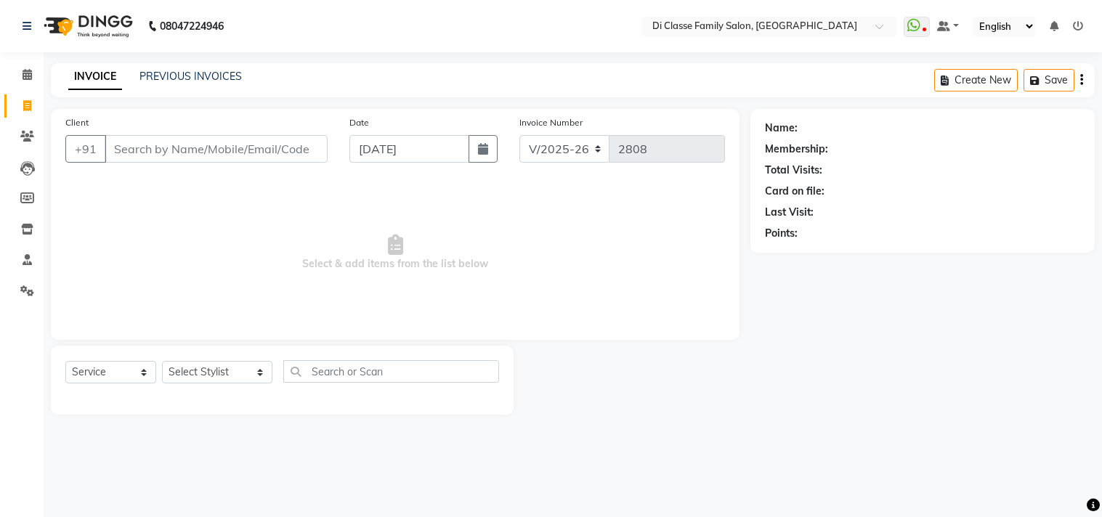
select select "4704"
select select "service"
click at [198, 73] on link "PREVIOUS INVOICES" at bounding box center [190, 76] width 102 height 13
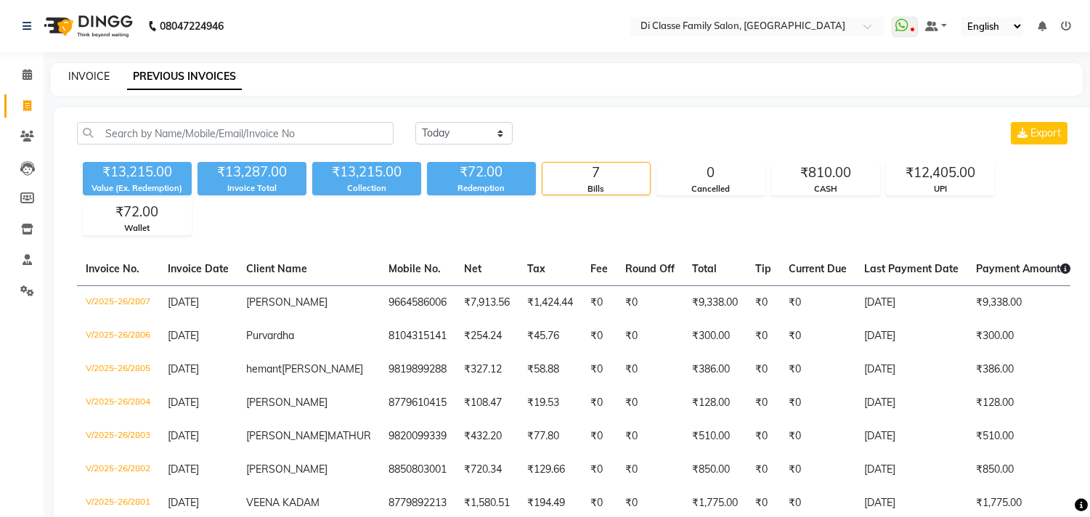
click at [105, 81] on link "INVOICE" at bounding box center [88, 76] width 41 height 13
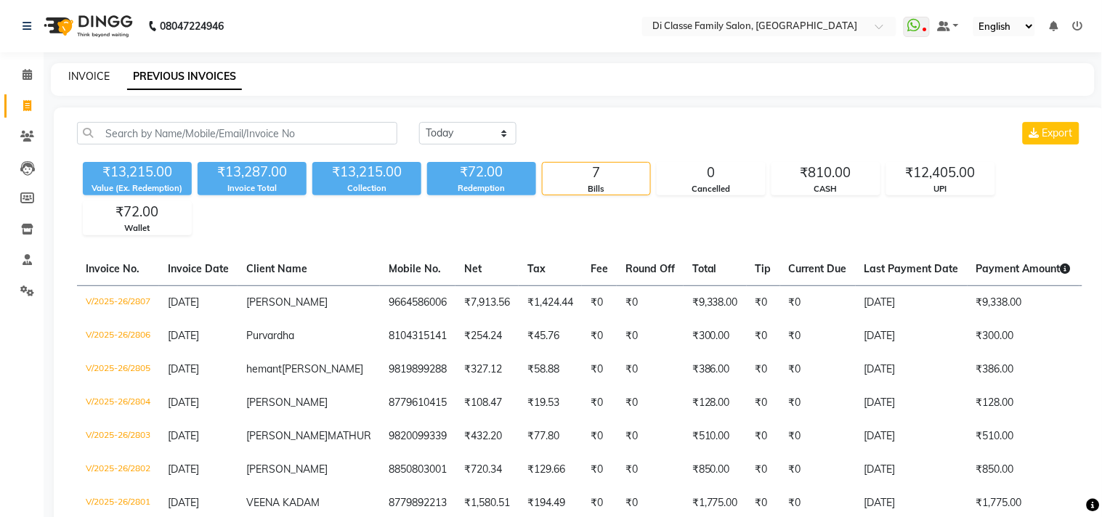
select select "4704"
select select "service"
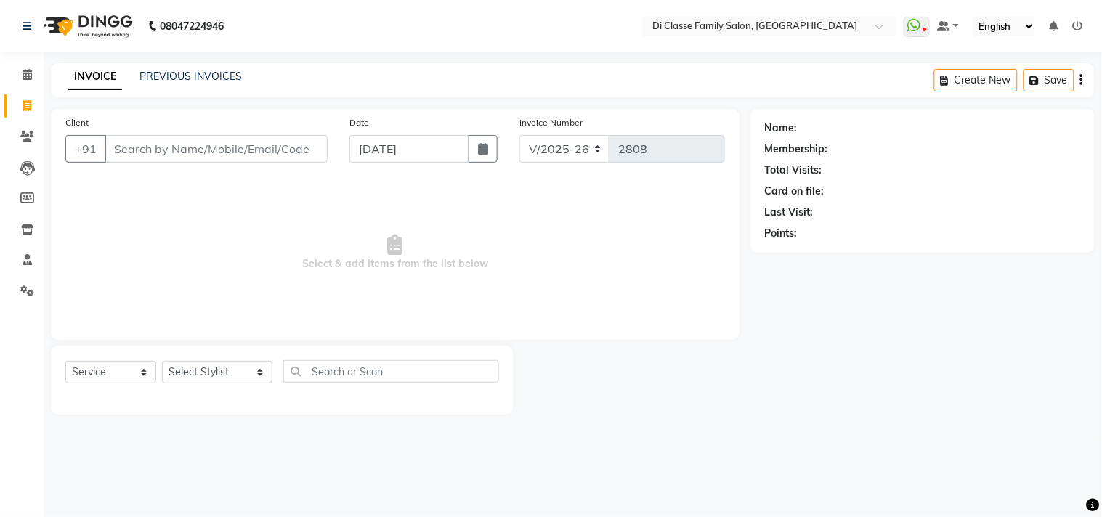
click at [197, 83] on div "PREVIOUS INVOICES" at bounding box center [190, 76] width 102 height 15
click at [216, 76] on link "PREVIOUS INVOICES" at bounding box center [190, 76] width 102 height 13
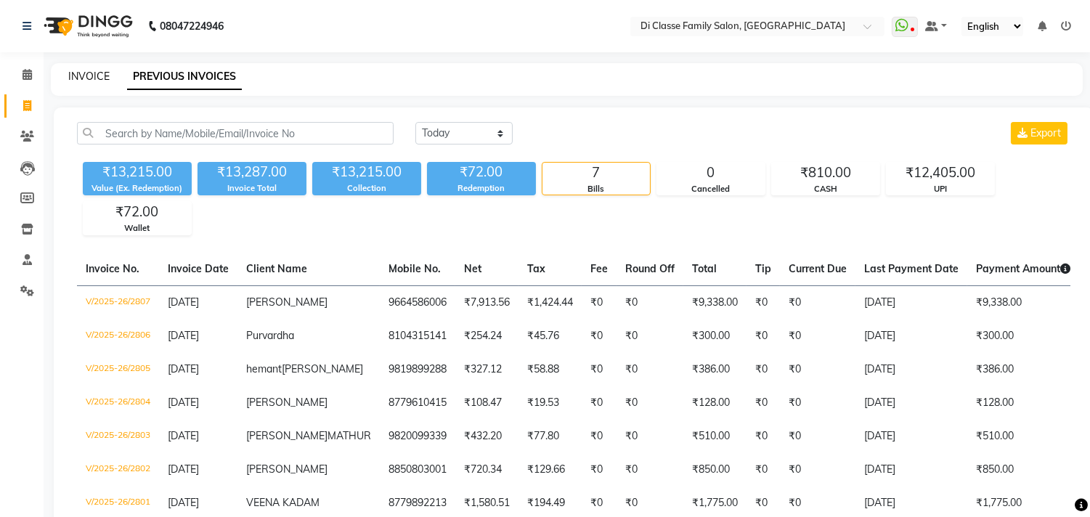
click at [100, 74] on link "INVOICE" at bounding box center [88, 76] width 41 height 13
select select "service"
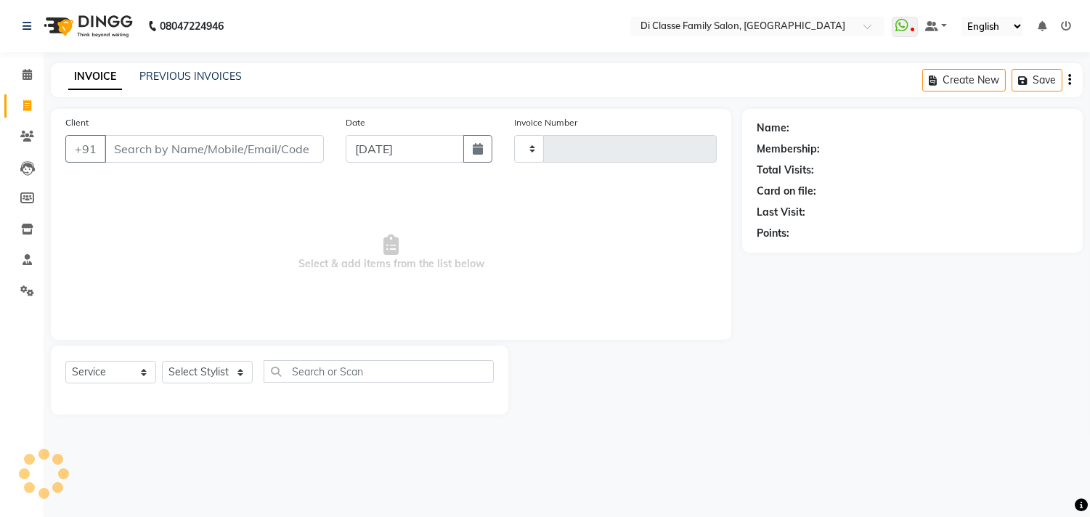
type input "2808"
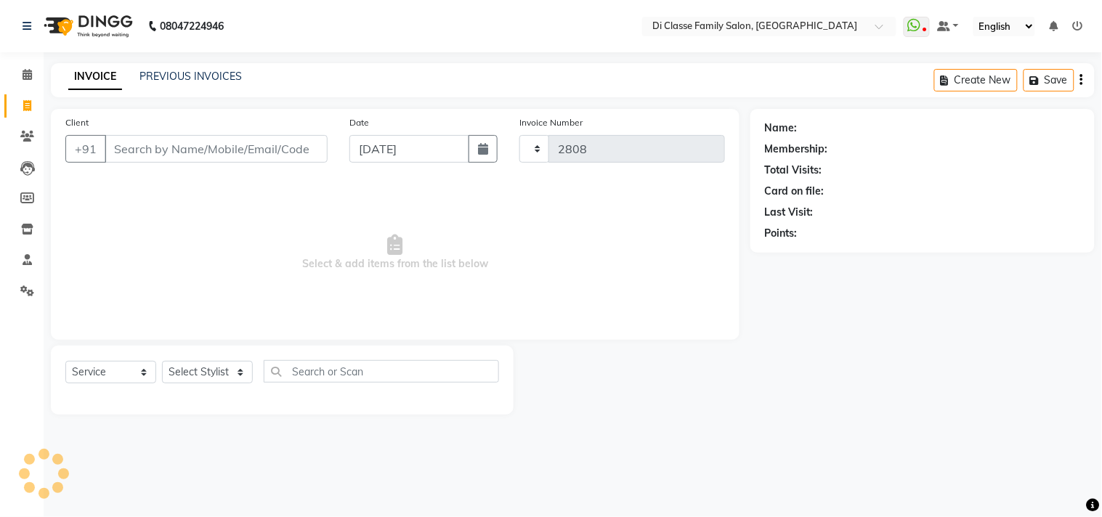
select select "4704"
click at [283, 143] on input "Client" at bounding box center [216, 149] width 223 height 28
click at [151, 151] on input "Client" at bounding box center [216, 149] width 223 height 28
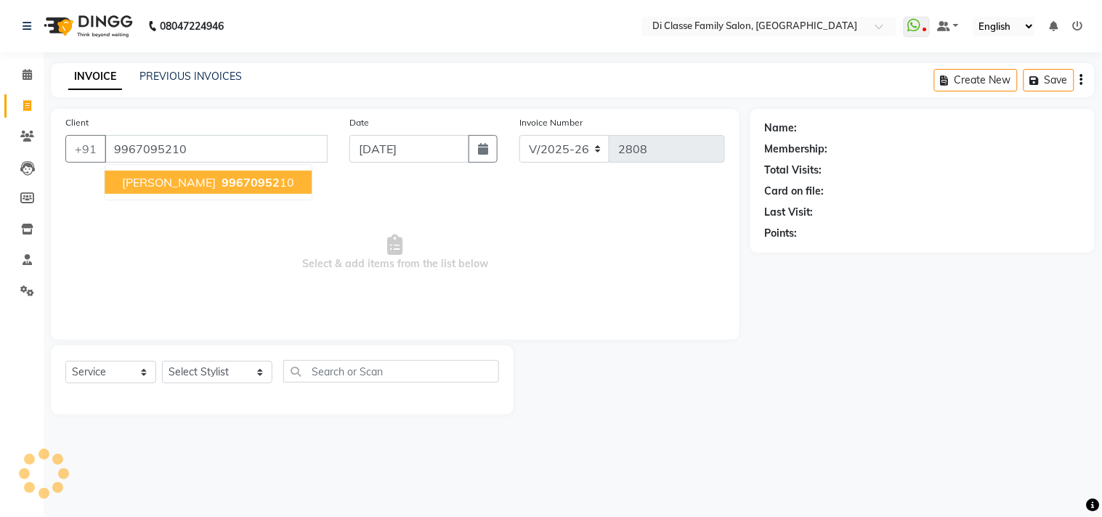
type input "9967095210"
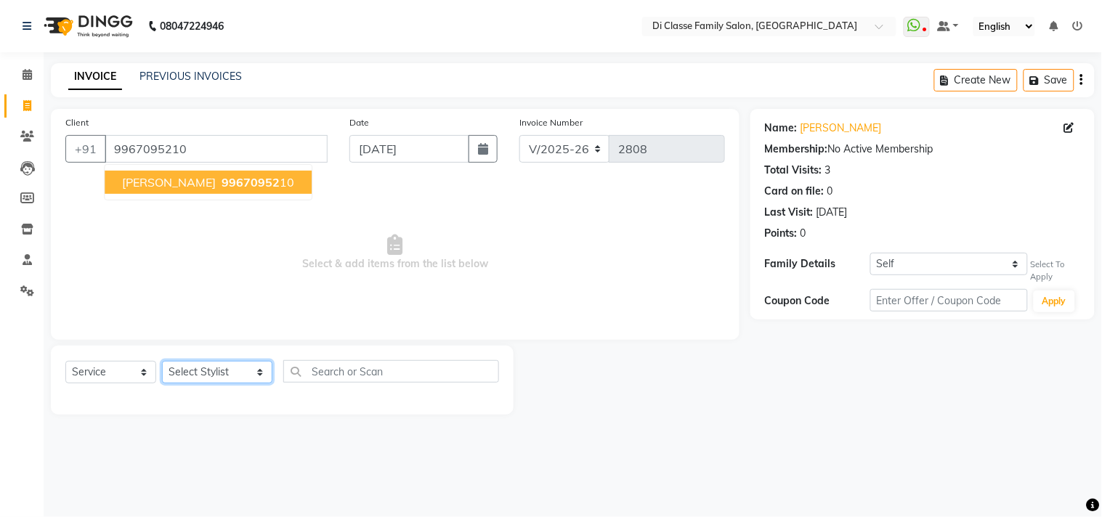
click at [209, 367] on select "Select Stylist aniket Anu AYAZ KADRI Front Desk Javed kapil KOMAL lalita Payal …" at bounding box center [217, 372] width 110 height 23
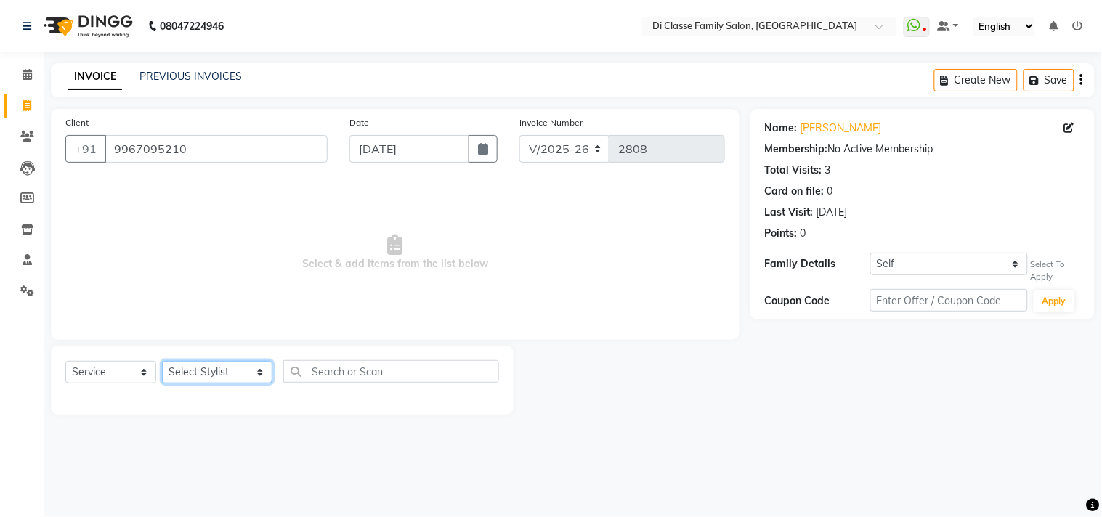
select select "90711"
click at [162, 362] on select "Select Stylist aniket Anu AYAZ KADRI Front Desk Javed kapil KOMAL lalita Payal …" at bounding box center [217, 372] width 110 height 23
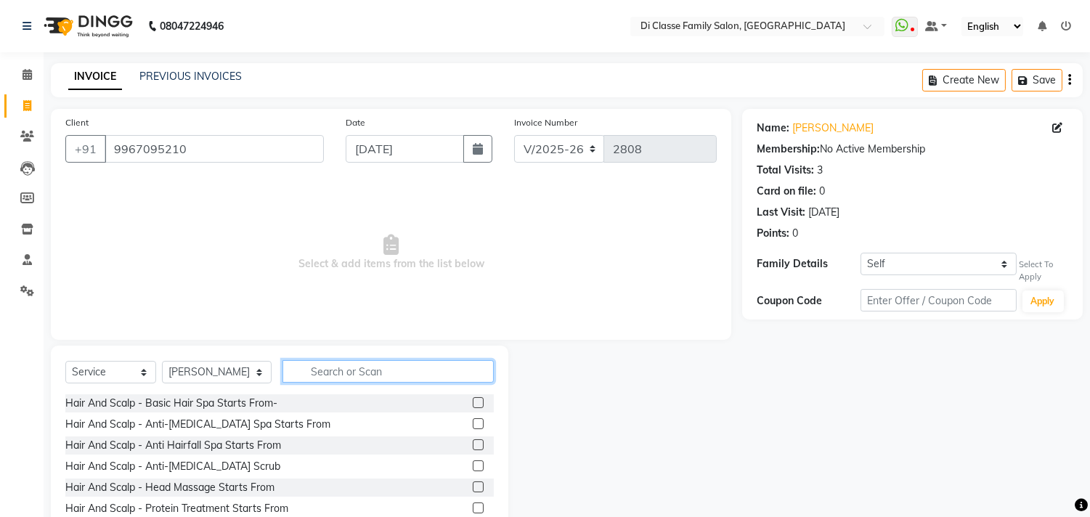
click at [334, 381] on input "text" at bounding box center [387, 371] width 211 height 23
type input "h"
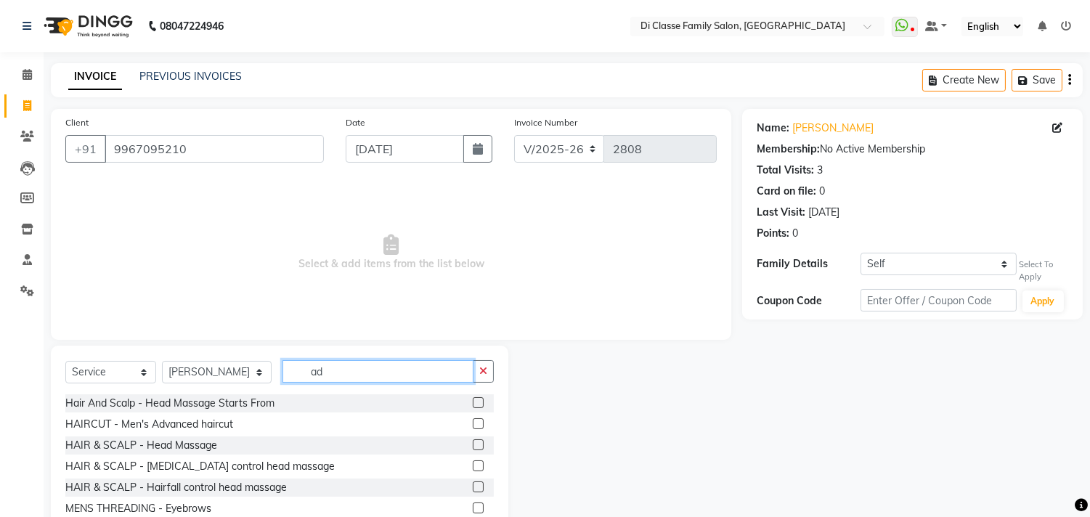
type input "ad"
click at [235, 427] on div "HAIRCUT - Men's Advanced haircut" at bounding box center [279, 424] width 428 height 18
click at [221, 426] on div "HAIRCUT - Men's Advanced haircut" at bounding box center [149, 424] width 168 height 15
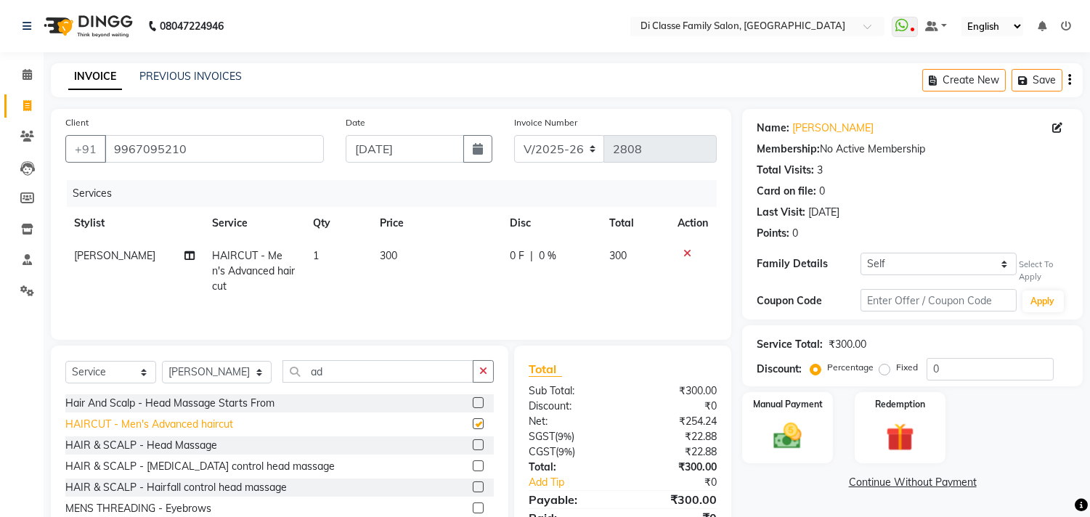
checkbox input "false"
drag, startPoint x: 111, startPoint y: 147, endPoint x: 312, endPoint y: 163, distance: 201.8
click at [312, 163] on div "+91 9967095210" at bounding box center [194, 149] width 259 height 28
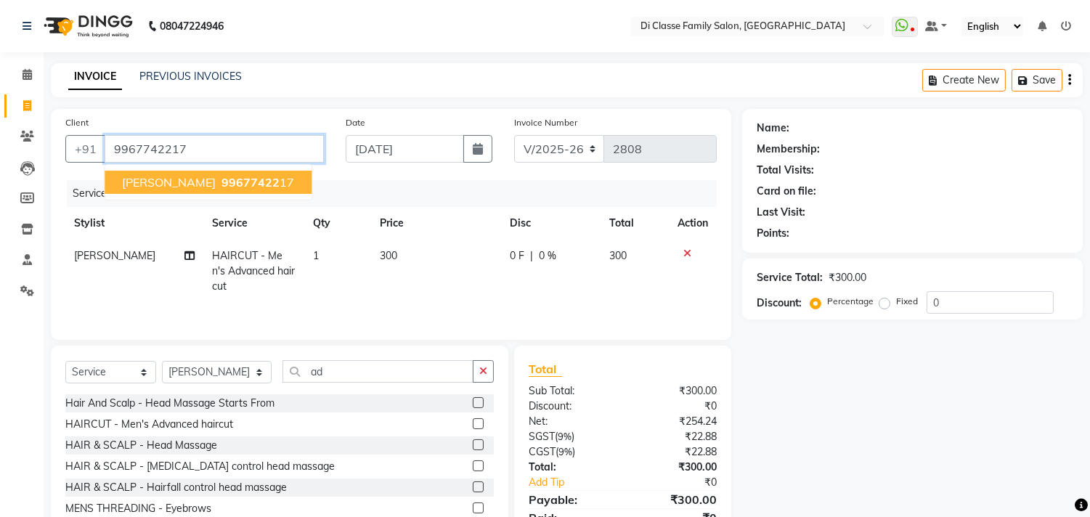
type input "9967742217"
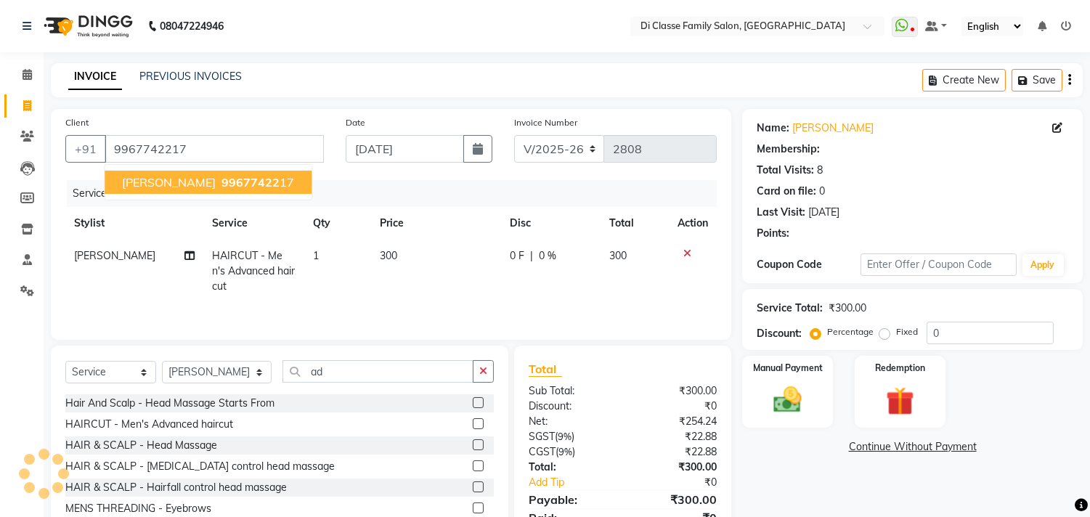
type input "15"
select select "2: Object"
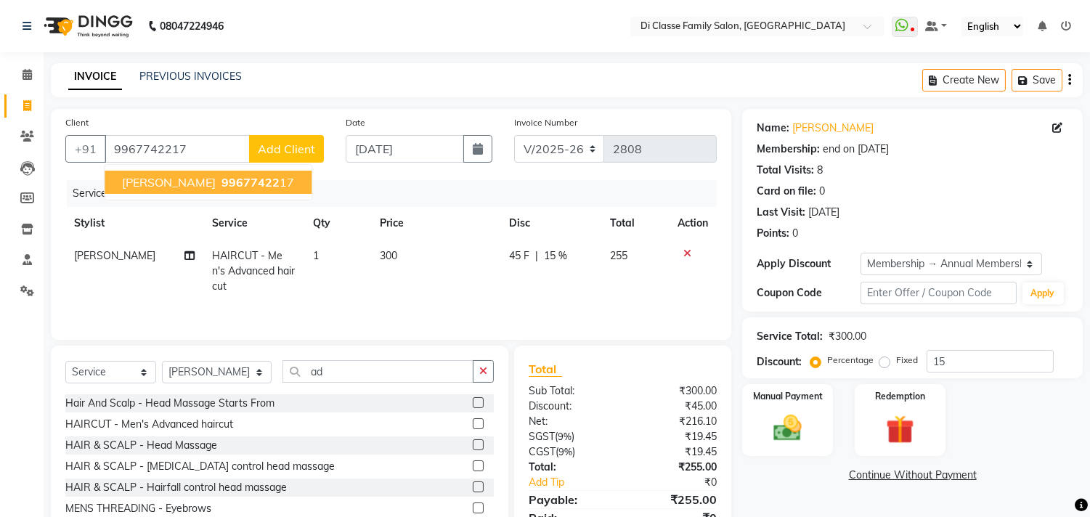
click at [213, 190] on button "Mayur sawant 99677422 17" at bounding box center [208, 182] width 207 height 23
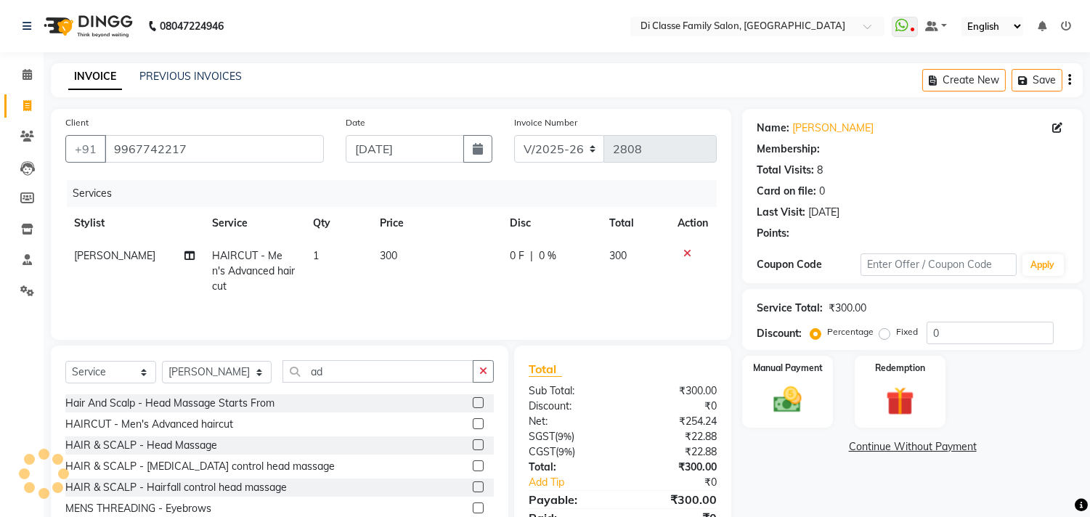
type input "15"
select select "2: Object"
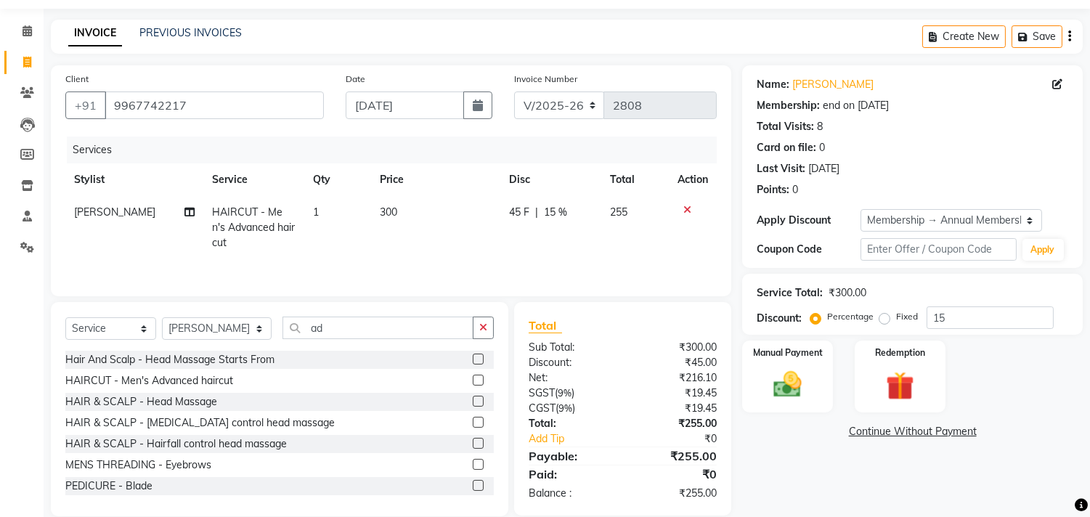
scroll to position [64, 0]
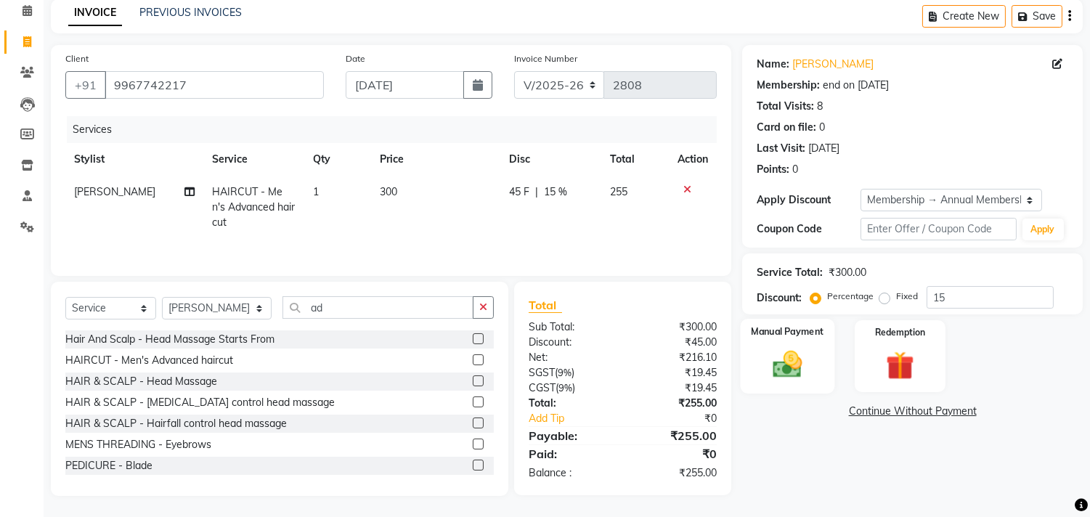
click at [794, 360] on img at bounding box center [788, 365] width 48 height 34
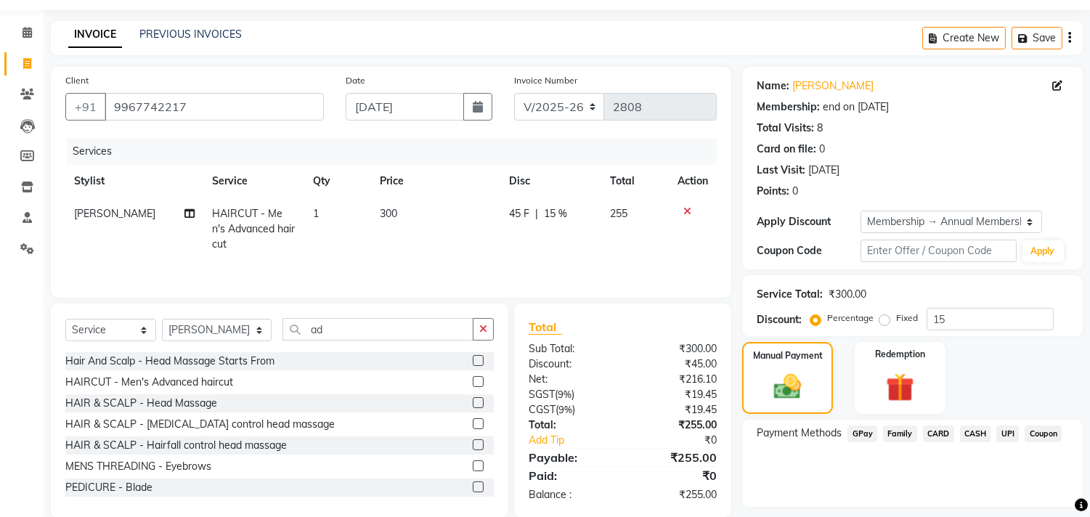
scroll to position [83, 0]
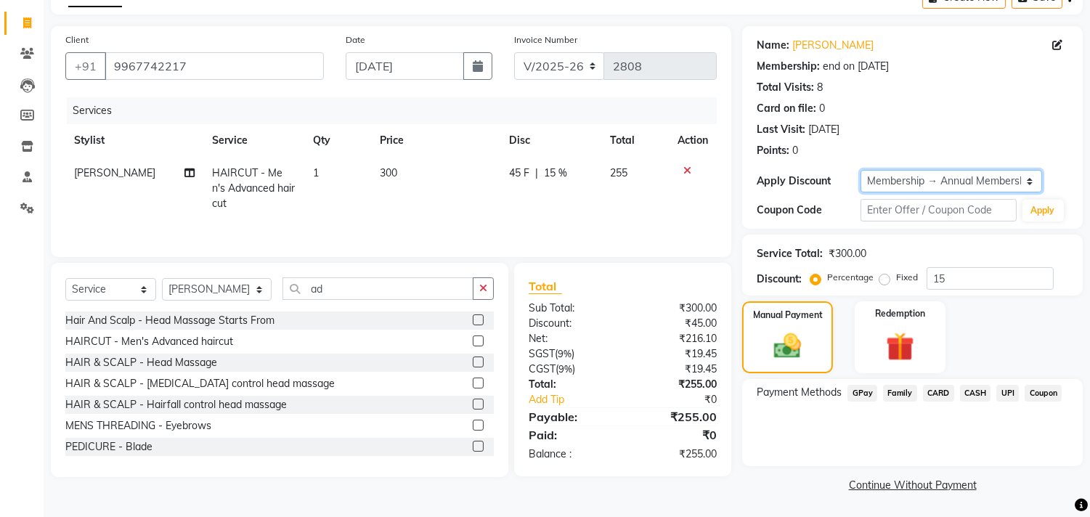
click at [955, 184] on select "Select Membership → Annual Membership Loyalty → Loyalty level 1 → All Members" at bounding box center [951, 181] width 182 height 23
click at [993, 107] on div "Card on file: 0" at bounding box center [913, 108] width 312 height 15
click at [200, 81] on div "Client +91 9967742217" at bounding box center [194, 62] width 280 height 60
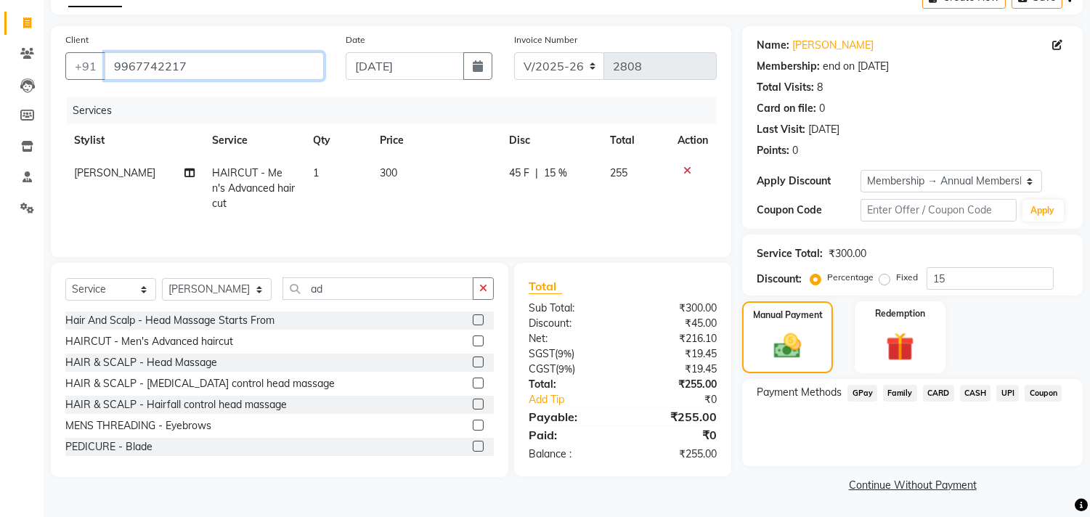
click at [204, 75] on input "9967742217" at bounding box center [214, 66] width 219 height 28
type input "9"
type input "0"
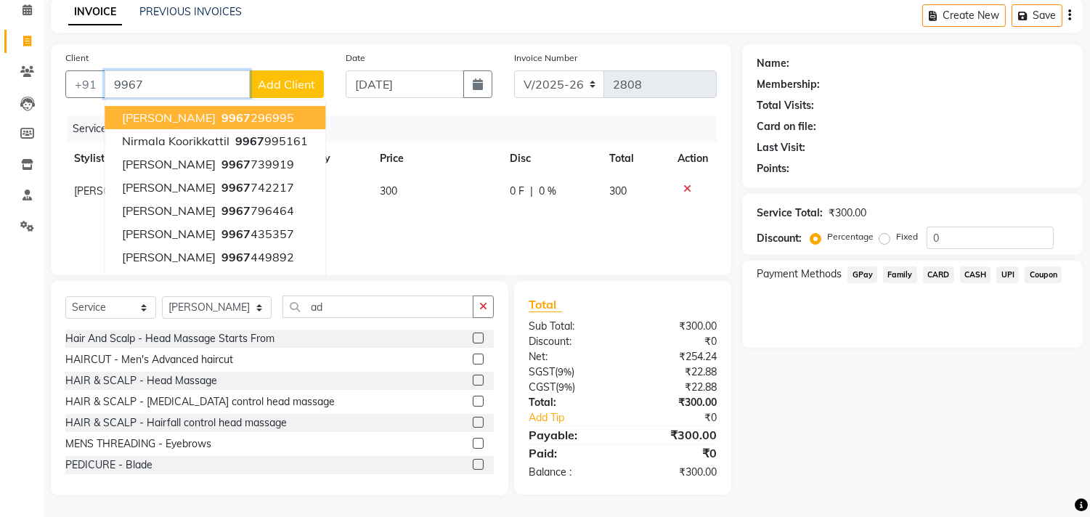
scroll to position [64, 0]
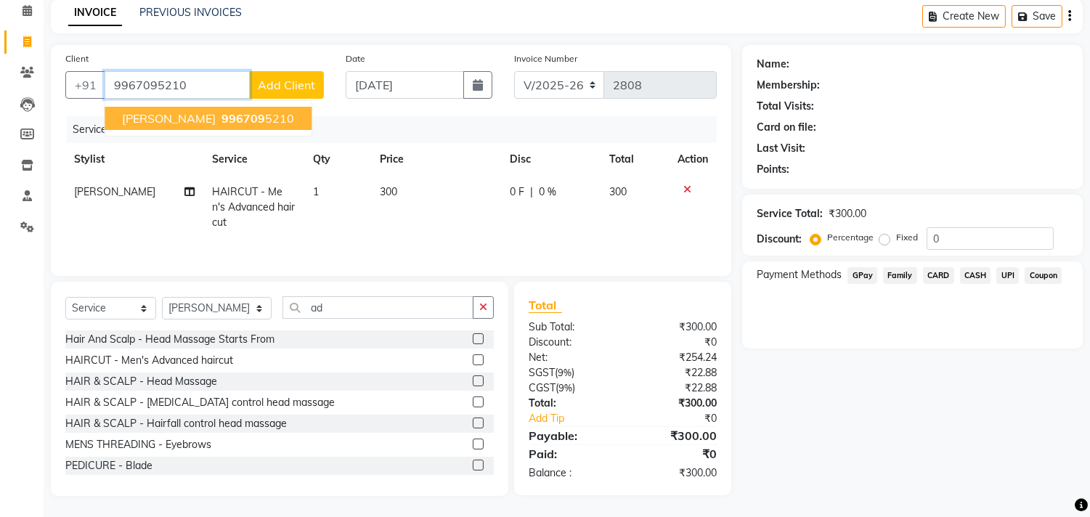
type input "9967095210"
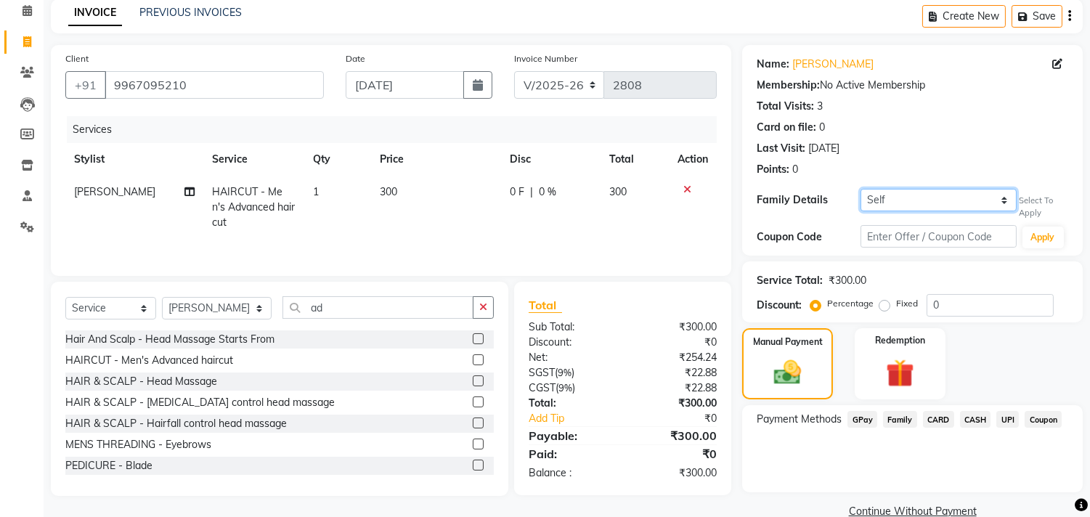
click at [996, 196] on select "Self Mayur sawant" at bounding box center [937, 200] width 155 height 23
select select "455136"
click at [860, 189] on select "Self Mayur sawant" at bounding box center [937, 200] width 155 height 23
select select "1: Object"
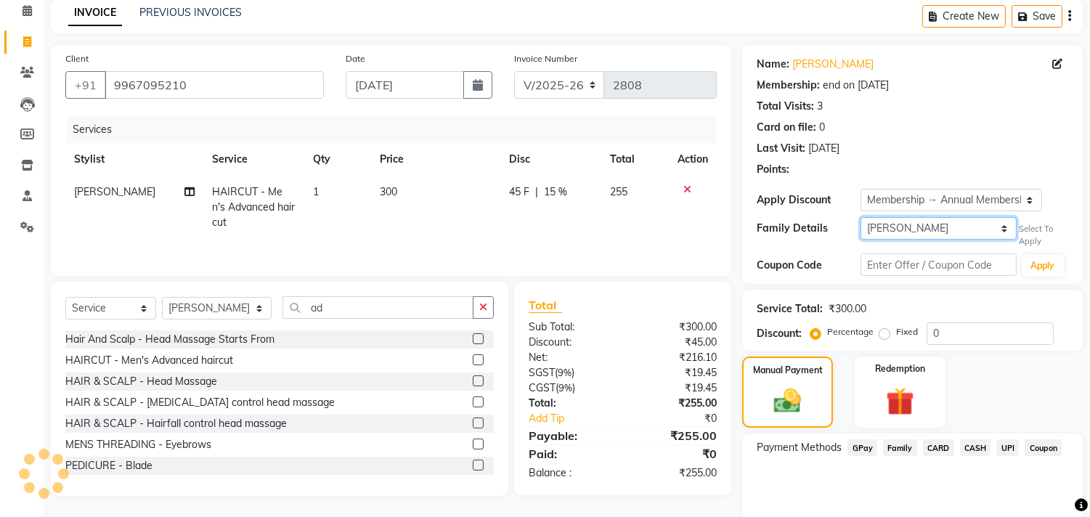
type input "15"
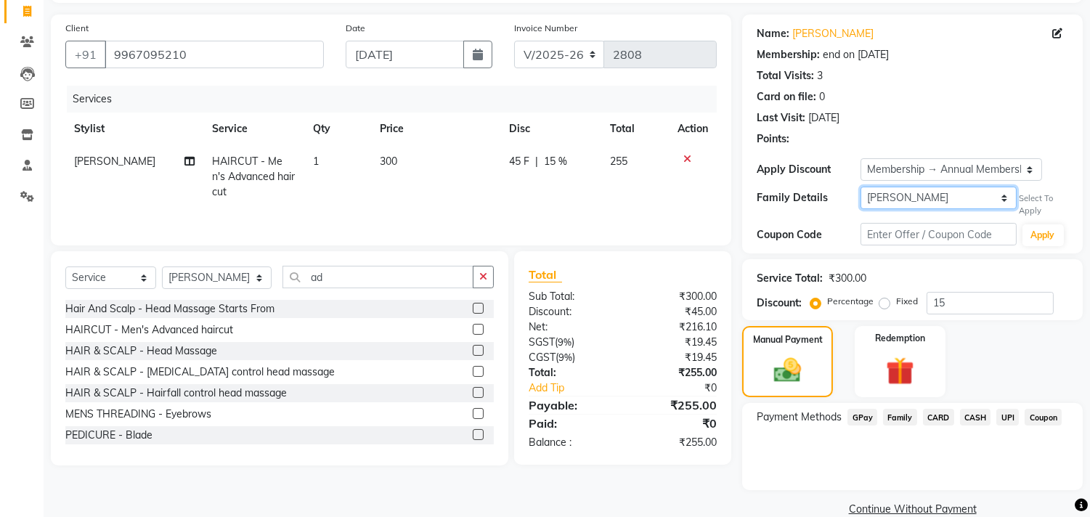
scroll to position [119, 0]
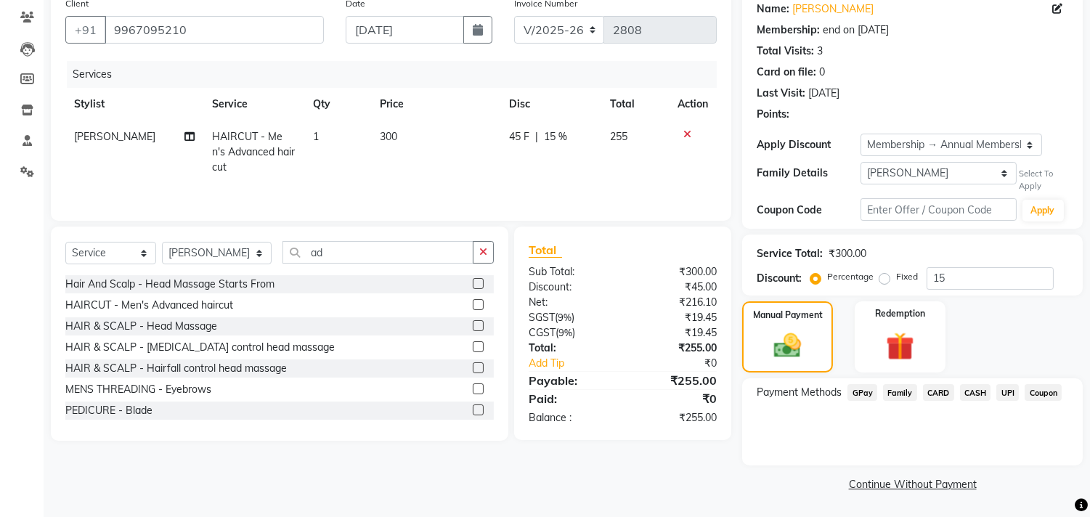
click at [976, 393] on span "CASH" at bounding box center [975, 392] width 31 height 17
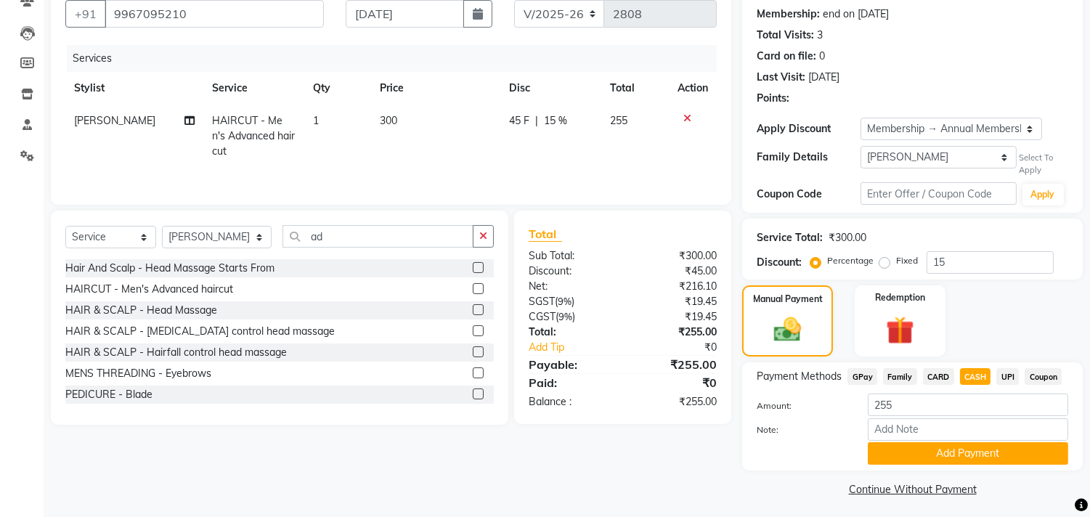
scroll to position [140, 0]
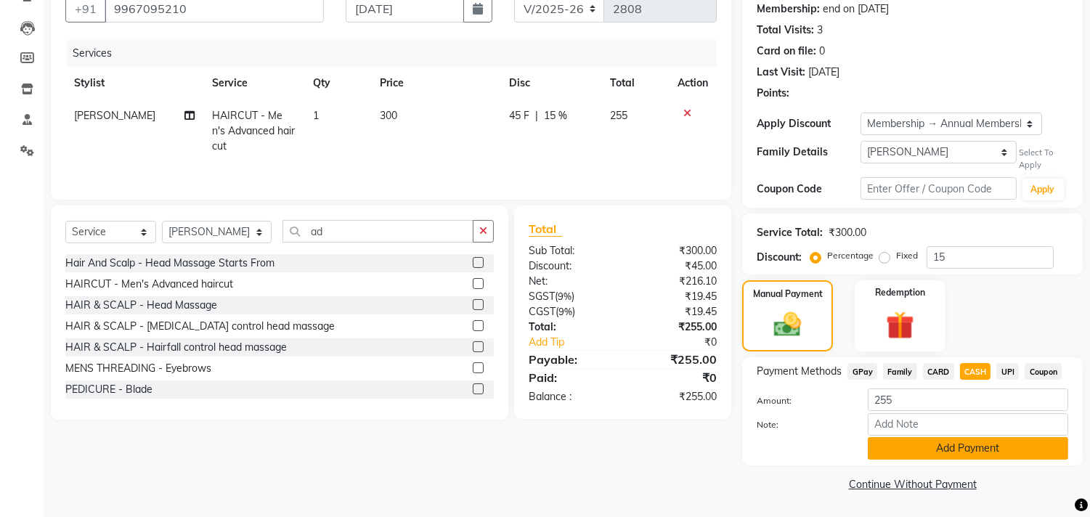
click at [924, 441] on button "Add Payment" at bounding box center [968, 448] width 200 height 23
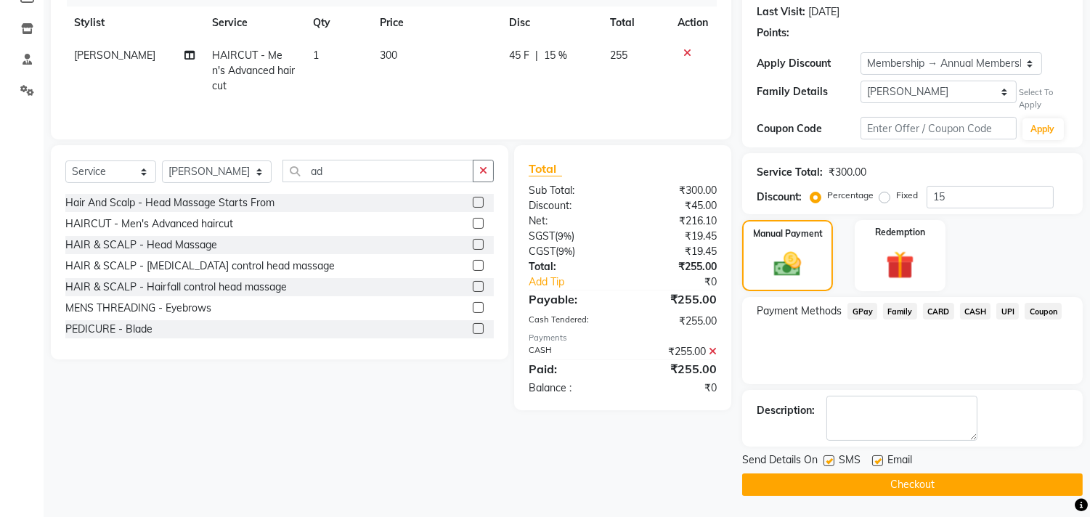
scroll to position [201, 0]
click at [903, 487] on button "Checkout" at bounding box center [912, 484] width 341 height 23
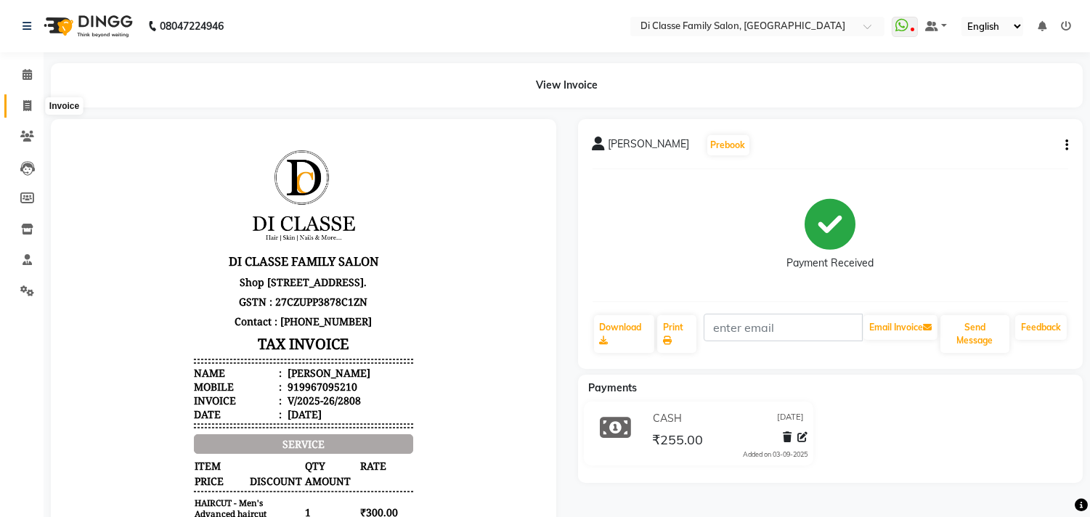
click at [26, 105] on icon at bounding box center [27, 105] width 8 height 11
select select "4704"
select select "service"
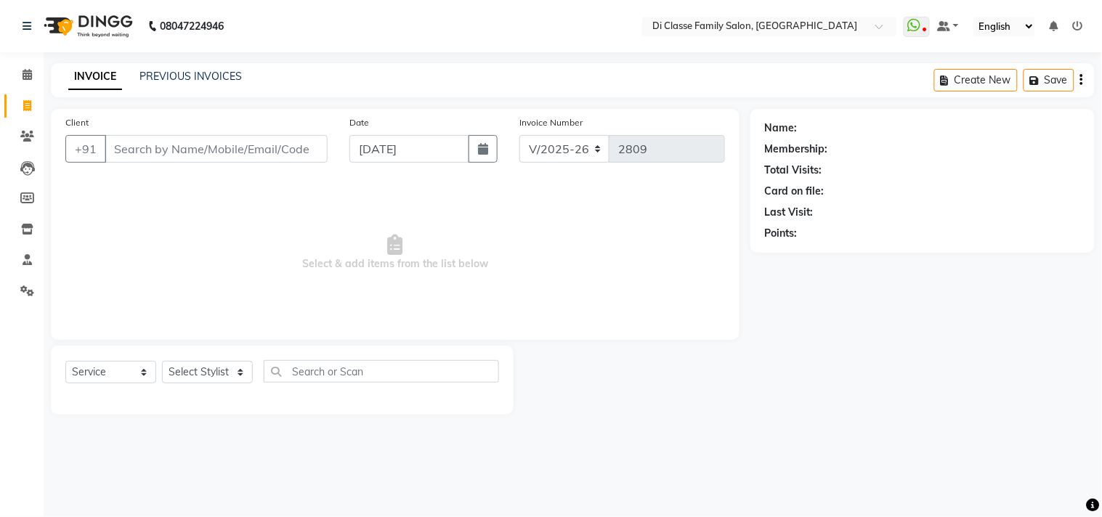
click at [194, 89] on div "INVOICE PREVIOUS INVOICES Create New Save" at bounding box center [572, 80] width 1043 height 34
click at [197, 81] on link "PREVIOUS INVOICES" at bounding box center [190, 76] width 102 height 13
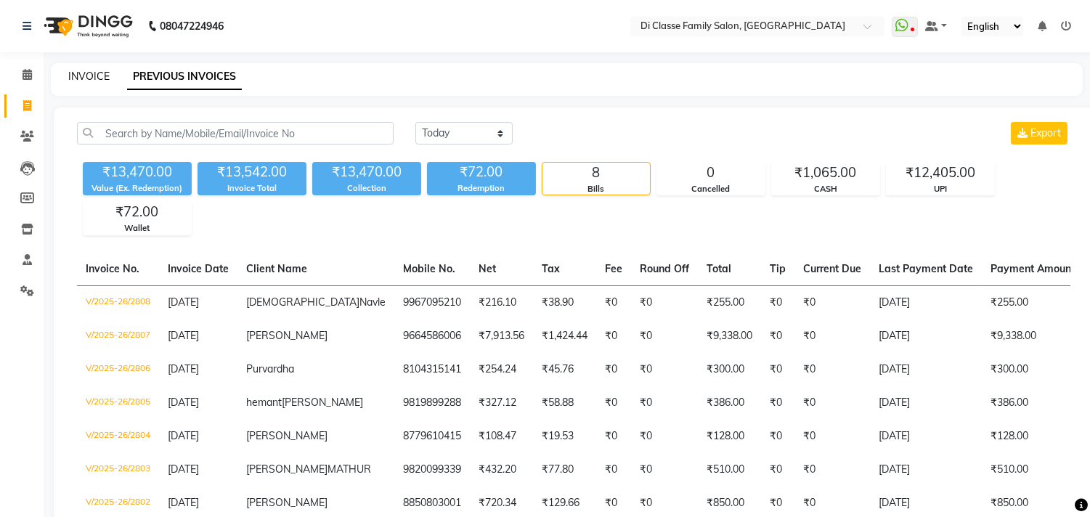
click at [95, 82] on link "INVOICE" at bounding box center [88, 76] width 41 height 13
select select "service"
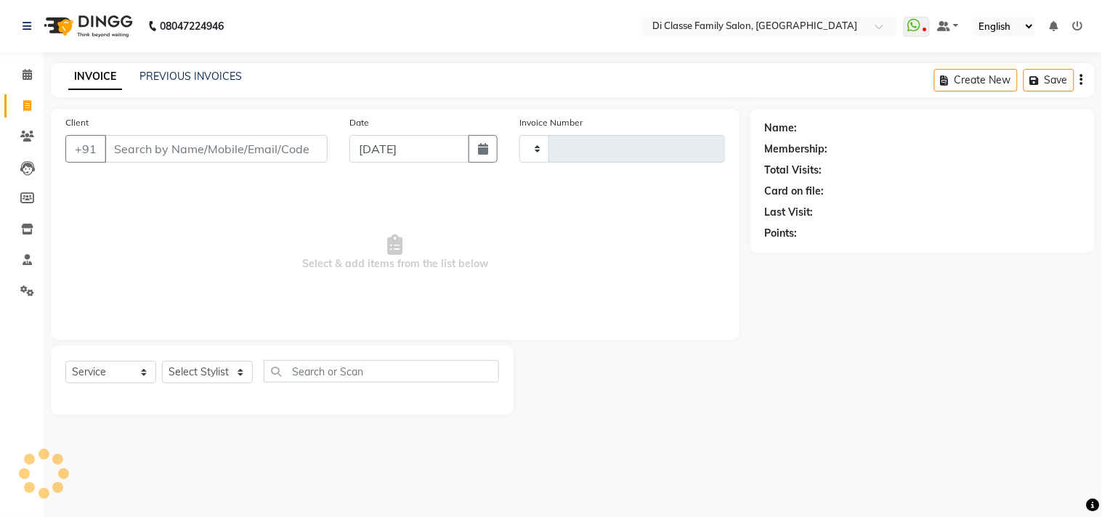
type input "2809"
select select "4704"
click at [175, 84] on div "INVOICE PREVIOUS INVOICES" at bounding box center [155, 77] width 208 height 17
click at [160, 122] on div "Client +91" at bounding box center [196, 145] width 284 height 60
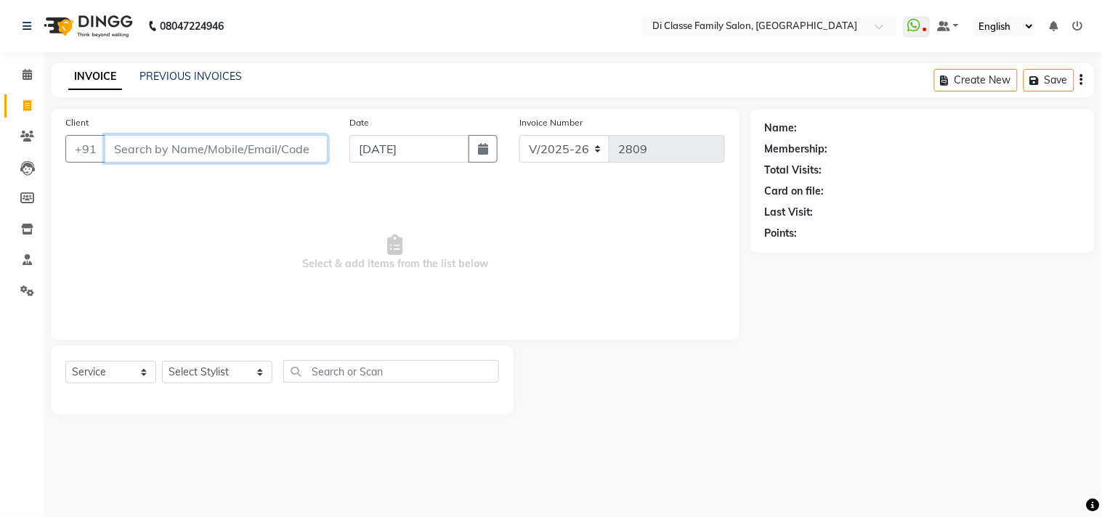
click at [169, 151] on input "Client" at bounding box center [216, 149] width 223 height 28
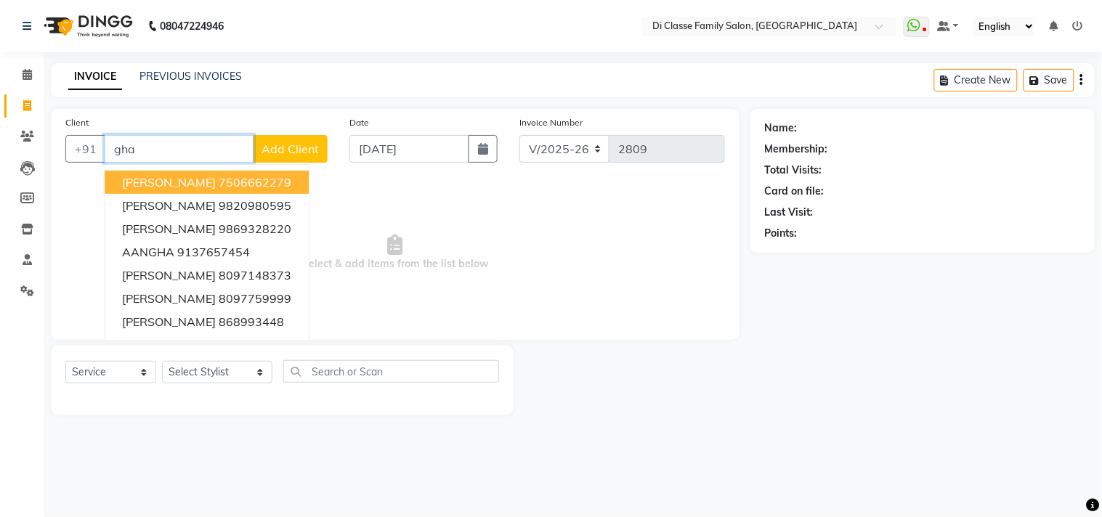
click at [176, 187] on span "SEEMA GHAG" at bounding box center [169, 182] width 94 height 15
type input "7506662279"
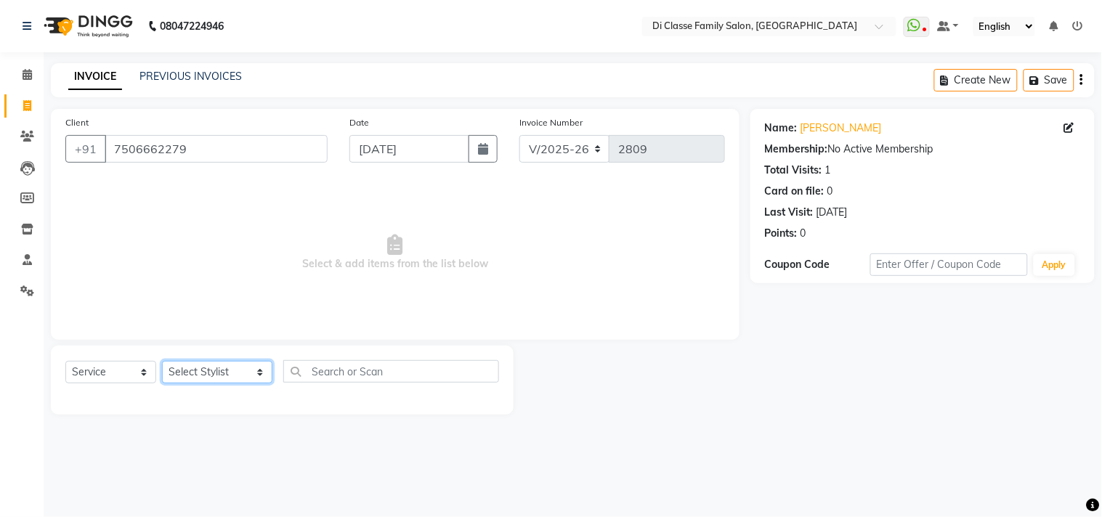
click at [224, 363] on select "Select Stylist aniket Anu AYAZ KADRI Front Desk Javed kapil KOMAL lalita Payal …" at bounding box center [217, 372] width 110 height 23
click at [129, 73] on div "INVOICE PREVIOUS INVOICES" at bounding box center [146, 76] width 191 height 15
click at [142, 74] on link "PREVIOUS INVOICES" at bounding box center [190, 76] width 102 height 13
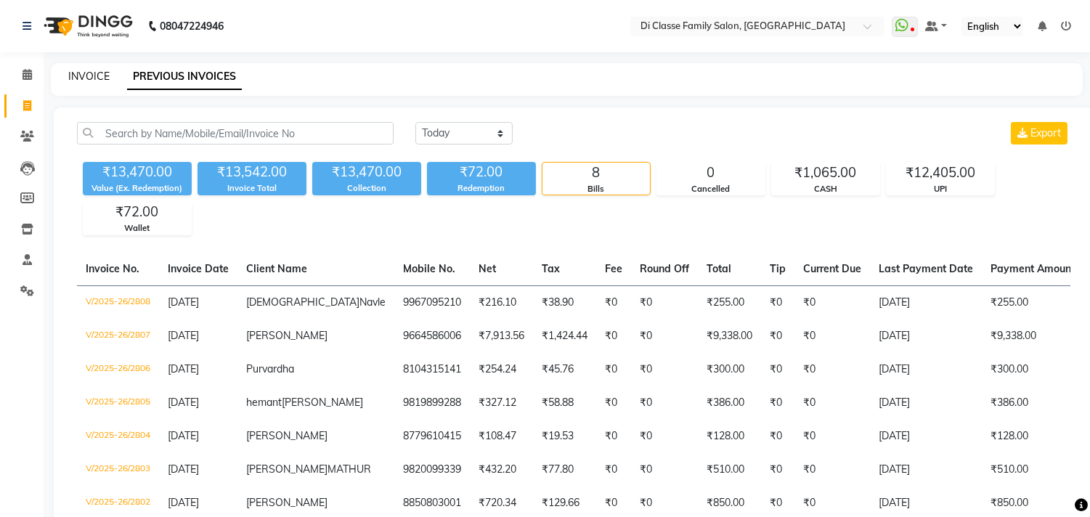
click at [83, 74] on link "INVOICE" at bounding box center [88, 76] width 41 height 13
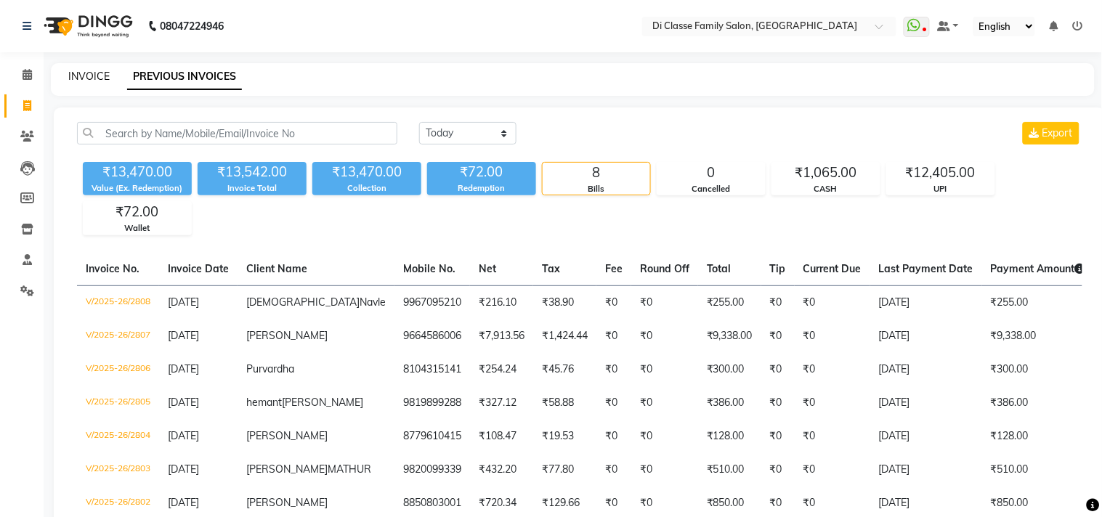
select select "4704"
select select "service"
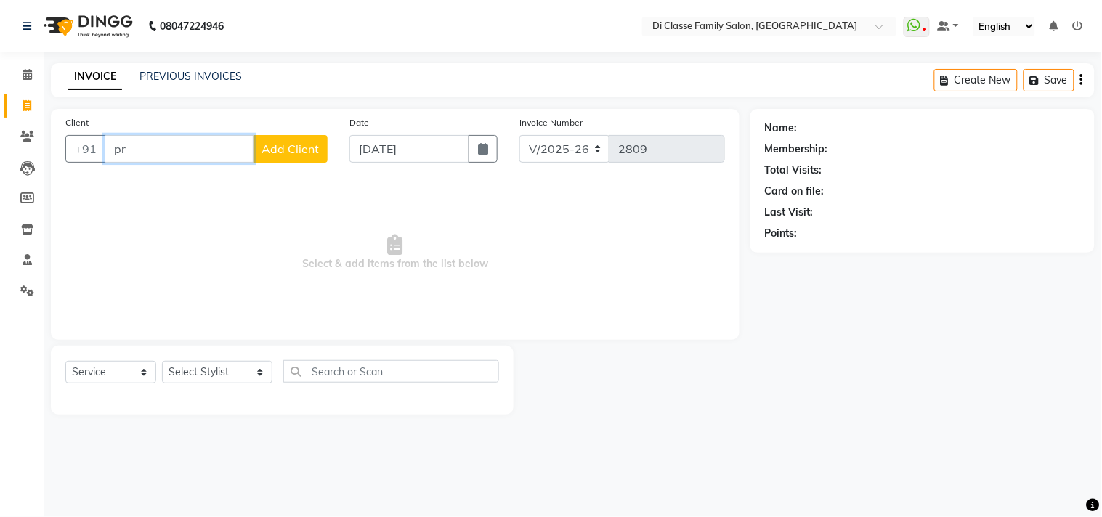
type input "p"
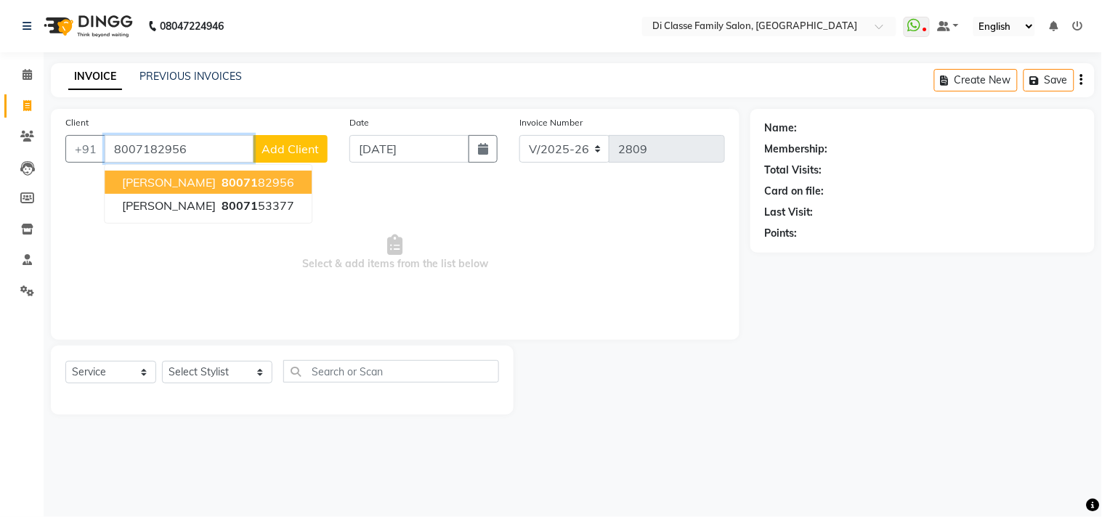
type input "8007182956"
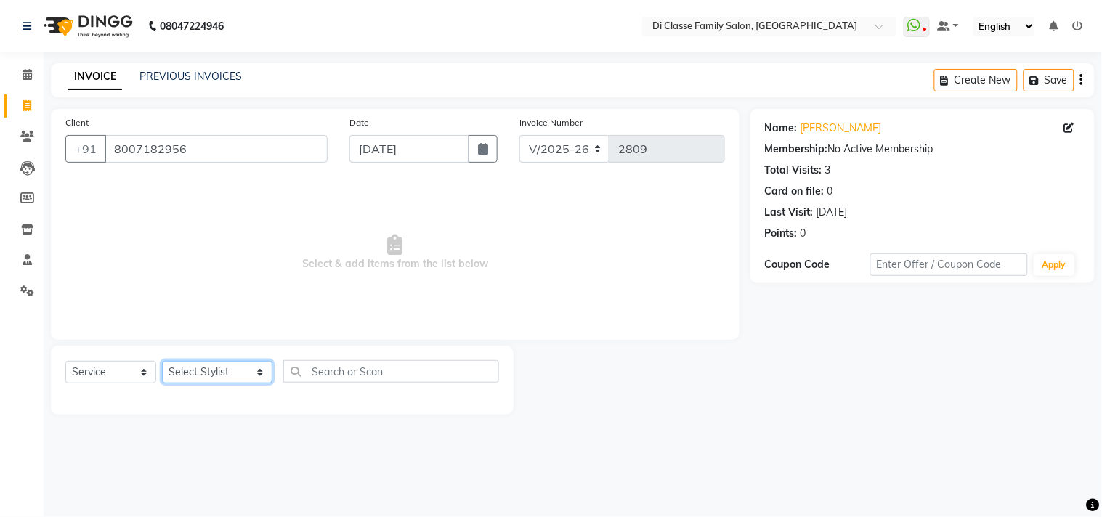
click at [221, 363] on select "Select Stylist aniket Anu AYAZ KADRI Front Desk Javed kapil KOMAL lalita Payal …" at bounding box center [217, 372] width 110 height 23
select select "28413"
click at [162, 362] on select "Select Stylist aniket Anu AYAZ KADRI Front Desk Javed kapil KOMAL lalita Payal …" at bounding box center [217, 372] width 110 height 23
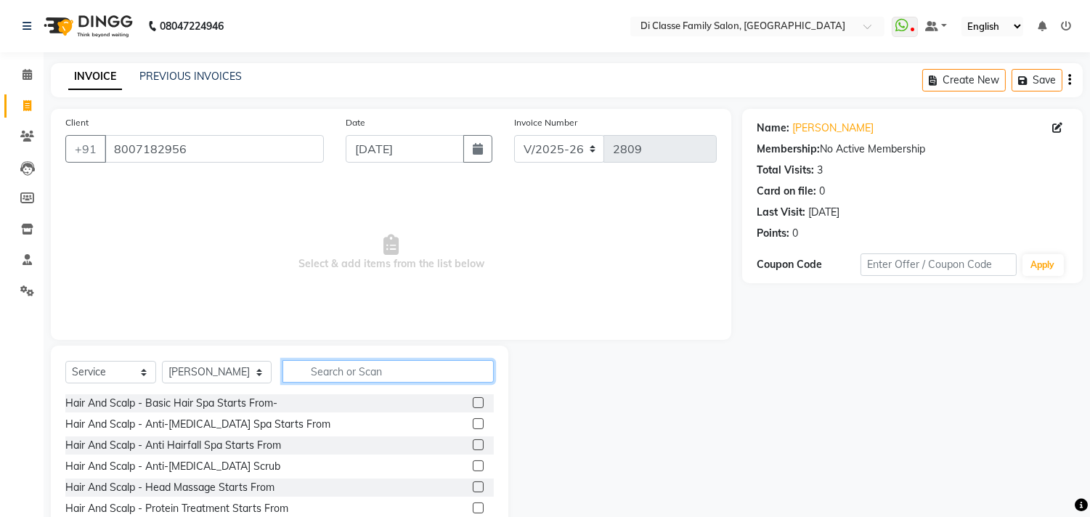
click at [365, 366] on input "text" at bounding box center [387, 371] width 211 height 23
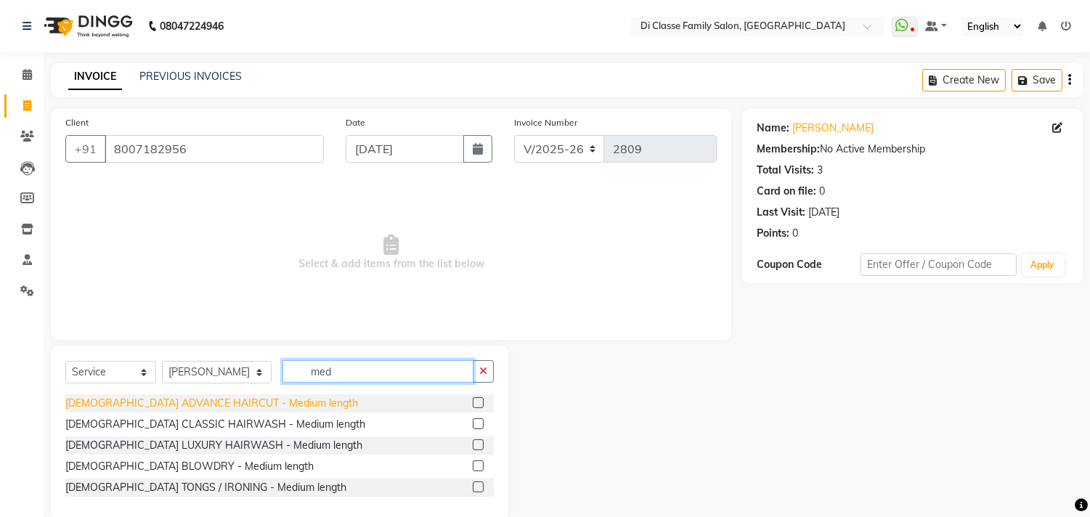
type input "med"
click at [237, 407] on div "FEMALE ADVANCE HAIRCUT - Medium length" at bounding box center [211, 403] width 293 height 15
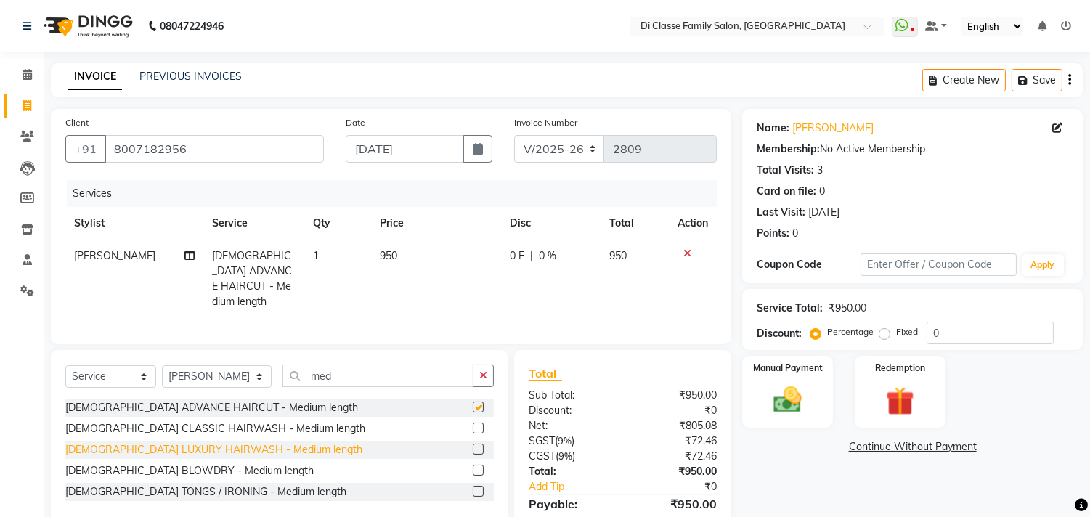
checkbox input "false"
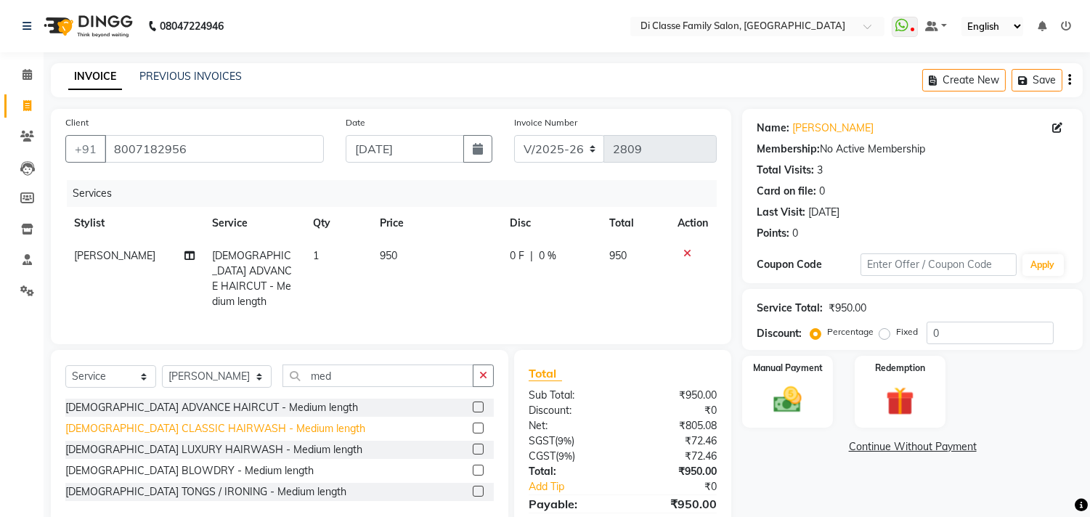
click at [267, 428] on div "FEMALE CLASSIC HAIRWASH - Medium length" at bounding box center [215, 428] width 300 height 15
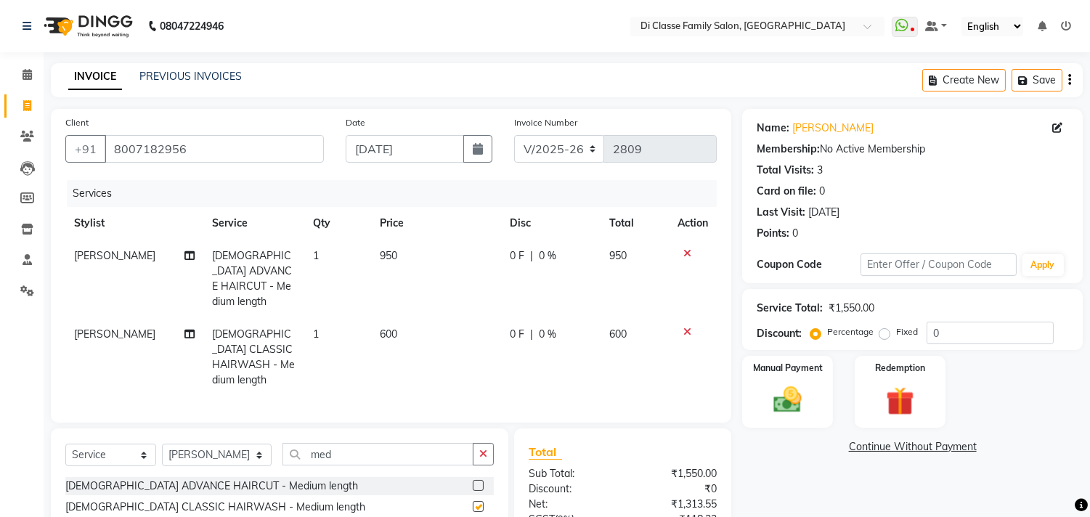
checkbox input "false"
click at [496, 263] on td "950" at bounding box center [436, 279] width 130 height 78
select select "28413"
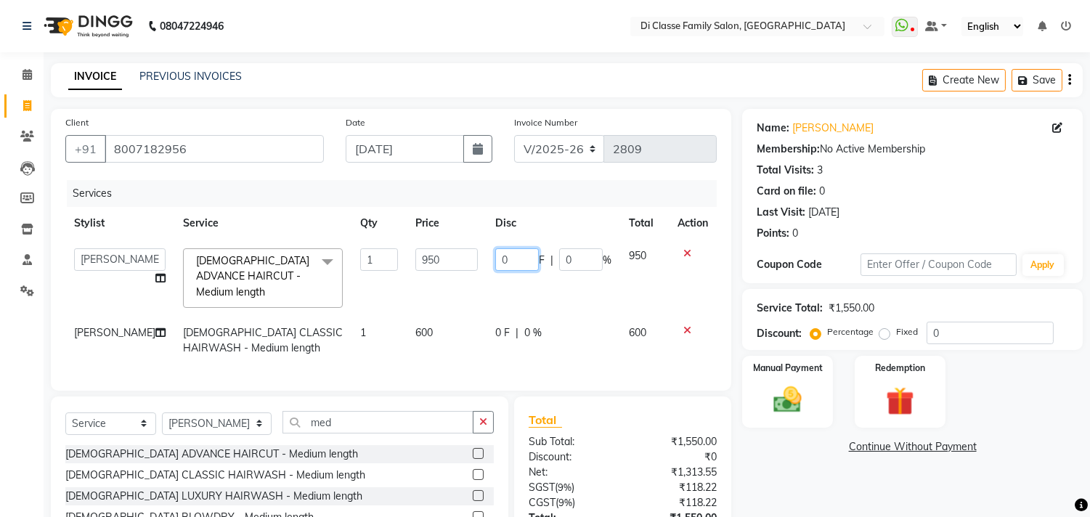
click at [505, 265] on input "0" at bounding box center [517, 259] width 44 height 23
type input "0150"
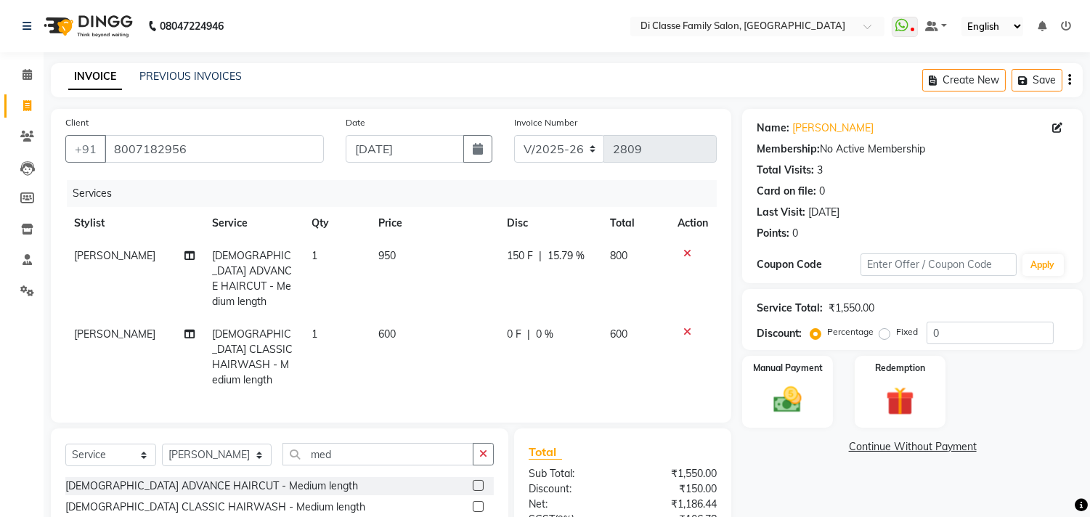
click at [527, 285] on td "150 F | 15.79 %" at bounding box center [549, 279] width 103 height 78
select select "28413"
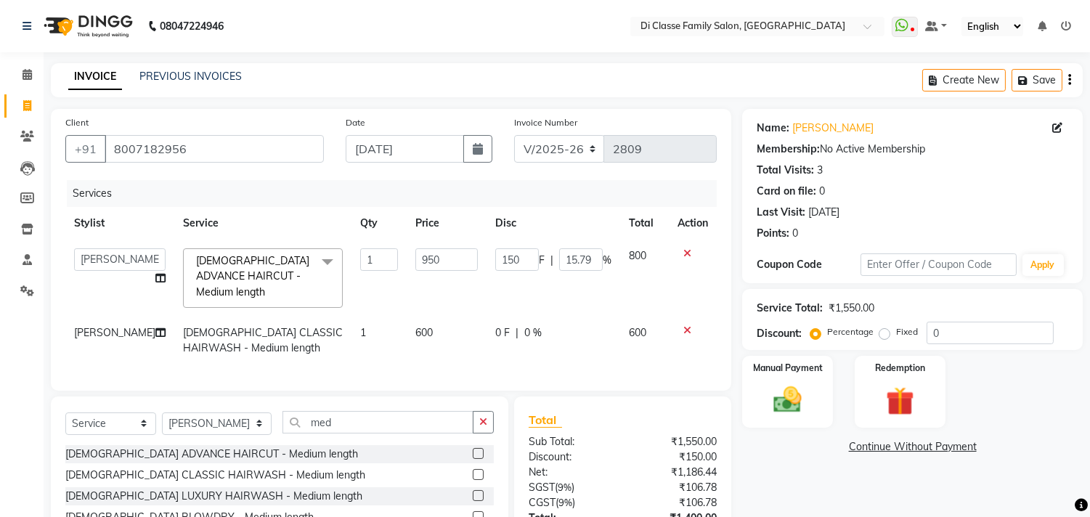
click at [479, 360] on td "600" at bounding box center [447, 341] width 80 height 48
select select "28413"
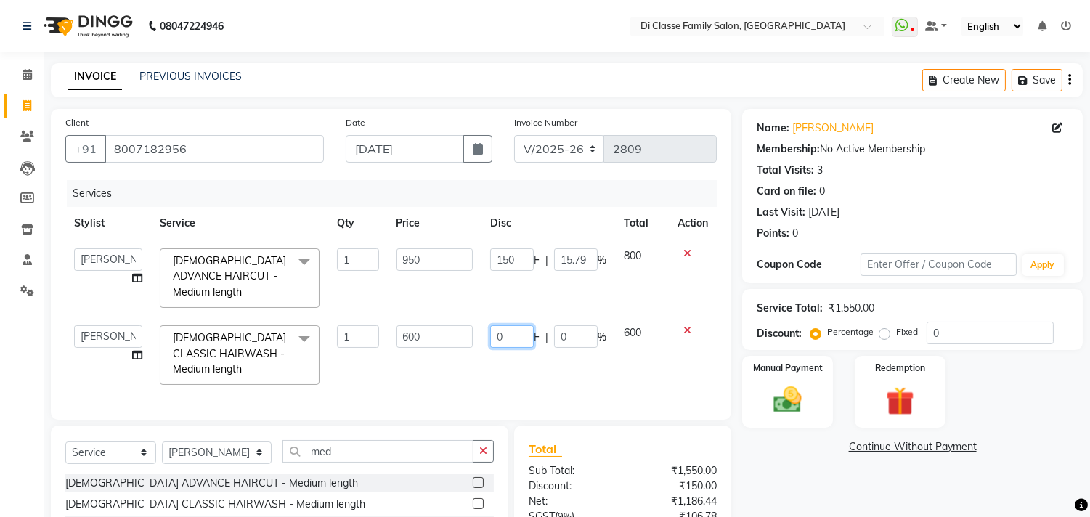
click at [494, 343] on input "0" at bounding box center [512, 336] width 44 height 23
type input "200"
click at [491, 359] on td "200 F | 0 %" at bounding box center [548, 355] width 134 height 77
select select "28413"
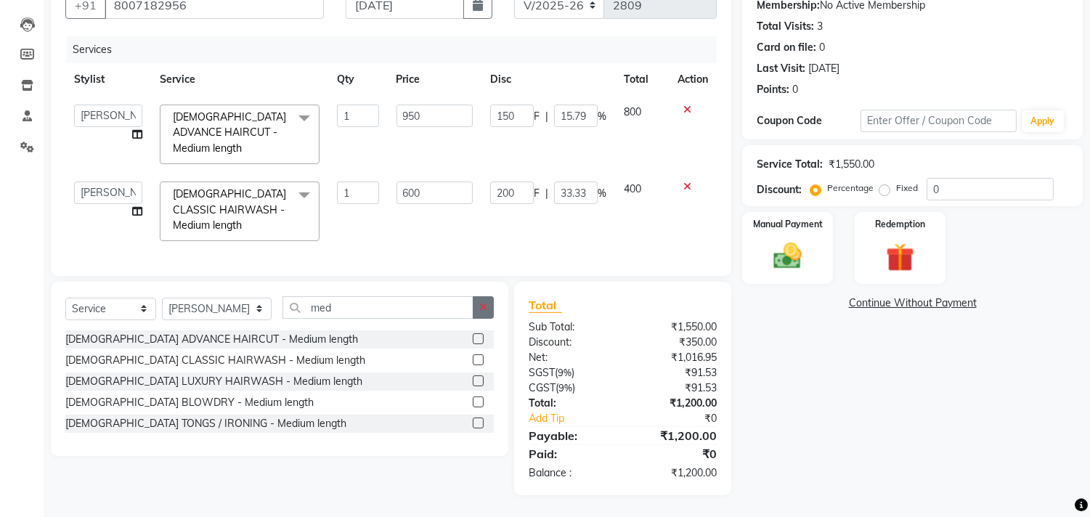
click at [482, 311] on icon "button" at bounding box center [483, 307] width 8 height 10
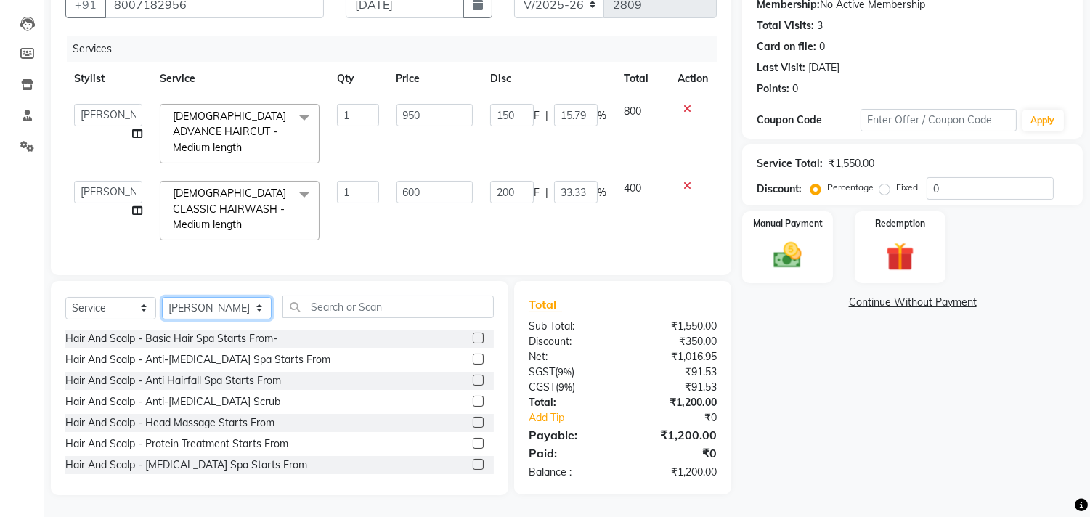
click at [219, 312] on select "Select Stylist aniket Anu AYAZ KADRI Front Desk Javed kapil KOMAL lalita Payal …" at bounding box center [217, 308] width 110 height 23
select select "59601"
click at [162, 298] on select "Select Stylist aniket Anu AYAZ KADRI Front Desk Javed kapil KOMAL lalita Payal …" at bounding box center [217, 308] width 110 height 23
click at [394, 307] on input "text" at bounding box center [387, 307] width 211 height 23
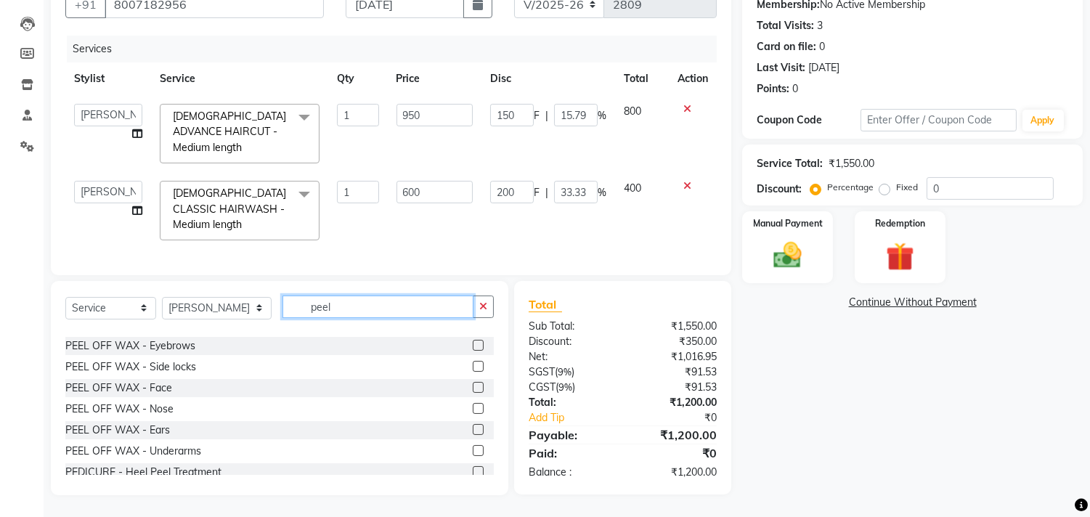
scroll to position [0, 0]
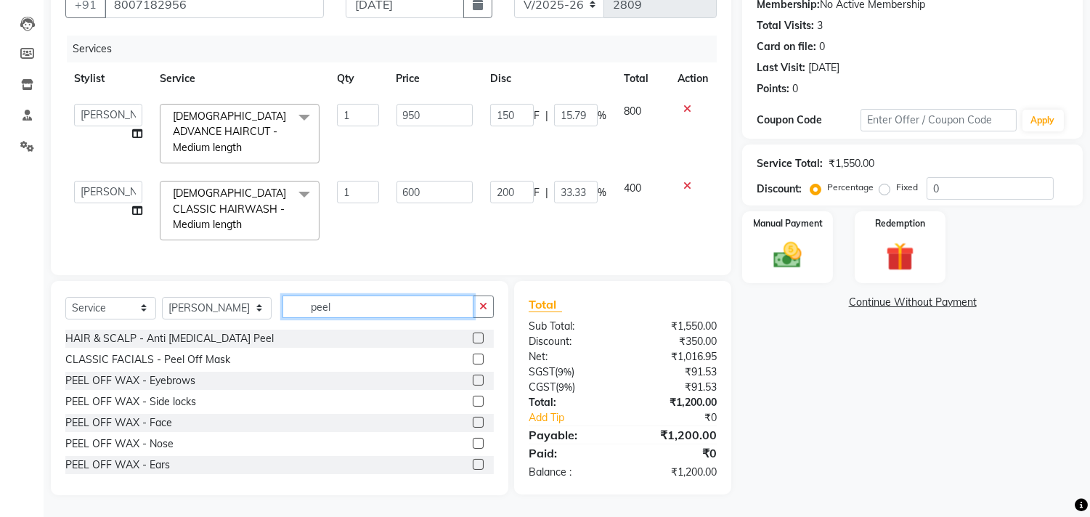
click at [346, 312] on input "peel" at bounding box center [377, 307] width 191 height 23
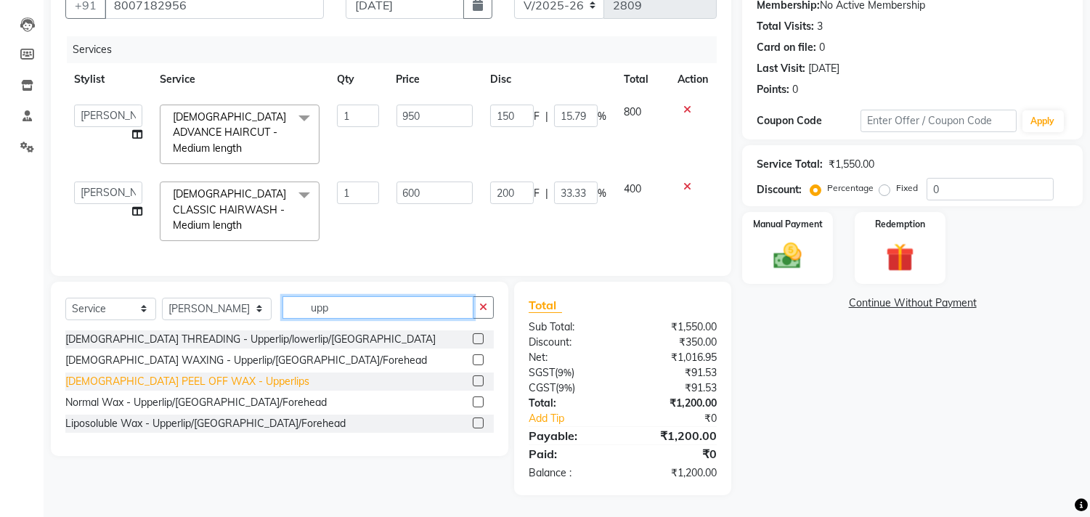
type input "upp"
click at [234, 378] on div "FEMALE PEEL OFF WAX - Upperlips" at bounding box center [187, 381] width 244 height 15
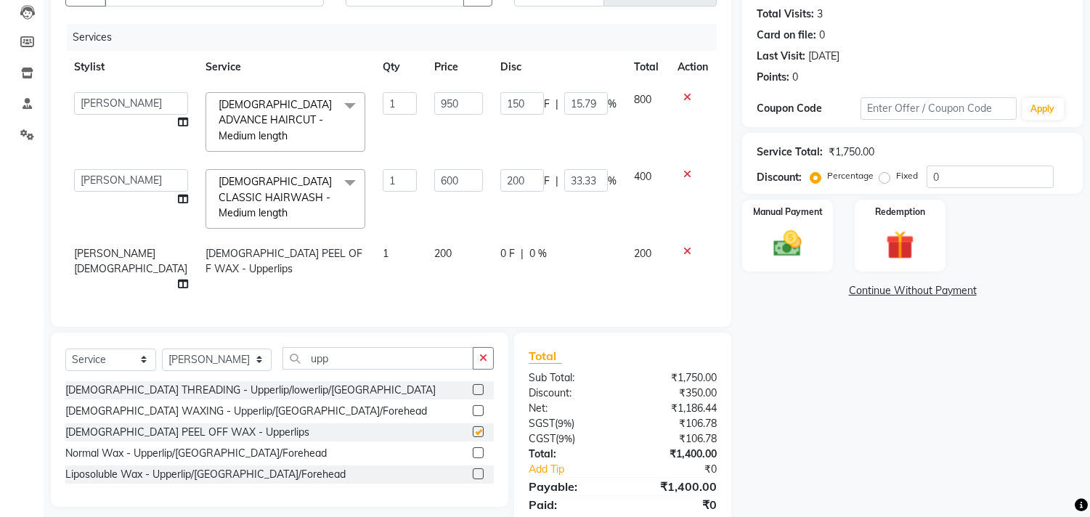
checkbox input "false"
click at [481, 353] on icon "button" at bounding box center [483, 358] width 8 height 10
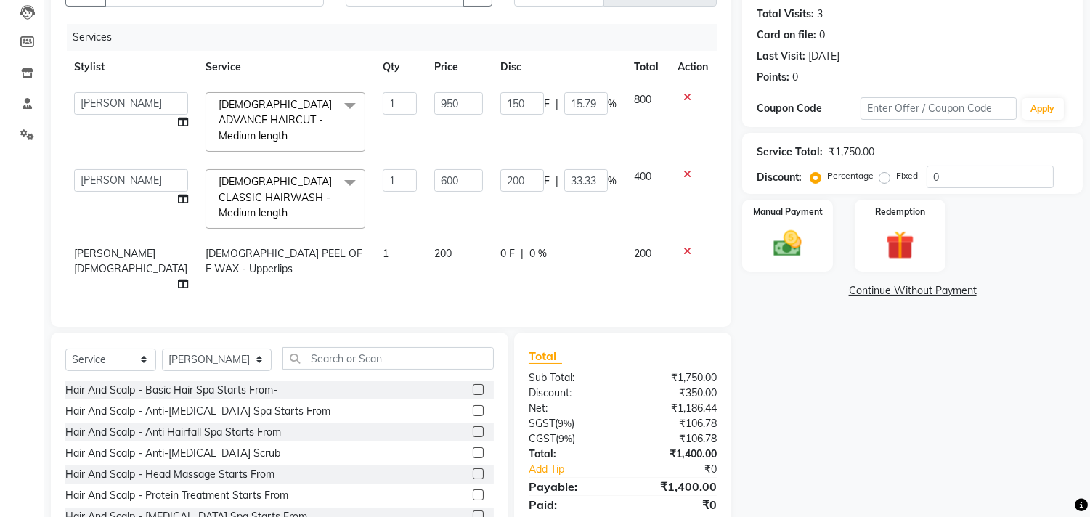
click at [510, 284] on td "0 F | 0 %" at bounding box center [559, 268] width 134 height 63
select select "59601"
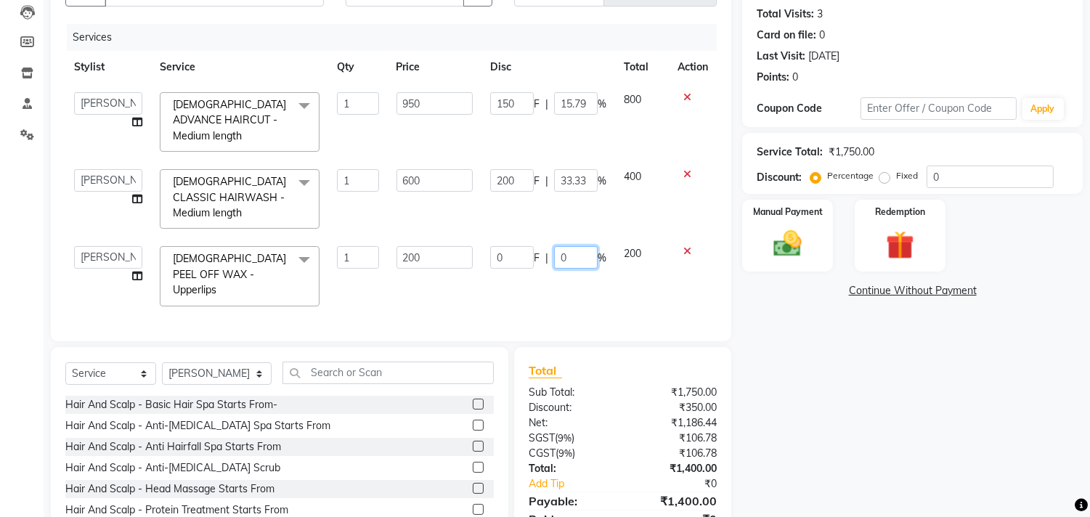
click at [568, 256] on input "0" at bounding box center [576, 257] width 44 height 23
type input "015"
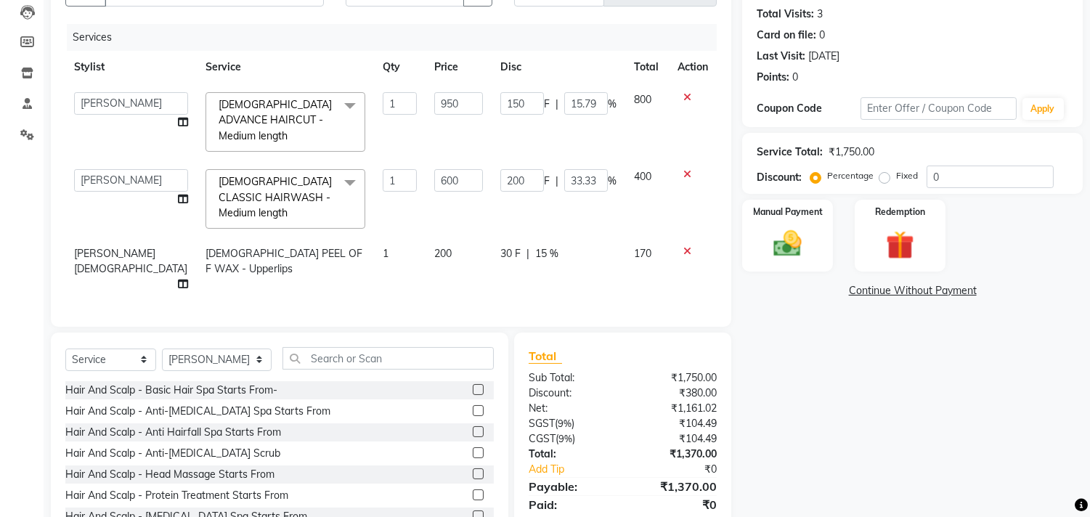
click at [540, 299] on div "Services Stylist Service Qty Price Disc Total Action aniket Anu AYAZ KADRI Fron…" at bounding box center [390, 168] width 651 height 288
click at [338, 362] on input "text" at bounding box center [387, 358] width 211 height 23
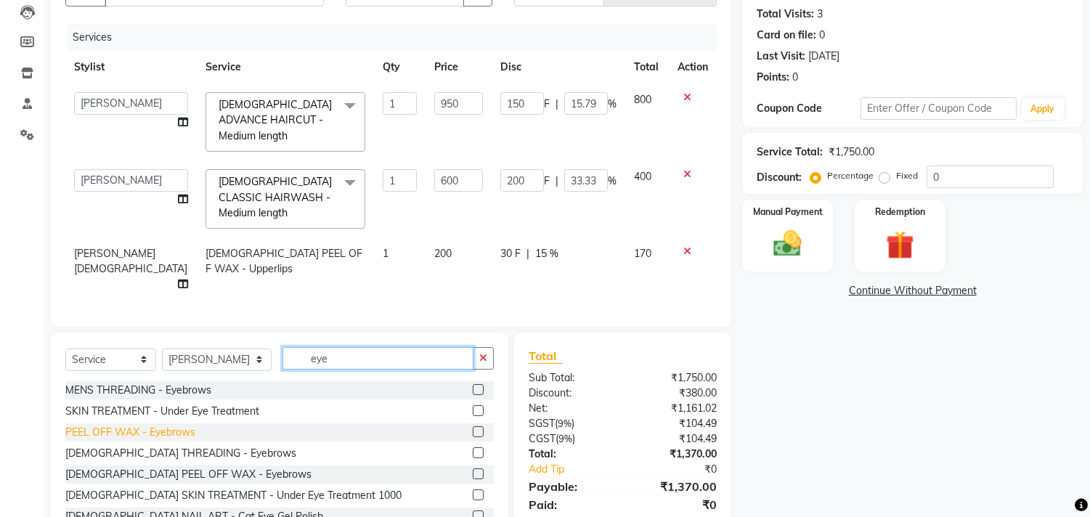
type input "eye"
click at [171, 427] on div "PEEL OFF WAX - Eyebrows" at bounding box center [130, 432] width 130 height 15
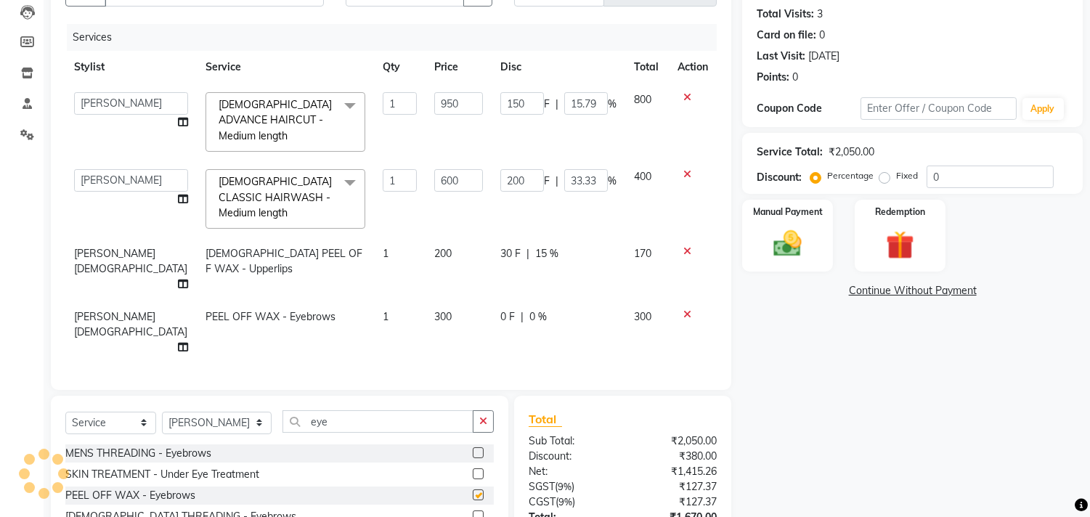
checkbox input "false"
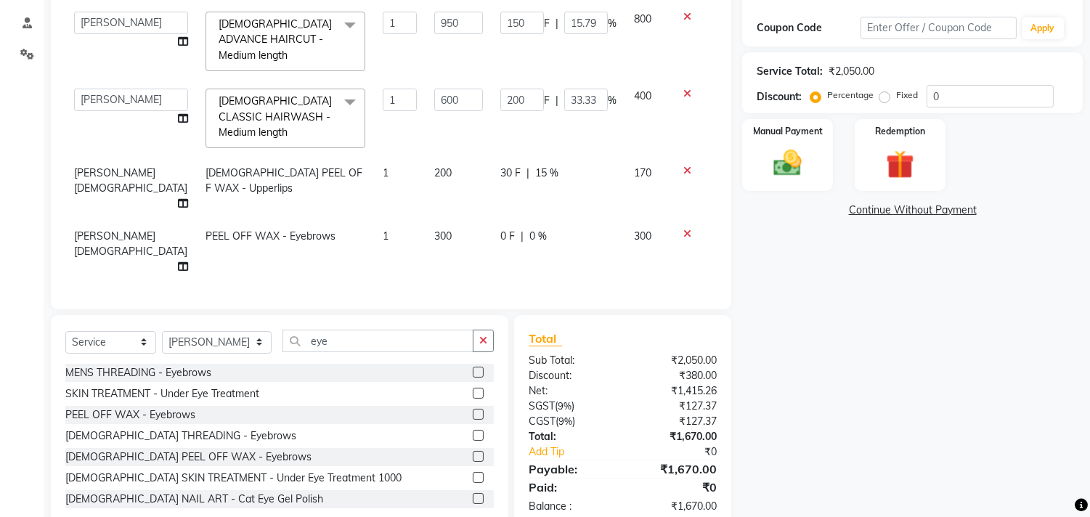
click at [685, 229] on icon at bounding box center [687, 234] width 8 height 10
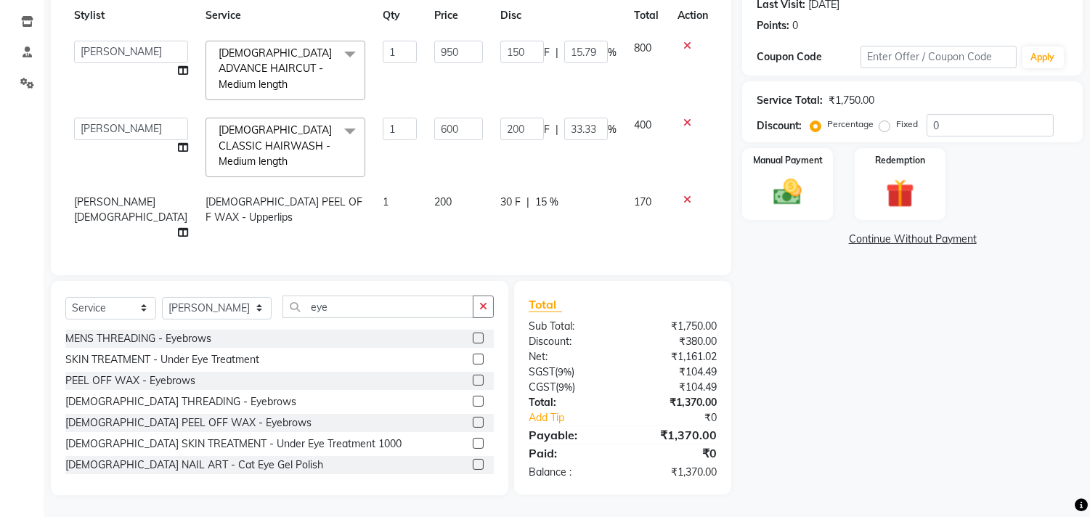
scroll to position [205, 0]
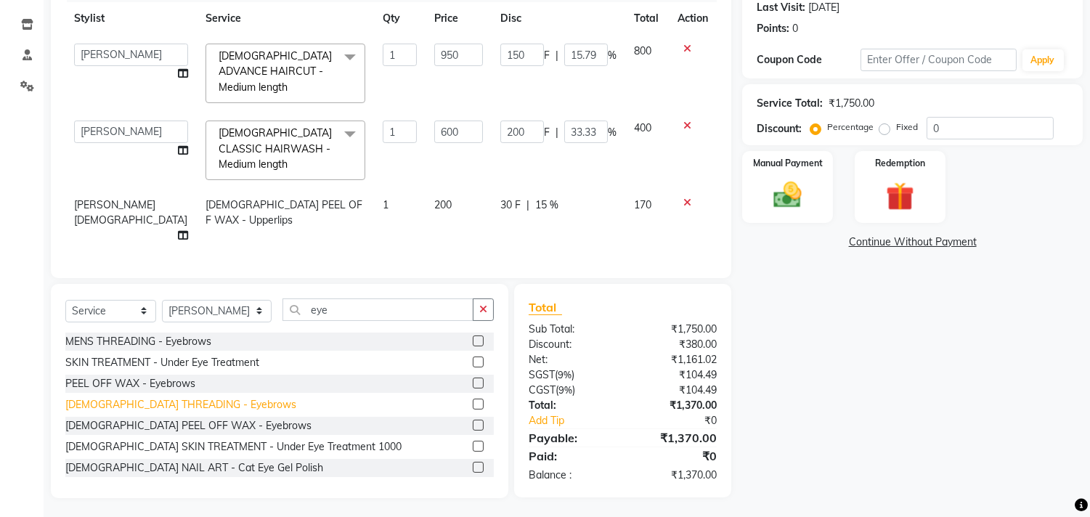
click at [183, 399] on div "FEMALE THREADING - Eyebrows" at bounding box center [180, 404] width 231 height 15
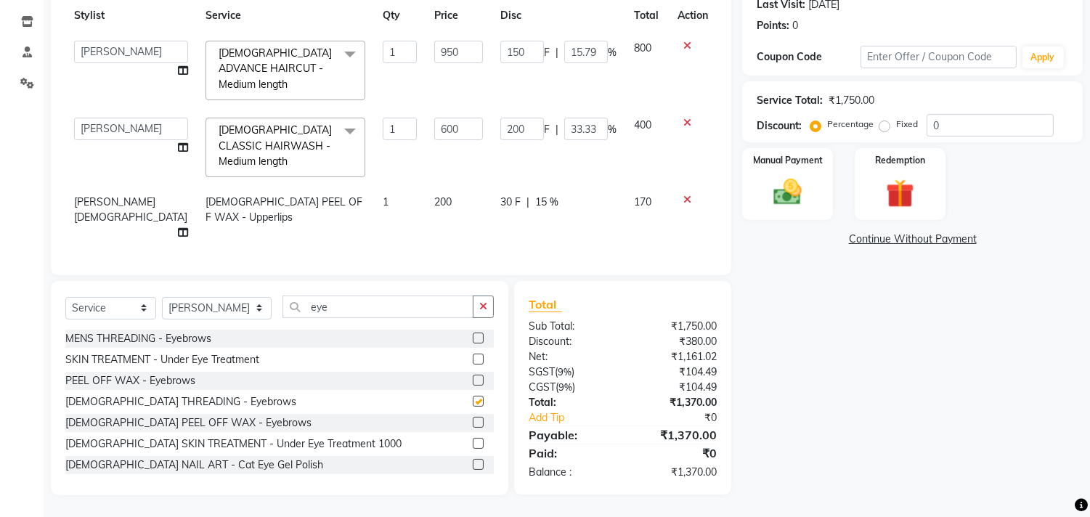
checkbox input "false"
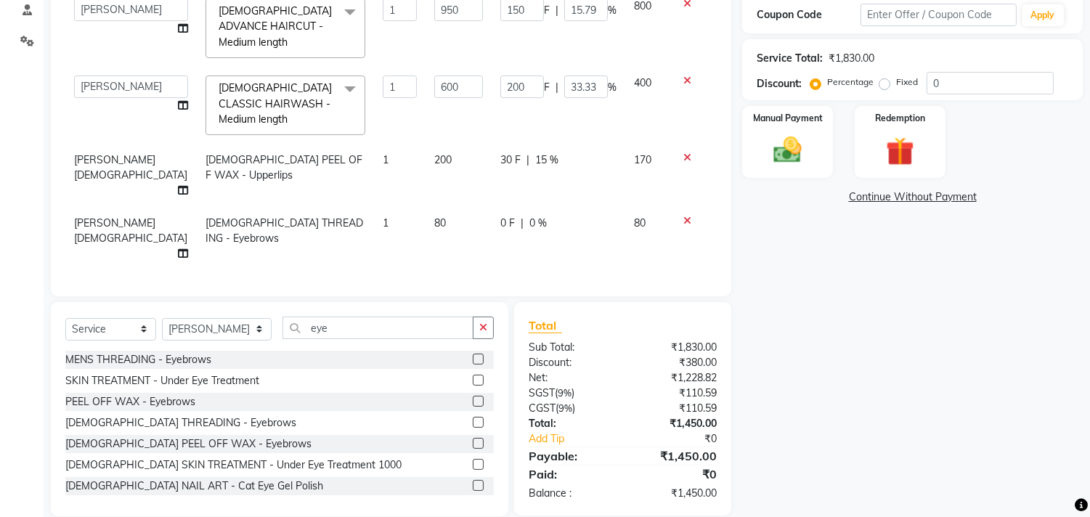
scroll to position [253, 0]
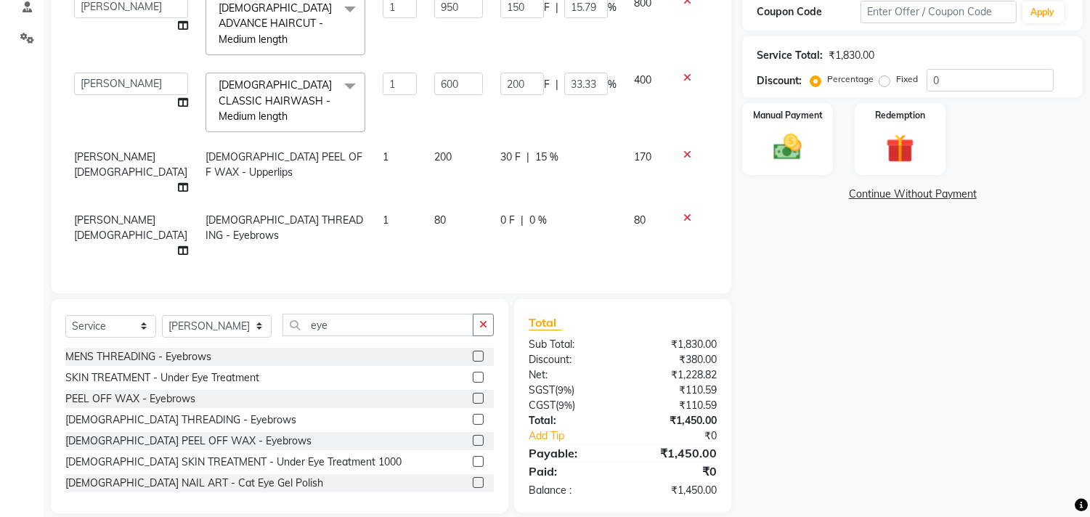
click at [489, 243] on div "Services Stylist Service Qty Price Disc Total Action aniket Anu AYAZ KADRI Fron…" at bounding box center [390, 102] width 651 height 351
click at [596, 213] on td "0 F | 0 %" at bounding box center [559, 235] width 134 height 63
select select "59601"
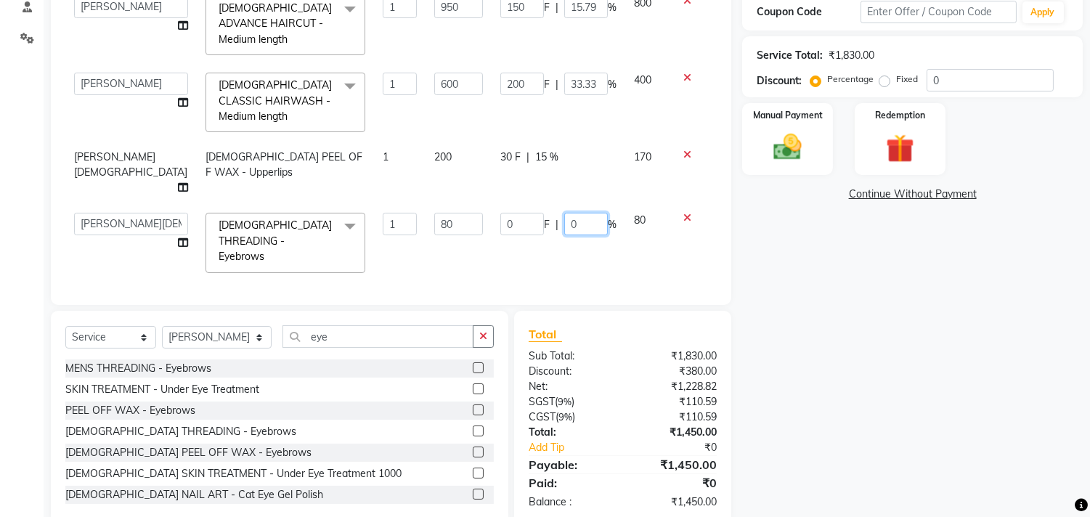
click at [574, 213] on input "0" at bounding box center [586, 224] width 44 height 23
type input "015"
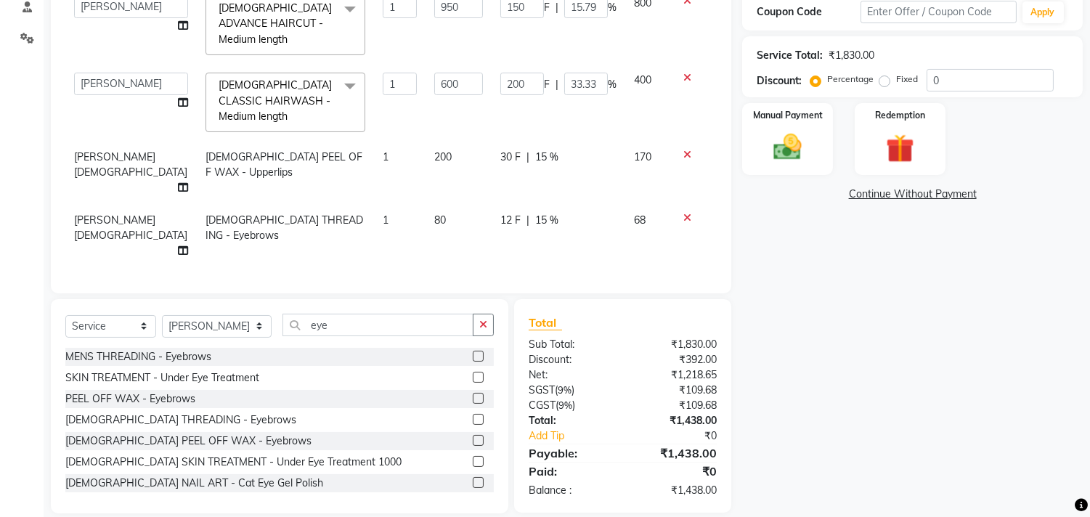
click at [596, 230] on td "12 F | 15 %" at bounding box center [559, 235] width 134 height 63
select select "59601"
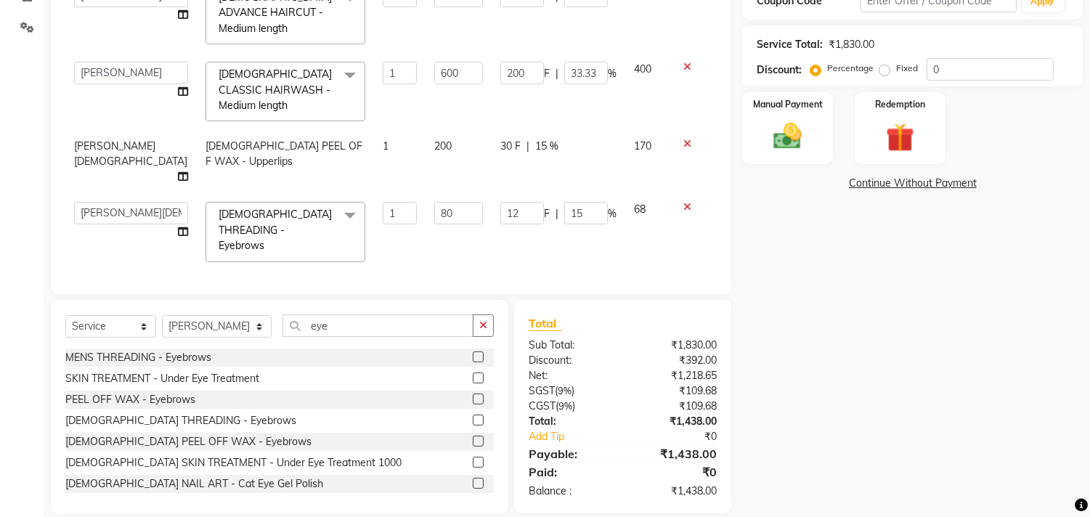
scroll to position [266, 0]
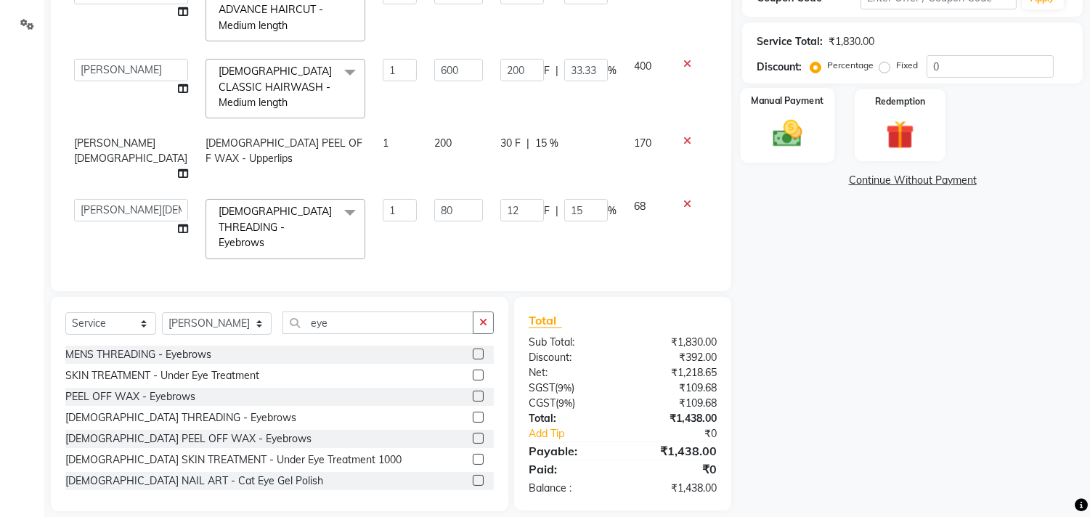
click at [808, 125] on img at bounding box center [788, 134] width 48 height 34
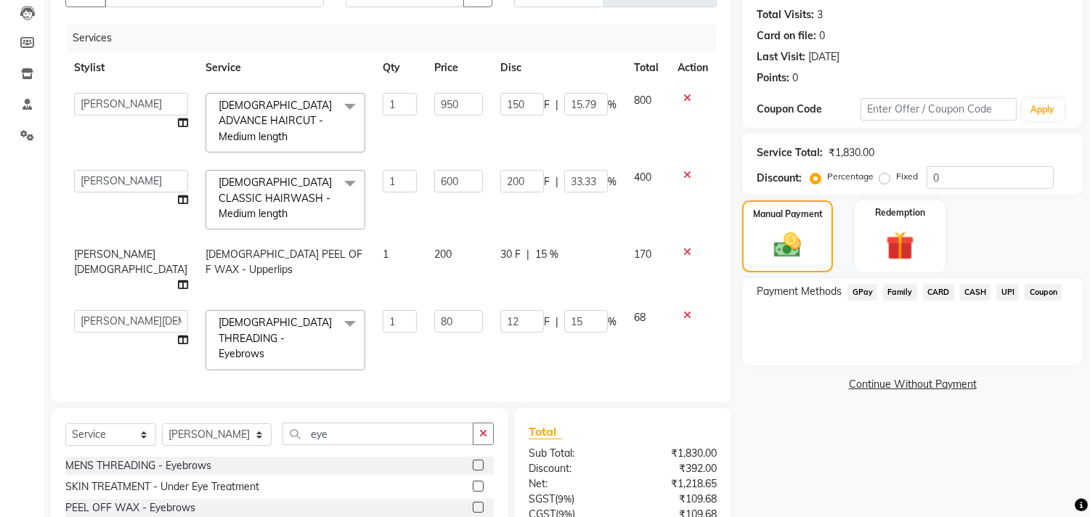
scroll to position [105, 0]
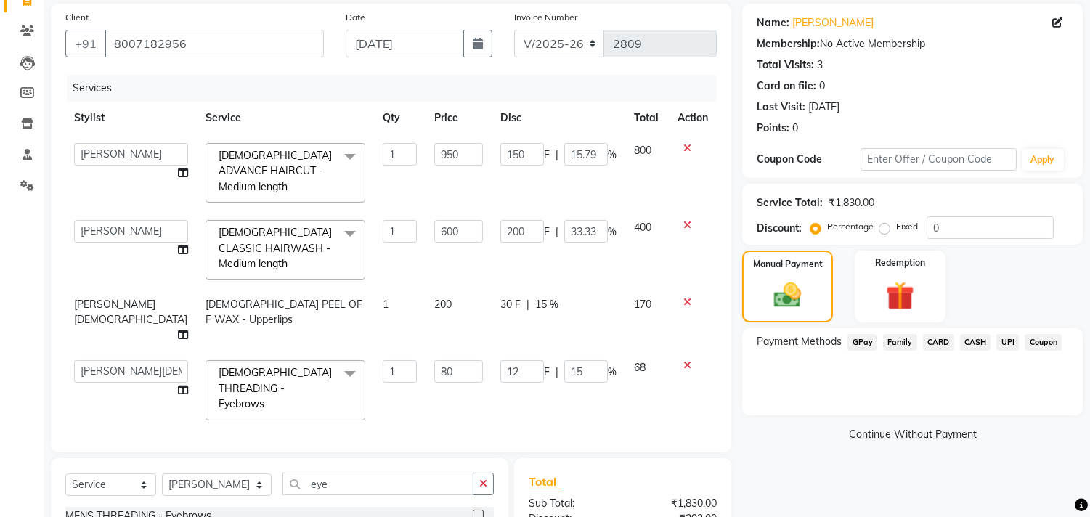
click at [1014, 343] on span "UPI" at bounding box center [1007, 342] width 23 height 17
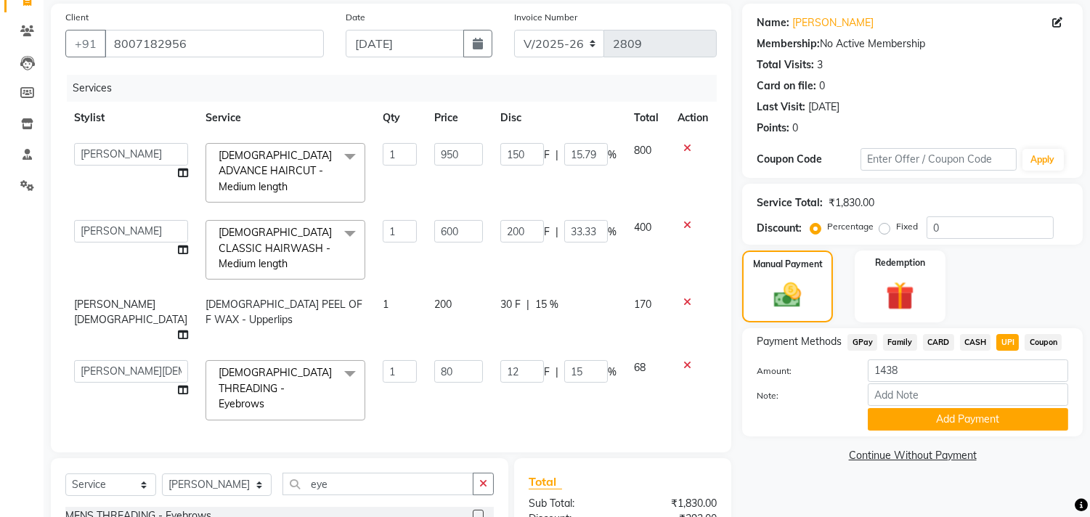
click at [1000, 405] on div "Note:" at bounding box center [912, 395] width 333 height 25
click at [1001, 411] on button "Add Payment" at bounding box center [968, 419] width 200 height 23
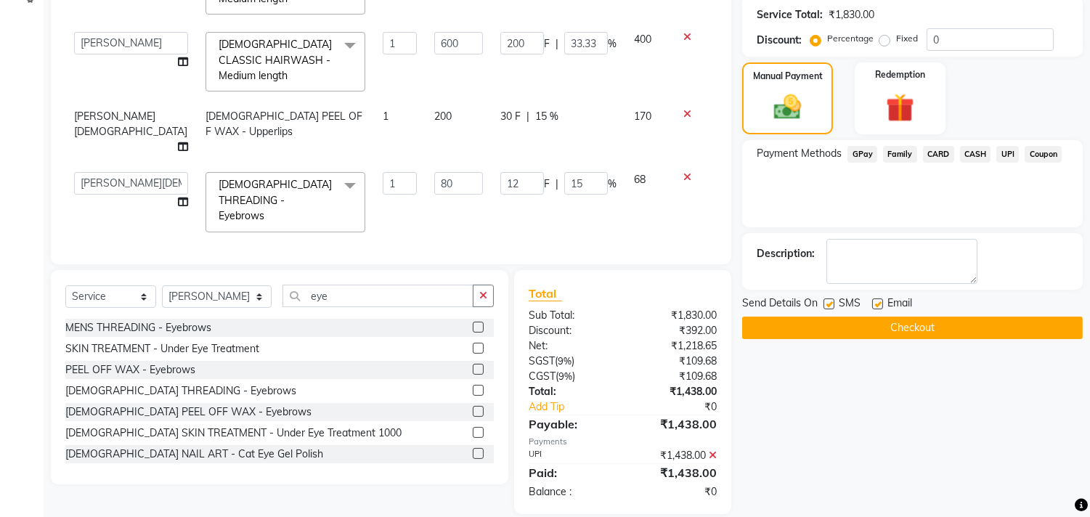
scroll to position [296, 0]
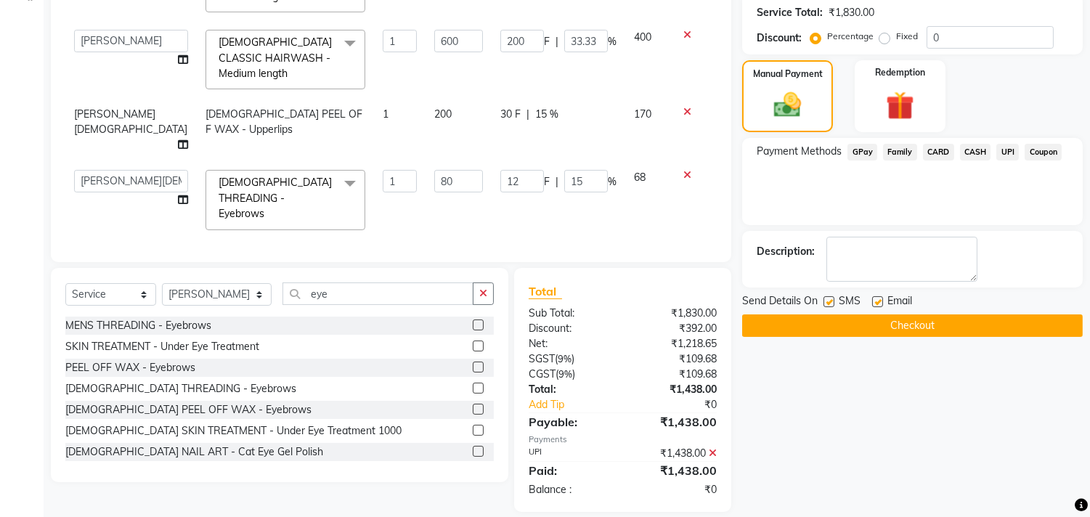
click at [921, 317] on button "Checkout" at bounding box center [912, 325] width 341 height 23
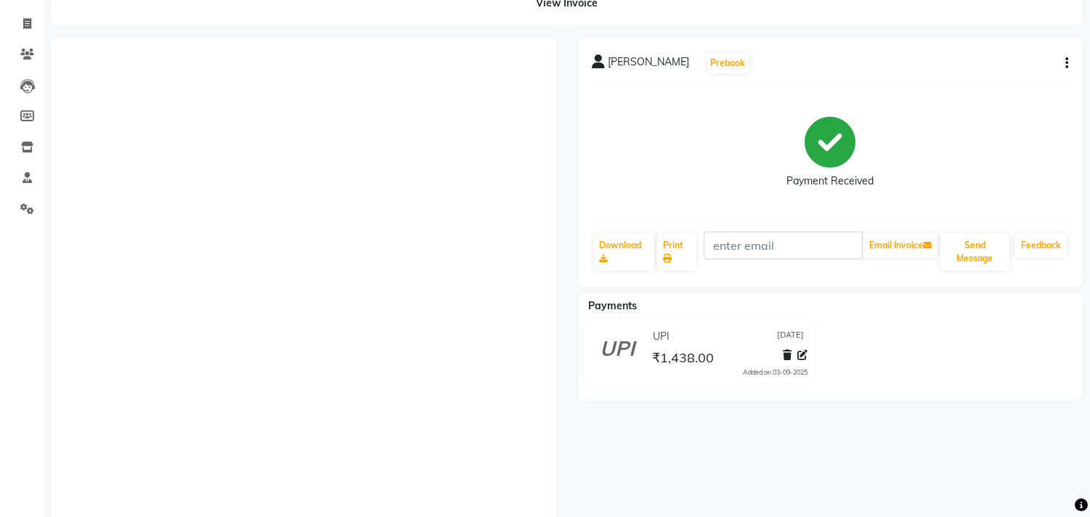
scroll to position [81, 0]
click at [1065, 57] on button "button" at bounding box center [1063, 64] width 9 height 15
click at [988, 78] on div "Edit Invoice" at bounding box center [994, 74] width 99 height 18
select select "service"
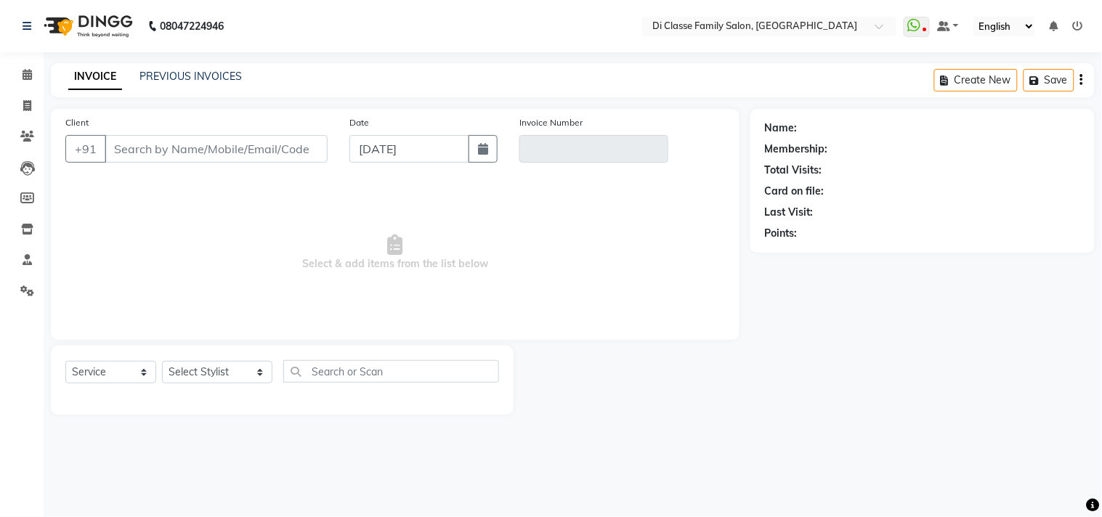
type input "8007182956"
type input "V/2025-26/2809"
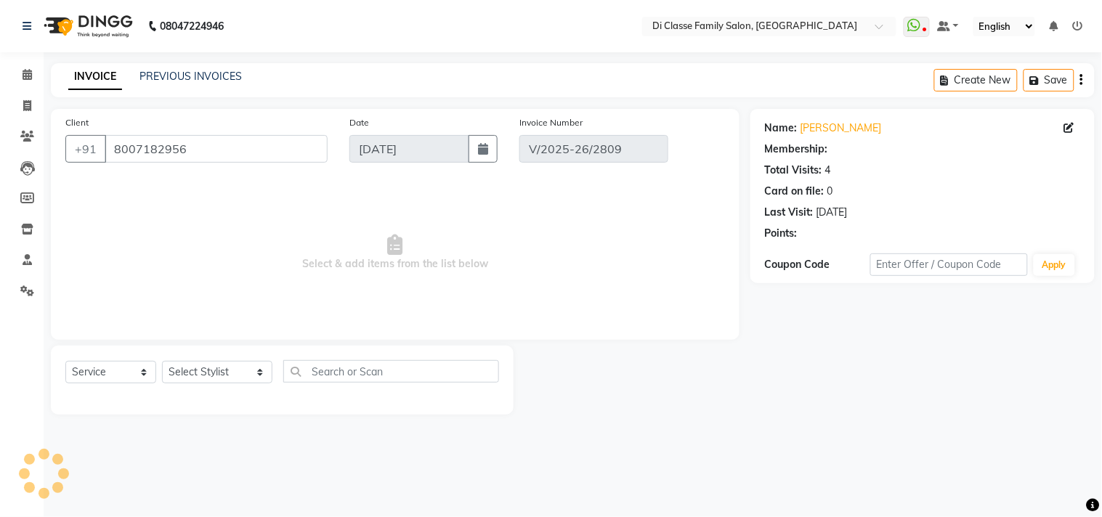
select select "select"
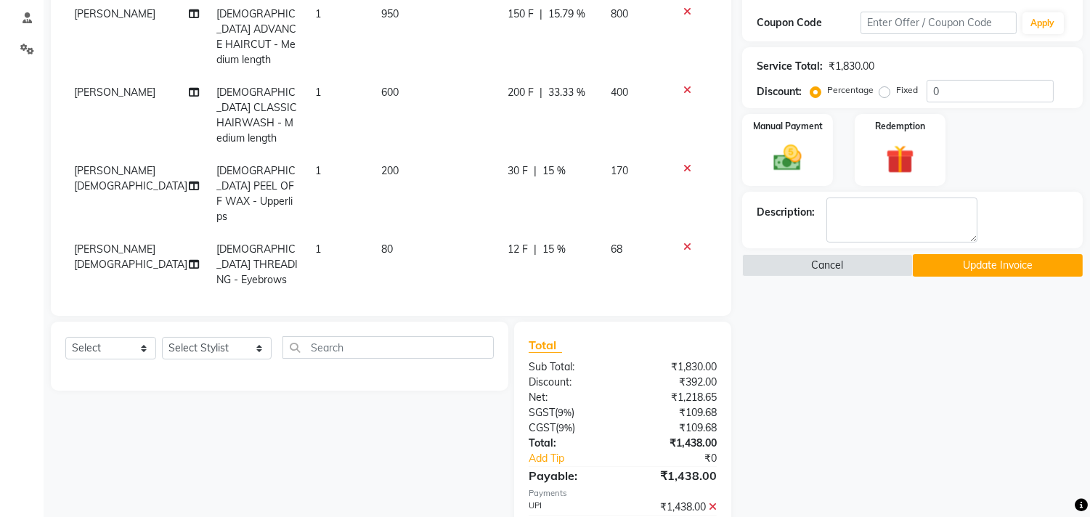
scroll to position [161, 0]
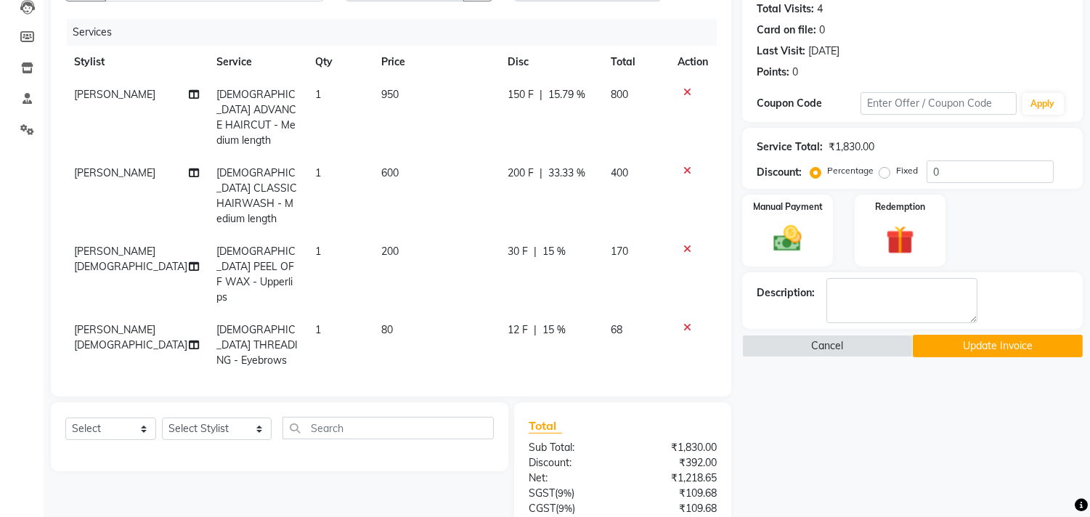
click at [518, 91] on span "150 F" at bounding box center [521, 94] width 26 height 15
select select "28413"
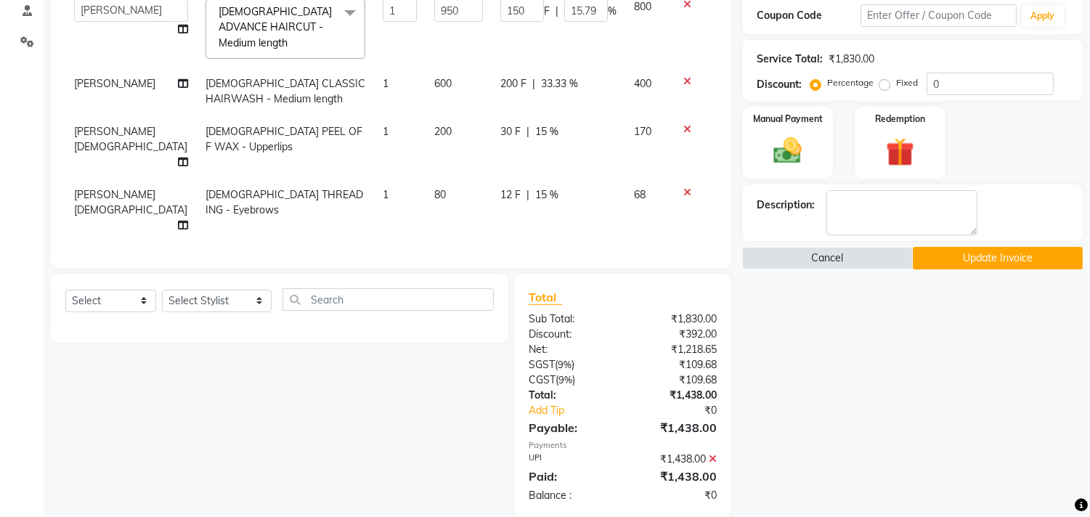
scroll to position [253, 0]
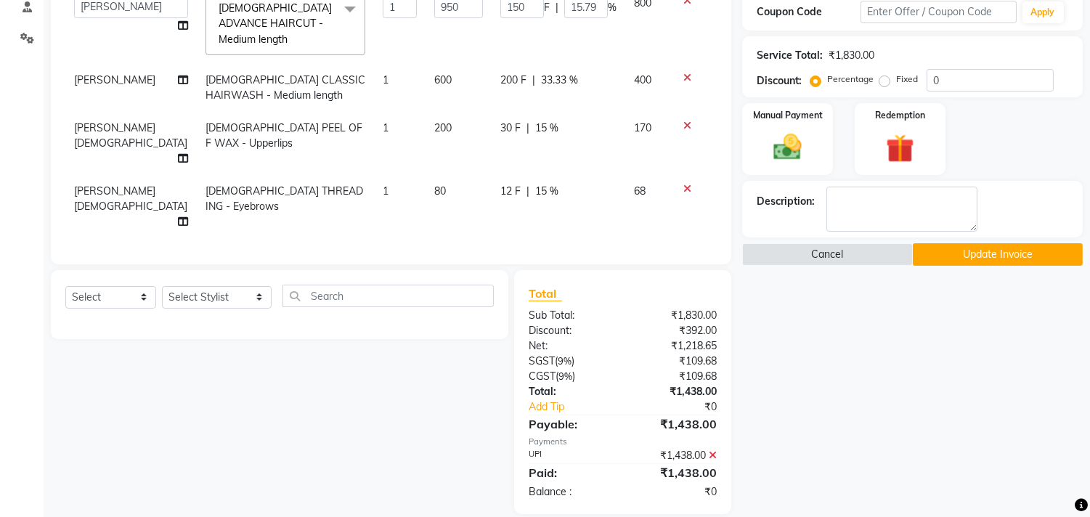
click at [999, 253] on button "Update Invoice" at bounding box center [998, 254] width 170 height 23
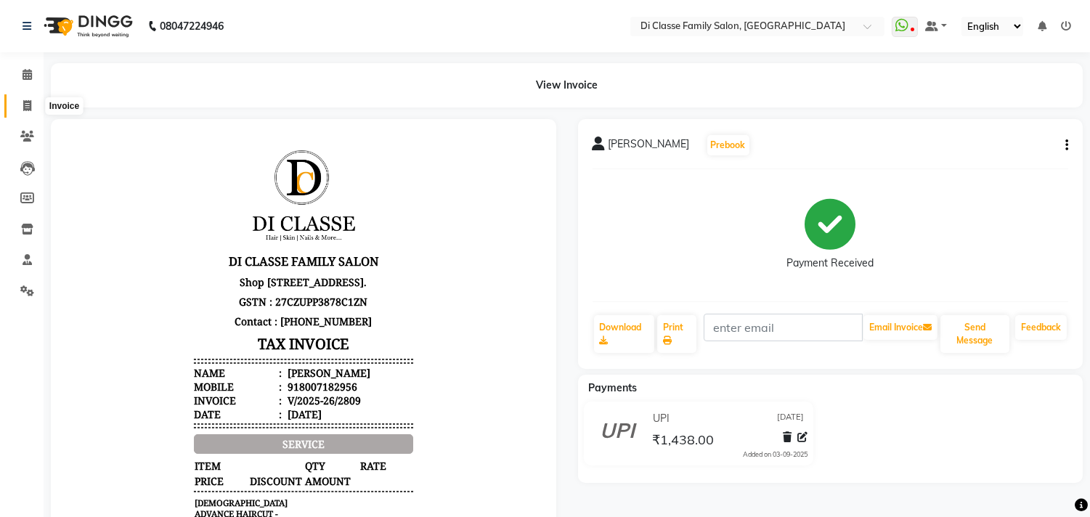
click at [27, 106] on icon at bounding box center [27, 105] width 8 height 11
select select "4704"
select select "service"
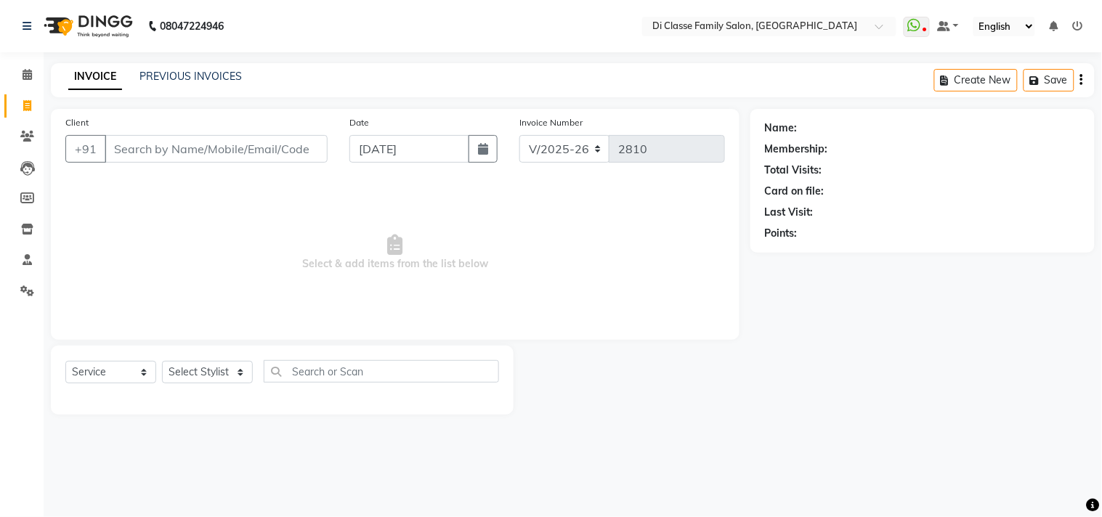
click at [198, 156] on input "Client" at bounding box center [216, 149] width 223 height 28
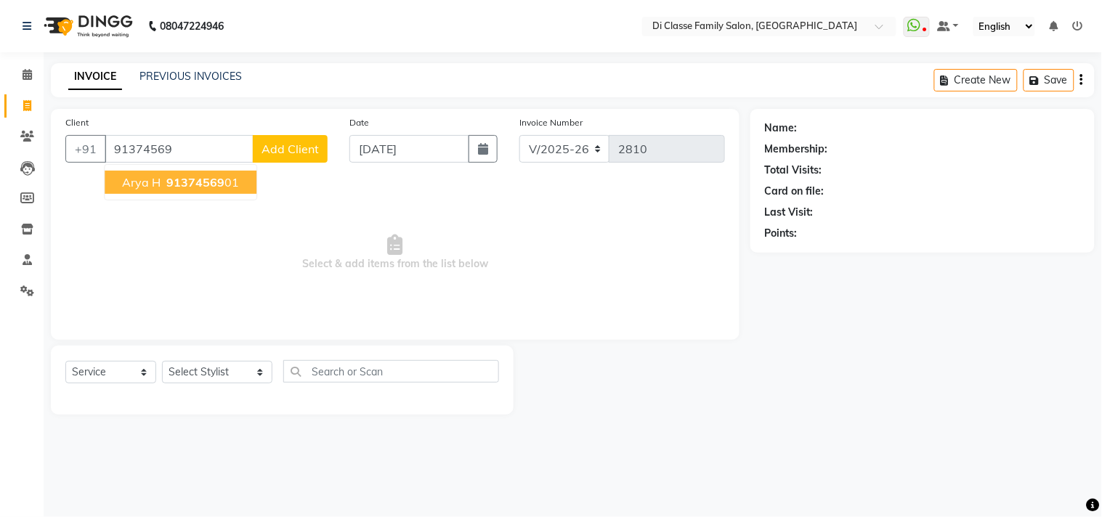
click at [205, 180] on span "91374569" at bounding box center [195, 182] width 58 height 15
type input "9137456901"
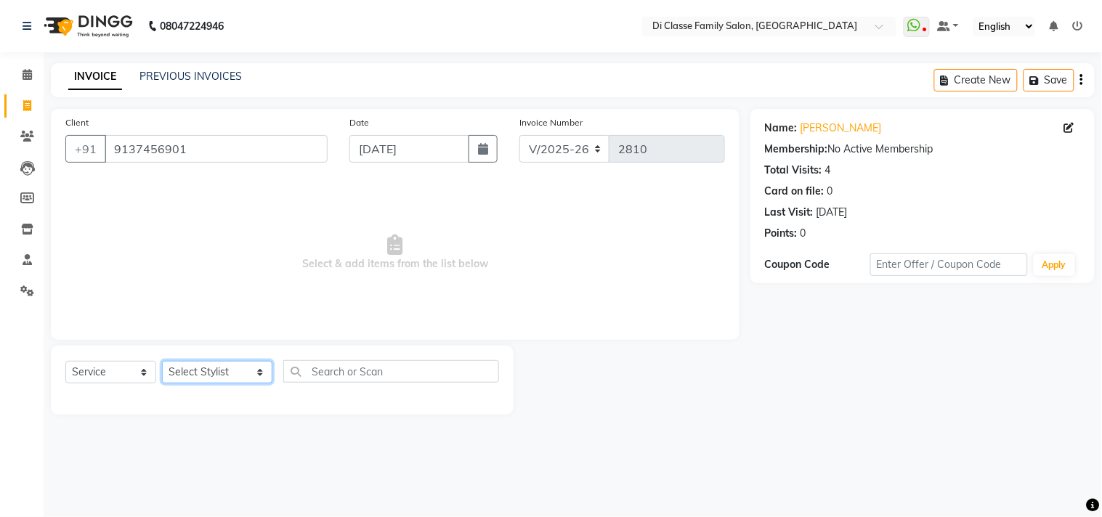
drag, startPoint x: 225, startPoint y: 367, endPoint x: 232, endPoint y: 370, distance: 7.8
click at [228, 369] on select "Select Stylist aniket Anu AYAZ KADRI Front Desk Javed kapil KOMAL lalita Payal …" at bounding box center [217, 372] width 110 height 23
select select "75587"
click at [162, 362] on select "Select Stylist aniket Anu AYAZ KADRI Front Desk Javed kapil KOMAL lalita Payal …" at bounding box center [217, 372] width 110 height 23
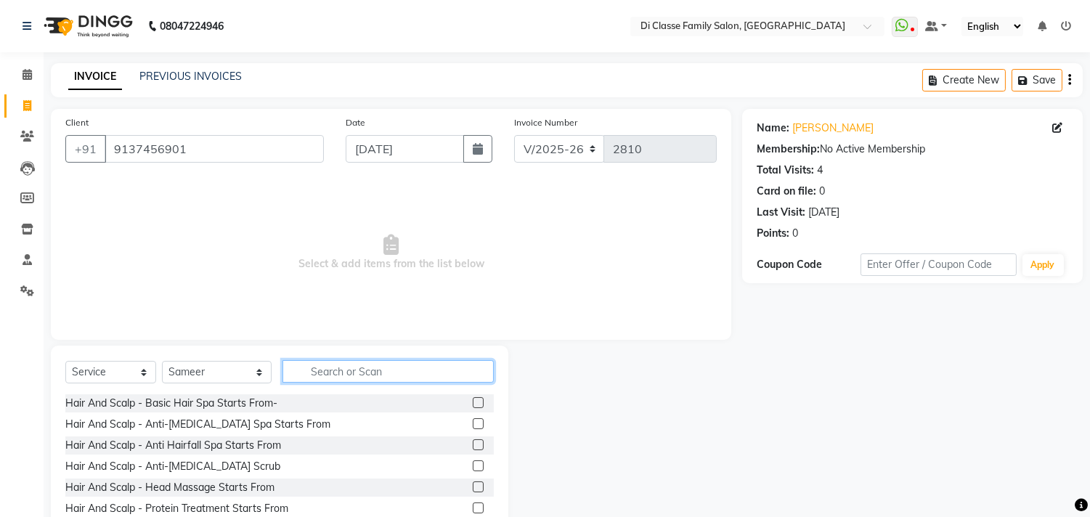
click at [336, 366] on input "text" at bounding box center [387, 371] width 211 height 23
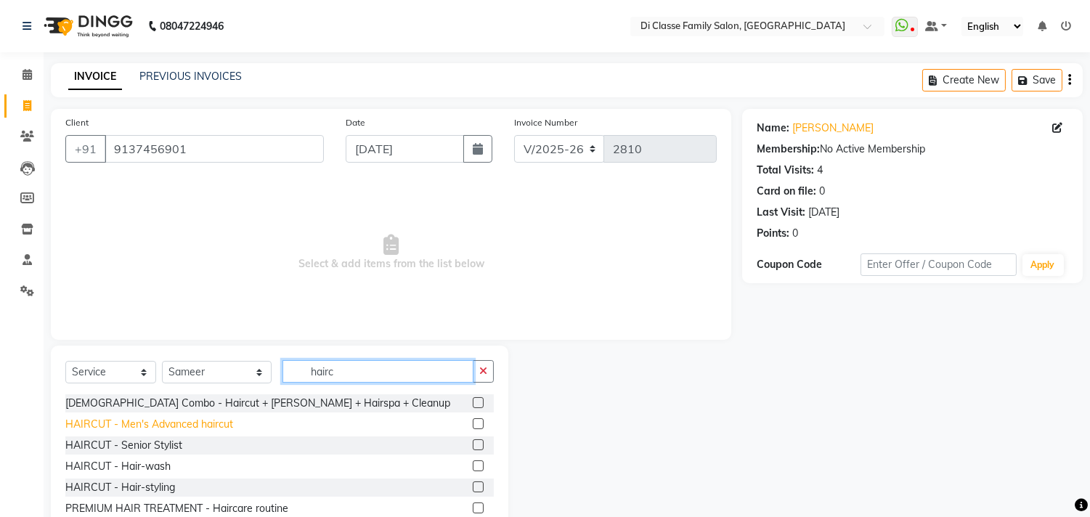
type input "hairc"
click at [190, 423] on div "HAIRCUT - Men's Advanced haircut" at bounding box center [149, 424] width 168 height 15
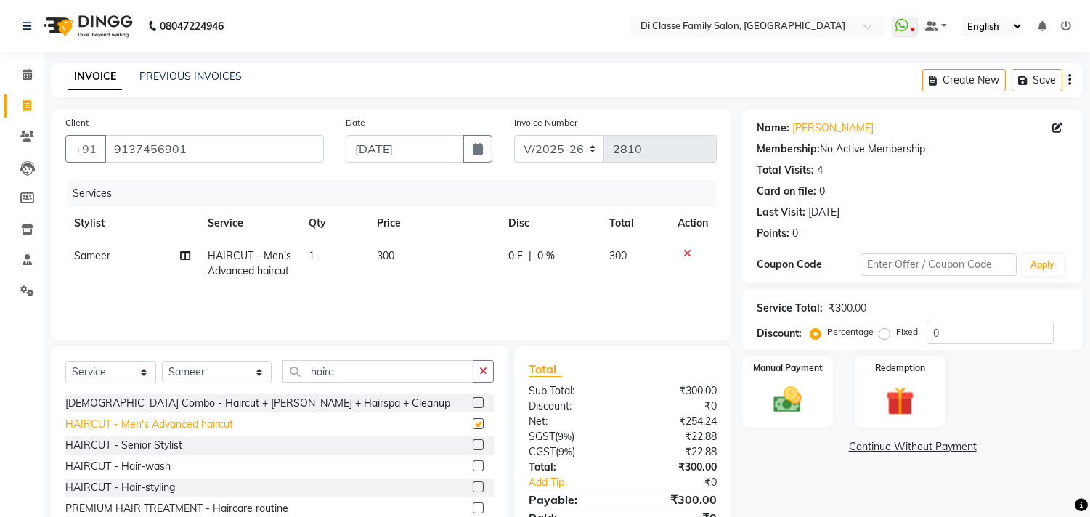
checkbox input "false"
click at [803, 415] on img at bounding box center [788, 400] width 48 height 34
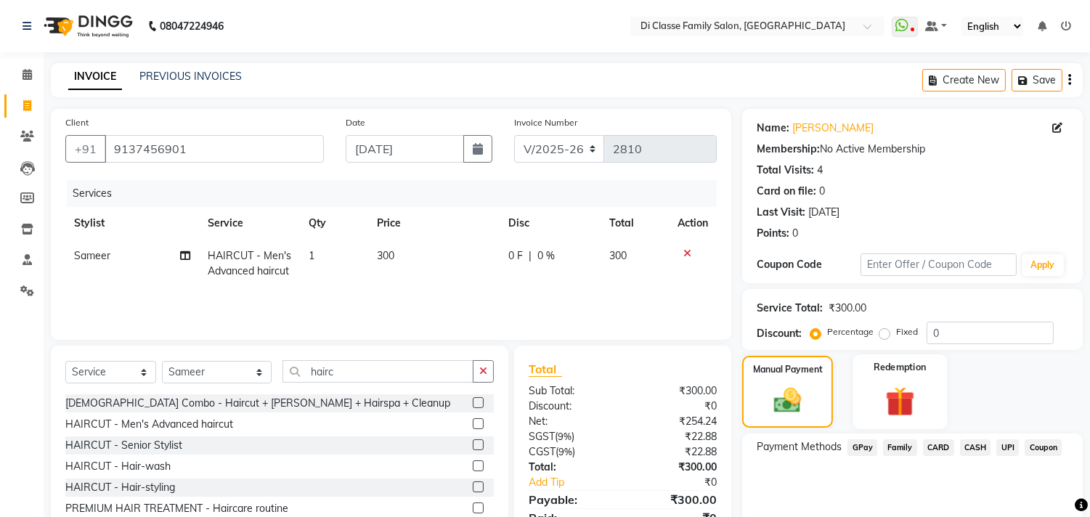
scroll to position [64, 0]
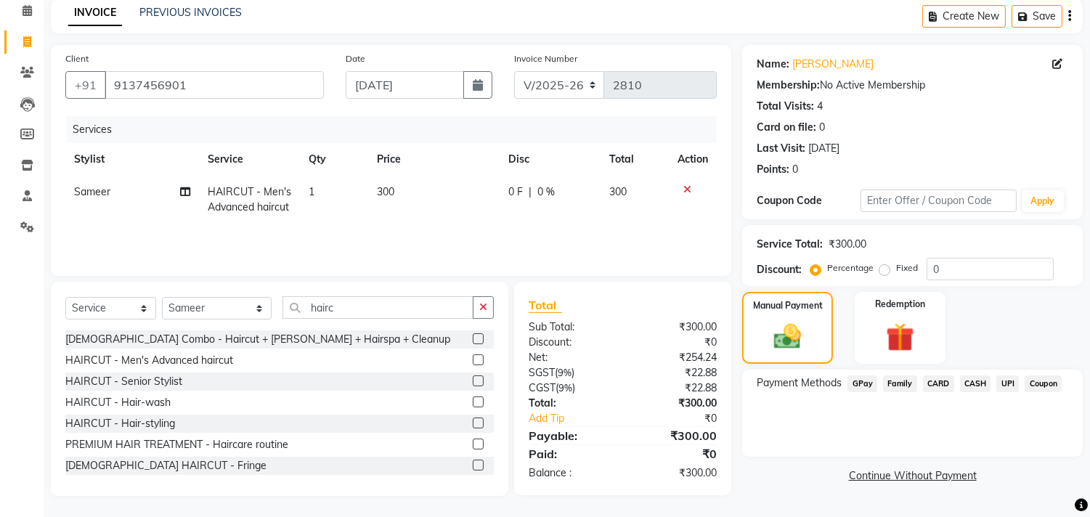
click at [1010, 380] on span "UPI" at bounding box center [1007, 383] width 23 height 17
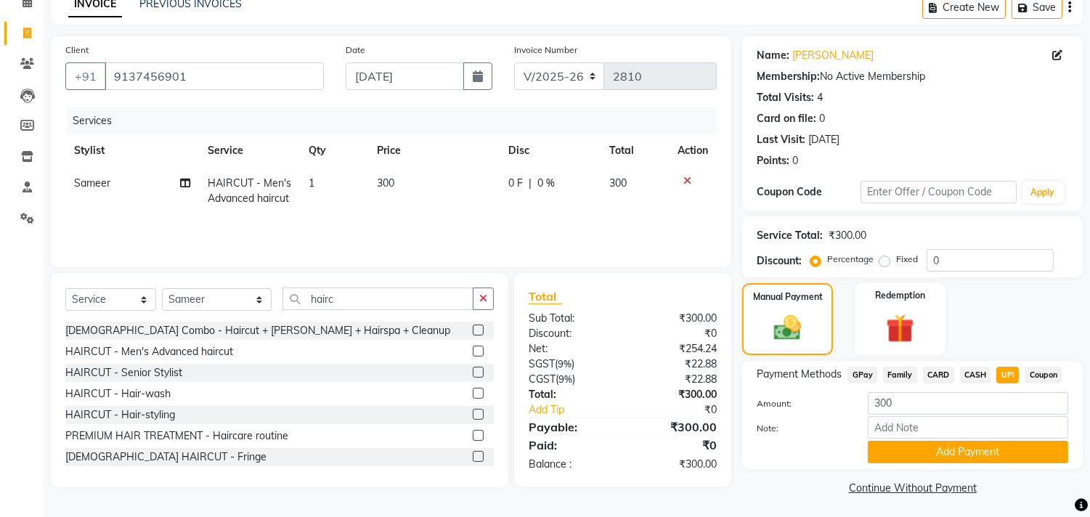
scroll to position [76, 0]
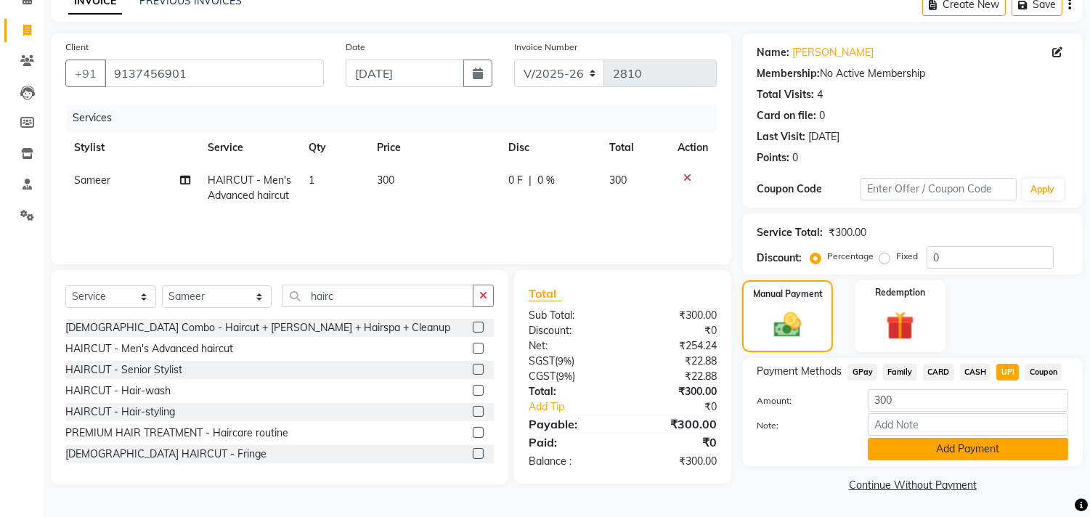
click at [969, 447] on button "Add Payment" at bounding box center [968, 449] width 200 height 23
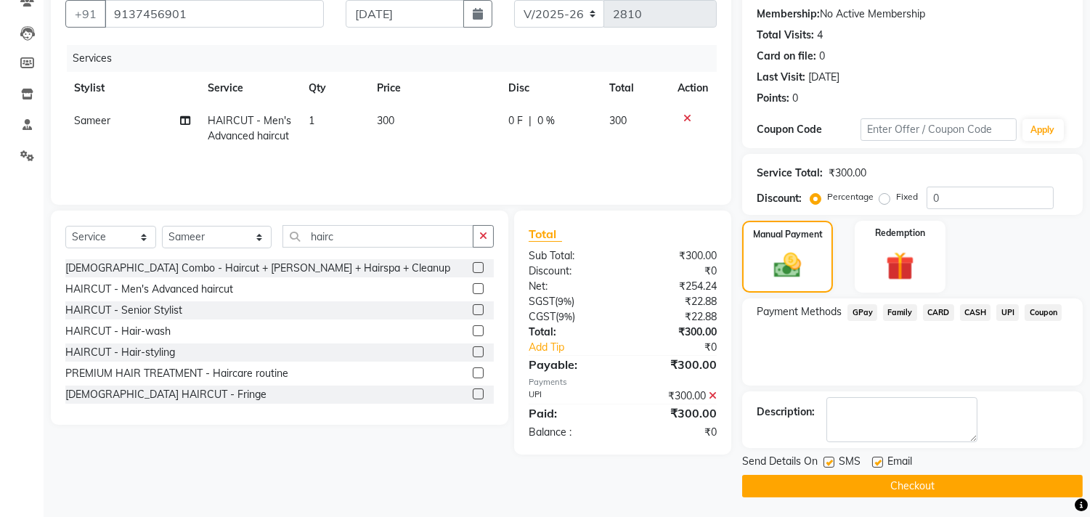
scroll to position [136, 0]
click at [879, 479] on button "Checkout" at bounding box center [912, 485] width 341 height 23
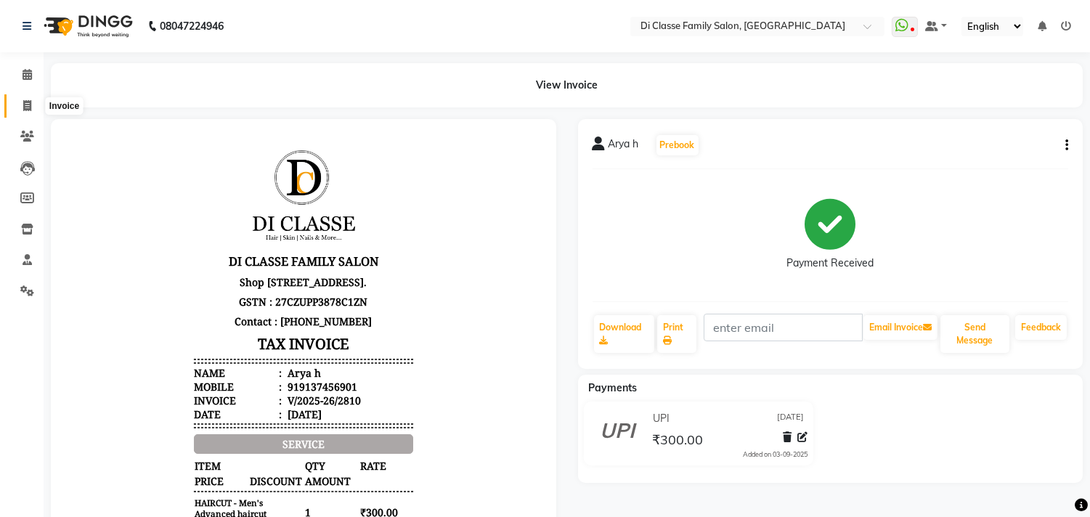
click at [23, 100] on icon at bounding box center [27, 105] width 8 height 11
select select "service"
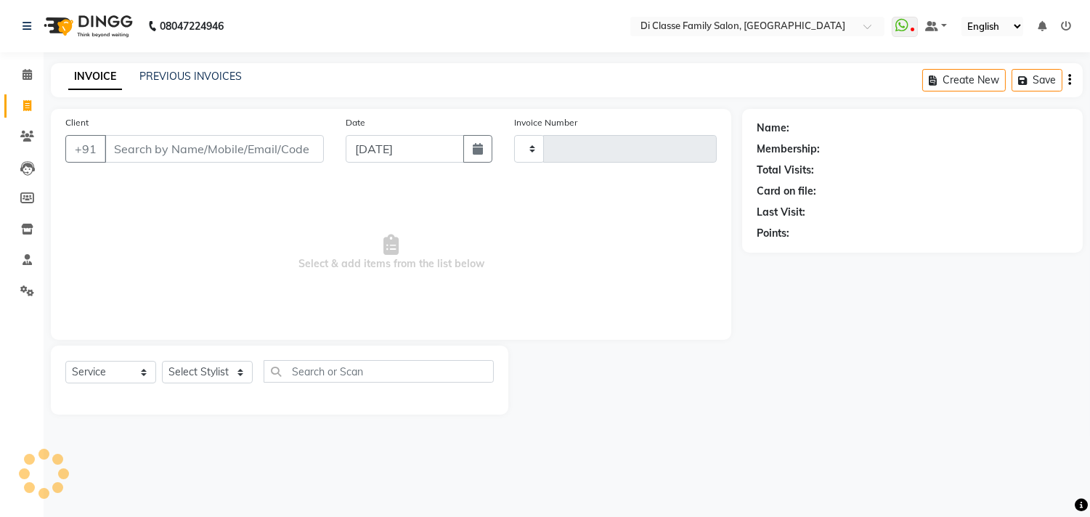
type input "2811"
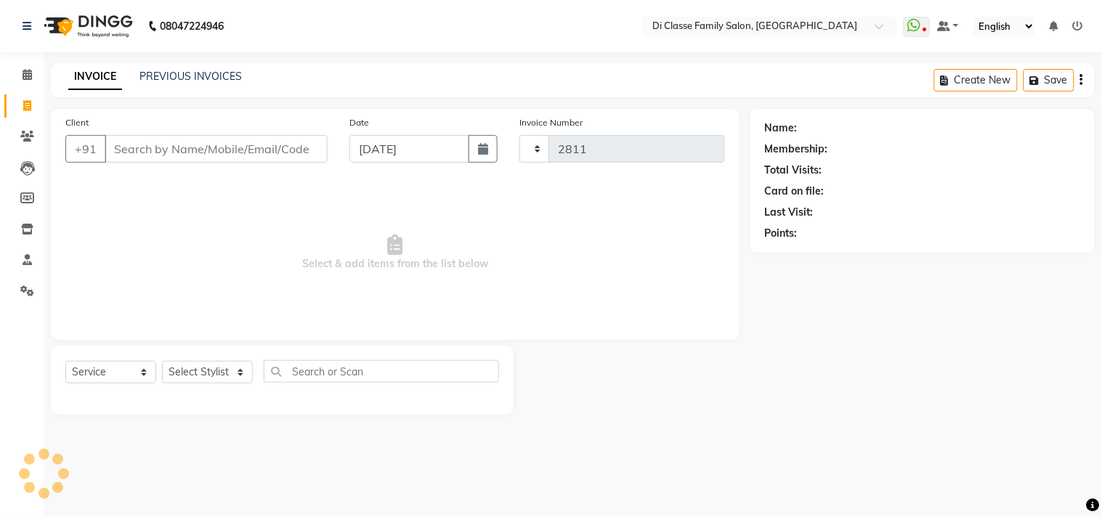
select select "4704"
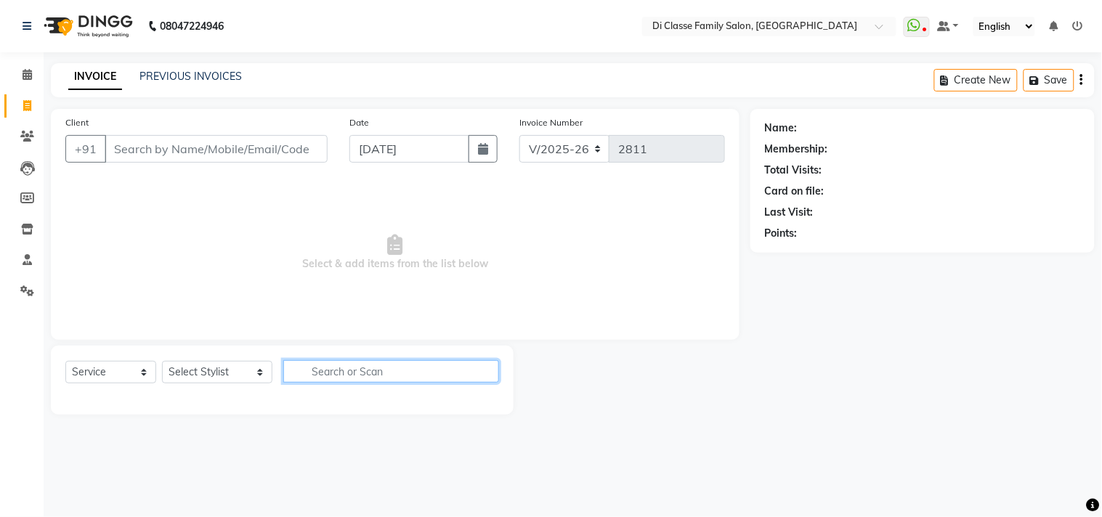
click at [300, 365] on input "text" at bounding box center [391, 371] width 216 height 23
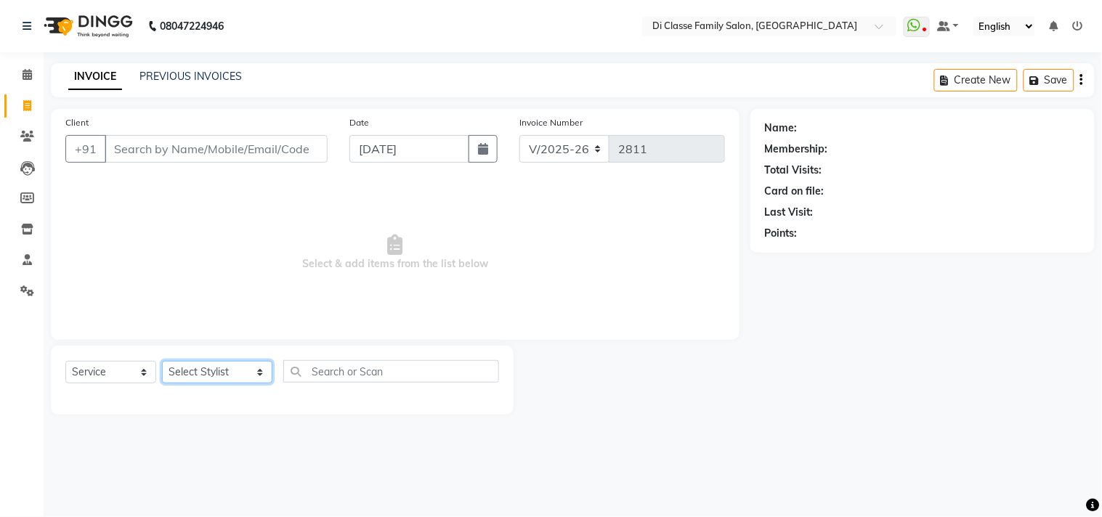
click at [191, 369] on select "Select Stylist aniket Anu AYAZ KADRI Front Desk Javed kapil KOMAL lalita Payal …" at bounding box center [217, 372] width 110 height 23
click at [374, 328] on div "Client +91 Date 03-09-2025 Invoice Number INV/2025 V/2025-26 2811 Select & add …" at bounding box center [395, 224] width 688 height 231
drag, startPoint x: 198, startPoint y: 378, endPoint x: 191, endPoint y: 368, distance: 11.5
click at [192, 370] on select "Select Stylist aniket Anu AYAZ KADRI Front Desk Javed kapil KOMAL lalita Payal …" at bounding box center [217, 372] width 110 height 23
select select "28410"
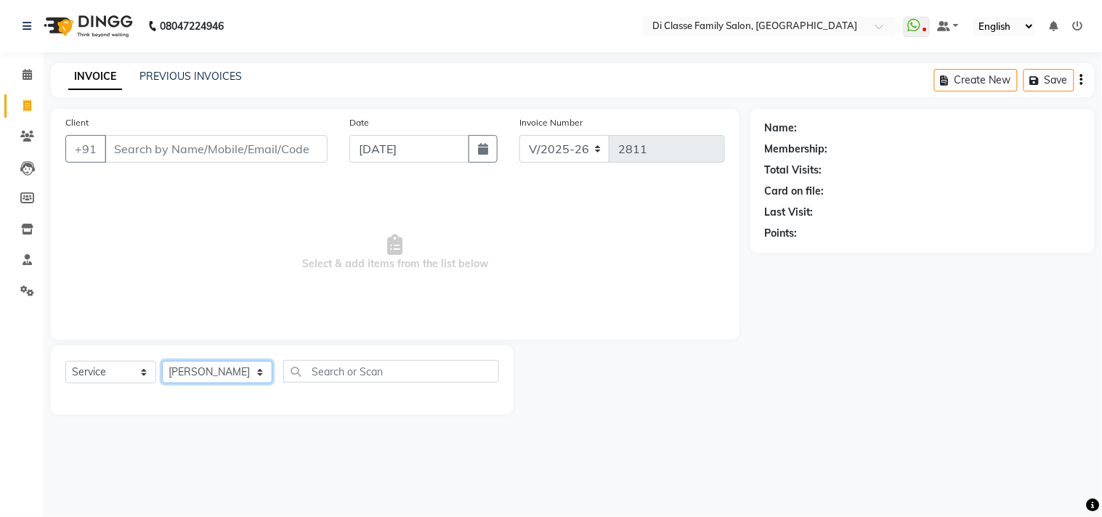
click at [162, 362] on select "Select Stylist aniket Anu AYAZ KADRI Front Desk Javed kapil KOMAL lalita Payal …" at bounding box center [217, 372] width 110 height 23
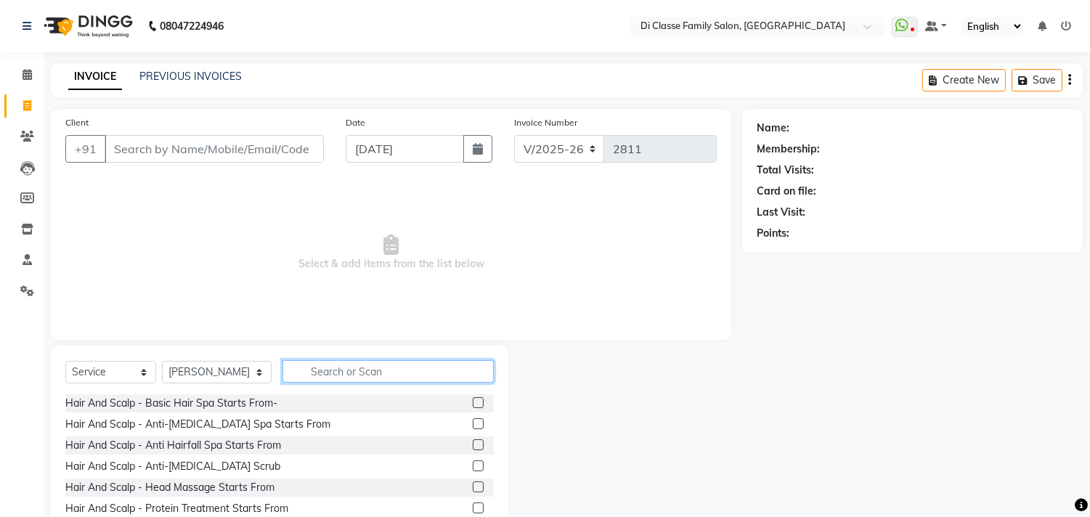
click at [352, 367] on input "text" at bounding box center [387, 371] width 211 height 23
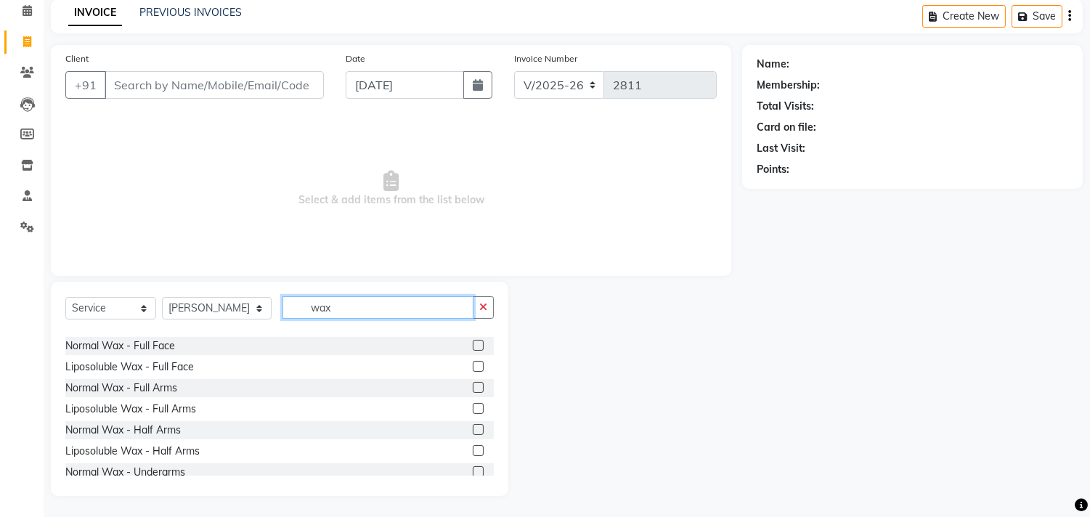
scroll to position [807, 0]
type input "wax"
click at [473, 409] on label at bounding box center [478, 407] width 11 height 11
click at [473, 409] on input "checkbox" at bounding box center [477, 408] width 9 height 9
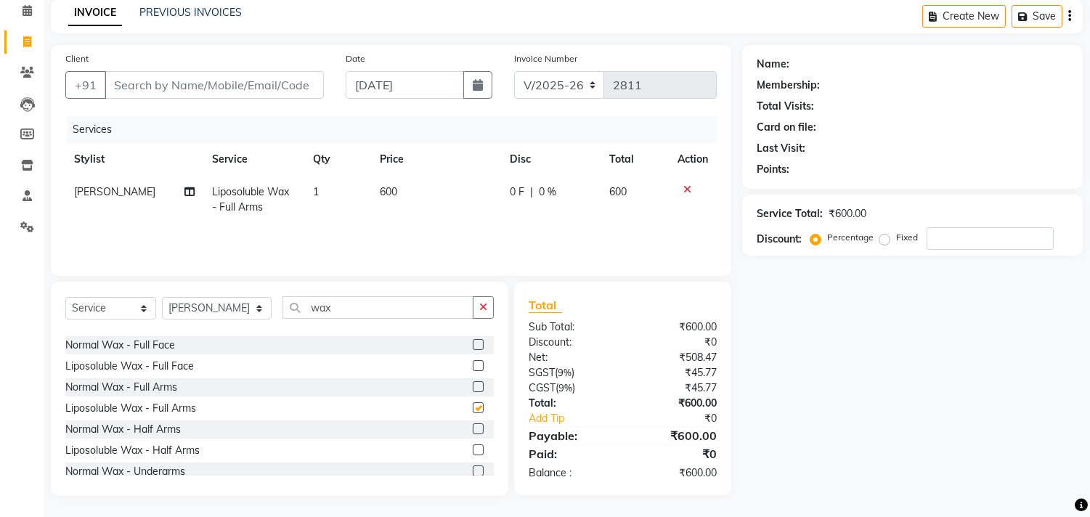
checkbox input "false"
click at [473, 454] on label at bounding box center [478, 453] width 11 height 11
click at [473, 454] on input "checkbox" at bounding box center [477, 453] width 9 height 9
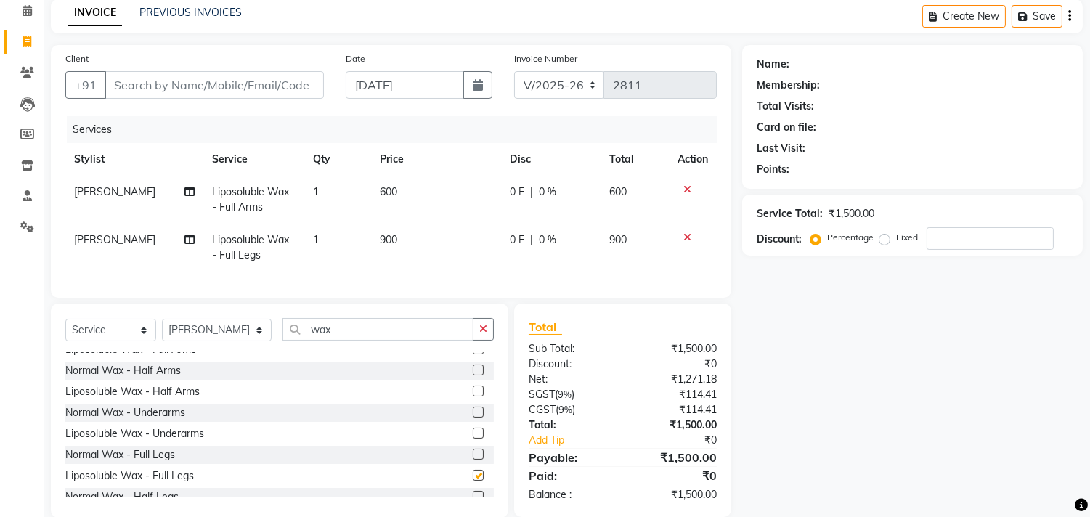
checkbox input "false"
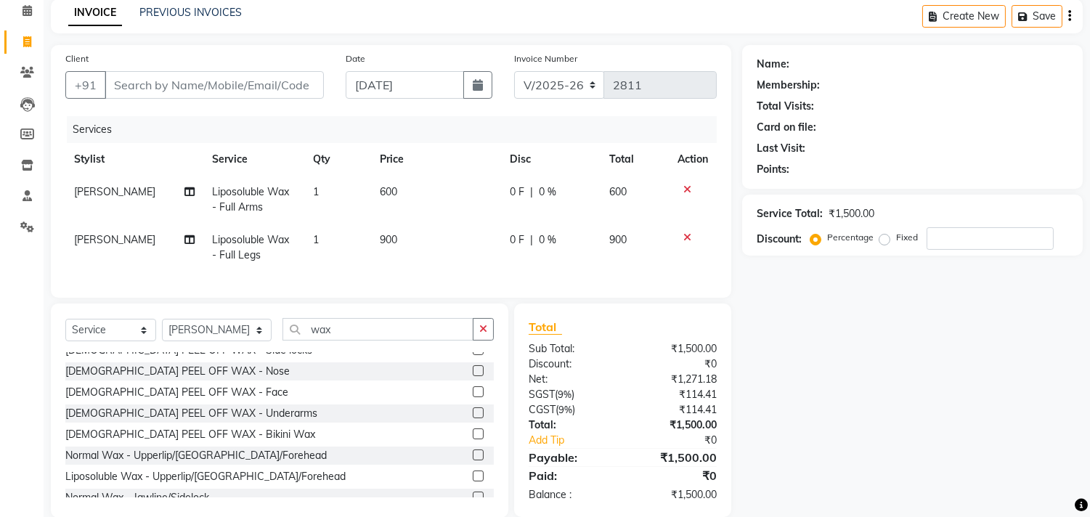
scroll to position [596, 0]
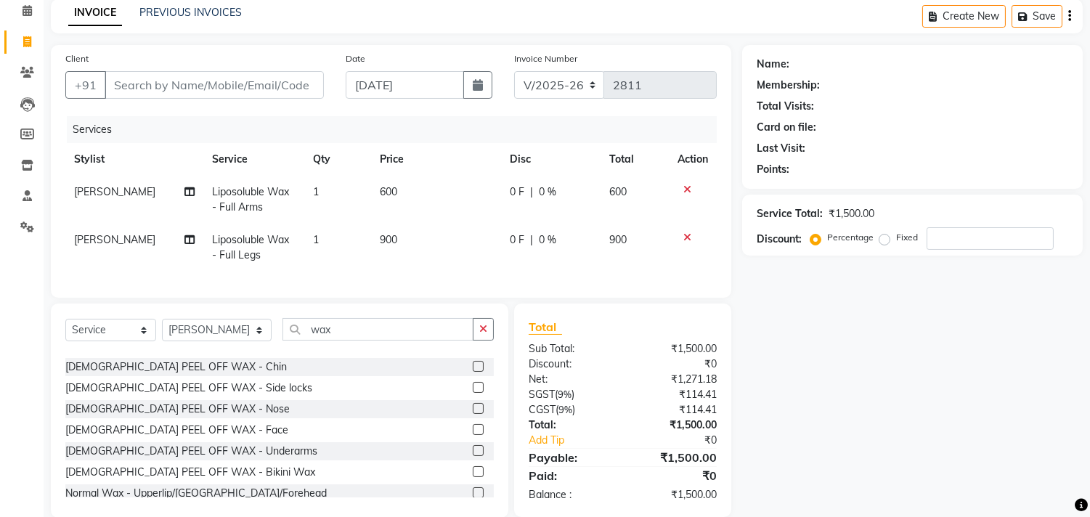
click at [473, 455] on label at bounding box center [478, 450] width 11 height 11
click at [473, 455] on input "checkbox" at bounding box center [477, 451] width 9 height 9
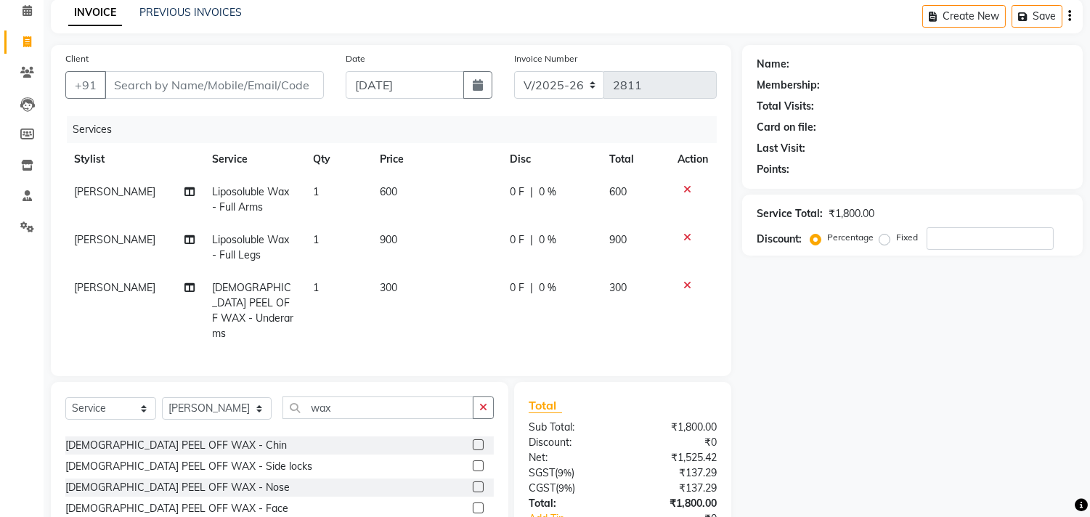
checkbox input "false"
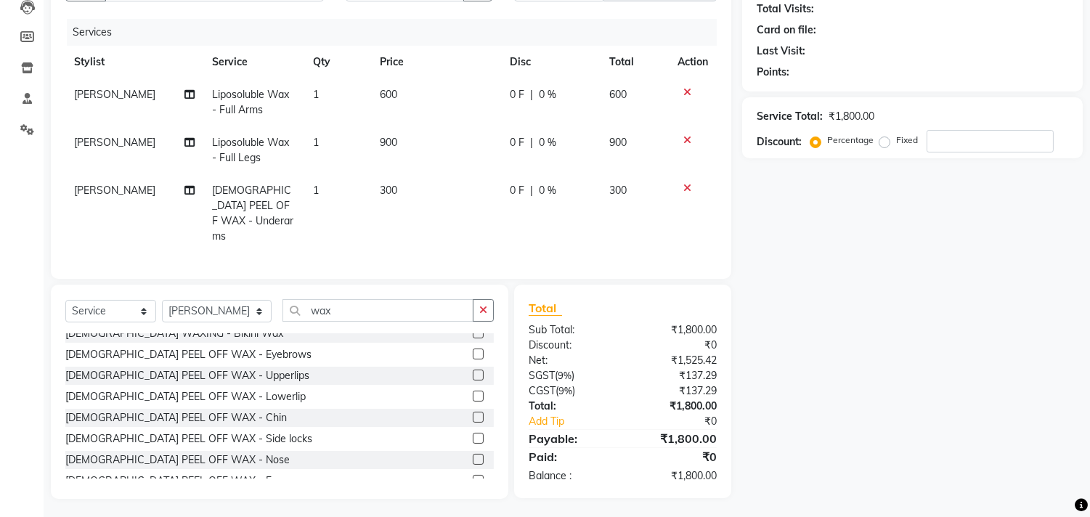
scroll to position [434, 0]
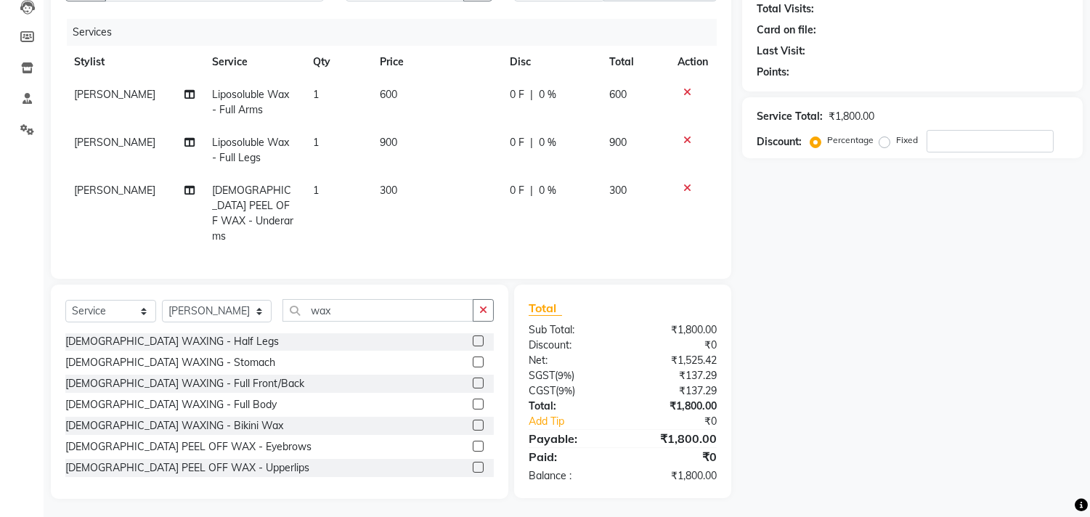
click at [473, 378] on label at bounding box center [478, 383] width 11 height 11
click at [473, 379] on input "checkbox" at bounding box center [477, 383] width 9 height 9
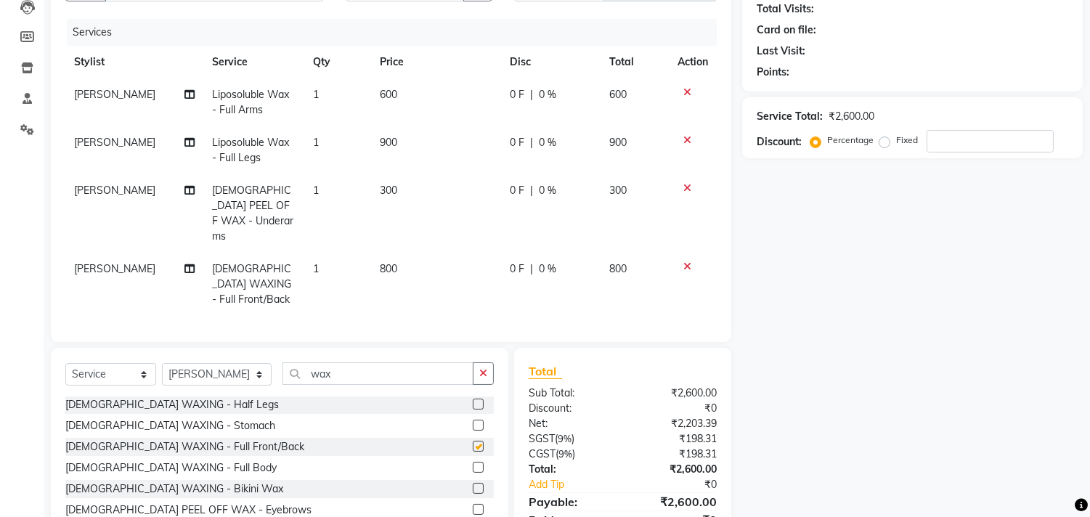
checkbox input "false"
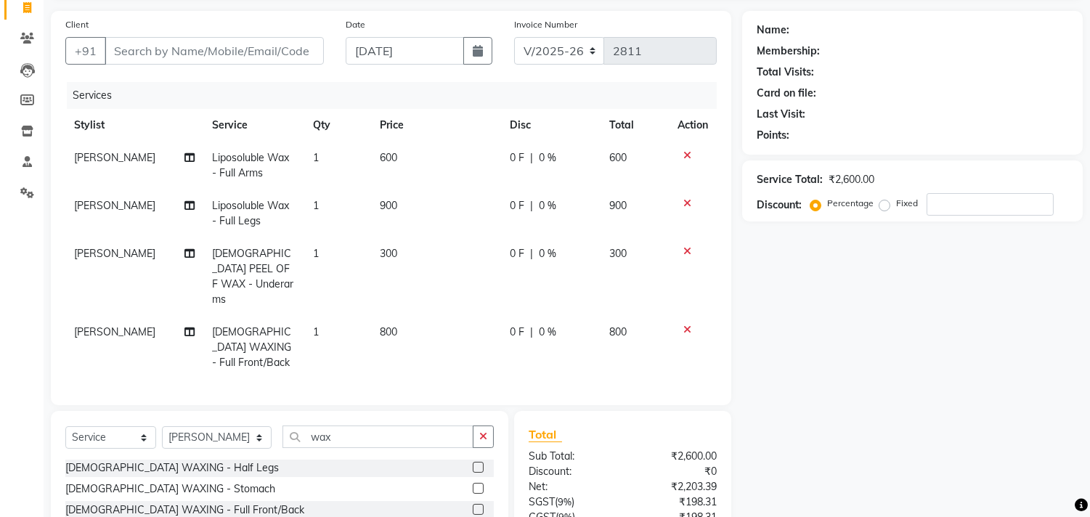
scroll to position [0, 0]
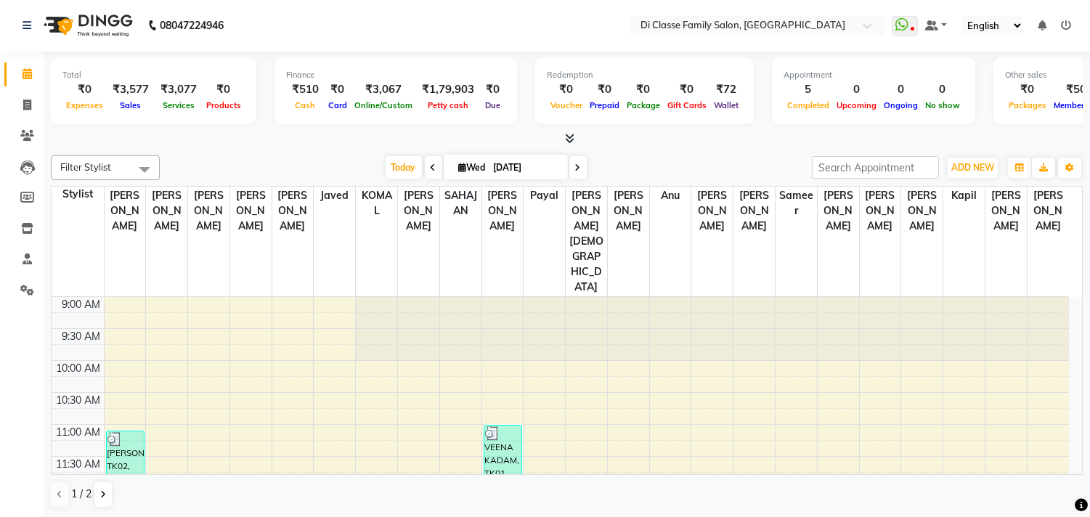
scroll to position [322, 0]
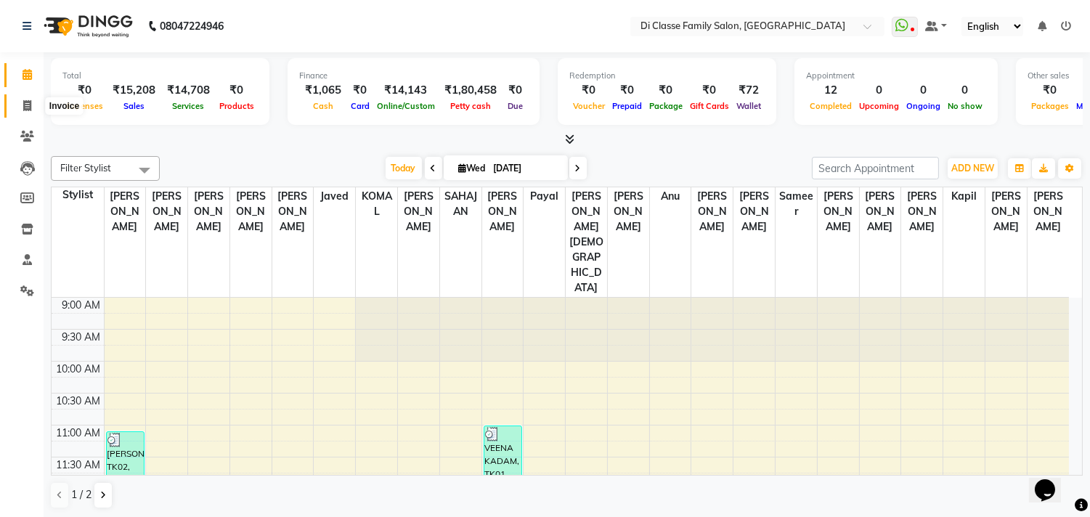
click at [29, 106] on icon at bounding box center [27, 105] width 8 height 11
select select "4704"
select select "service"
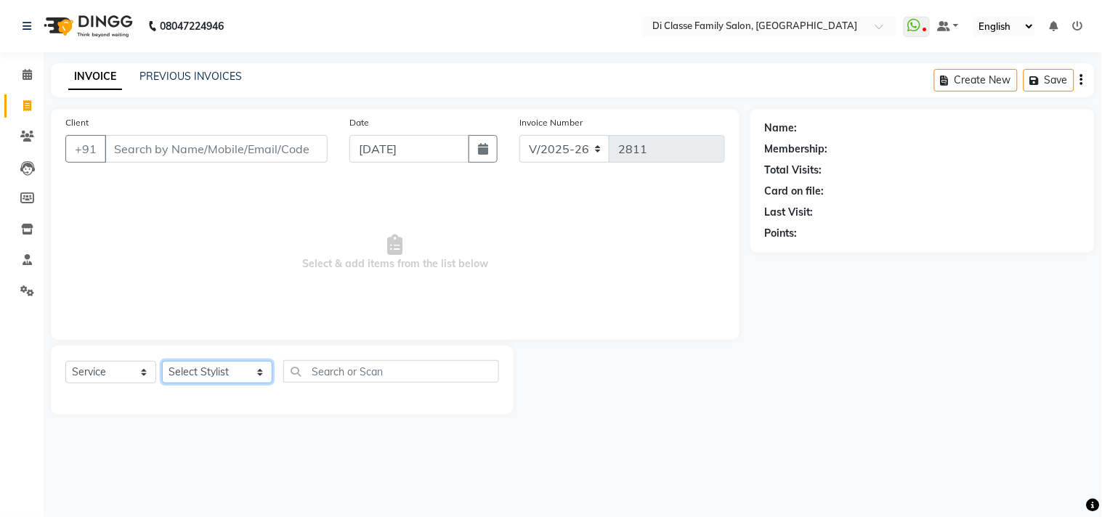
click at [199, 369] on select "Select Stylist [PERSON_NAME] [PERSON_NAME] [PERSON_NAME] Front Desk Javed [PERS…" at bounding box center [217, 372] width 110 height 23
select select "90699"
click at [162, 362] on select "Select Stylist aniket Anu AYAZ KADRI Front Desk Javed kapil KOMAL lalita Payal …" at bounding box center [217, 372] width 110 height 23
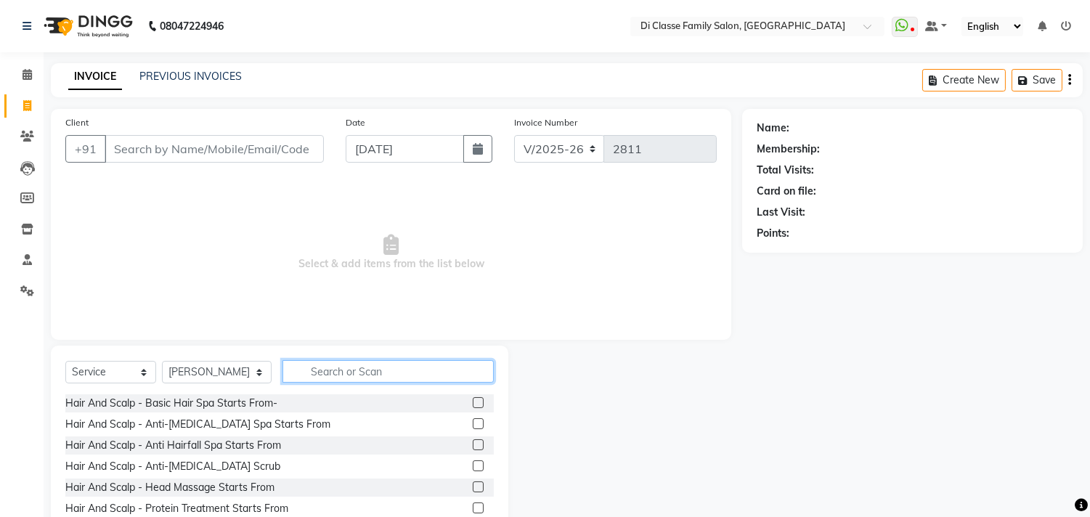
click at [315, 375] on input "text" at bounding box center [387, 371] width 211 height 23
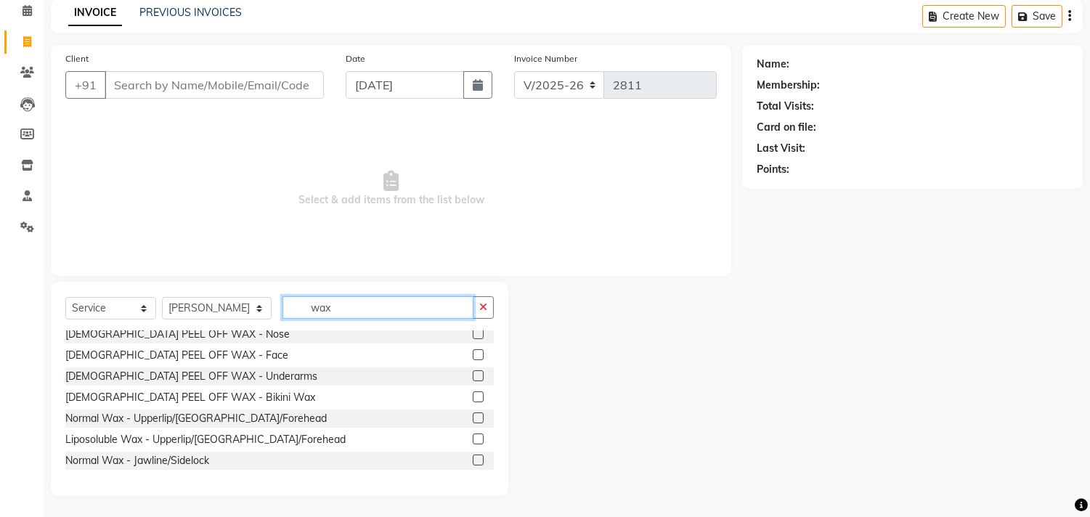
scroll to position [807, 0]
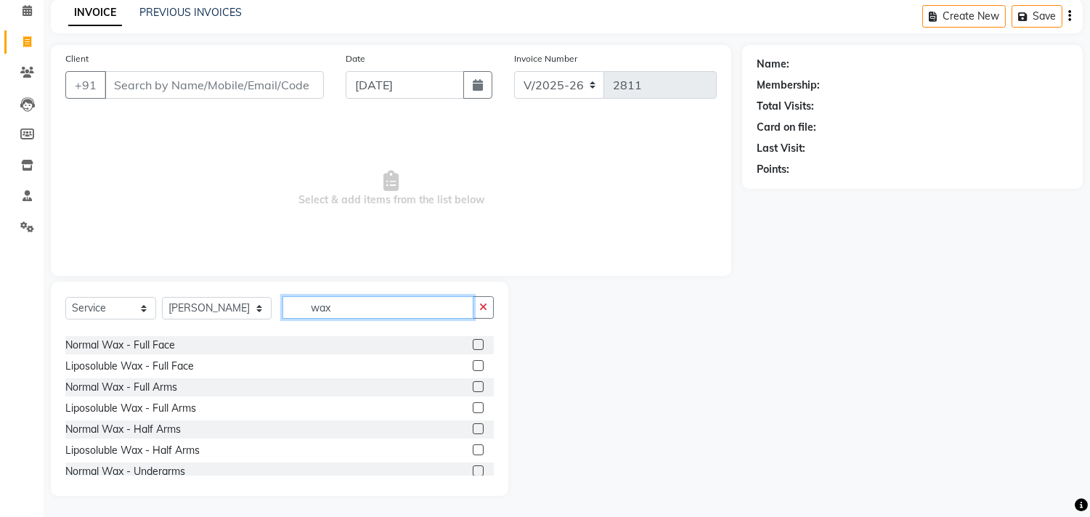
type input "wax"
click at [473, 407] on label at bounding box center [478, 407] width 11 height 11
click at [473, 407] on input "checkbox" at bounding box center [477, 408] width 9 height 9
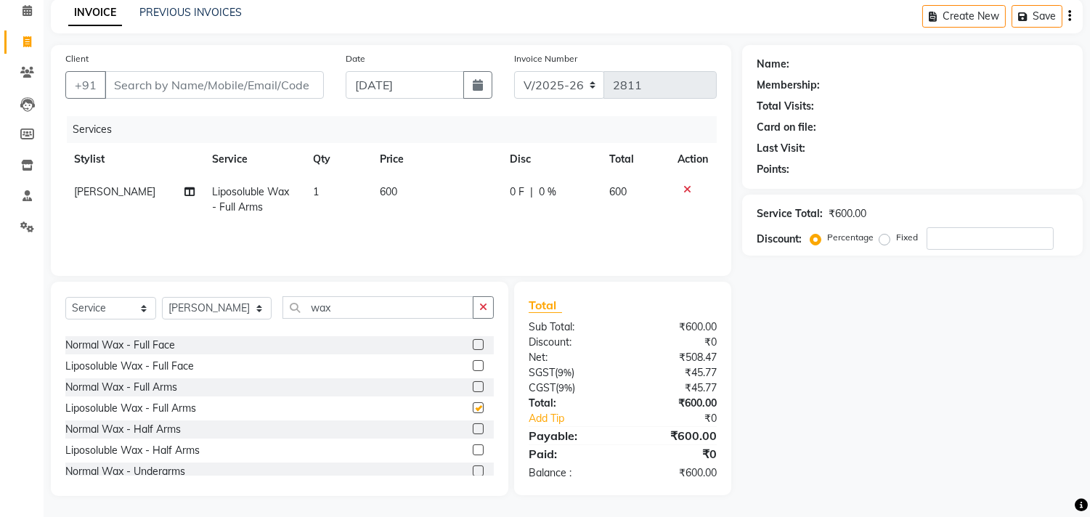
checkbox input "false"
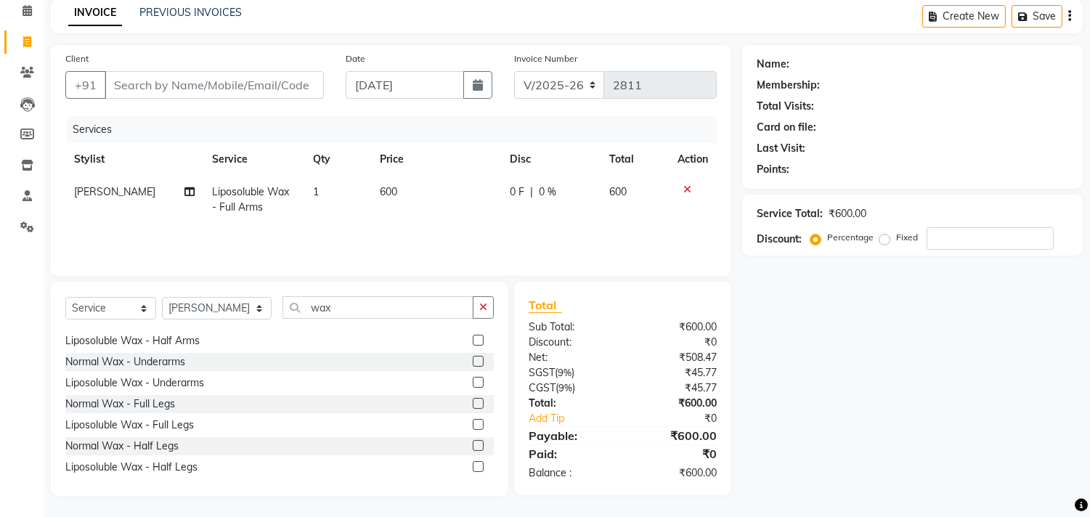
scroll to position [919, 0]
click at [473, 460] on label at bounding box center [478, 464] width 11 height 11
click at [473, 460] on input "checkbox" at bounding box center [477, 464] width 9 height 9
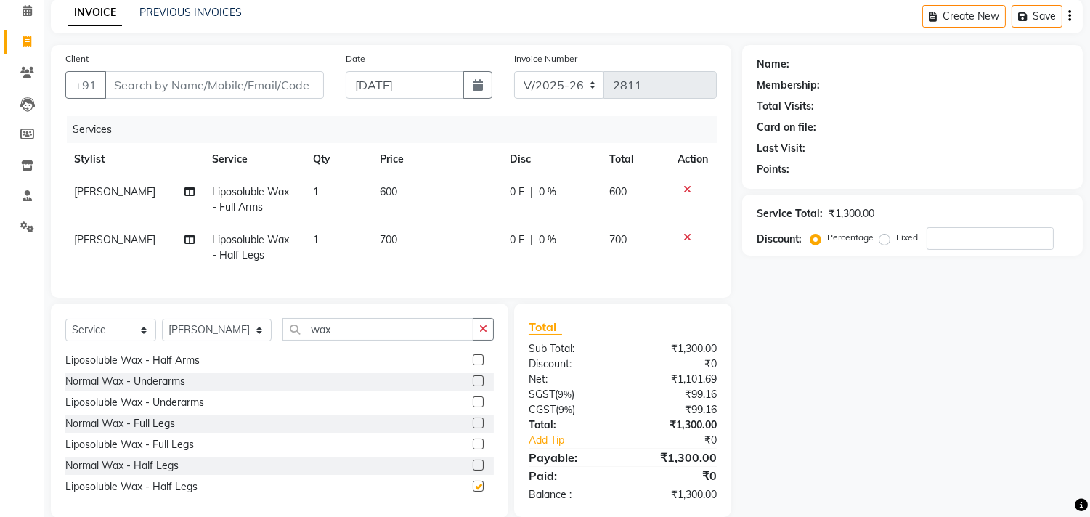
checkbox input "false"
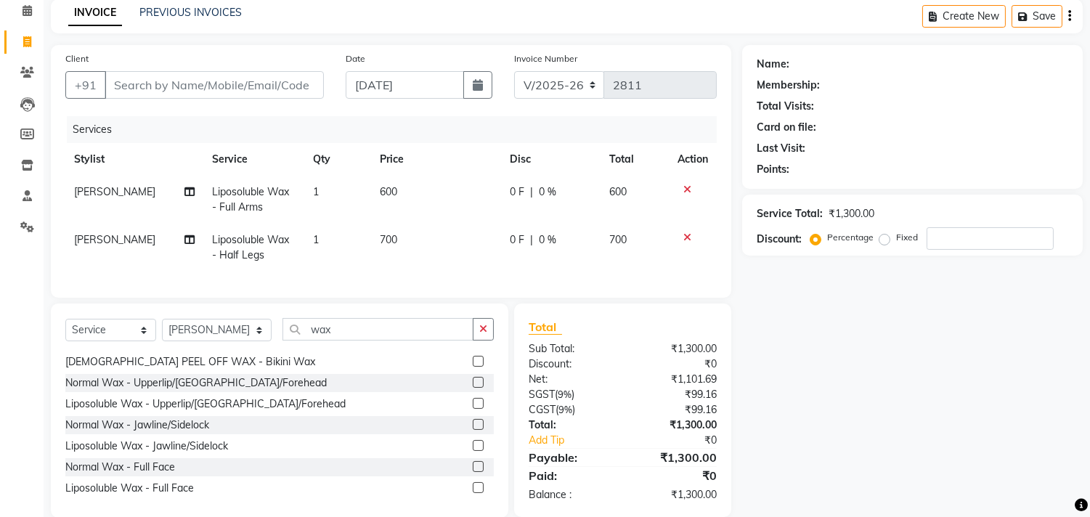
scroll to position [677, 0]
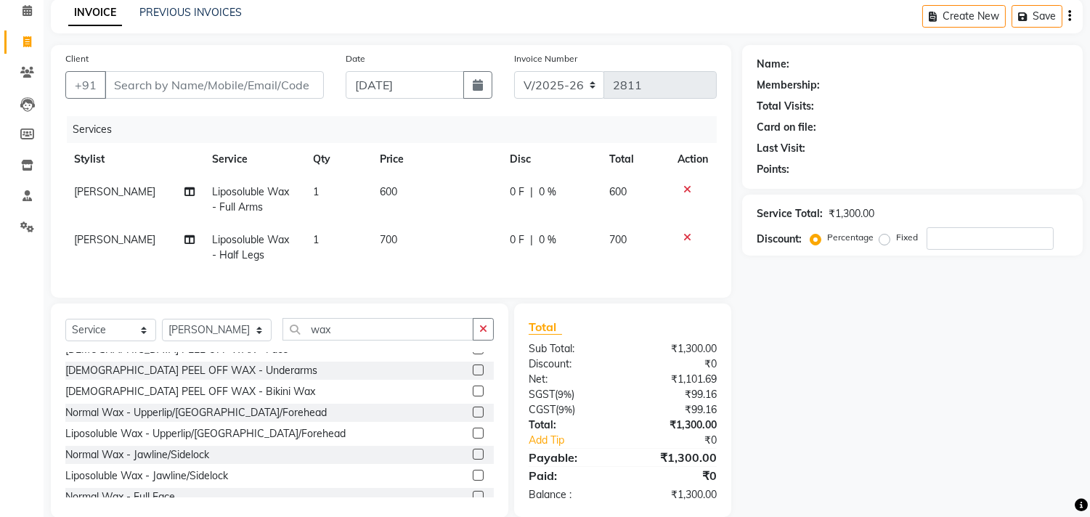
click at [473, 375] on label at bounding box center [478, 370] width 11 height 11
click at [473, 375] on input "checkbox" at bounding box center [477, 370] width 9 height 9
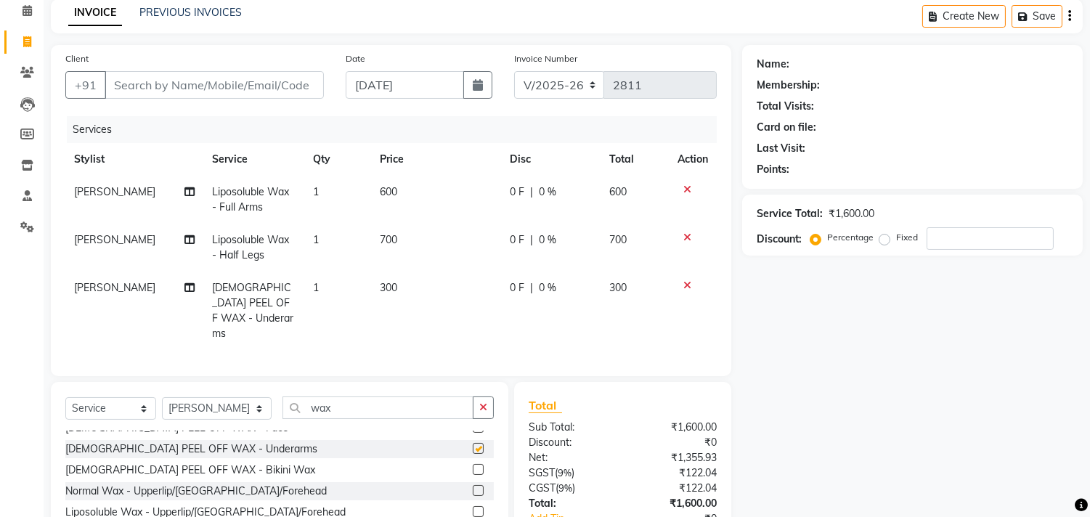
checkbox input "false"
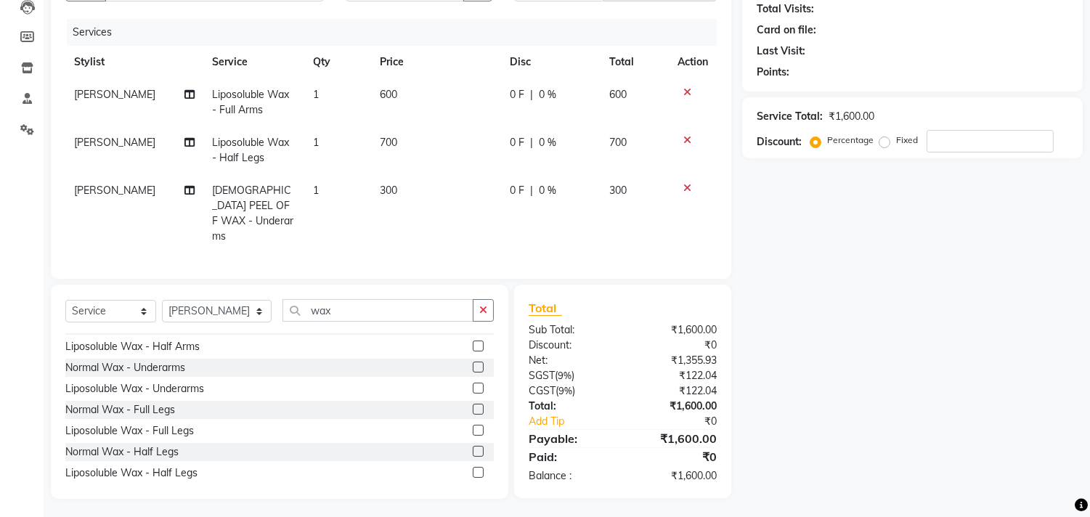
scroll to position [919, 0]
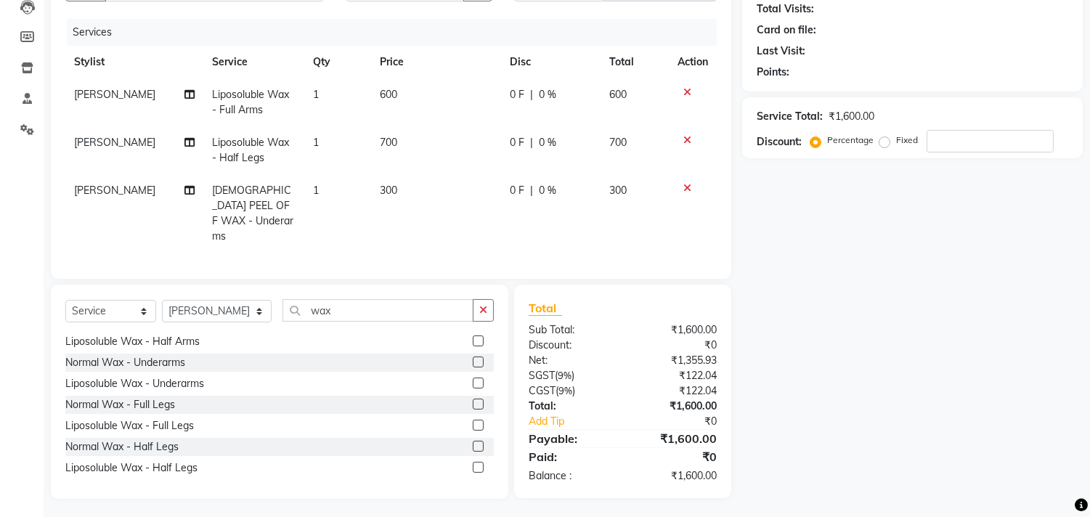
click at [473, 423] on label at bounding box center [478, 425] width 11 height 11
click at [473, 423] on input "checkbox" at bounding box center [477, 425] width 9 height 9
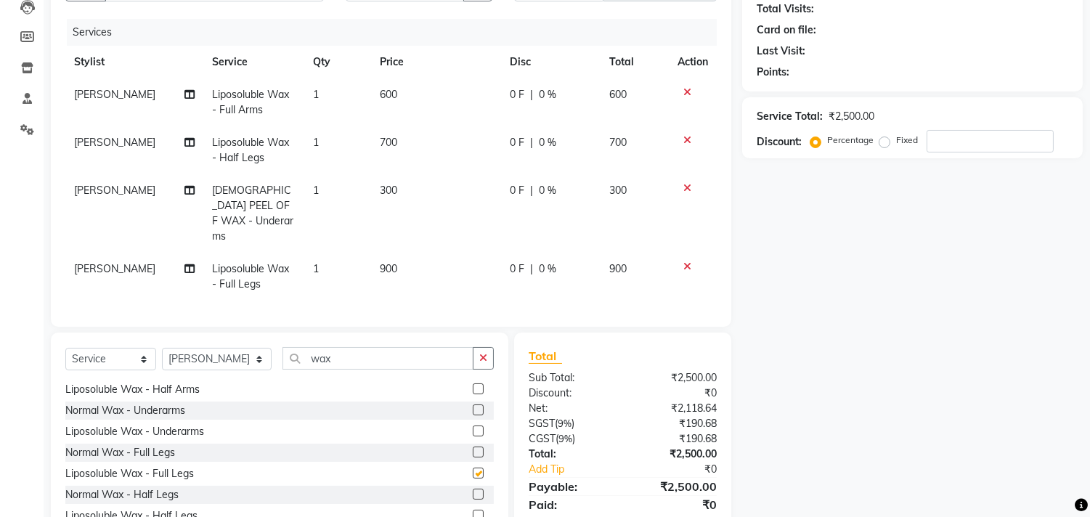
checkbox input "false"
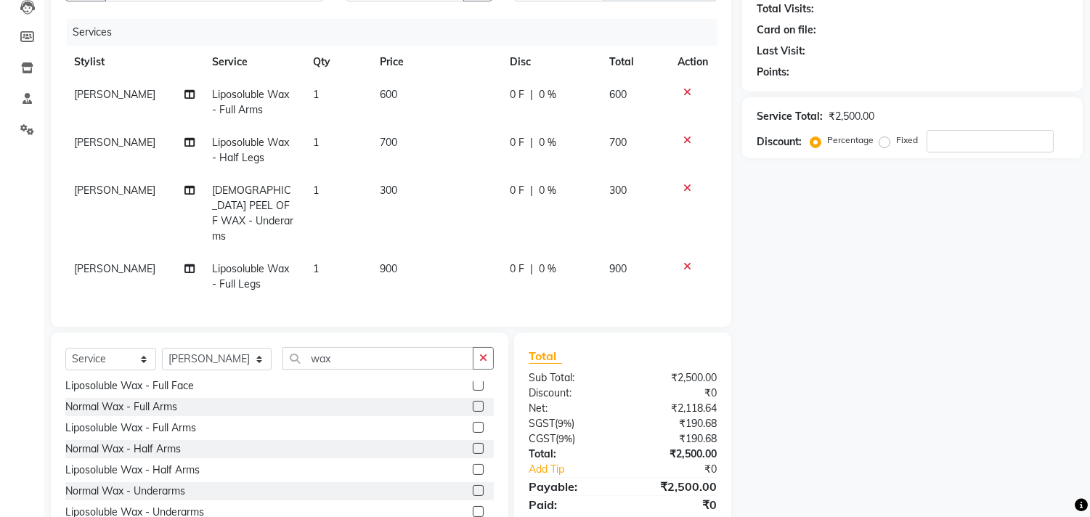
click at [473, 423] on label at bounding box center [478, 427] width 11 height 11
click at [473, 423] on input "checkbox" at bounding box center [477, 427] width 9 height 9
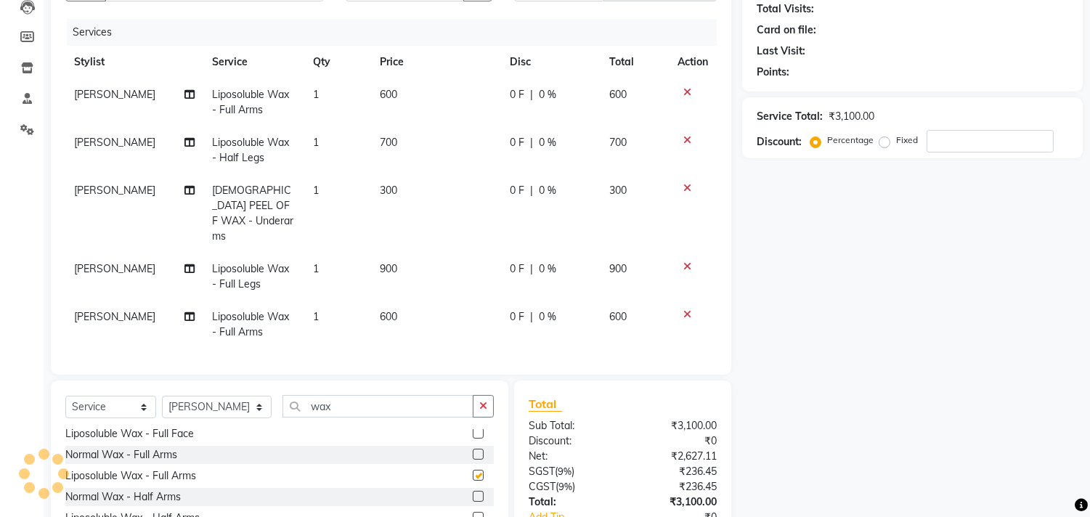
checkbox input "false"
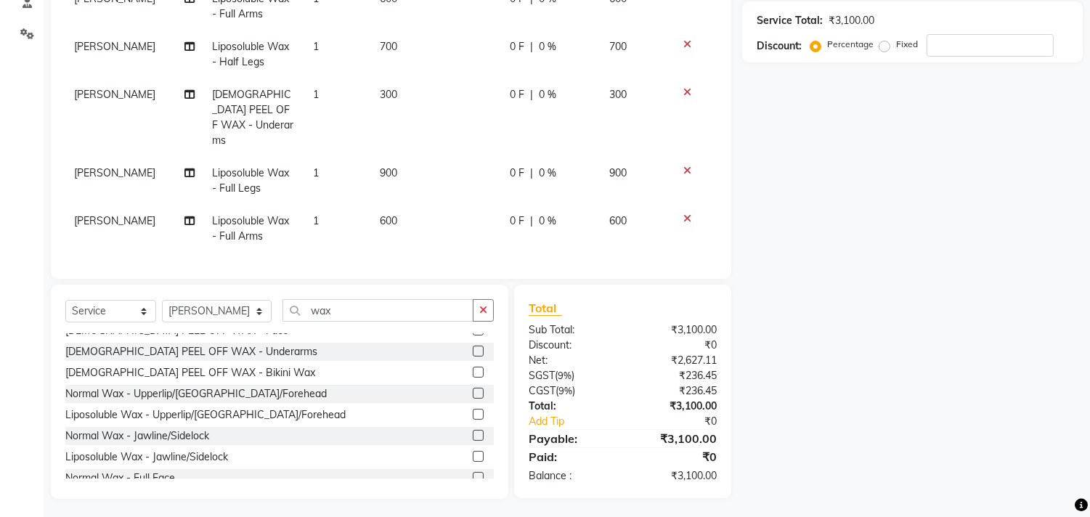
scroll to position [596, 0]
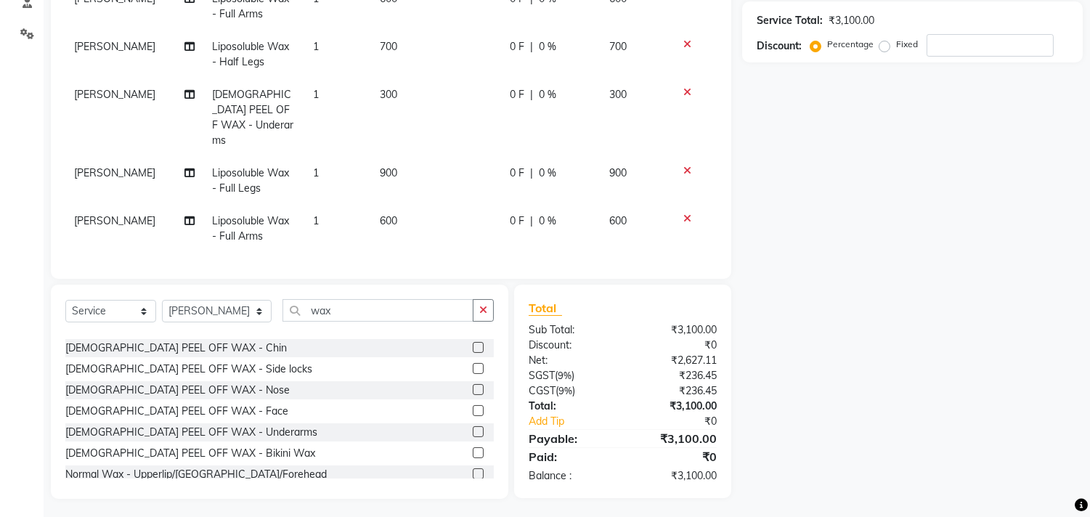
click at [473, 428] on label at bounding box center [478, 431] width 11 height 11
click at [473, 428] on input "checkbox" at bounding box center [477, 432] width 9 height 9
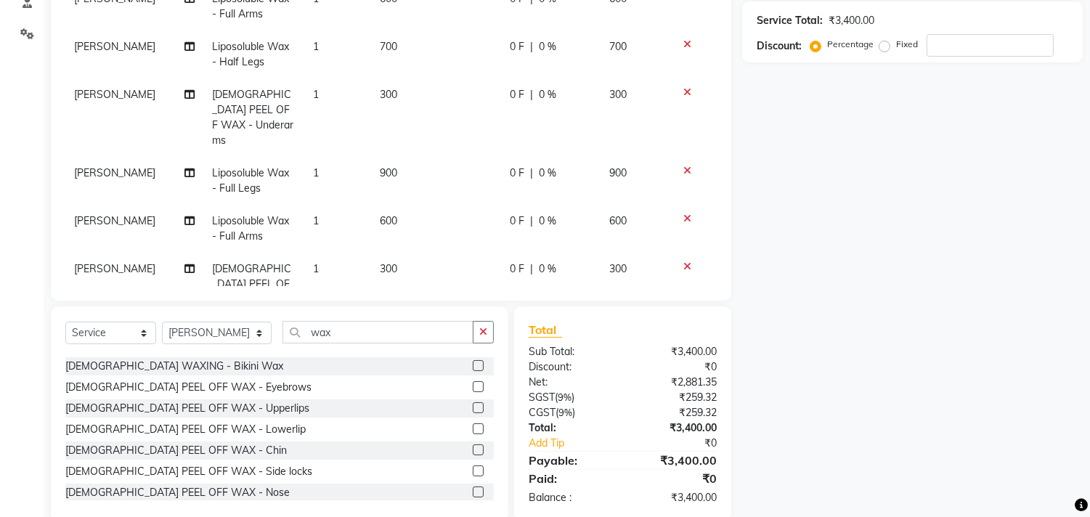
checkbox input "false"
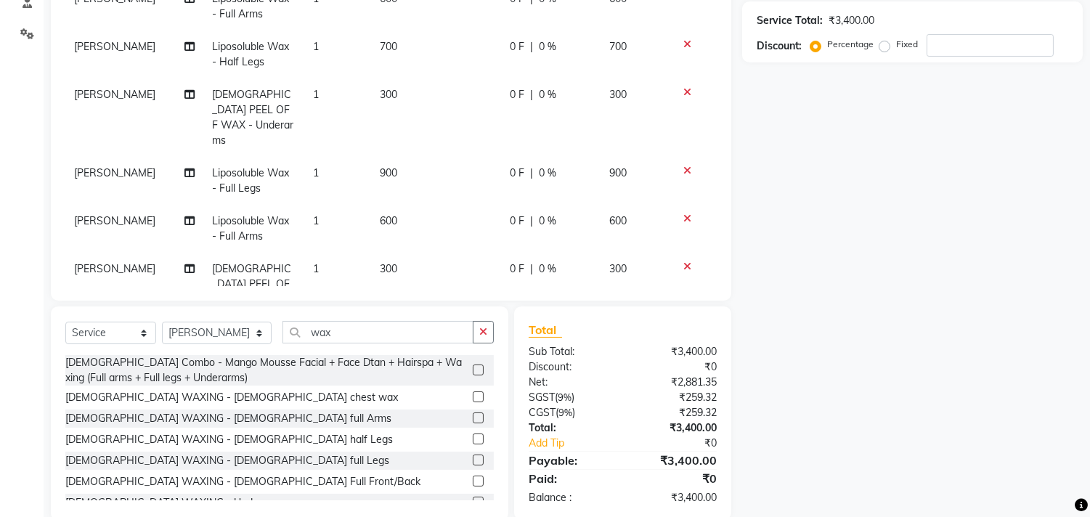
scroll to position [81, 0]
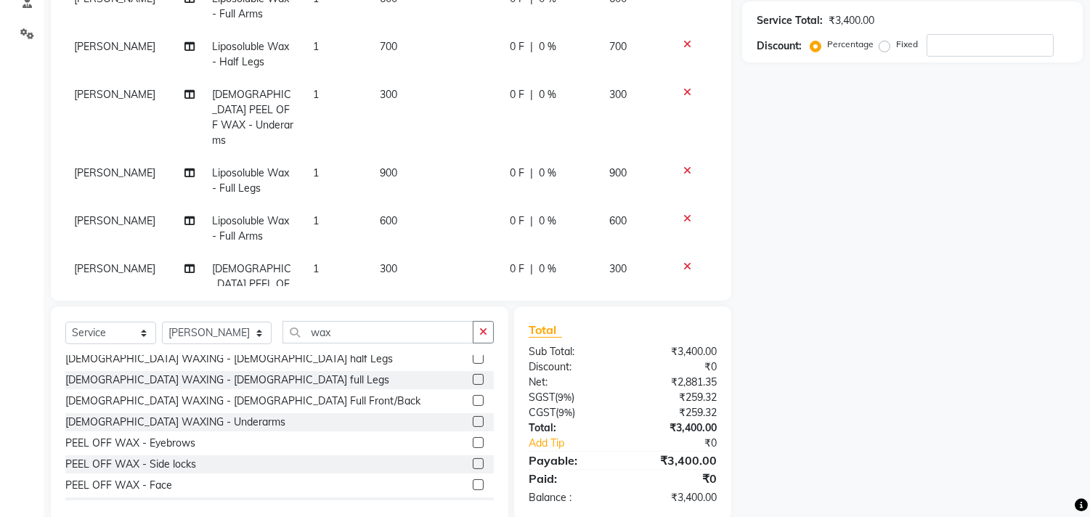
click at [473, 399] on label at bounding box center [478, 400] width 11 height 11
click at [473, 399] on input "checkbox" at bounding box center [477, 400] width 9 height 9
checkbox input "false"
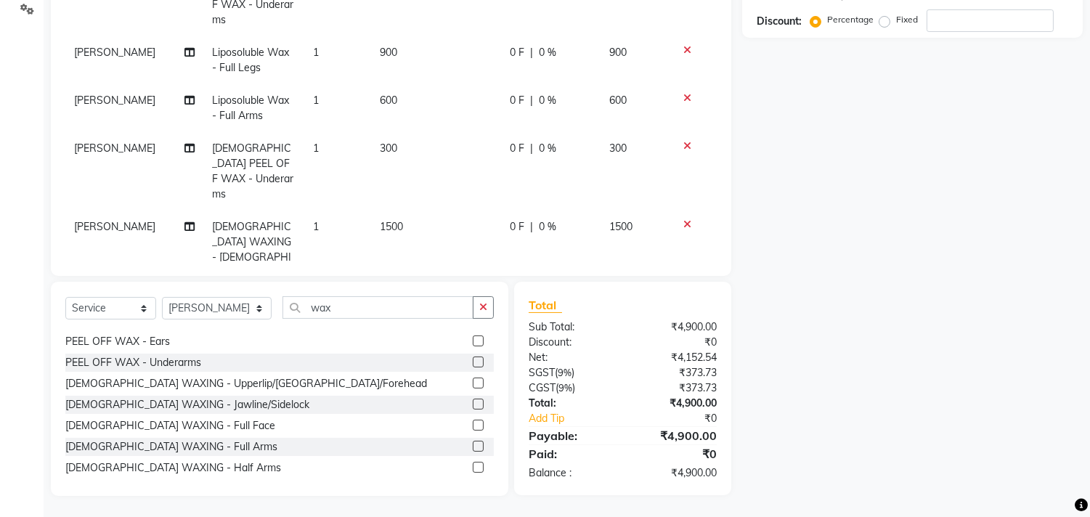
scroll to position [100, 0]
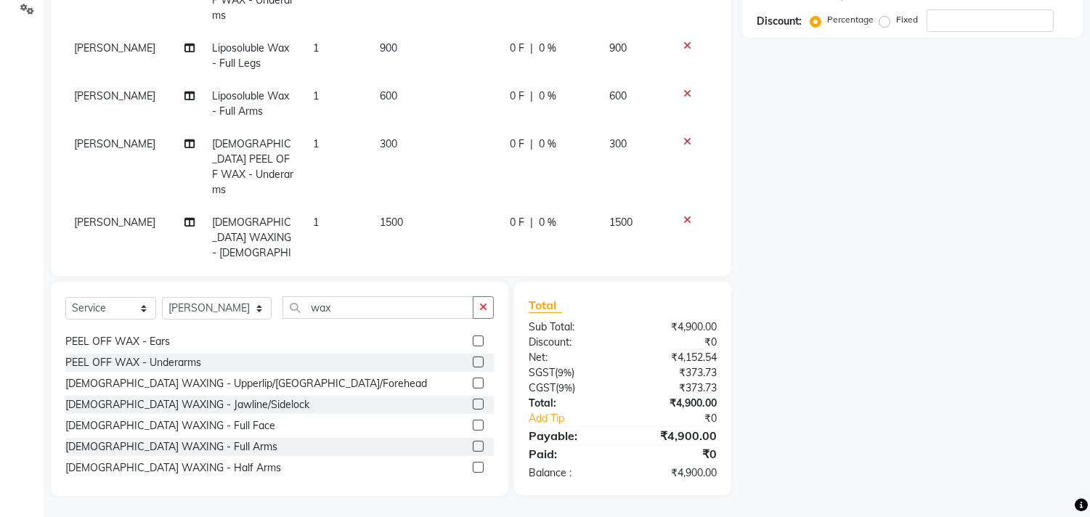
click at [683, 215] on icon at bounding box center [687, 220] width 8 height 10
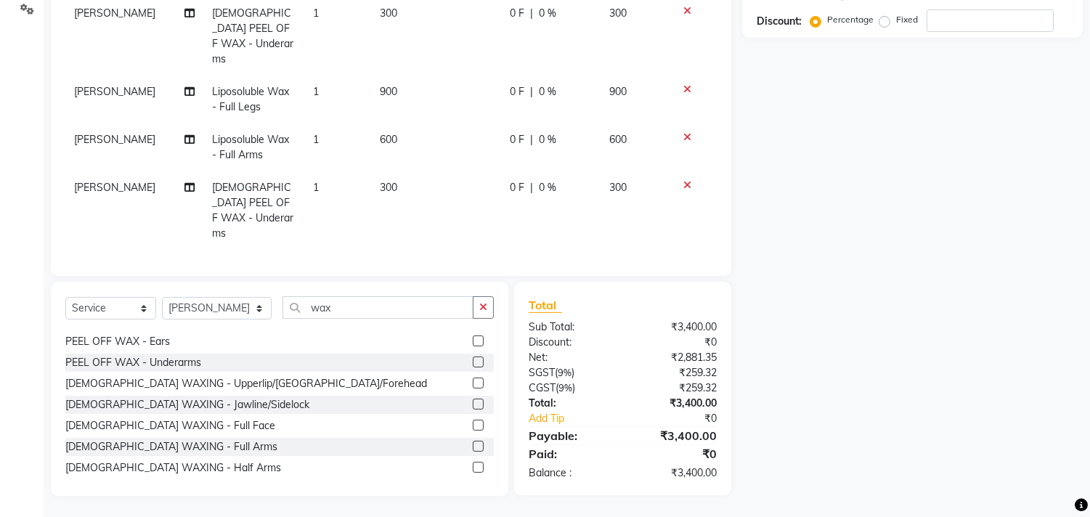
scroll to position [38, 0]
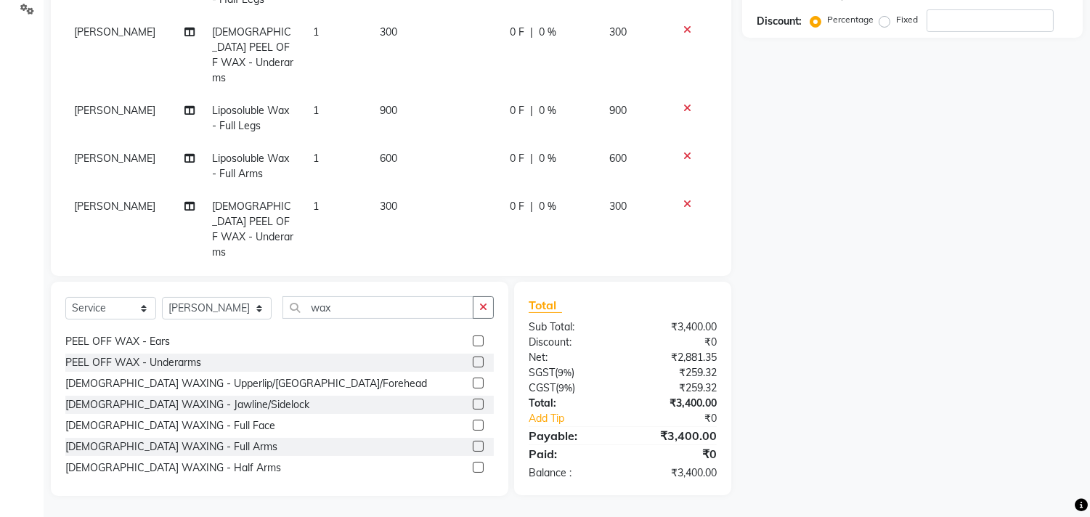
click at [683, 199] on icon at bounding box center [687, 204] width 8 height 10
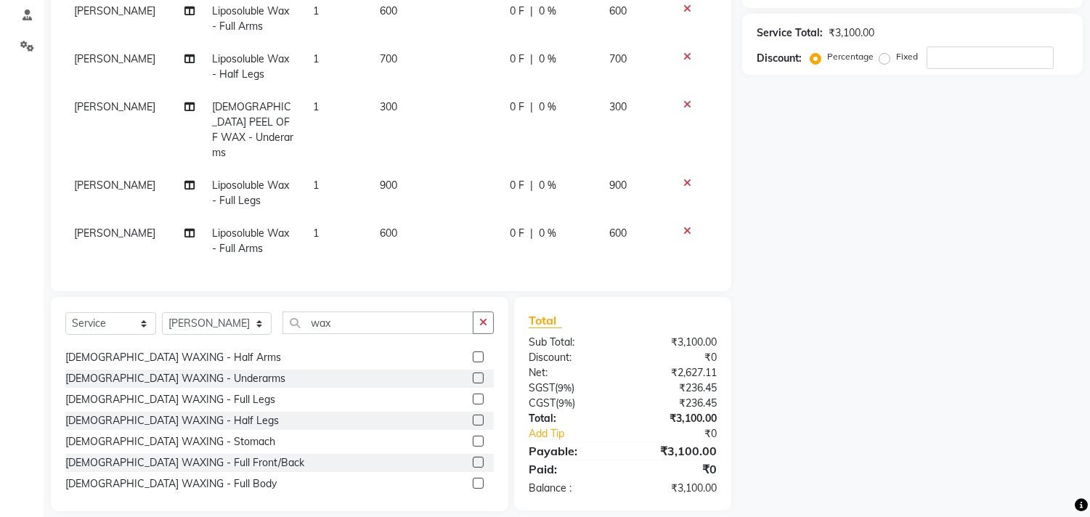
scroll to position [403, 0]
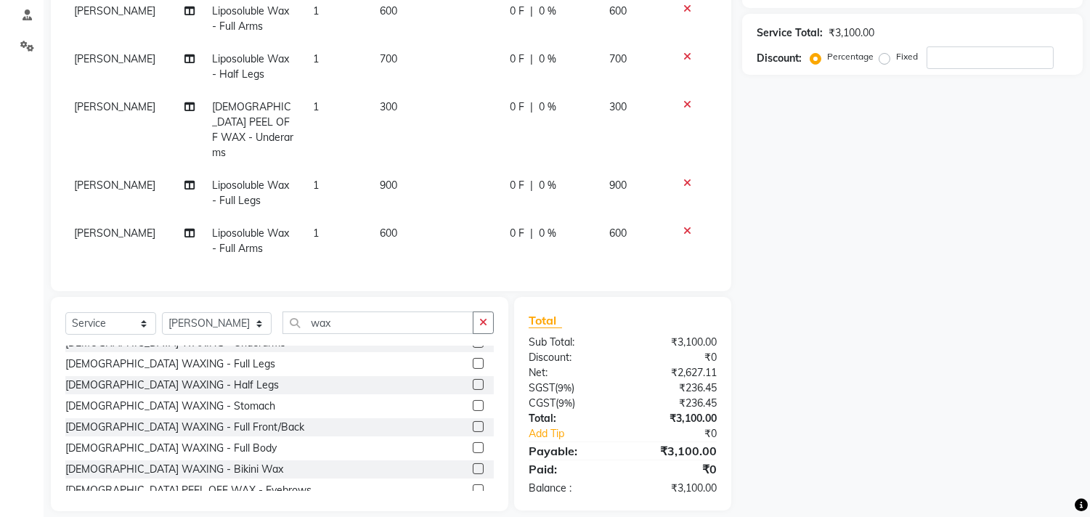
click at [473, 421] on label at bounding box center [478, 426] width 11 height 11
click at [473, 423] on input "checkbox" at bounding box center [477, 427] width 9 height 9
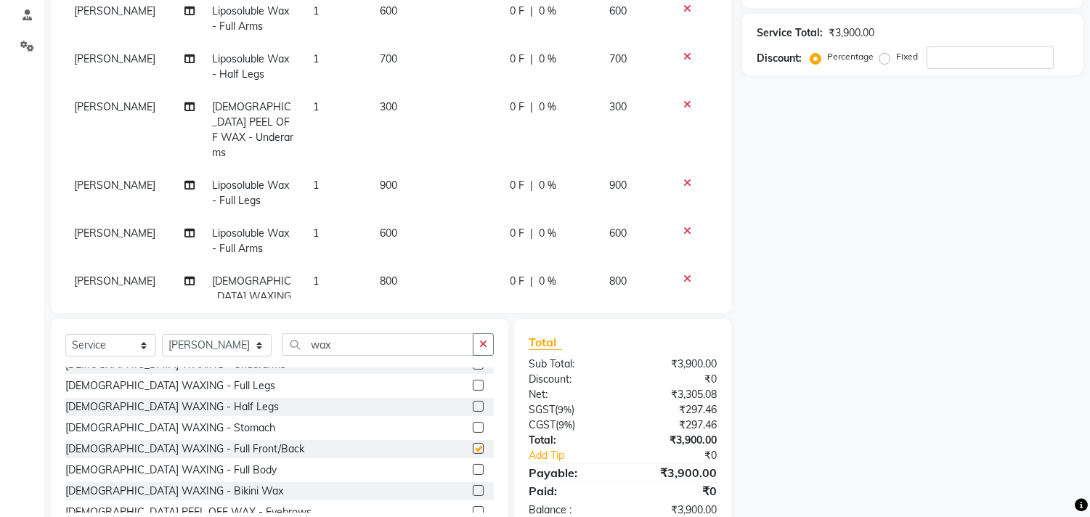
checkbox input "false"
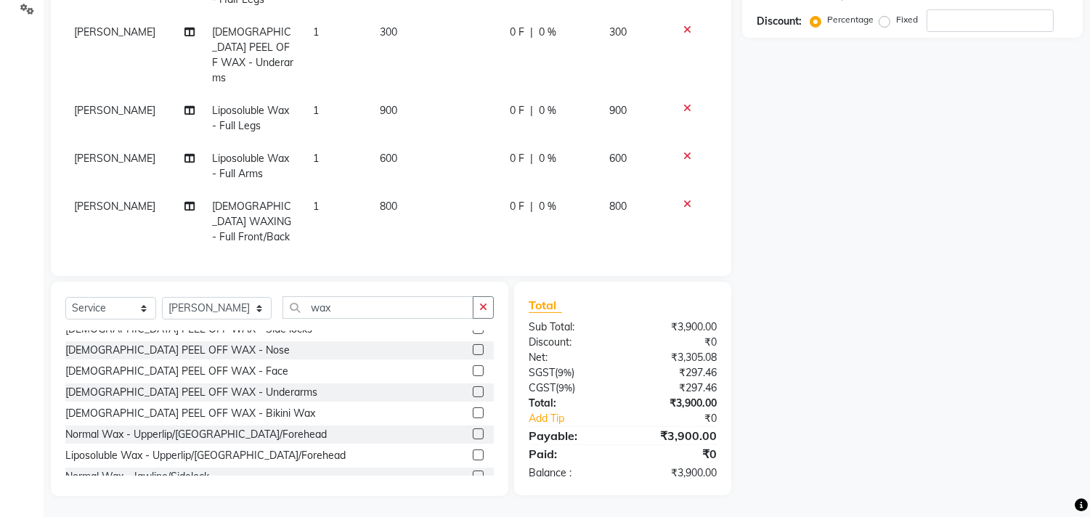
scroll to position [645, 0]
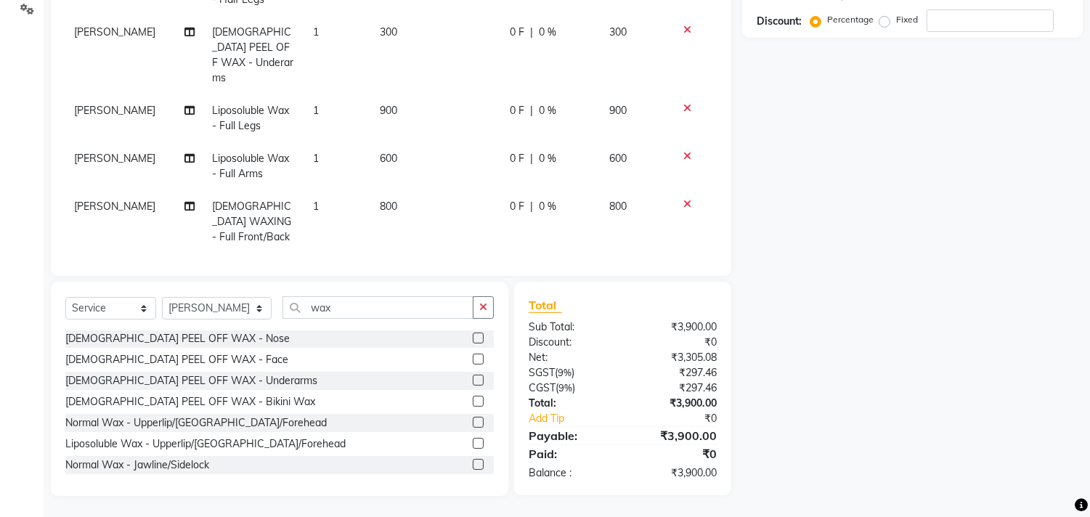
click at [473, 378] on label at bounding box center [478, 380] width 11 height 11
click at [473, 378] on input "checkbox" at bounding box center [477, 380] width 9 height 9
checkbox input "false"
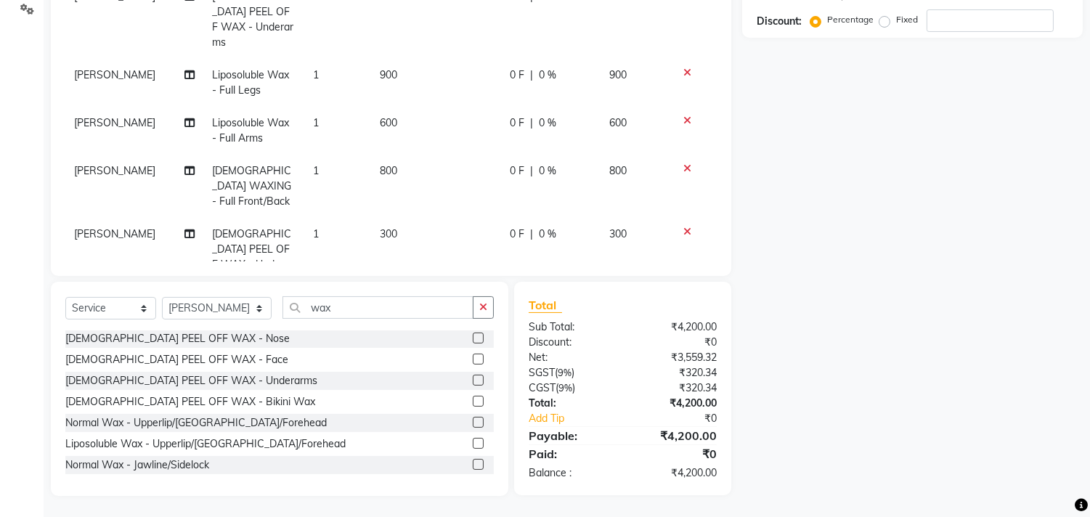
scroll to position [100, 0]
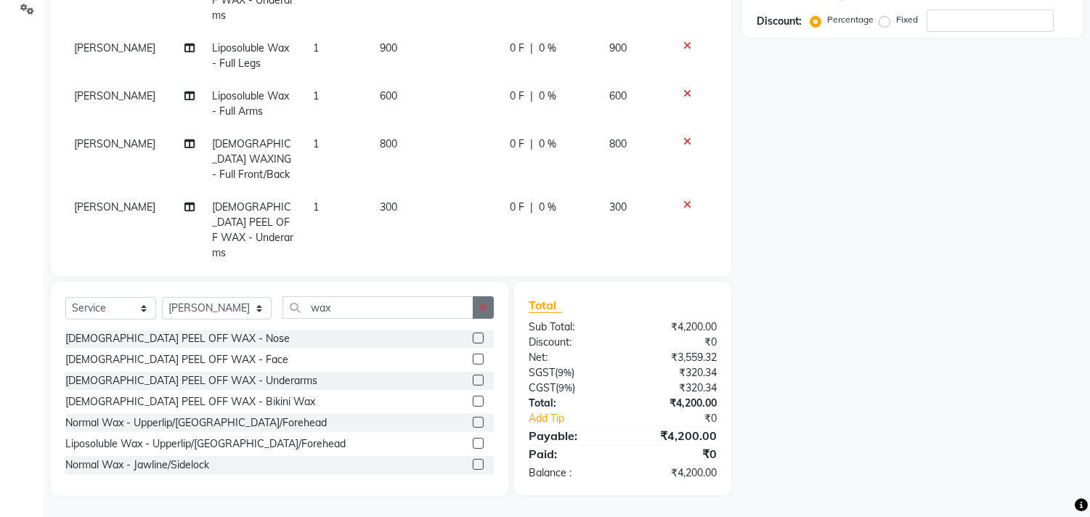
click at [481, 302] on icon "button" at bounding box center [483, 307] width 8 height 10
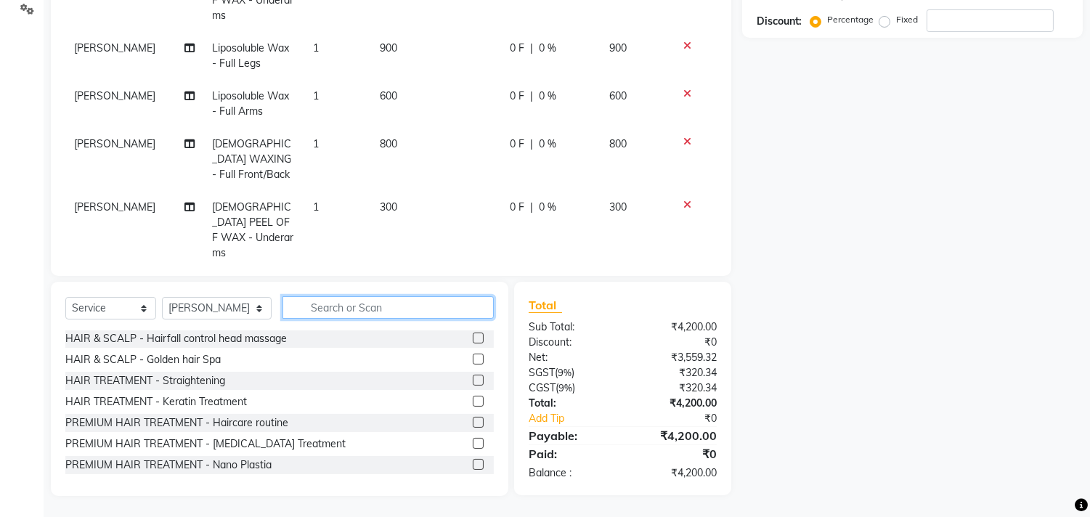
click at [399, 313] on input "text" at bounding box center [387, 307] width 211 height 23
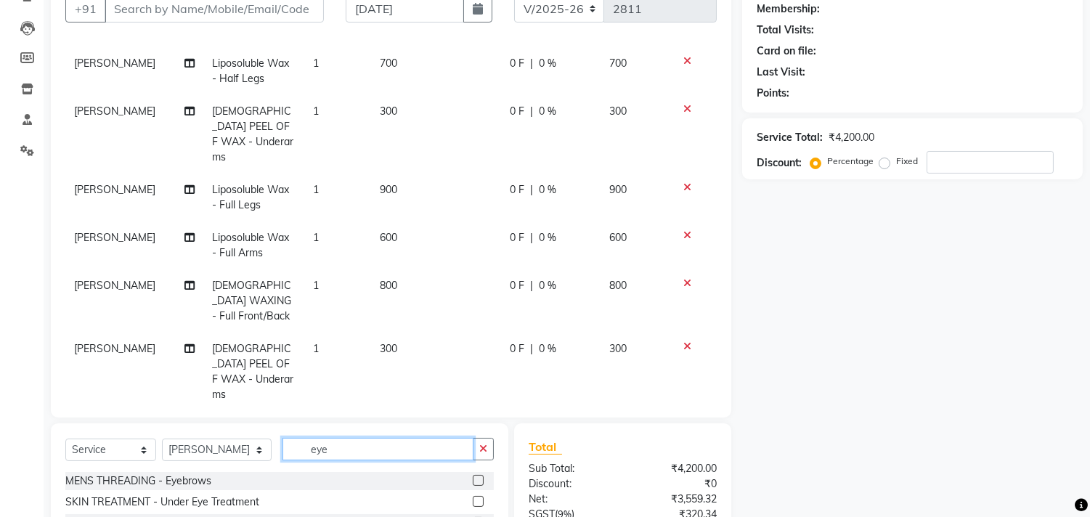
scroll to position [201, 0]
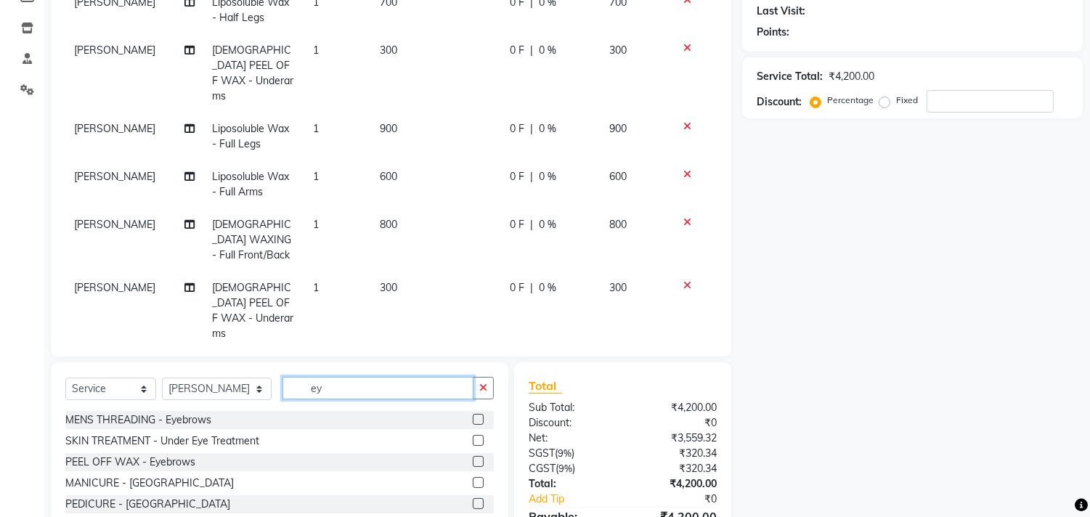
type input "e"
type input "eye"
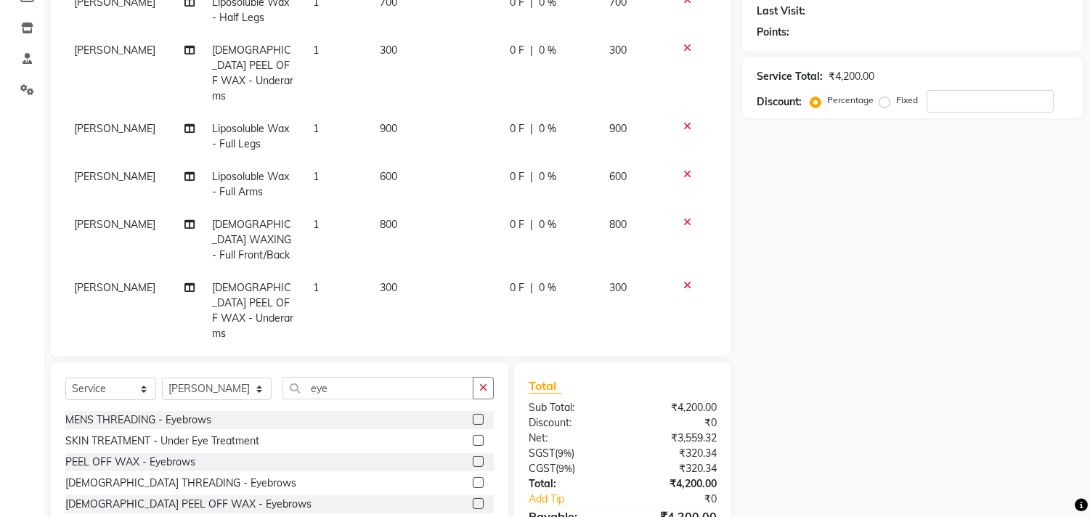
click at [473, 482] on label at bounding box center [478, 482] width 11 height 11
click at [473, 482] on input "checkbox" at bounding box center [477, 483] width 9 height 9
checkbox input "false"
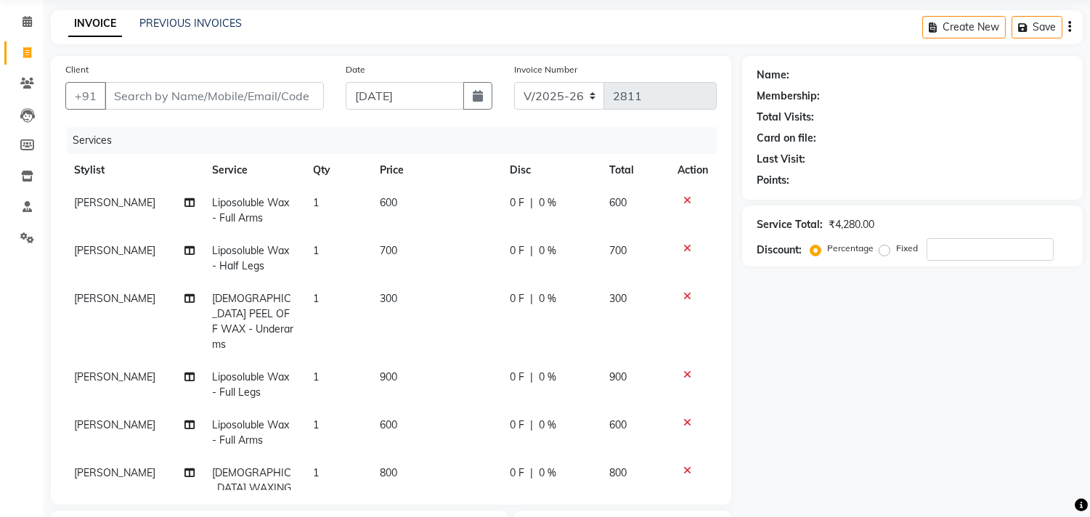
scroll to position [40, 0]
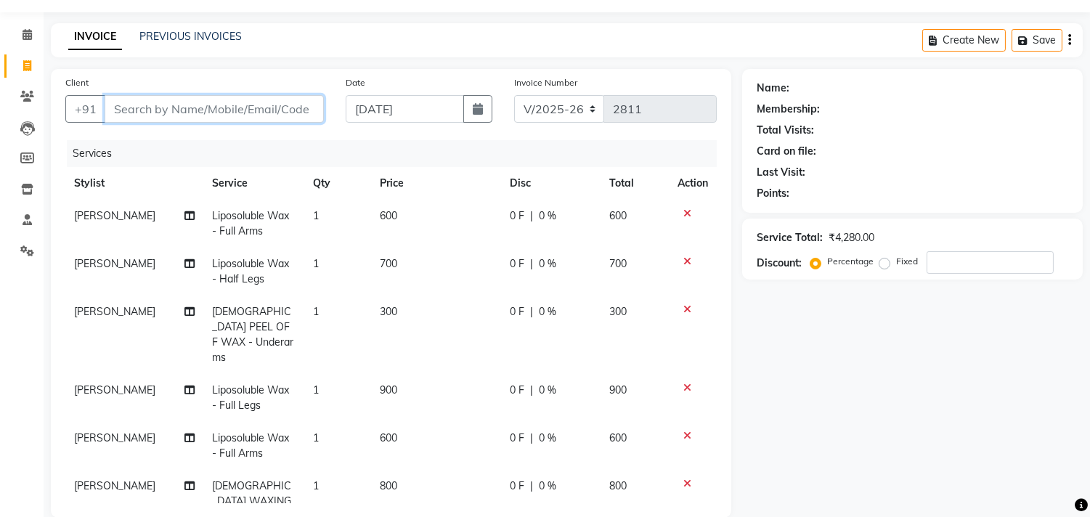
click at [215, 109] on input "Client" at bounding box center [214, 109] width 219 height 28
type input "9"
type input "0"
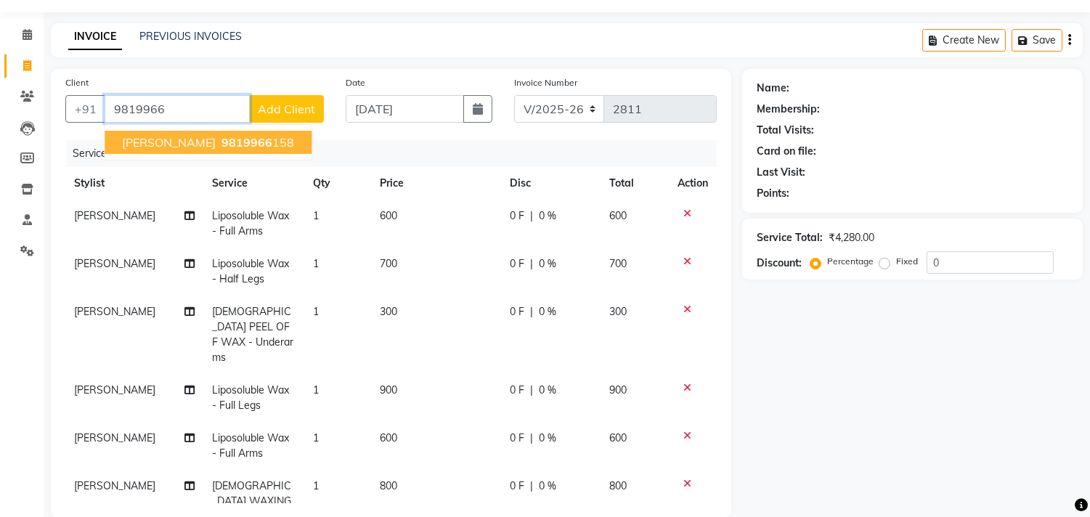
click at [220, 142] on ngb-highlight "9819966 158" at bounding box center [257, 142] width 76 height 15
type input "9819966158"
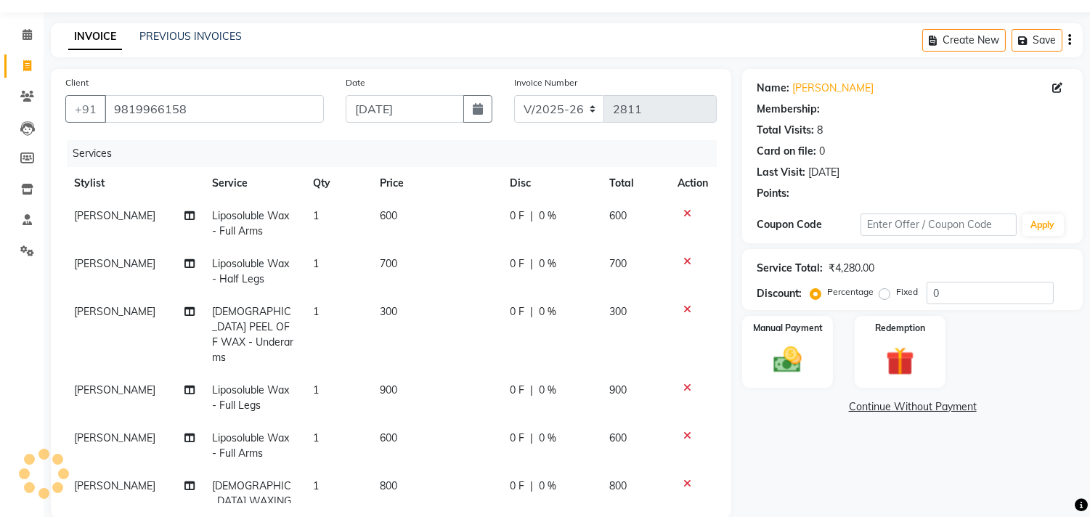
select select "2: Object"
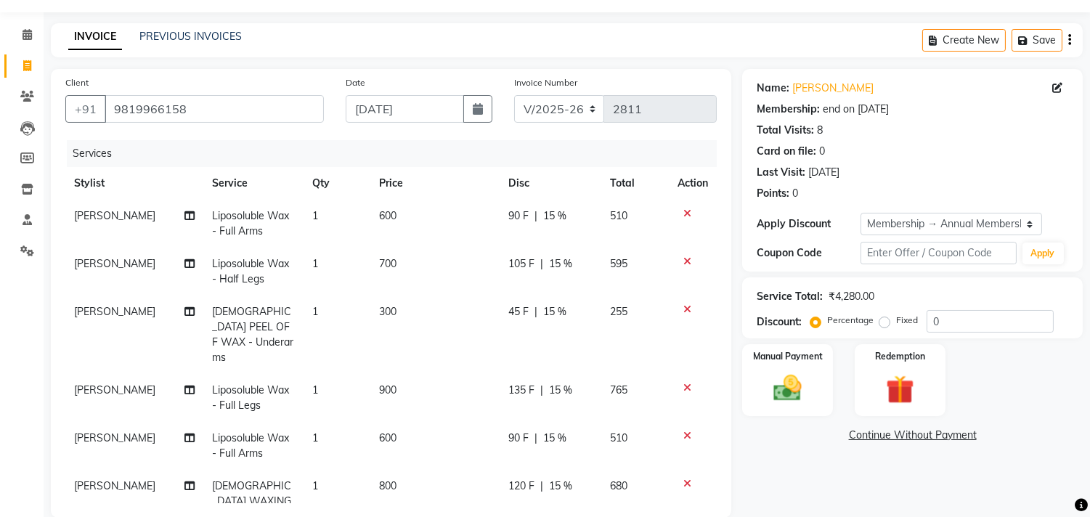
type input "15"
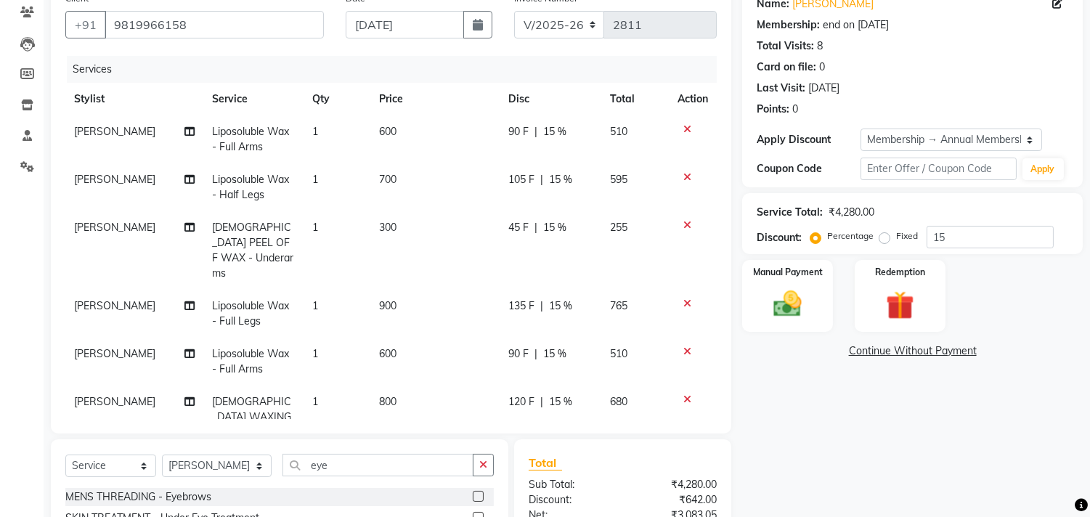
scroll to position [121, 0]
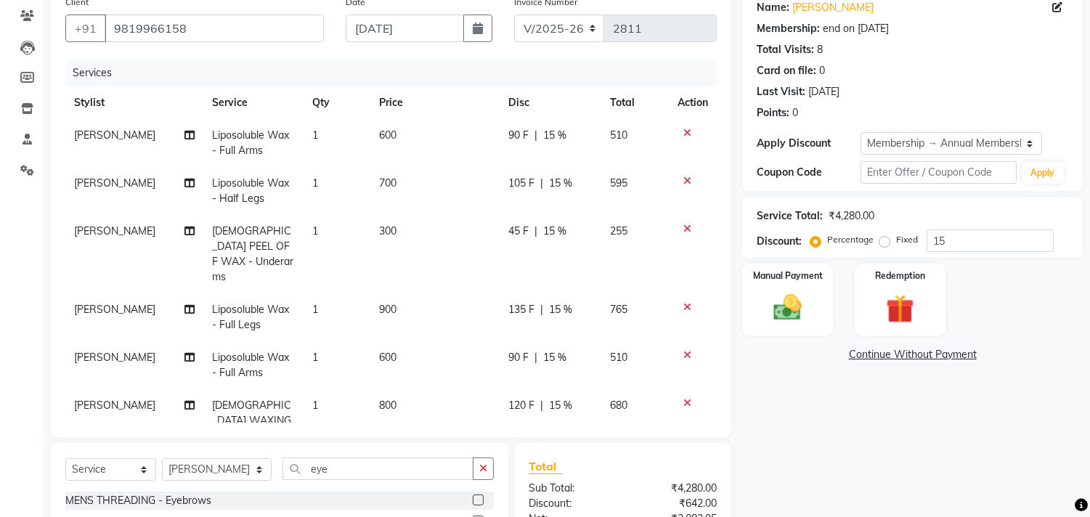
click at [80, 303] on span "[PERSON_NAME]" at bounding box center [114, 309] width 81 height 13
select select "90699"
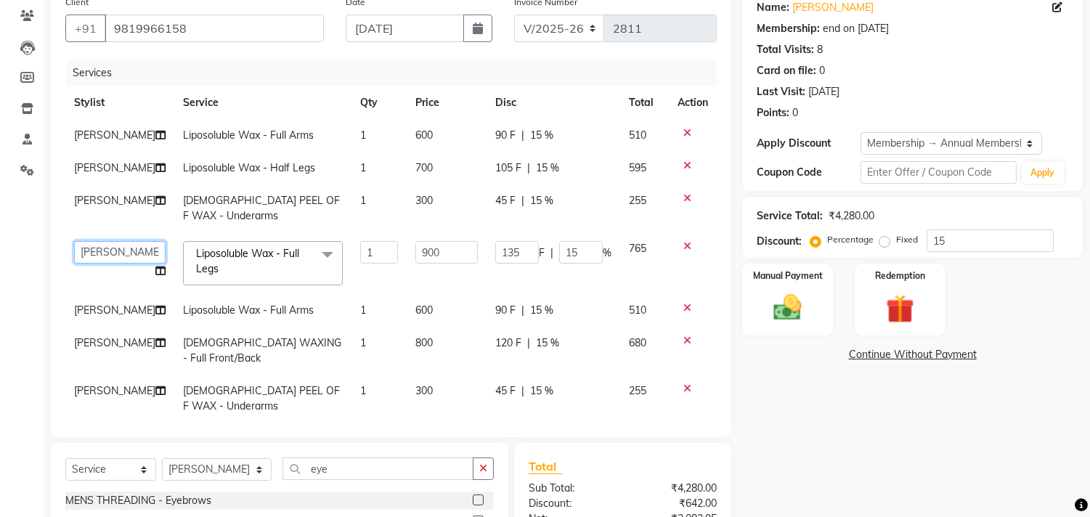
click at [96, 249] on select "aniket Anu AYAZ KADRI Front Desk Javed kapil KOMAL lalita Payal Pooja Jadhav Ra…" at bounding box center [119, 252] width 91 height 23
select select "28414"
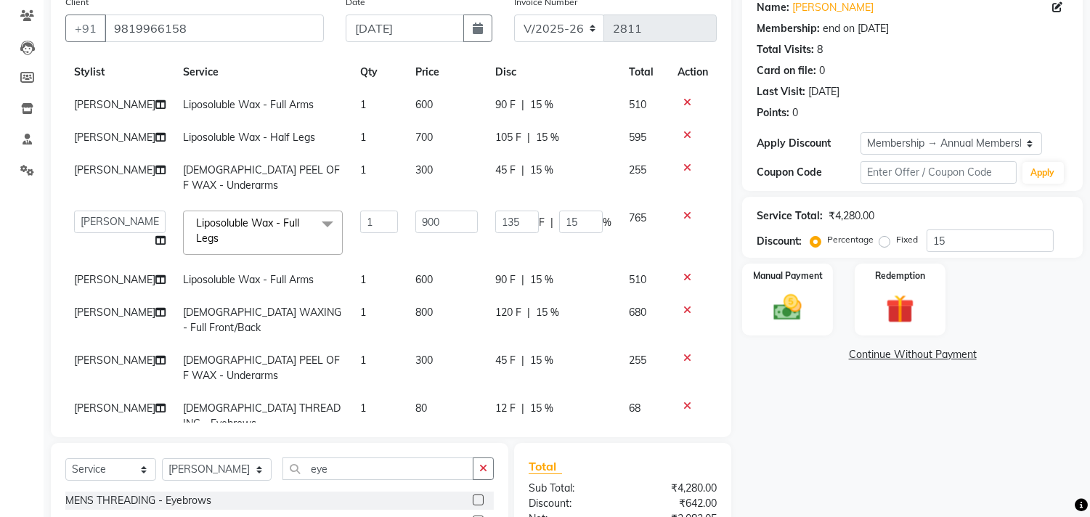
scroll to position [56, 0]
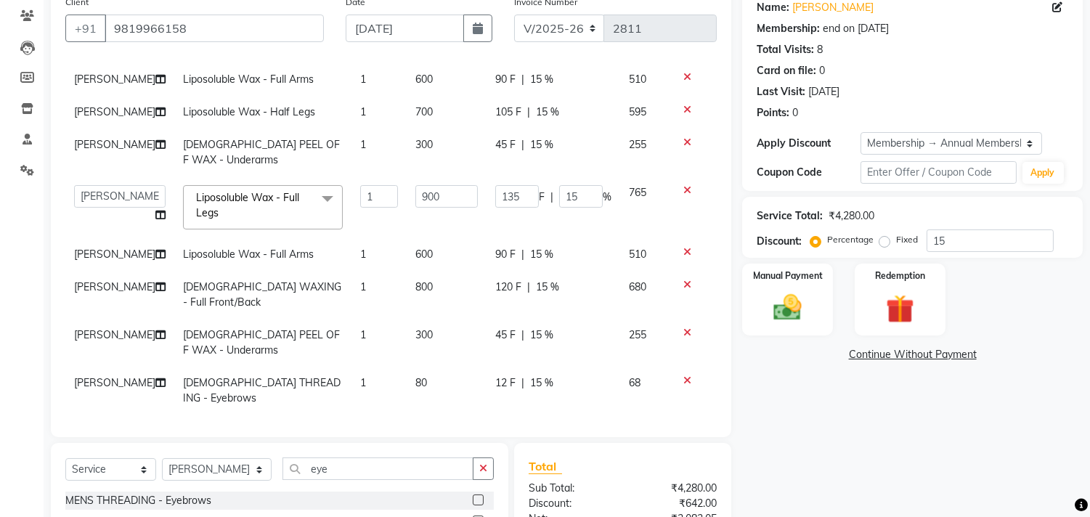
click at [84, 251] on span "[PERSON_NAME]" at bounding box center [114, 254] width 81 height 13
select select "90699"
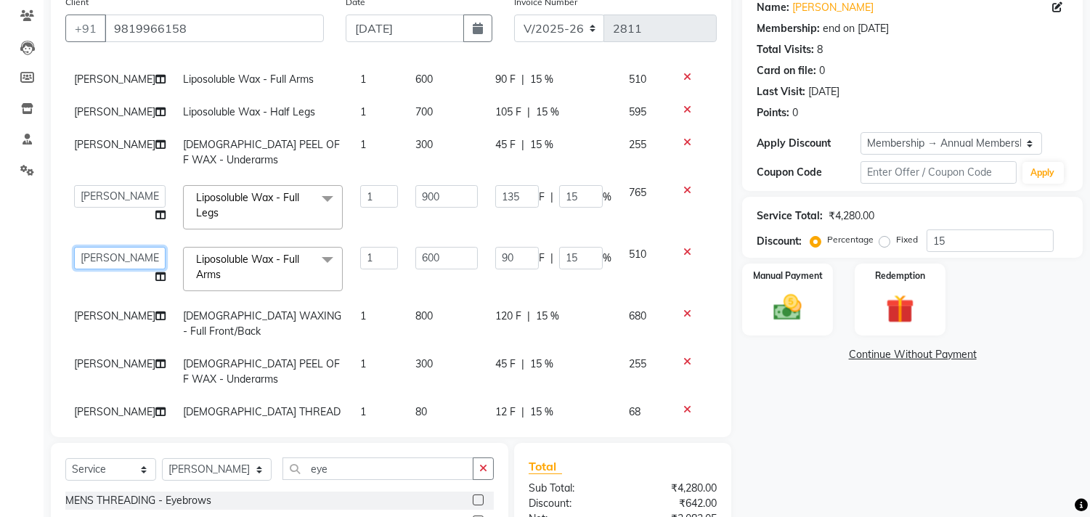
click at [105, 251] on select "aniket Anu AYAZ KADRI Front Desk Javed kapil KOMAL lalita Payal Pooja Jadhav Ra…" at bounding box center [119, 258] width 91 height 23
select select "28414"
click at [110, 315] on td "[PERSON_NAME]" at bounding box center [119, 324] width 109 height 48
select select "90699"
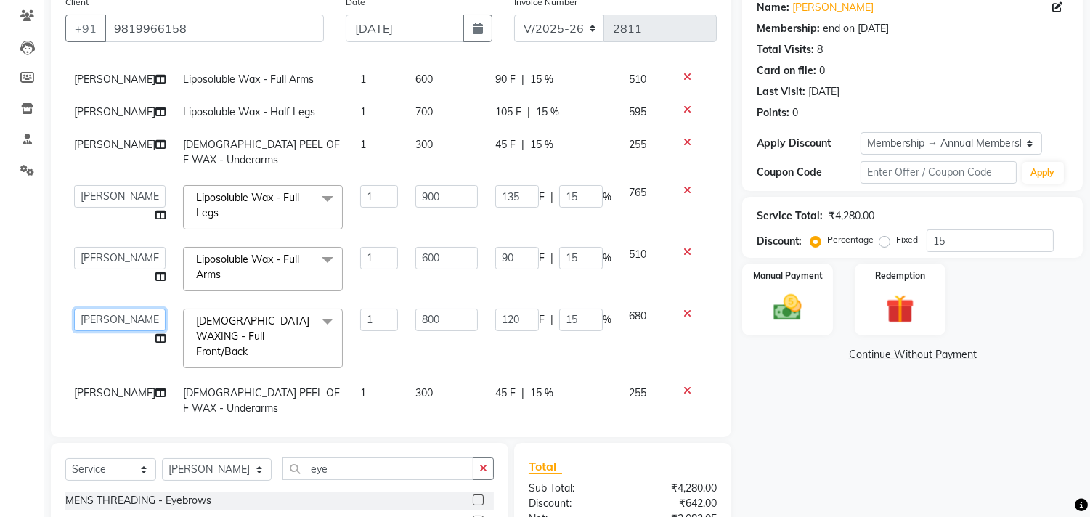
click at [110, 315] on select "aniket Anu AYAZ KADRI Front Desk Javed kapil KOMAL lalita Payal Pooja Jadhav Ra…" at bounding box center [119, 320] width 91 height 23
select select "28414"
click at [99, 377] on td "[PERSON_NAME]" at bounding box center [119, 401] width 109 height 48
select select "90699"
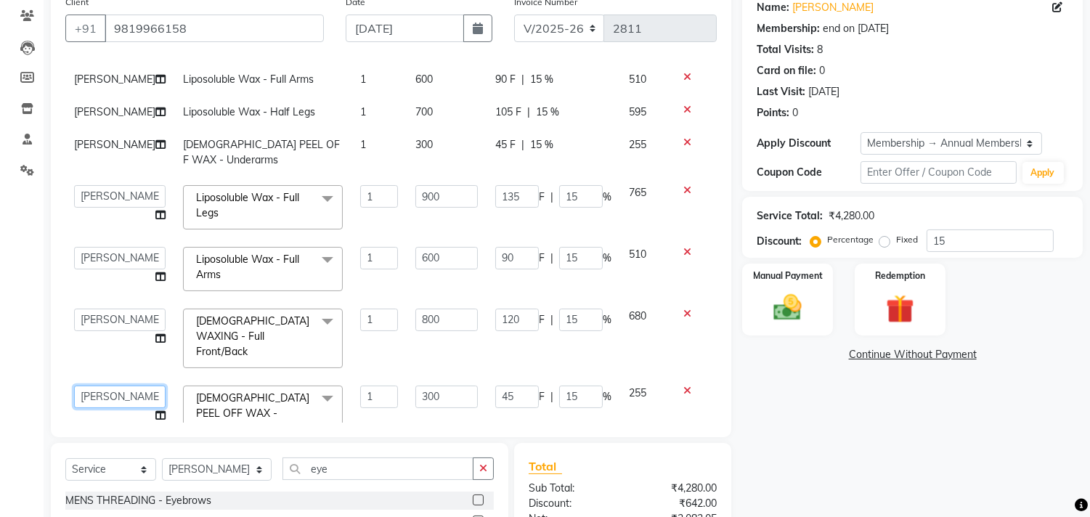
click at [103, 386] on select "aniket Anu AYAZ KADRI Front Desk Javed kapil KOMAL lalita Payal Pooja Jadhav Ra…" at bounding box center [119, 397] width 91 height 23
select select "28414"
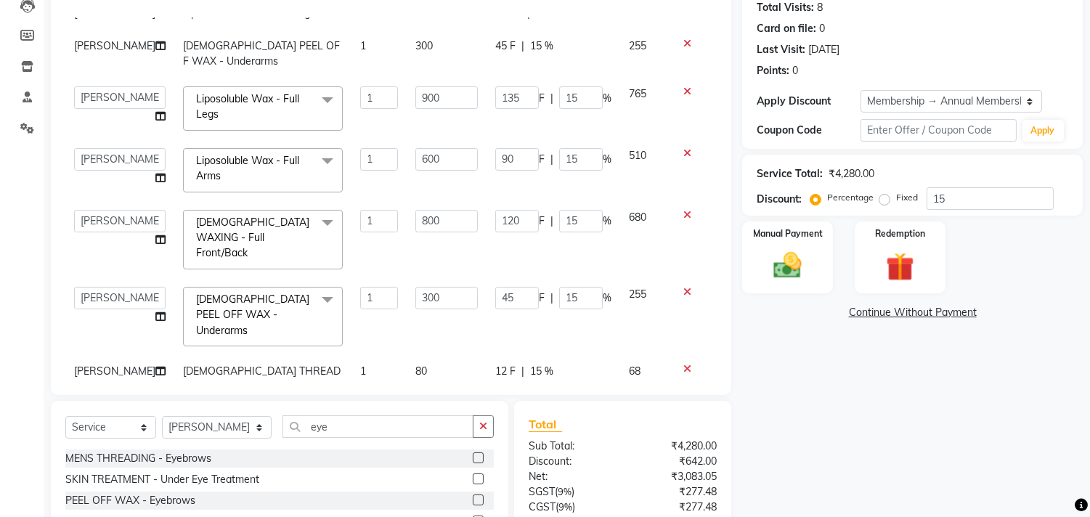
scroll to position [201, 0]
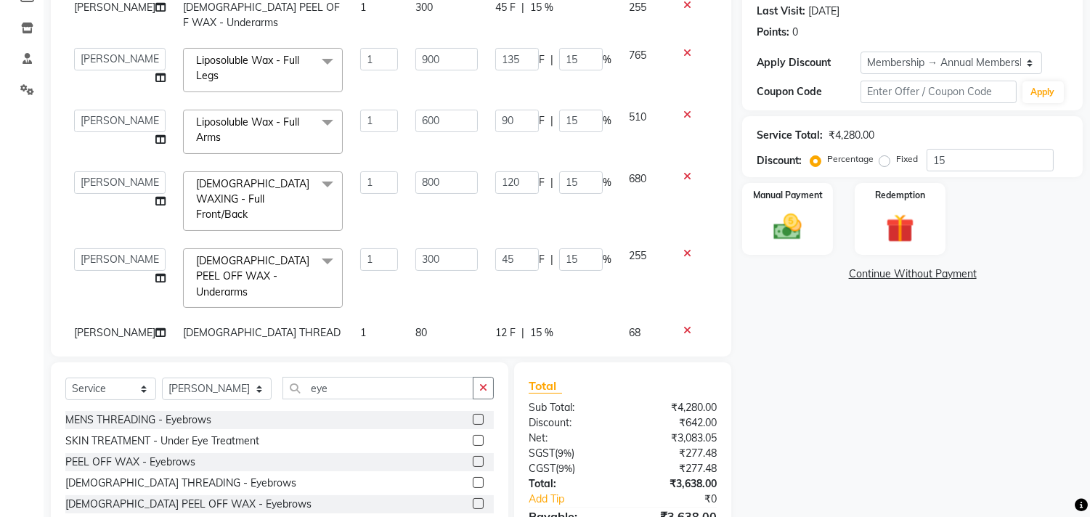
click at [117, 317] on td "[PERSON_NAME]" at bounding box center [119, 341] width 109 height 48
select select "90699"
click at [116, 325] on select "aniket Anu AYAZ KADRI Front Desk Javed kapil KOMAL lalita Payal Pooja Jadhav Ra…" at bounding box center [119, 336] width 91 height 23
select select "28414"
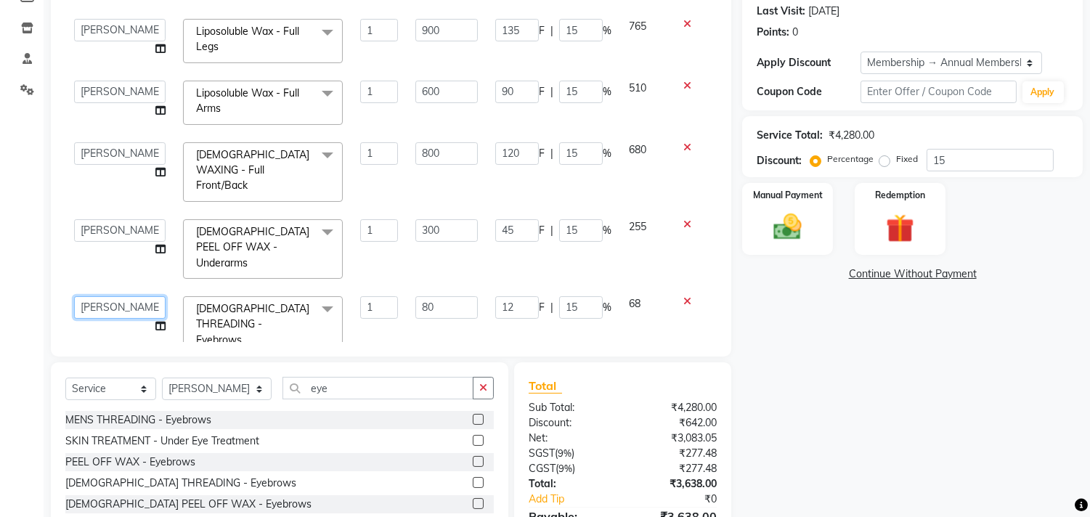
click at [104, 296] on select "aniket Anu AYAZ KADRI Front Desk Javed kapil KOMAL lalita Payal Pooja Jadhav Ra…" at bounding box center [119, 307] width 91 height 23
select select "90699"
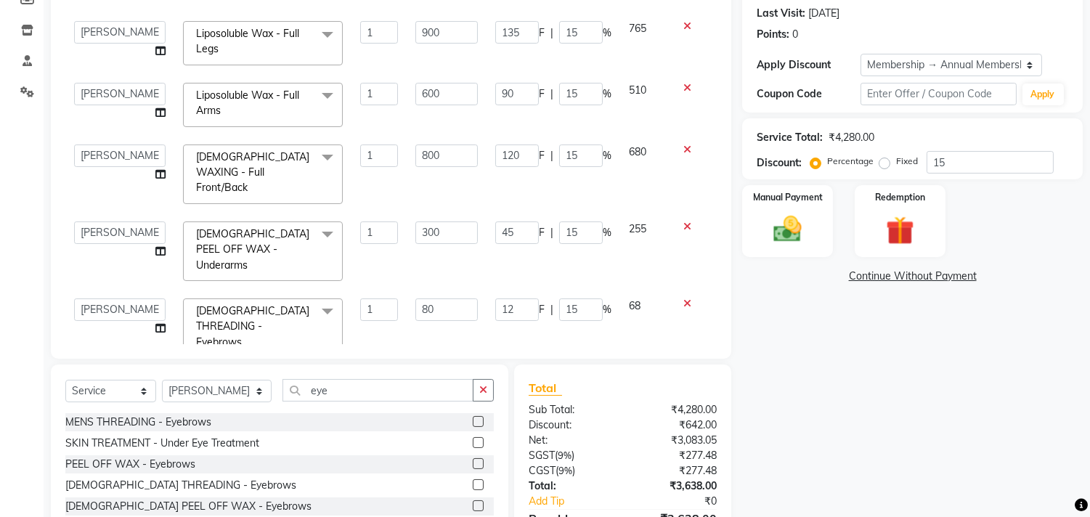
scroll to position [282, 0]
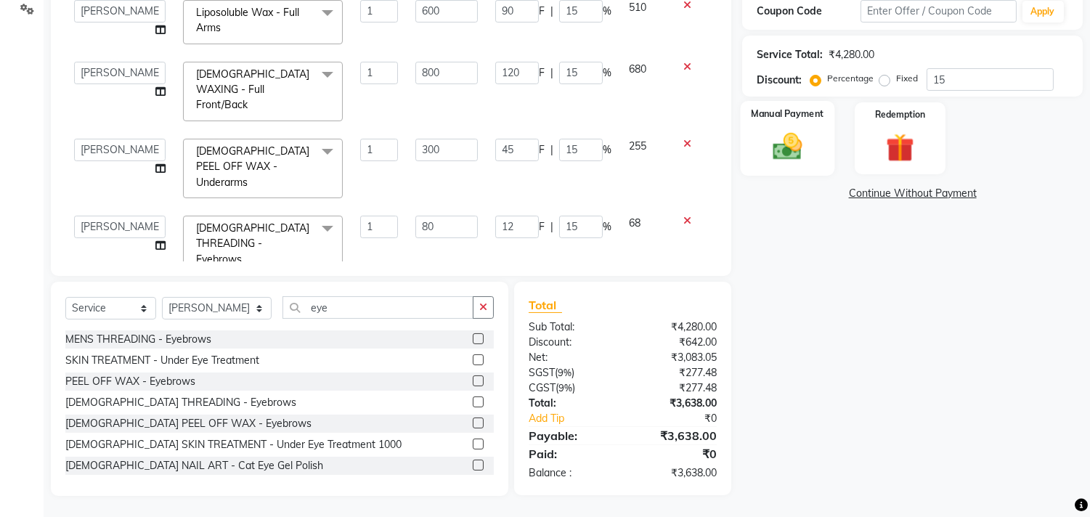
click at [767, 140] on img at bounding box center [788, 147] width 48 height 34
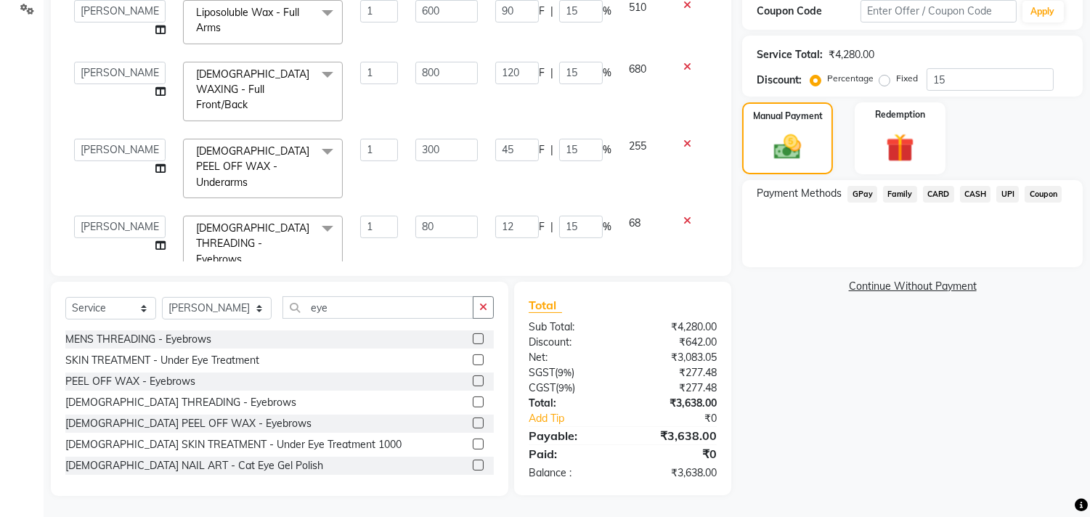
drag, startPoint x: 1002, startPoint y: 192, endPoint x: 995, endPoint y: 199, distance: 10.3
click at [1002, 194] on span "UPI" at bounding box center [1007, 194] width 23 height 17
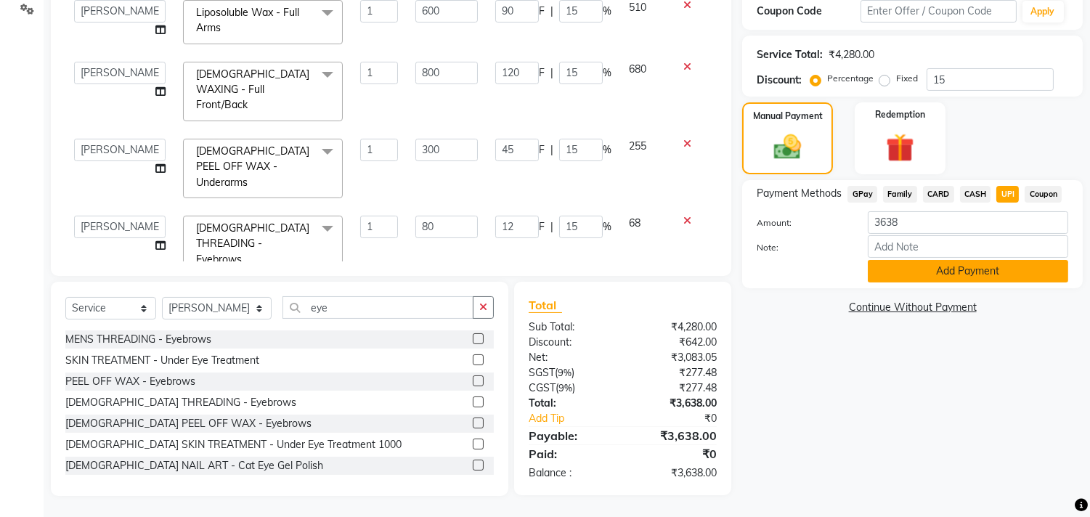
click at [931, 263] on button "Add Payment" at bounding box center [968, 271] width 200 height 23
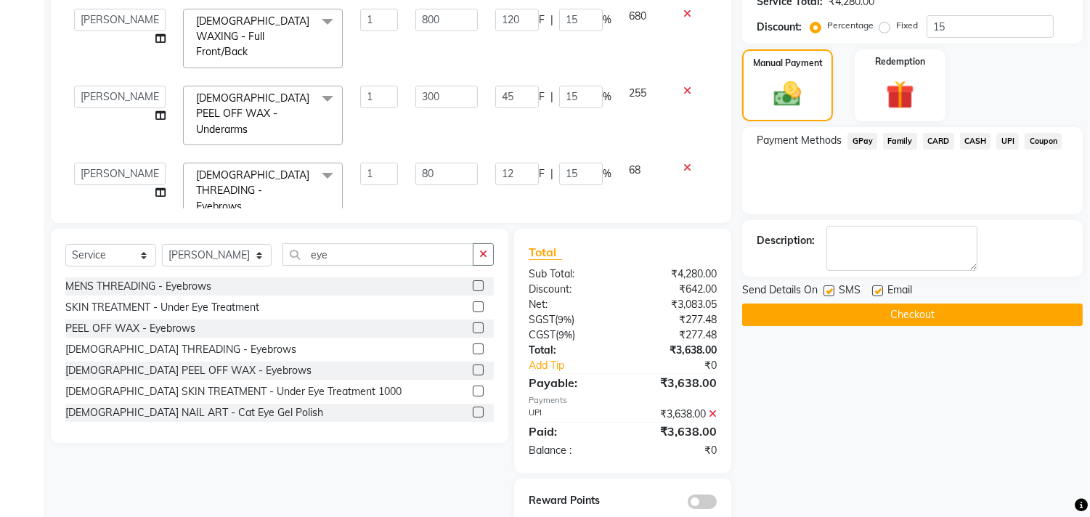
scroll to position [363, 0]
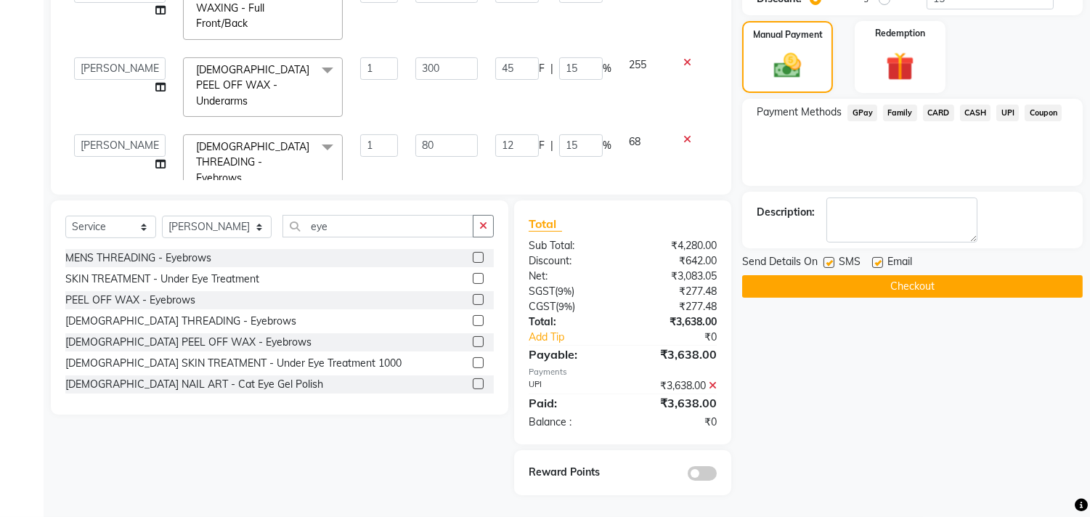
click at [899, 283] on button "Checkout" at bounding box center [912, 286] width 341 height 23
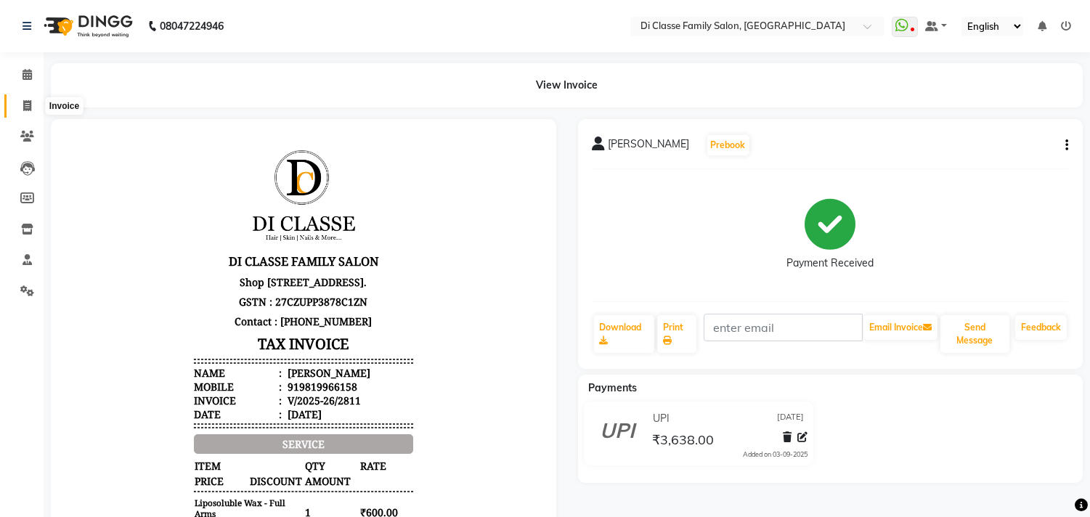
click at [25, 105] on icon at bounding box center [27, 105] width 8 height 11
select select "service"
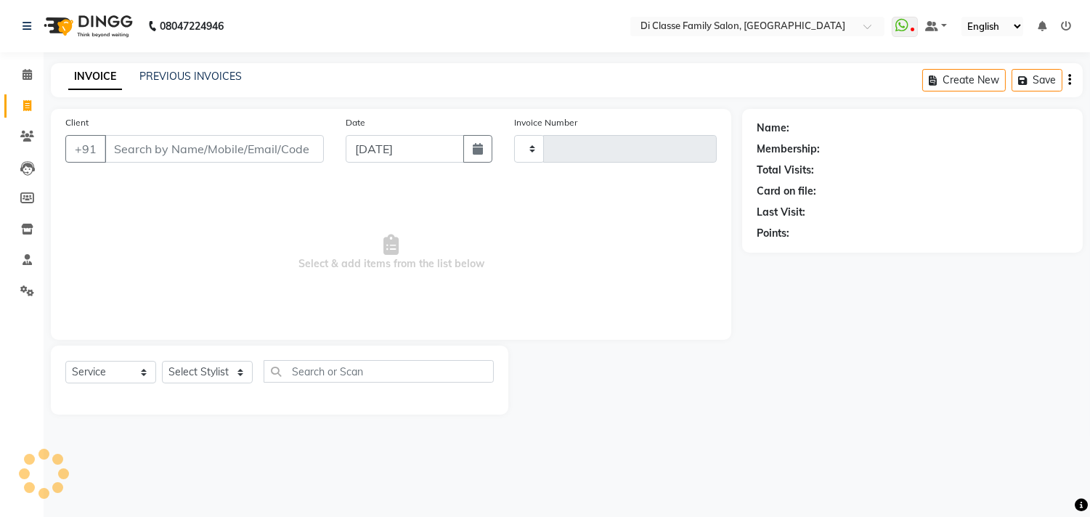
type input "2812"
select select "4704"
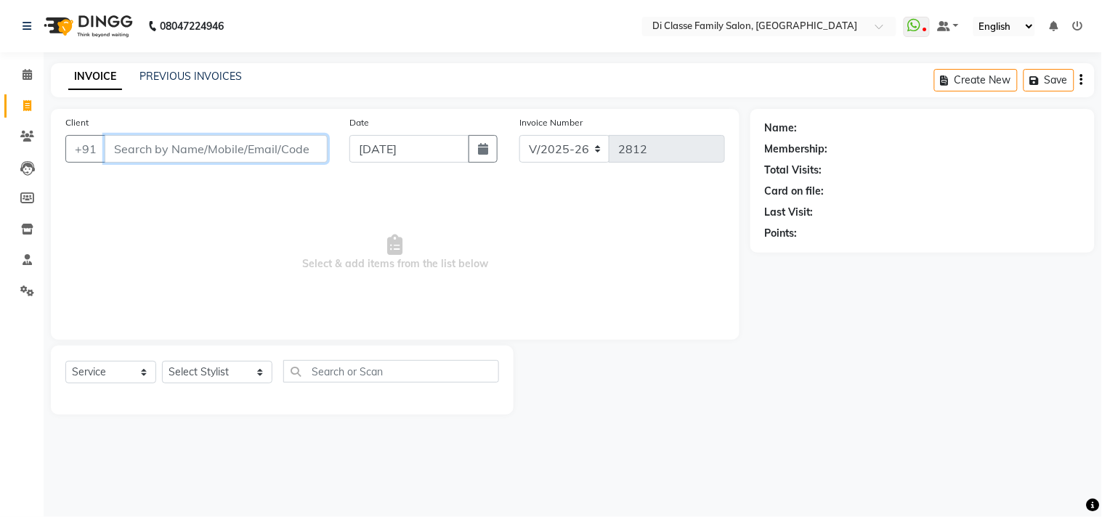
click at [176, 152] on input "Client" at bounding box center [216, 149] width 223 height 28
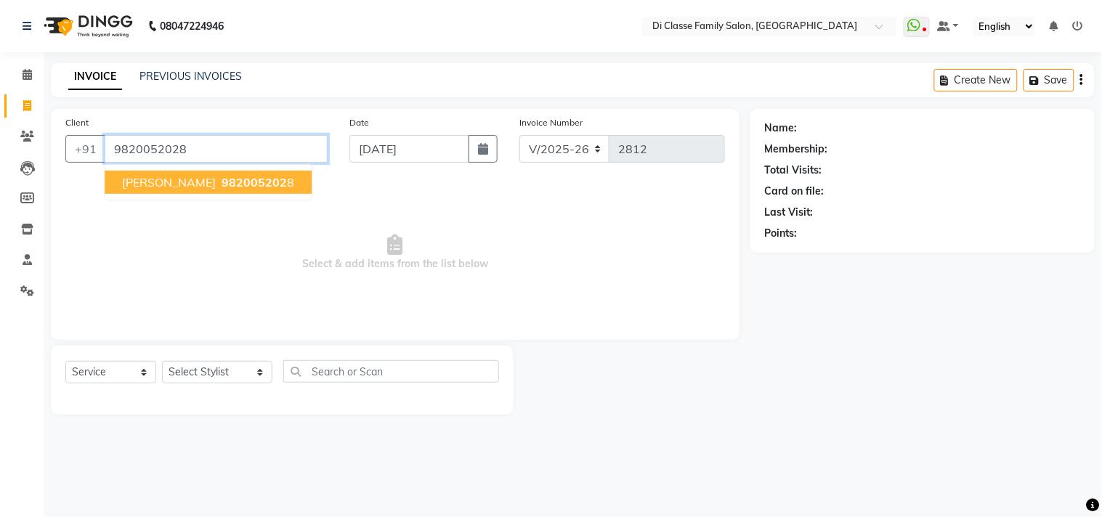
type input "9820052028"
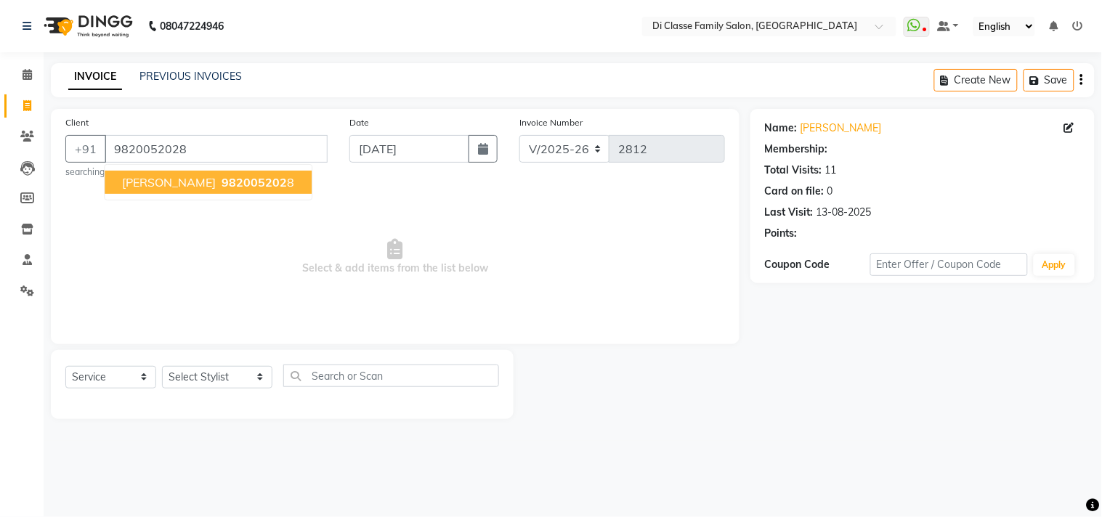
select select "2: Object"
click at [116, 179] on button "ARYAN RAJ 982005202 8" at bounding box center [208, 182] width 207 height 23
select select "2: Object"
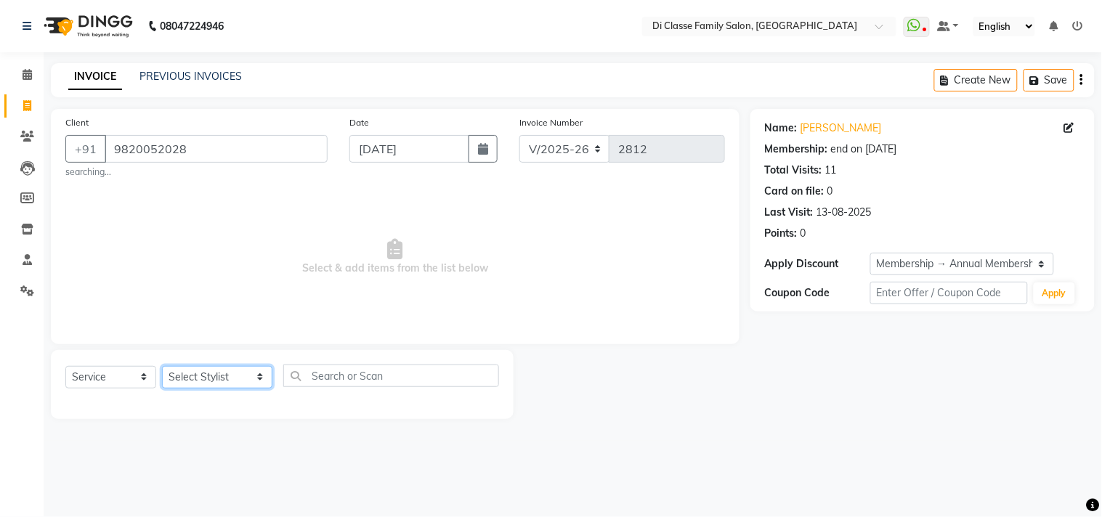
click at [240, 375] on select "Select Stylist aniket Anu AYAZ KADRI Front Desk Javed kapil KOMAL lalita Payal …" at bounding box center [217, 377] width 110 height 23
select select "75587"
click at [162, 366] on select "Select Stylist aniket Anu AYAZ KADRI Front Desk Javed kapil KOMAL lalita Payal …" at bounding box center [217, 377] width 110 height 23
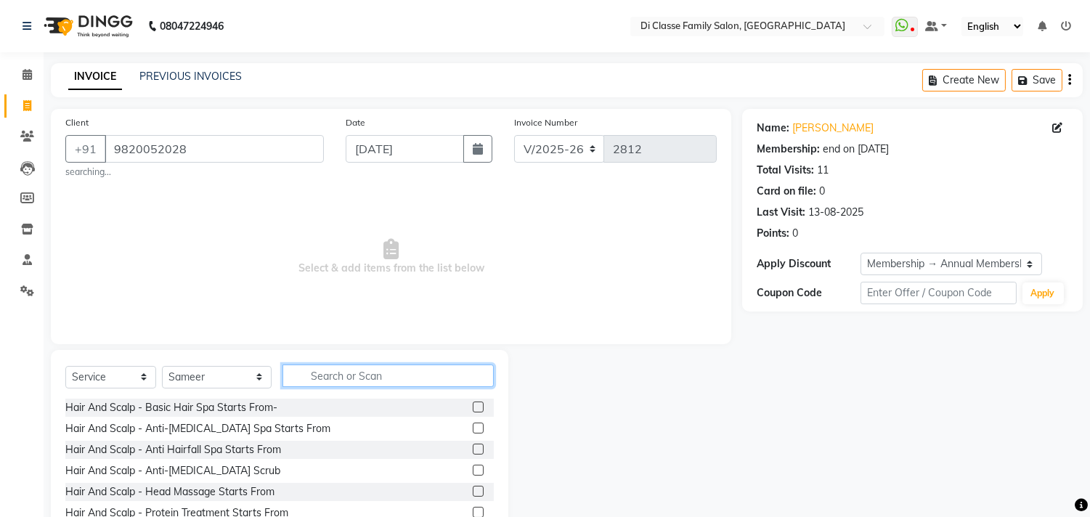
drag, startPoint x: 296, startPoint y: 374, endPoint x: 300, endPoint y: 380, distance: 7.9
click at [300, 374] on input "text" at bounding box center [387, 376] width 211 height 23
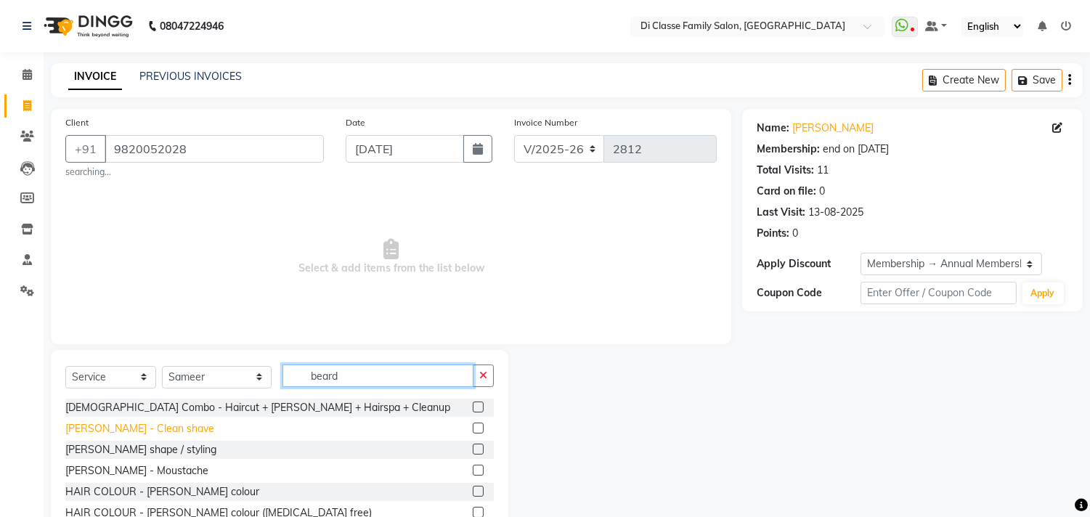
type input "beard"
click at [129, 430] on div "BEARD - Clean shave" at bounding box center [139, 428] width 149 height 15
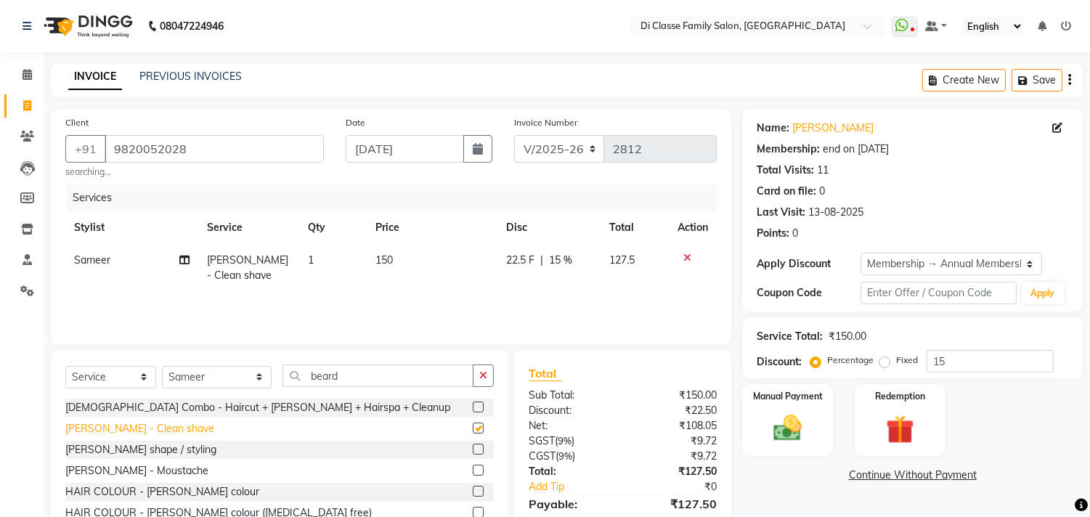
checkbox input "false"
click at [139, 473] on div "BEARD - Moustache" at bounding box center [136, 470] width 143 height 15
checkbox input "false"
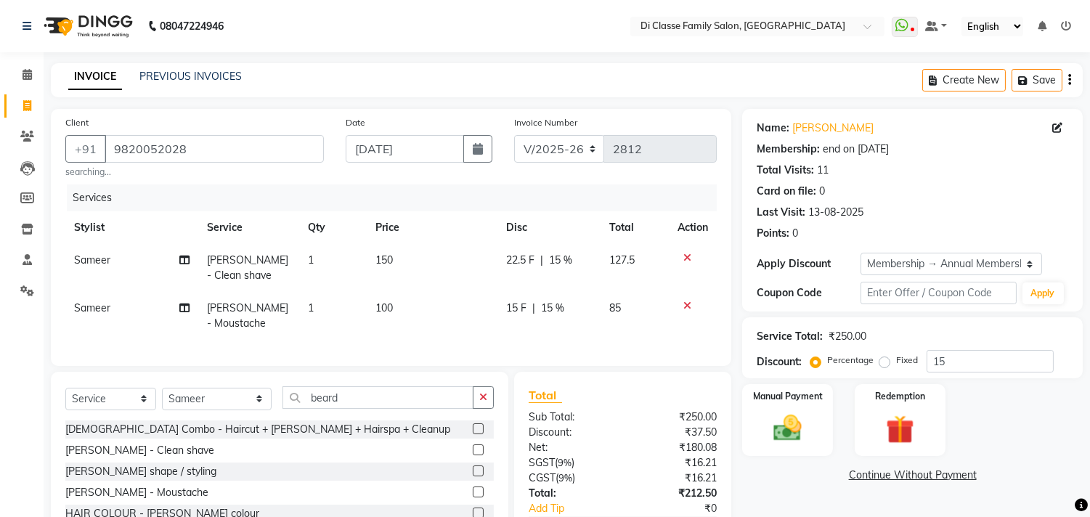
click at [681, 300] on td at bounding box center [693, 316] width 48 height 48
click at [683, 256] on icon at bounding box center [687, 258] width 8 height 10
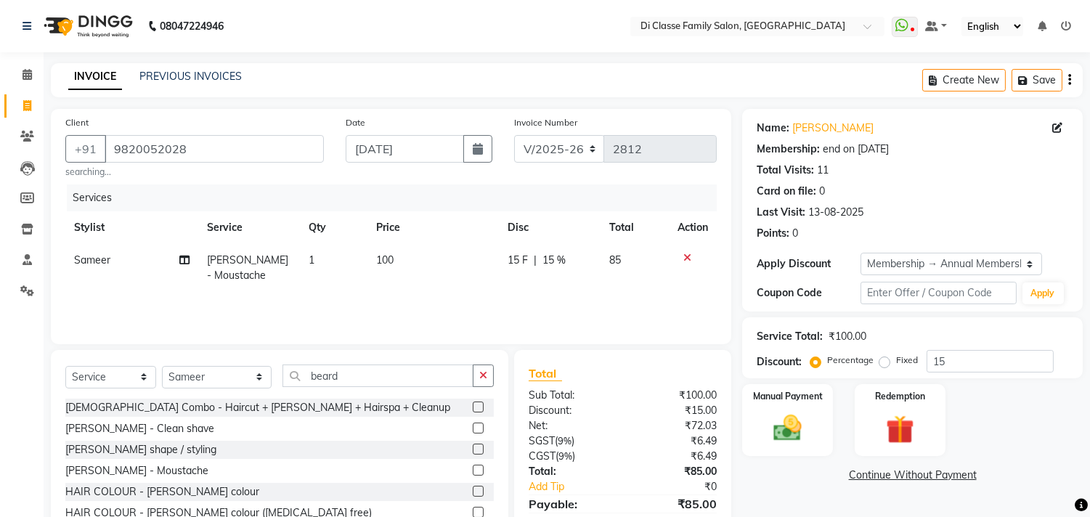
click at [686, 259] on icon at bounding box center [687, 258] width 8 height 10
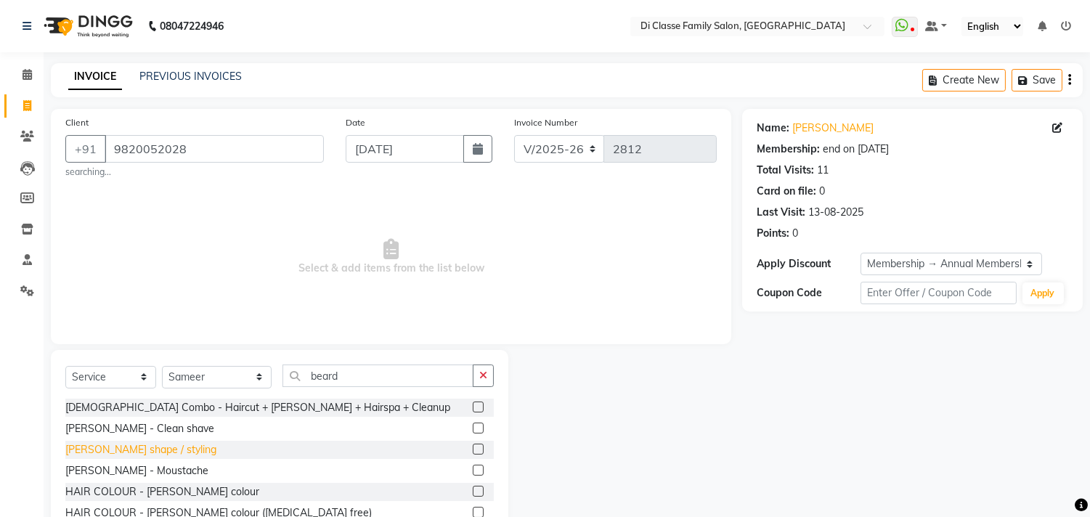
click at [161, 448] on div "BEARD - Beard shape / styling" at bounding box center [140, 449] width 151 height 15
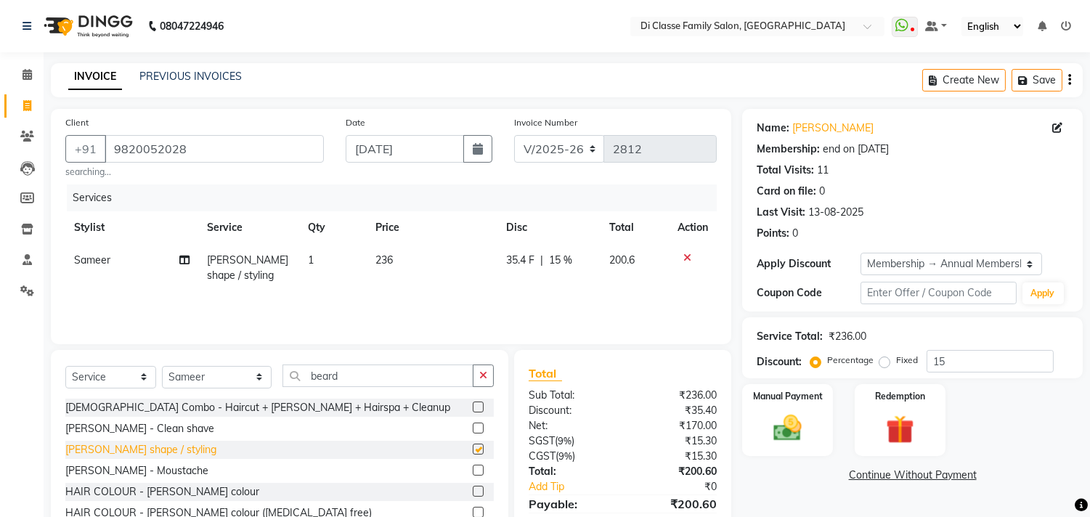
checkbox input "false"
click at [516, 260] on span "35.4 F" at bounding box center [521, 260] width 28 height 15
select select "75587"
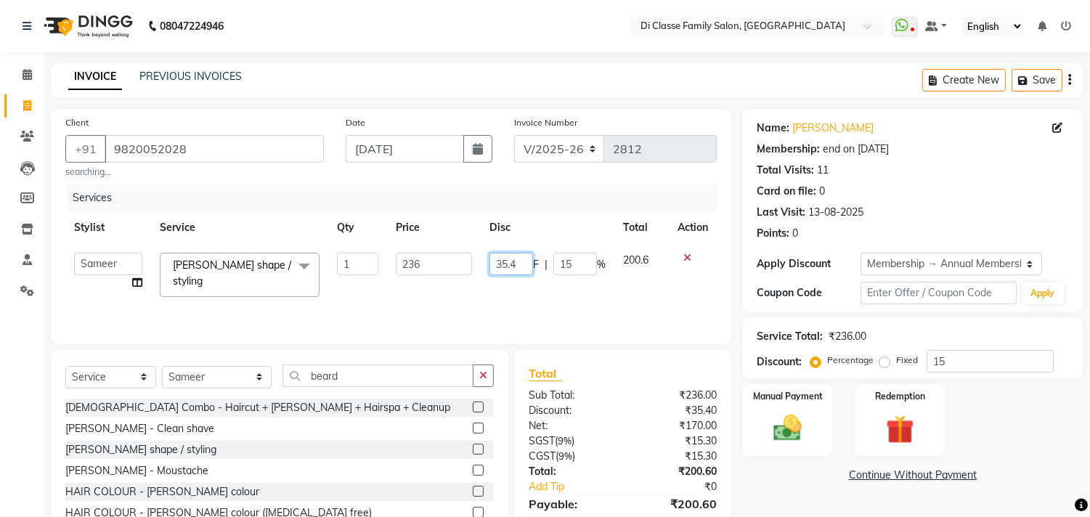
click at [510, 272] on input "35.4" at bounding box center [511, 264] width 44 height 23
click at [518, 269] on input "64" at bounding box center [511, 264] width 44 height 23
type input "6"
type input "36"
click at [595, 277] on td "36 F | 15 %" at bounding box center [548, 275] width 134 height 62
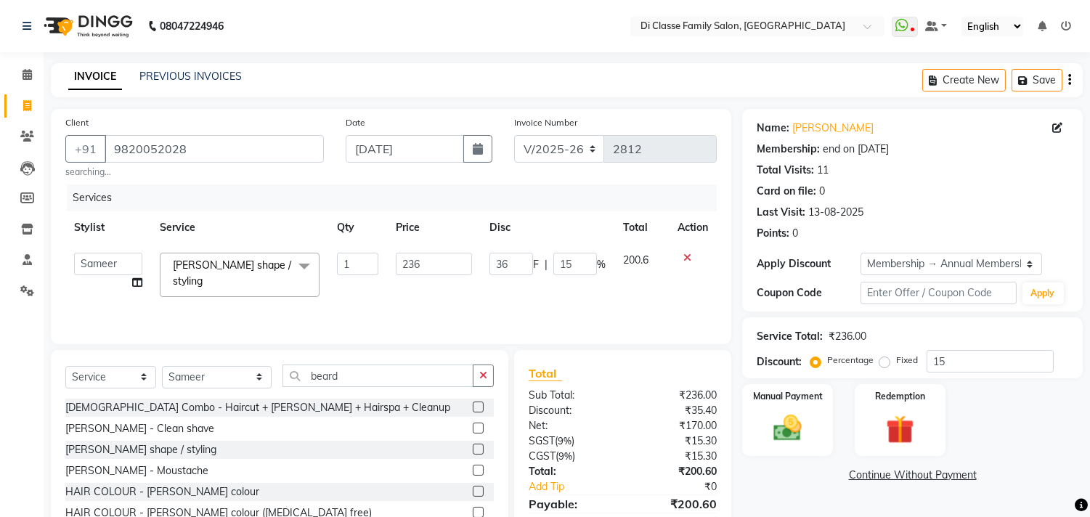
select select "75587"
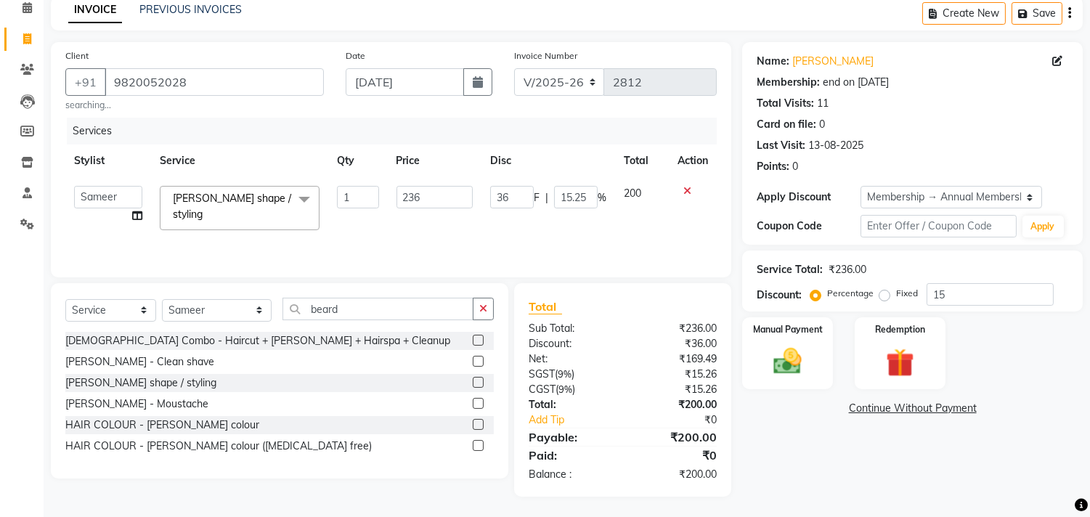
scroll to position [68, 0]
click at [814, 373] on div "Manual Payment" at bounding box center [788, 351] width 94 height 74
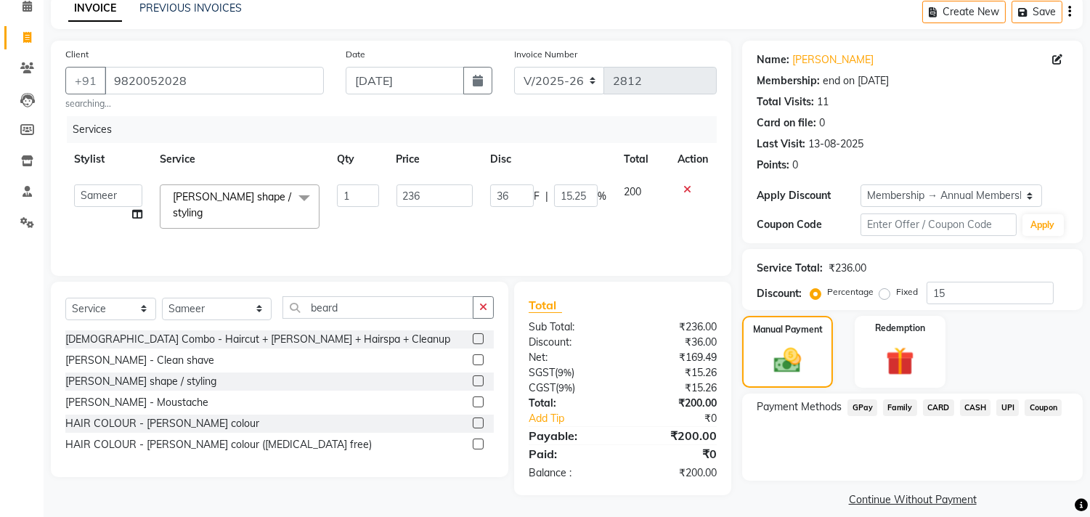
click at [969, 405] on span "CASH" at bounding box center [975, 407] width 31 height 17
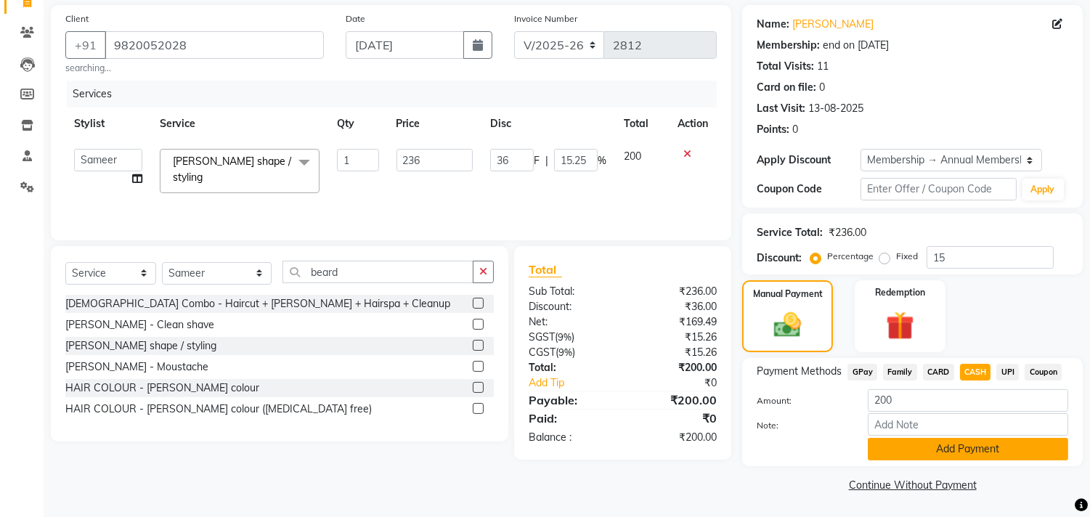
click at [982, 451] on button "Add Payment" at bounding box center [968, 449] width 200 height 23
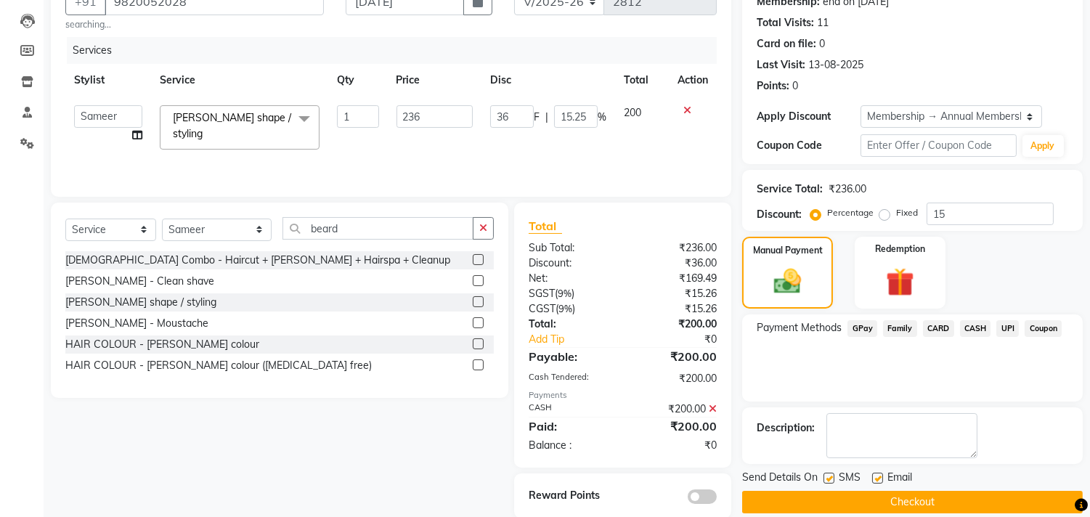
scroll to position [171, 0]
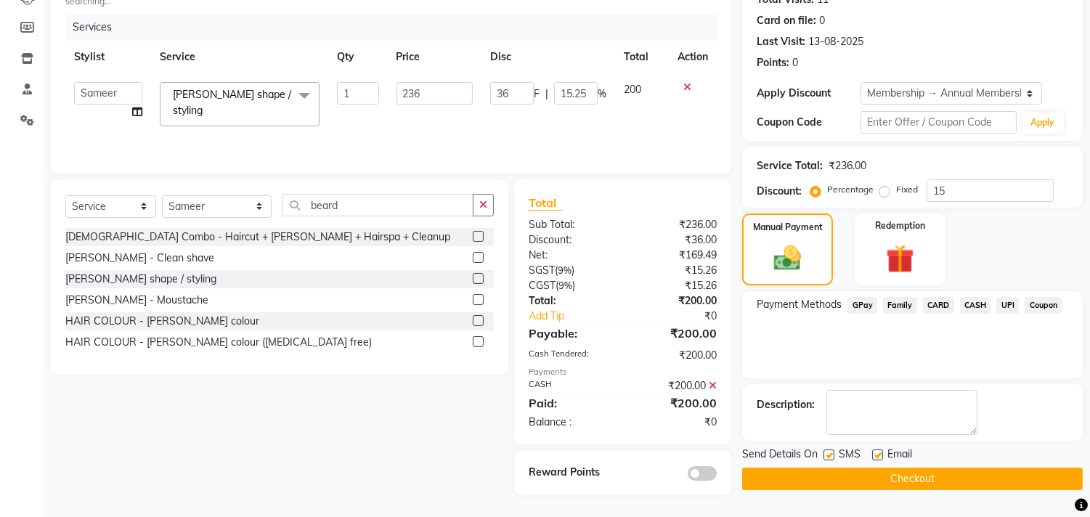
click at [963, 479] on button "Checkout" at bounding box center [912, 479] width 341 height 23
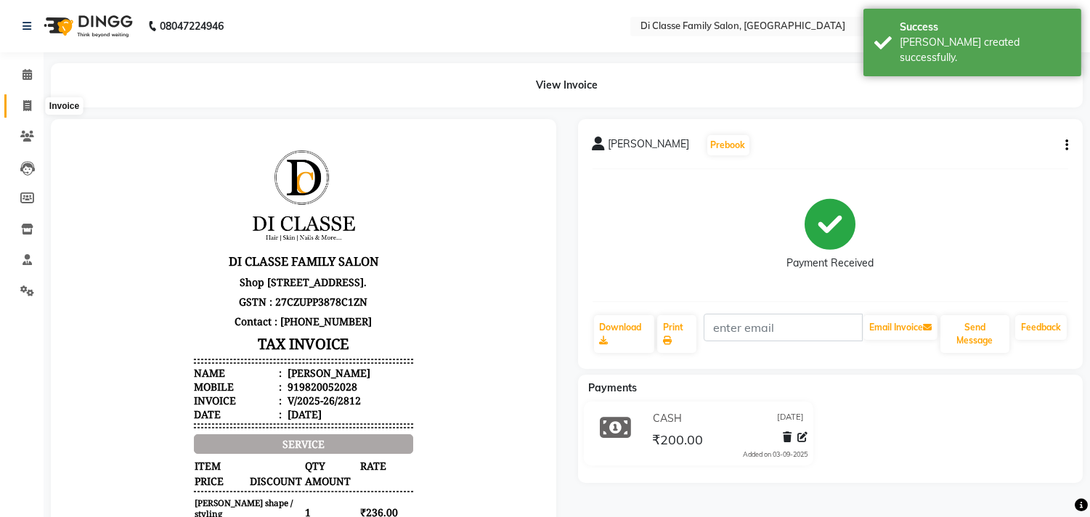
click at [22, 112] on span at bounding box center [27, 106] width 25 height 17
select select "service"
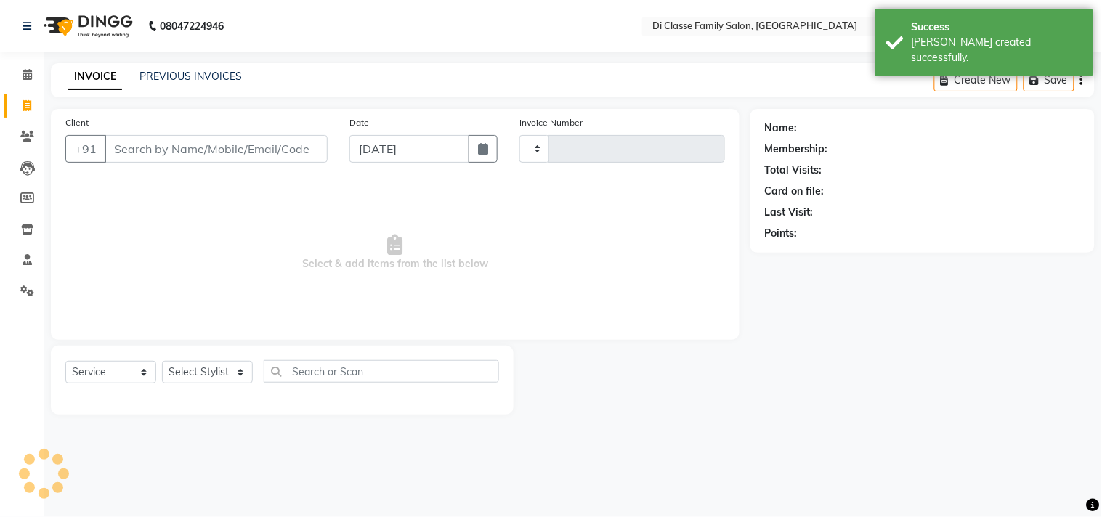
type input "2813"
select select "4704"
click at [193, 374] on select "Select Stylist aniket Anu AYAZ KADRI Front Desk Javed kapil KOMAL lalita Payal …" at bounding box center [217, 372] width 110 height 23
select select "59601"
click at [162, 362] on select "Select Stylist aniket Anu AYAZ KADRI Front Desk Javed kapil KOMAL lalita Payal …" at bounding box center [217, 372] width 110 height 23
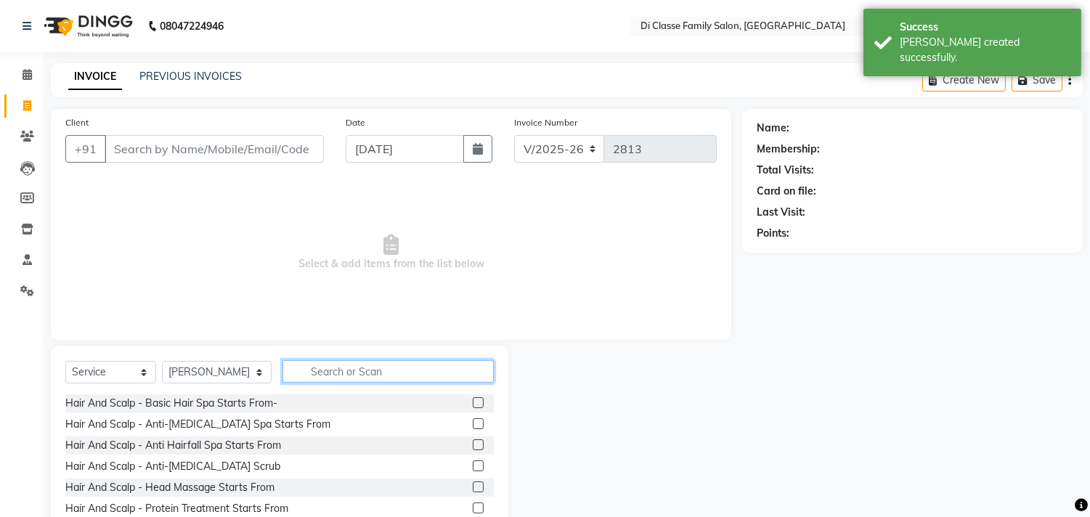
click at [325, 378] on input "text" at bounding box center [387, 371] width 211 height 23
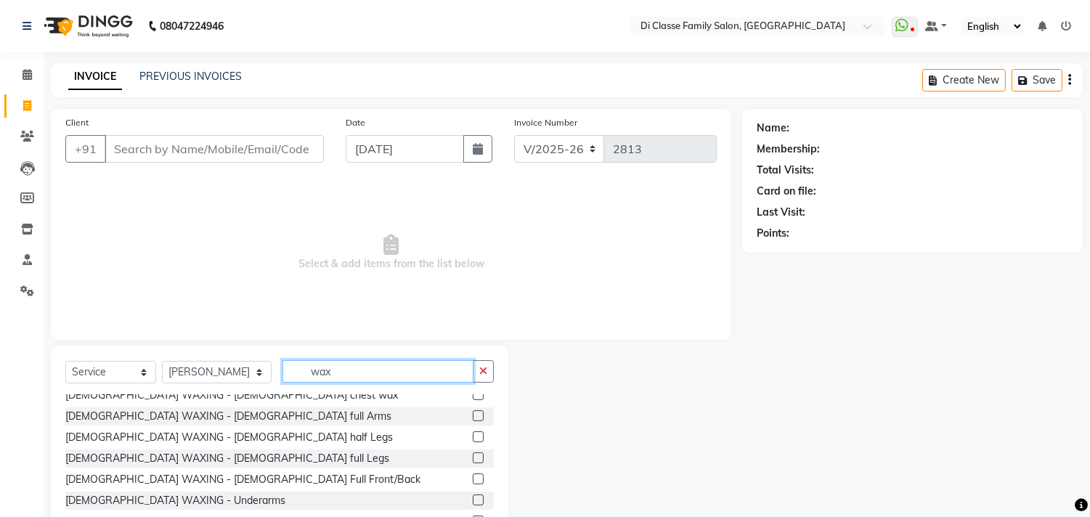
scroll to position [81, 0]
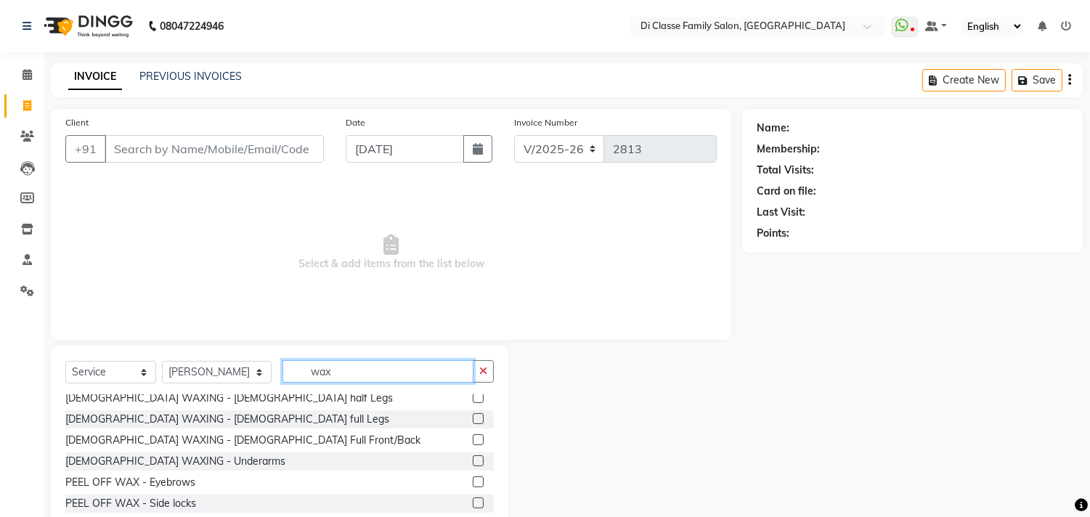
type input "wax"
click at [225, 422] on div "MALE WAXING - Male full Legs" at bounding box center [279, 419] width 428 height 18
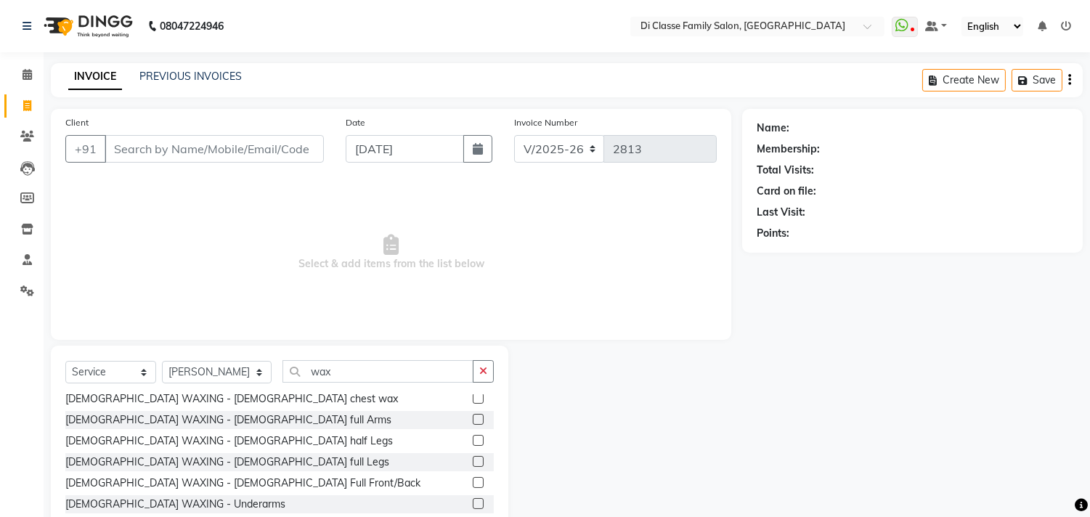
scroll to position [0, 0]
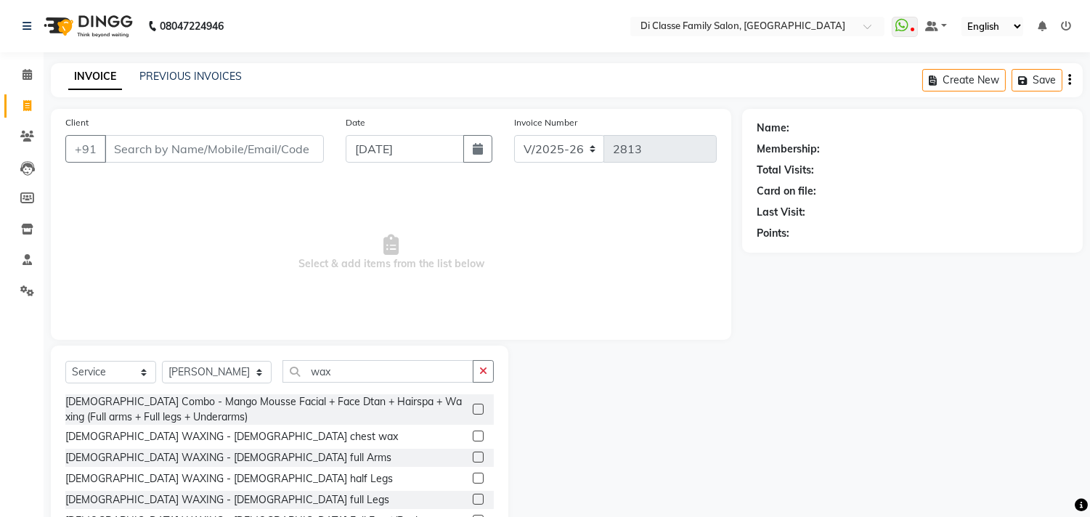
click at [473, 500] on label at bounding box center [478, 499] width 11 height 11
click at [473, 500] on input "checkbox" at bounding box center [477, 499] width 9 height 9
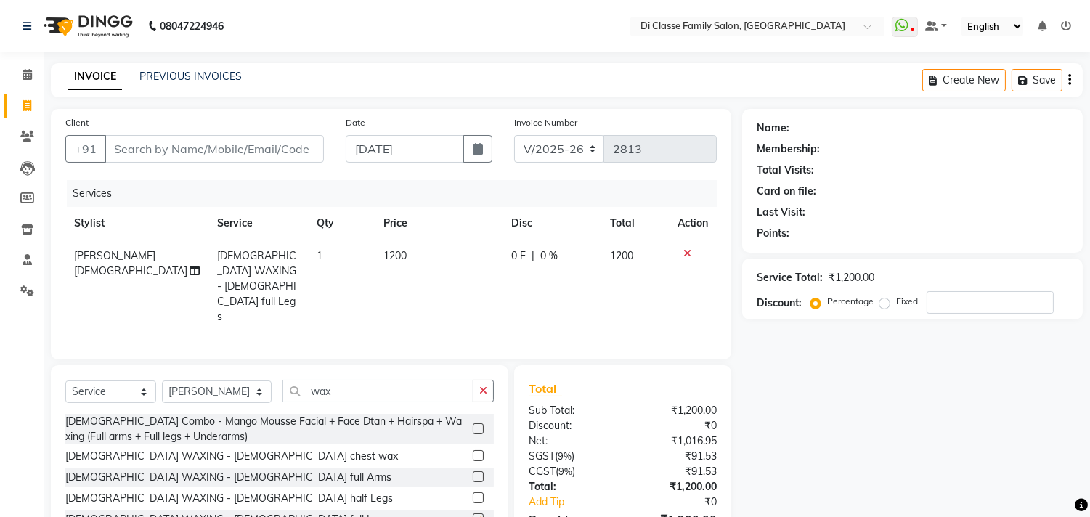
checkbox input "false"
click at [163, 154] on input "Client" at bounding box center [214, 149] width 219 height 28
type input "8"
type input "0"
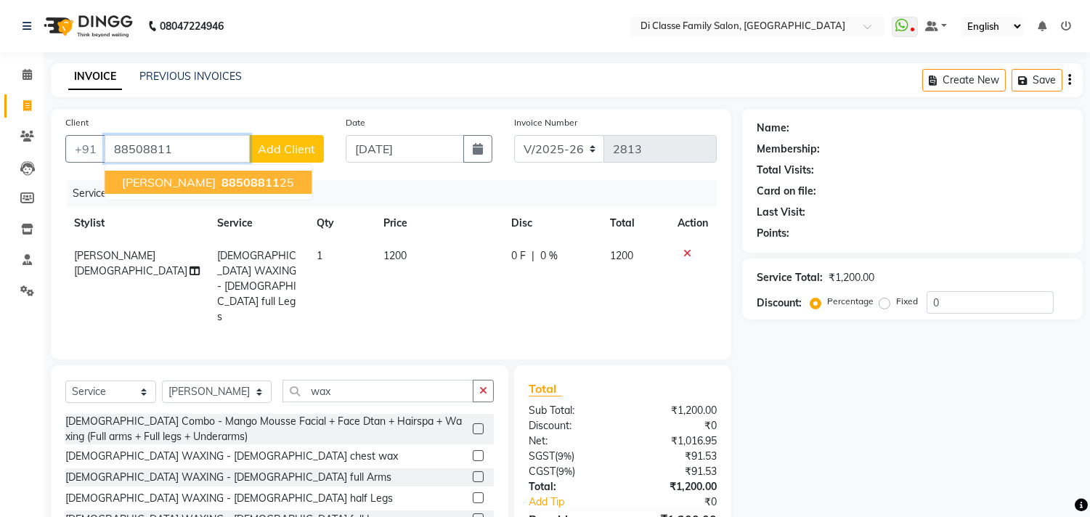
click at [171, 178] on span "Deepika Gage" at bounding box center [169, 182] width 94 height 15
type input "8850881125"
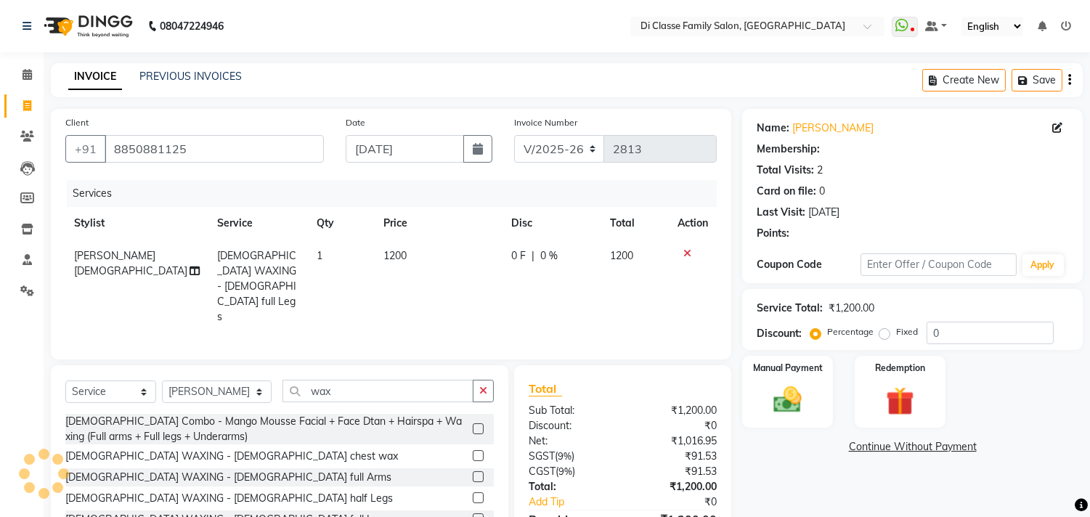
type input "15"
select select "2: Object"
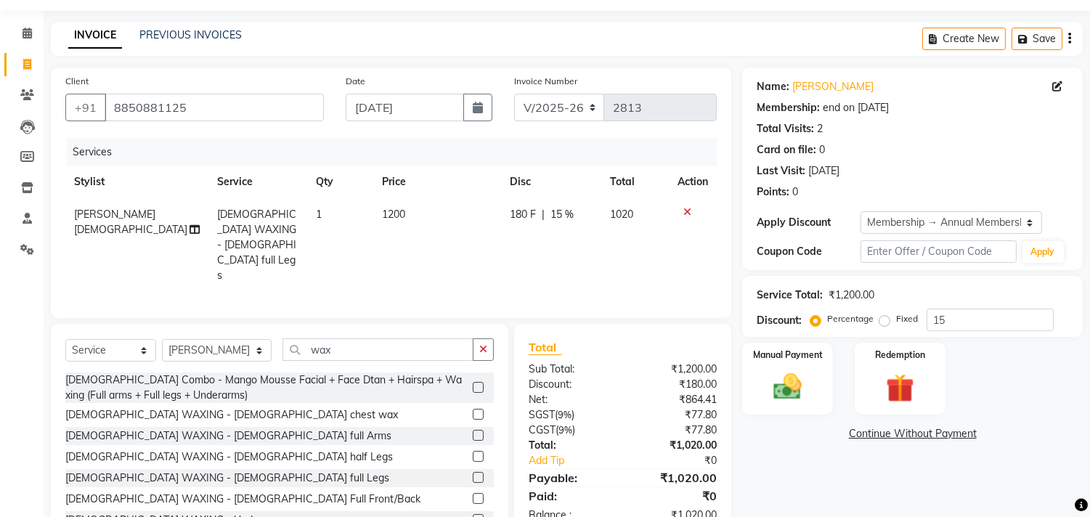
scroll to position [64, 0]
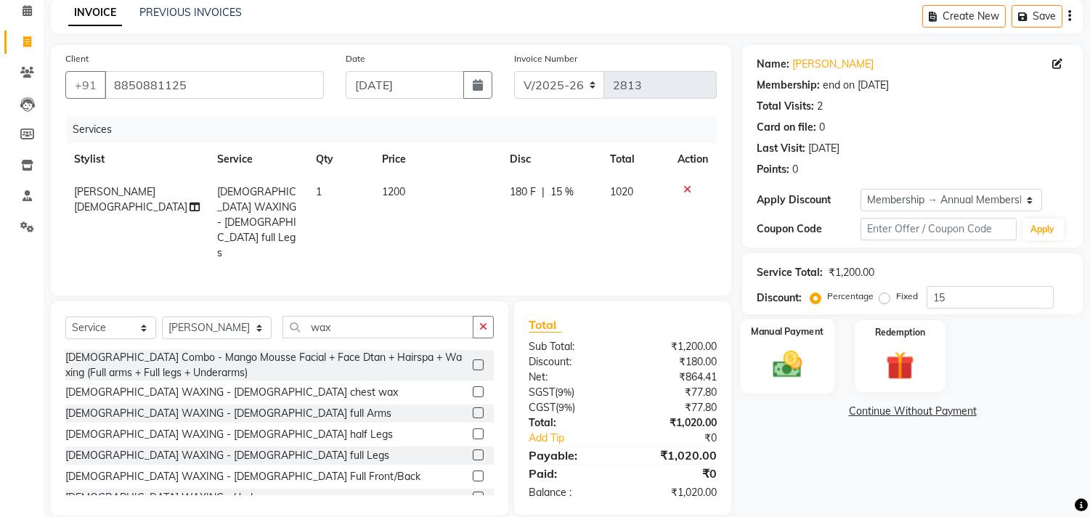
click at [789, 360] on img at bounding box center [788, 365] width 48 height 34
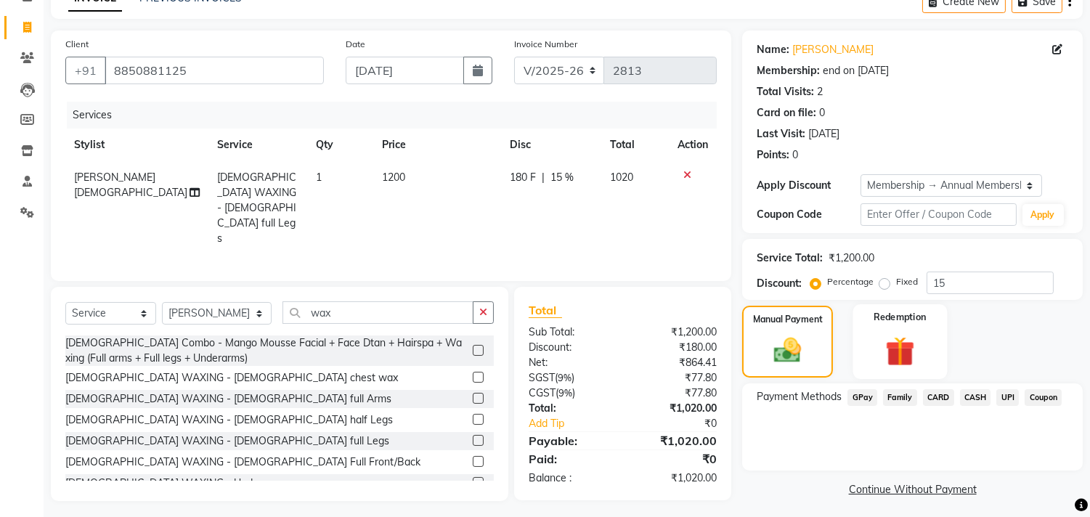
scroll to position [83, 0]
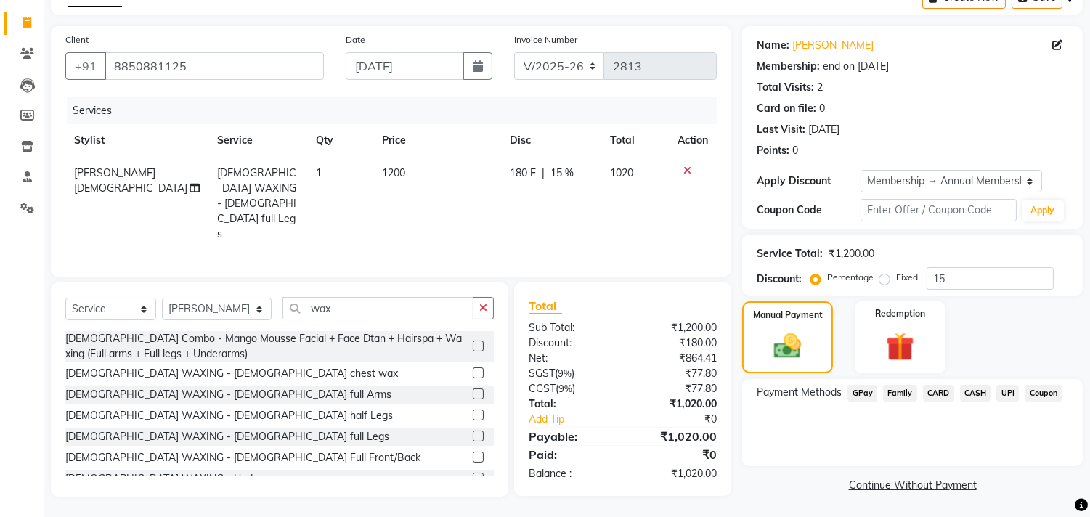
click at [1007, 390] on span "UPI" at bounding box center [1007, 393] width 23 height 17
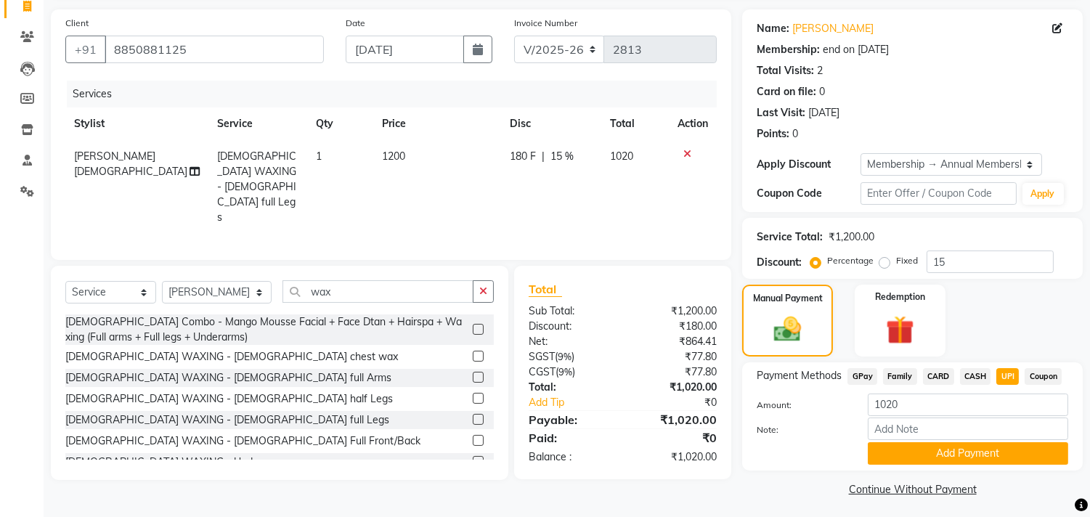
scroll to position [104, 0]
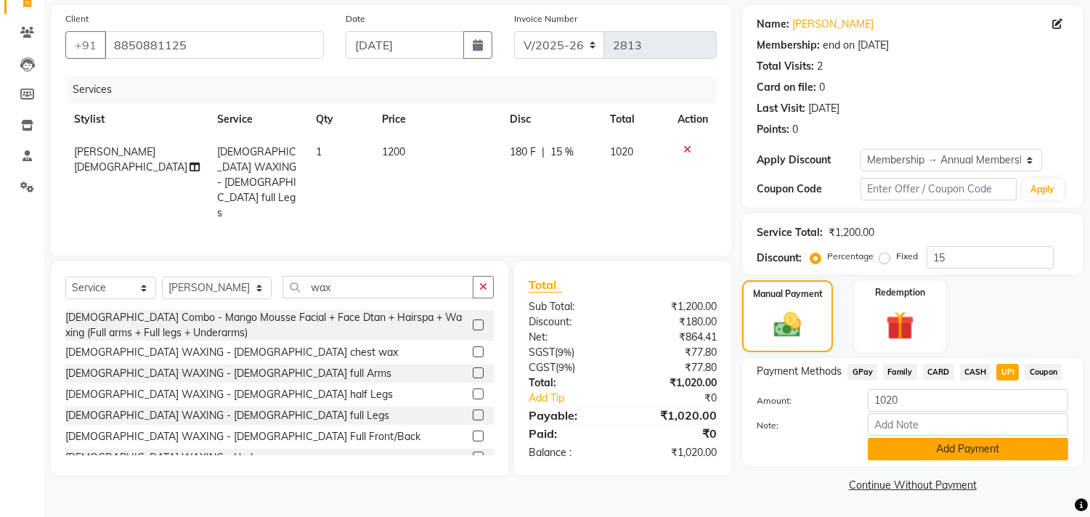
click at [964, 446] on button "Add Payment" at bounding box center [968, 449] width 200 height 23
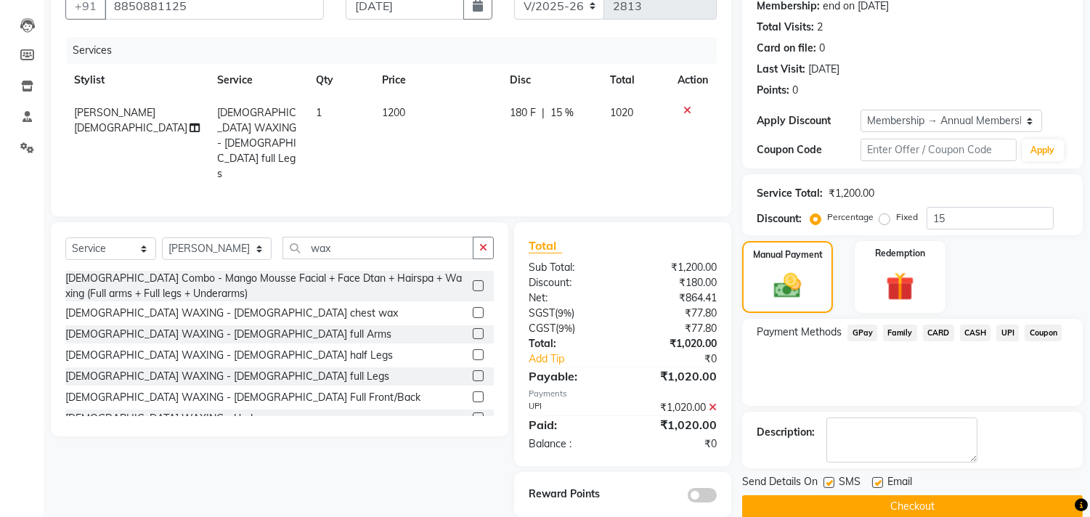
scroll to position [165, 0]
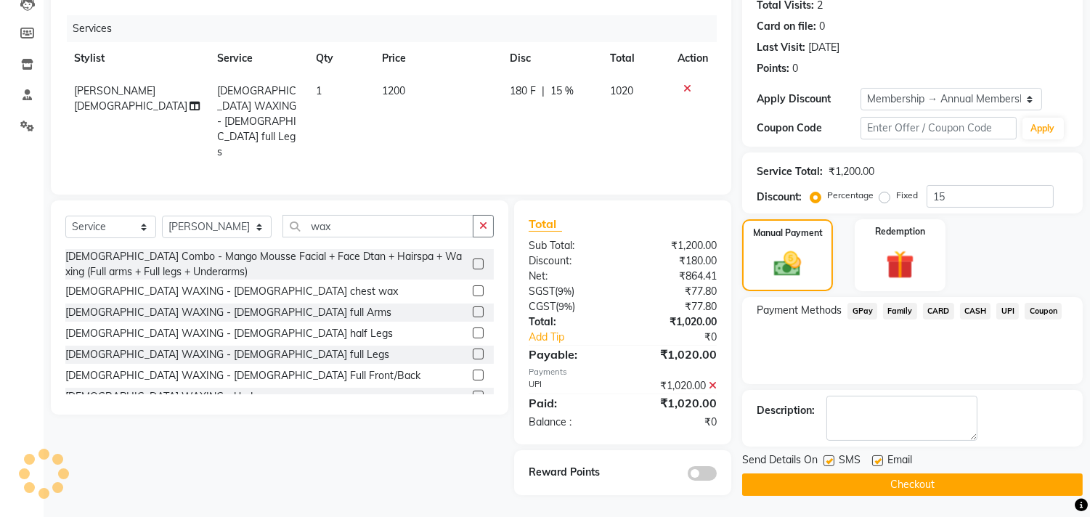
click at [913, 476] on button "Checkout" at bounding box center [912, 484] width 341 height 23
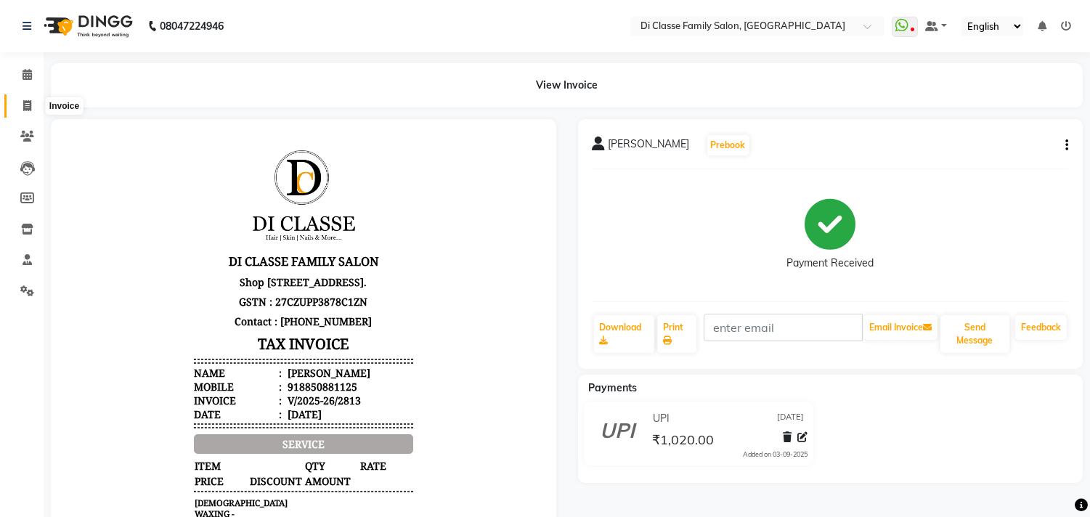
click at [30, 111] on icon at bounding box center [27, 105] width 8 height 11
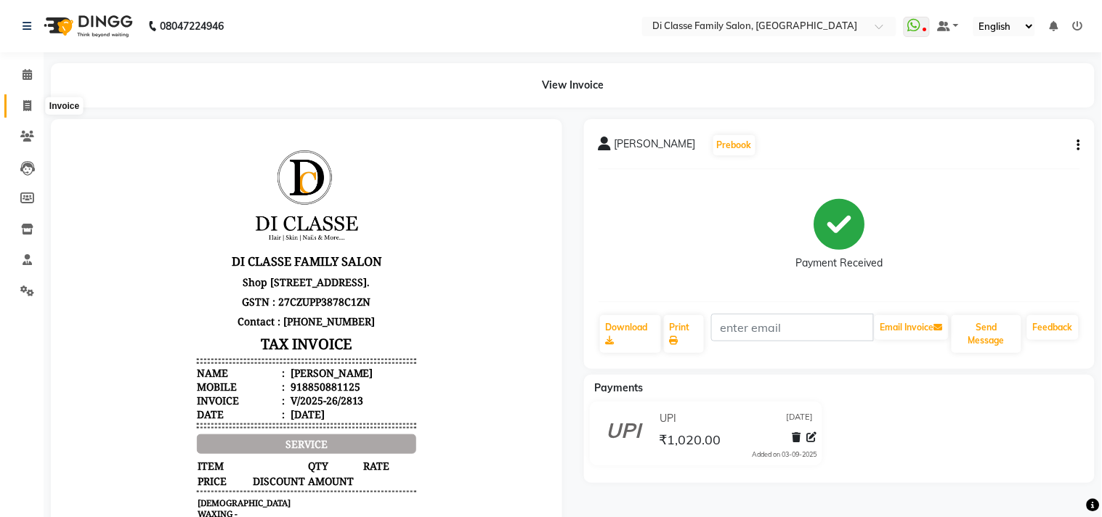
select select "4704"
select select "service"
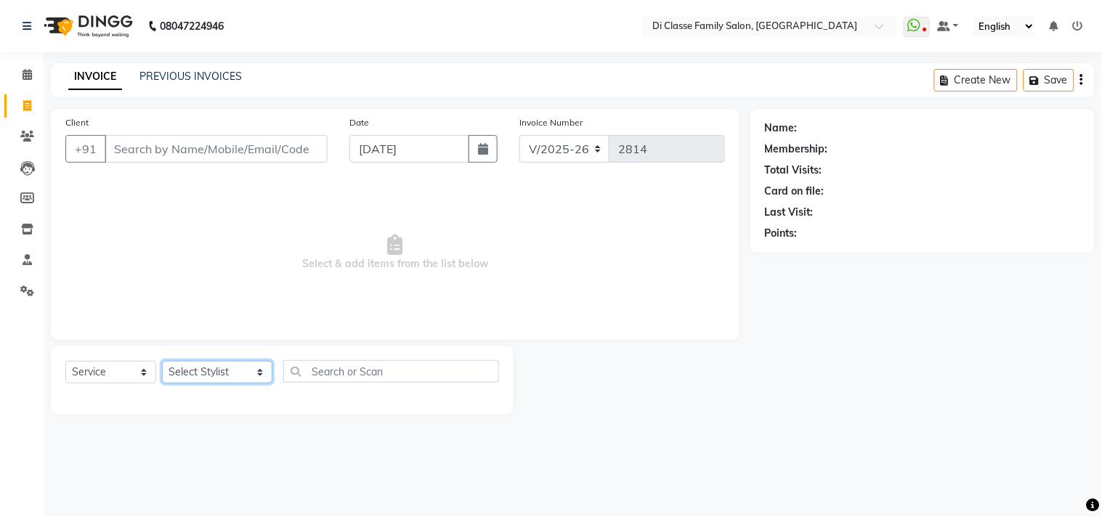
click at [200, 378] on select "Select Stylist aniket Anu AYAZ KADRI Front Desk Javed kapil KOMAL lalita Payal …" at bounding box center [217, 372] width 110 height 23
select select "79582"
click at [162, 362] on select "Select Stylist aniket Anu AYAZ KADRI Front Desk Javed kapil KOMAL lalita Payal …" at bounding box center [217, 372] width 110 height 23
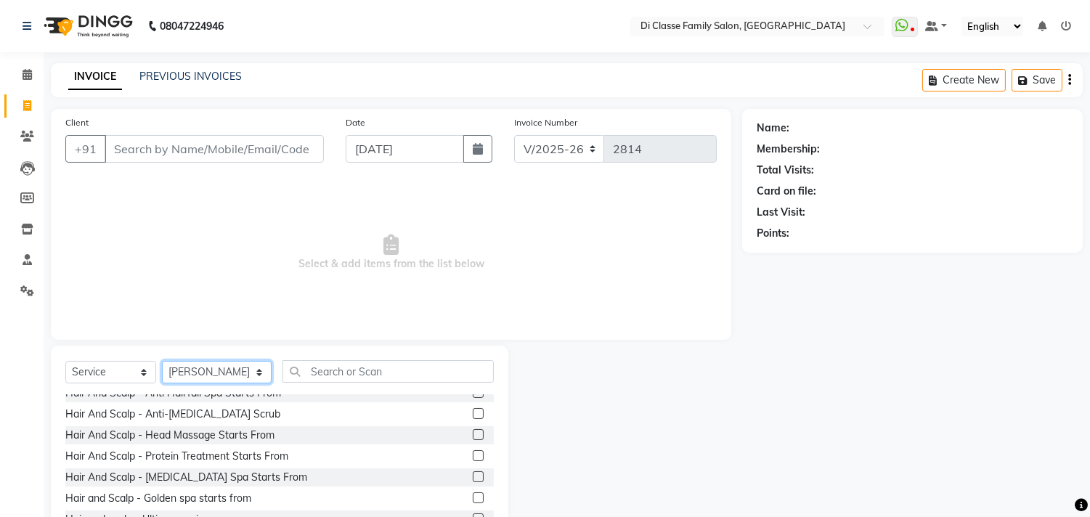
scroll to position [81, 0]
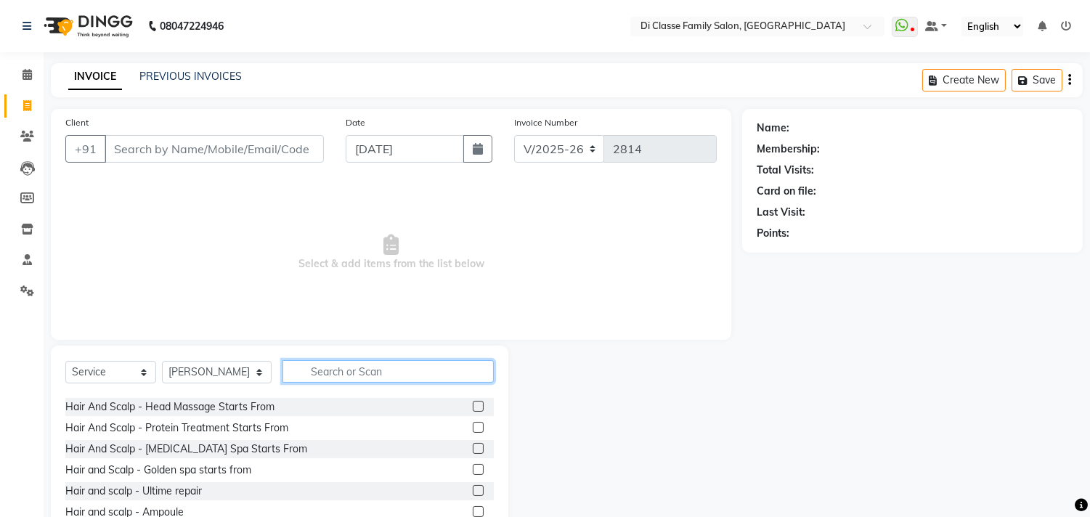
click at [364, 375] on input "text" at bounding box center [387, 371] width 211 height 23
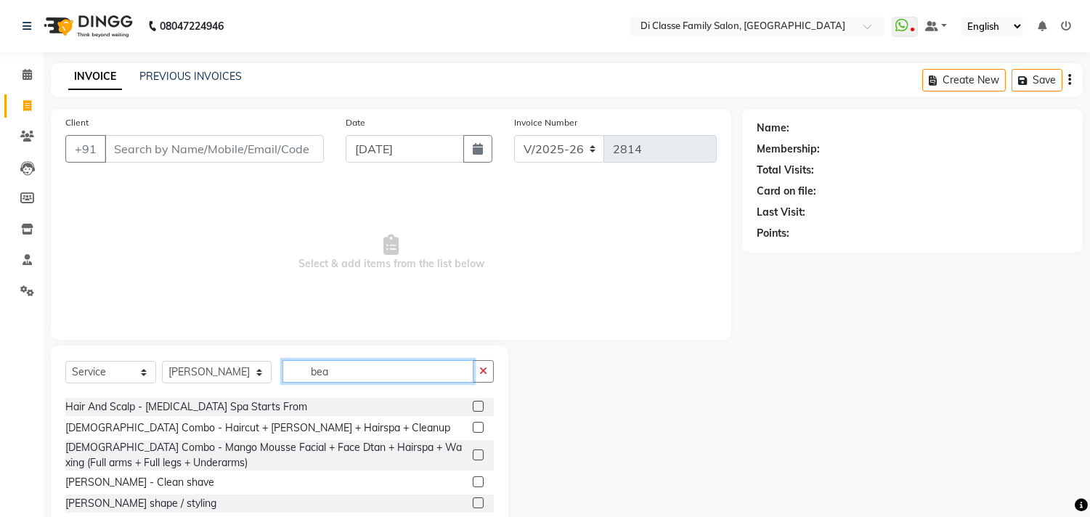
scroll to position [0, 0]
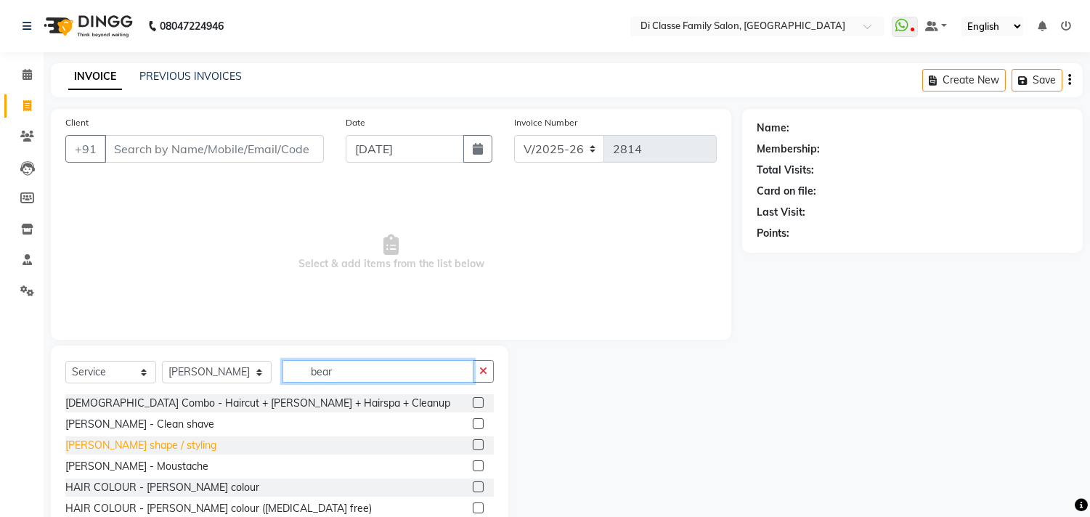
type input "bear"
click at [165, 452] on div "BEARD - Beard shape / styling" at bounding box center [140, 445] width 151 height 15
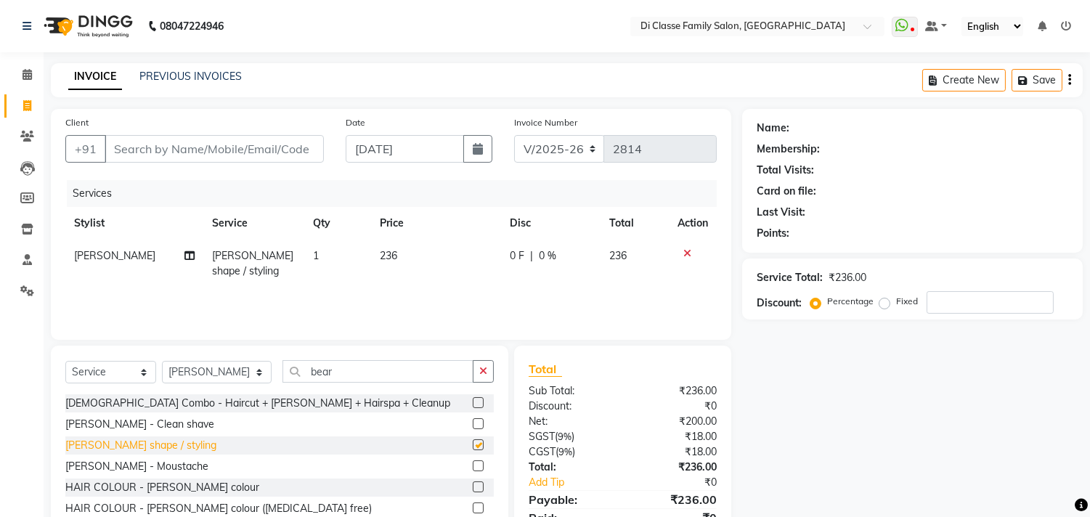
checkbox input "false"
click at [193, 150] on input "Client" at bounding box center [214, 149] width 219 height 28
type input "m"
type input "0"
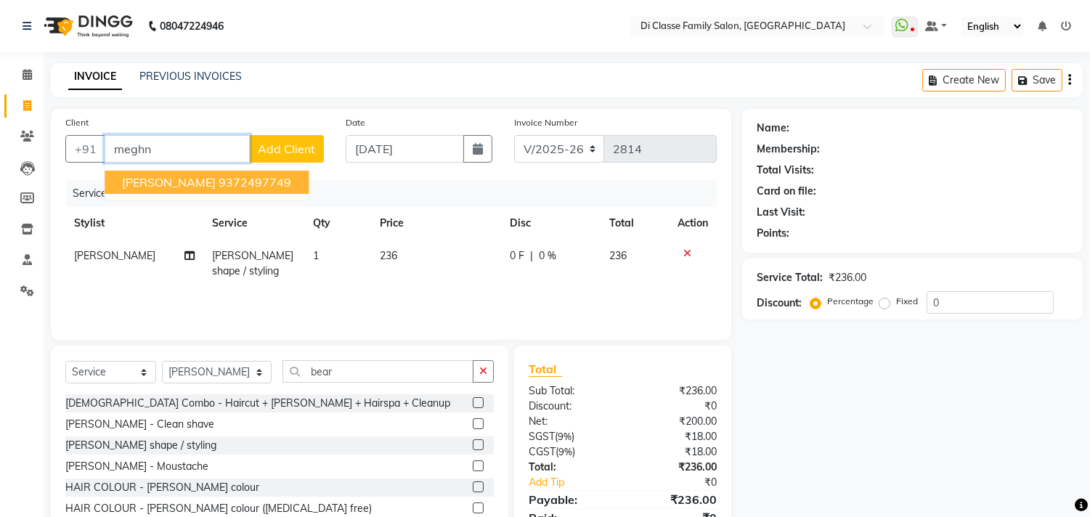
click at [243, 186] on ngb-highlight "9372497749" at bounding box center [255, 182] width 73 height 15
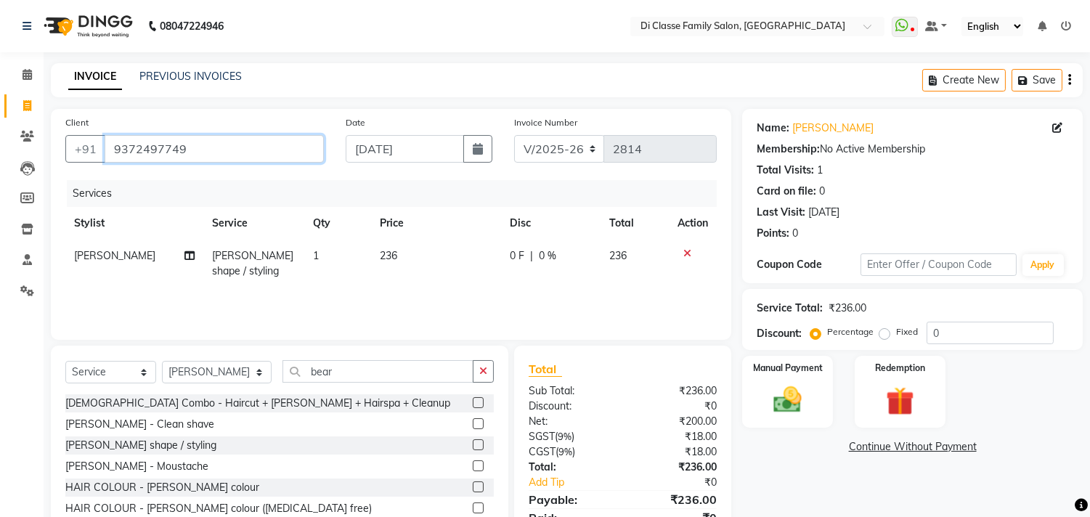
click at [265, 150] on input "9372497749" at bounding box center [214, 149] width 219 height 28
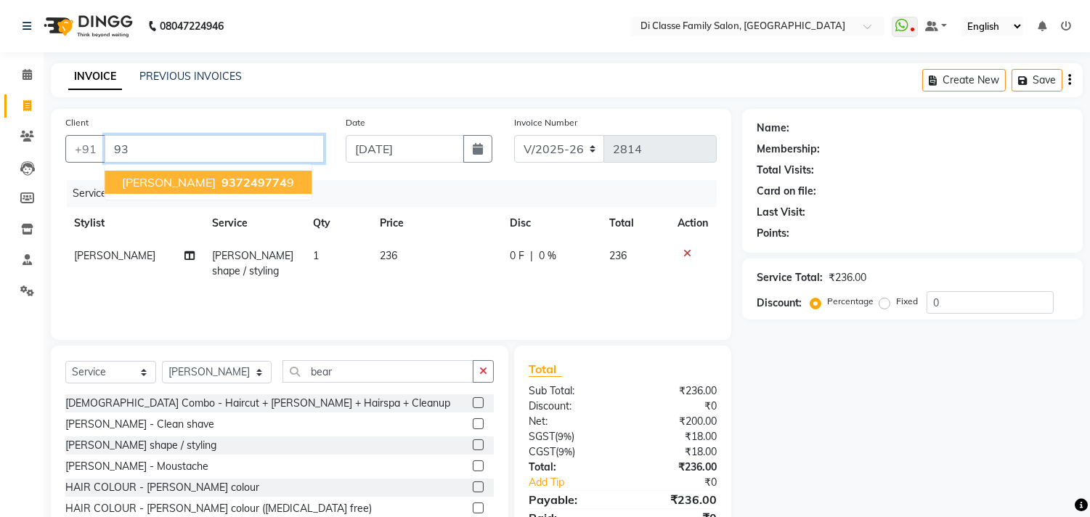
type input "9"
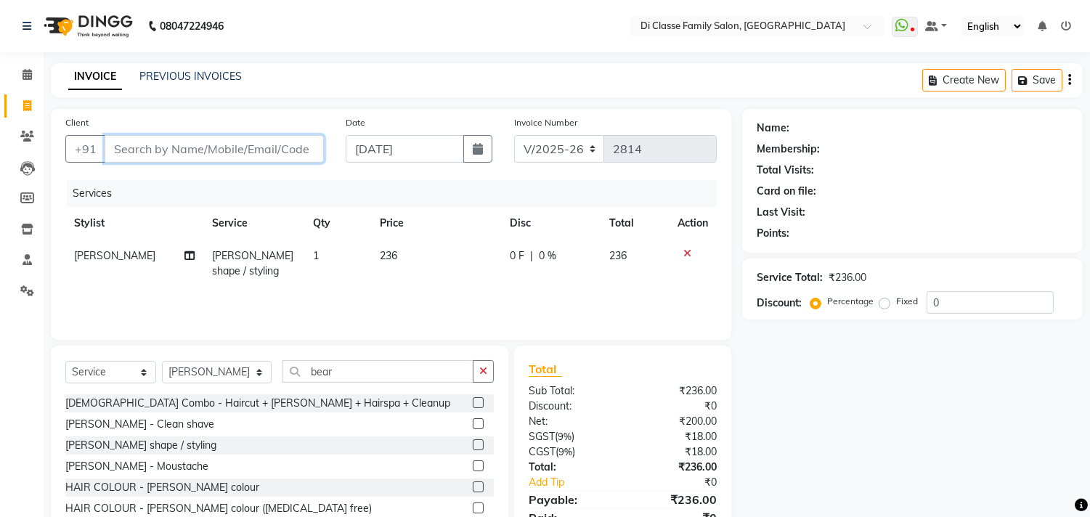
click at [252, 158] on input "Client" at bounding box center [214, 149] width 219 height 28
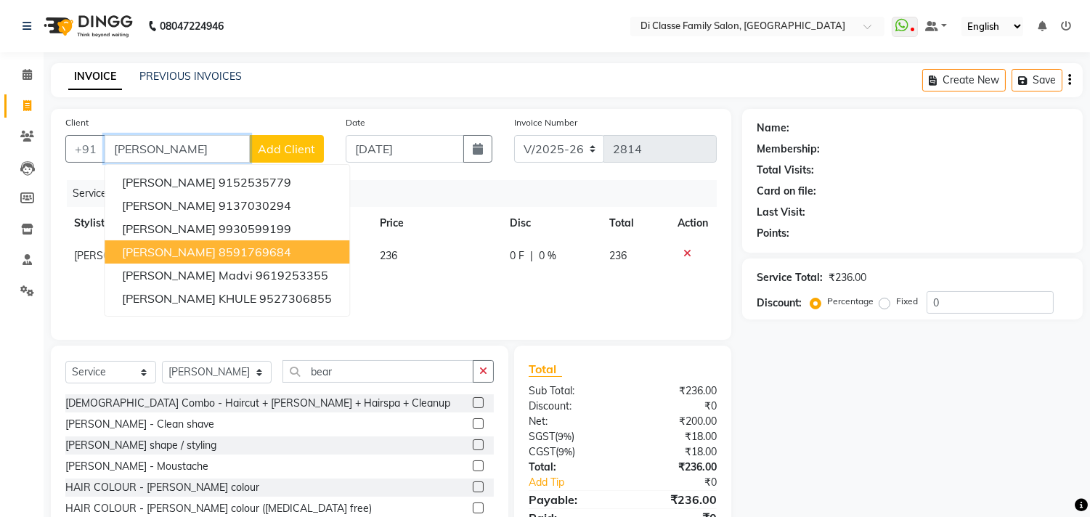
click at [228, 245] on ngb-highlight "8591769684" at bounding box center [255, 252] width 73 height 15
type input "8591769684"
select select "2: Object"
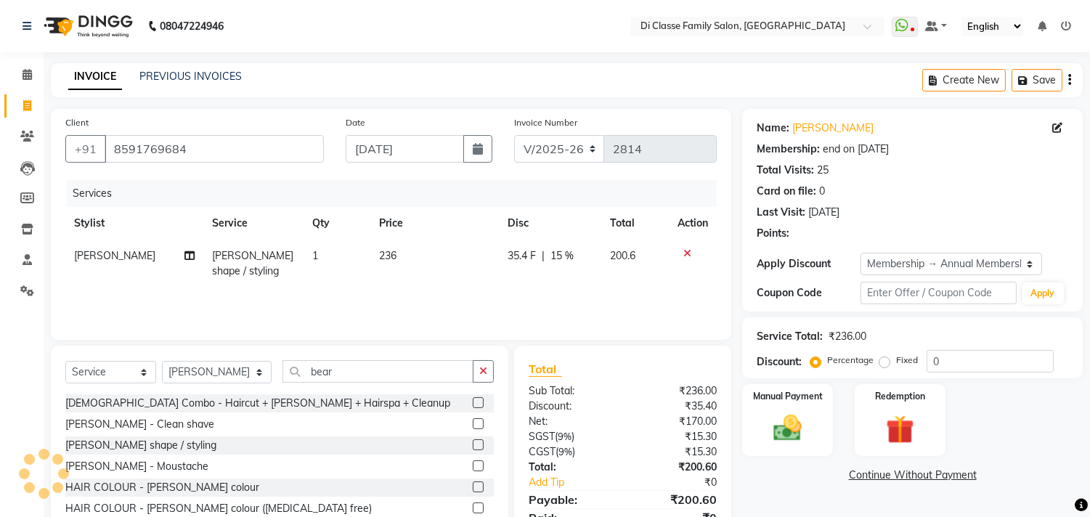
type input "15"
click at [517, 266] on td "35.4 F | 15 %" at bounding box center [551, 264] width 102 height 48
select select "79582"
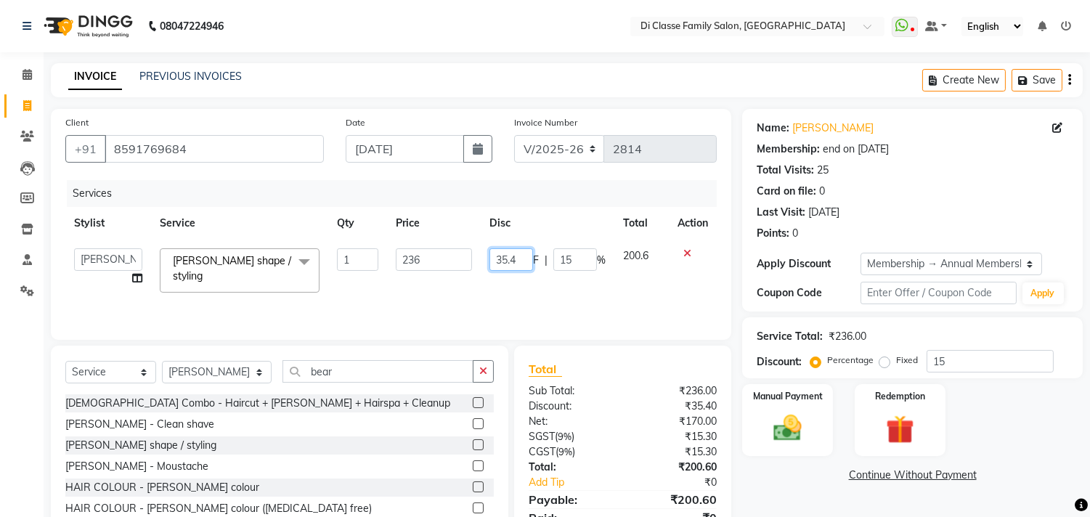
click at [505, 261] on input "35.4" at bounding box center [511, 259] width 44 height 23
click at [521, 259] on input "35.4" at bounding box center [511, 259] width 44 height 23
type input "36"
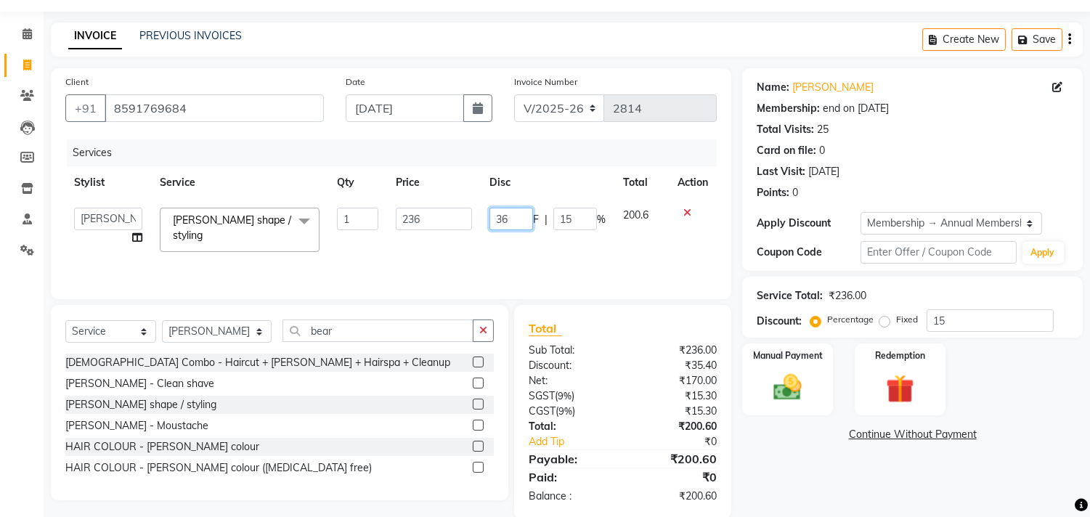
scroll to position [63, 0]
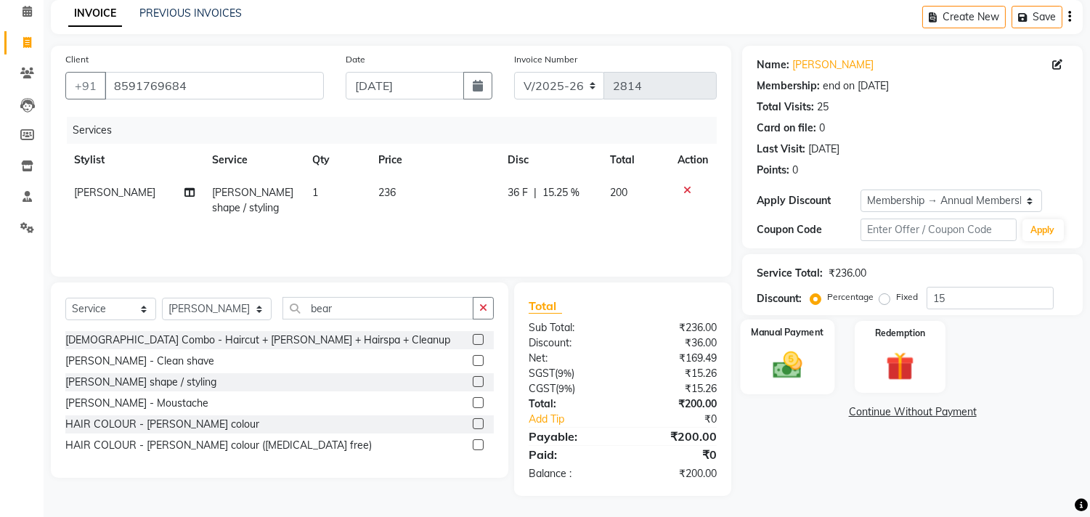
click at [783, 378] on img at bounding box center [788, 366] width 48 height 34
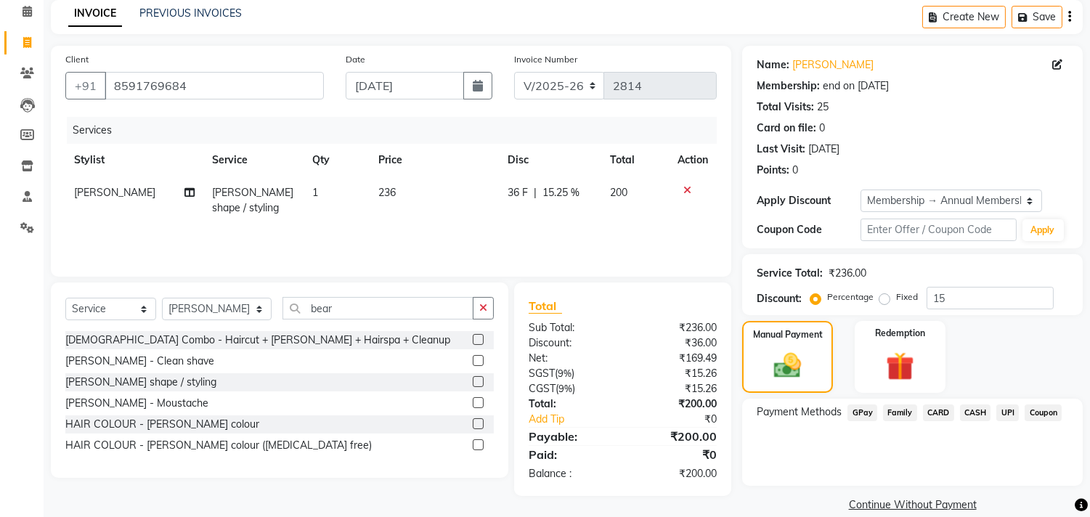
click at [1004, 407] on span "UPI" at bounding box center [1007, 412] width 23 height 17
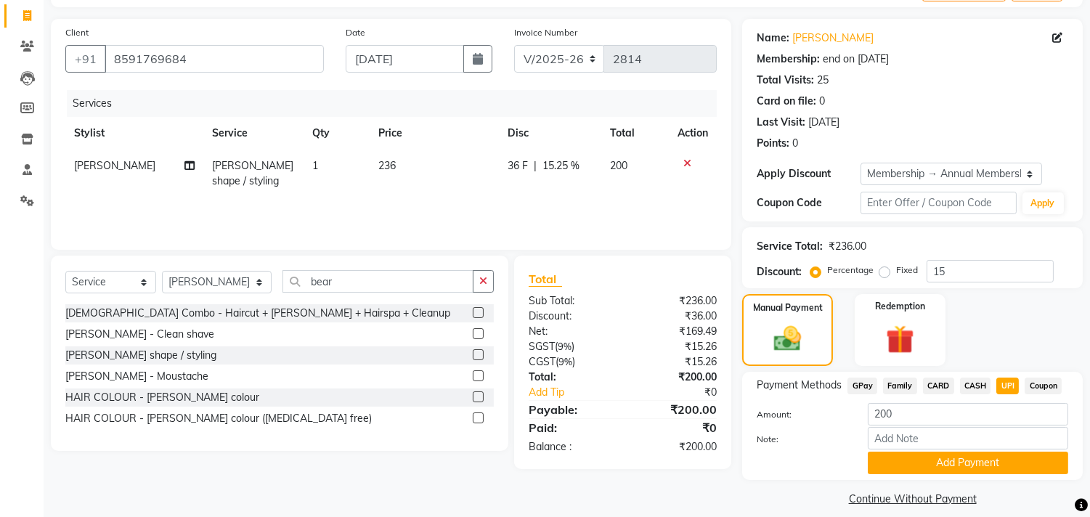
scroll to position [104, 0]
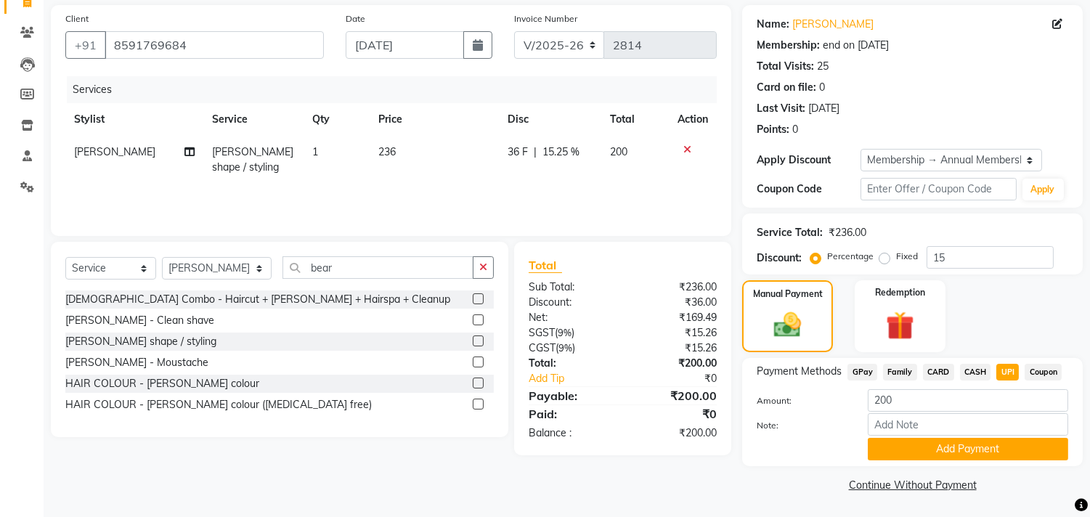
click at [963, 444] on button "Add Payment" at bounding box center [968, 449] width 200 height 23
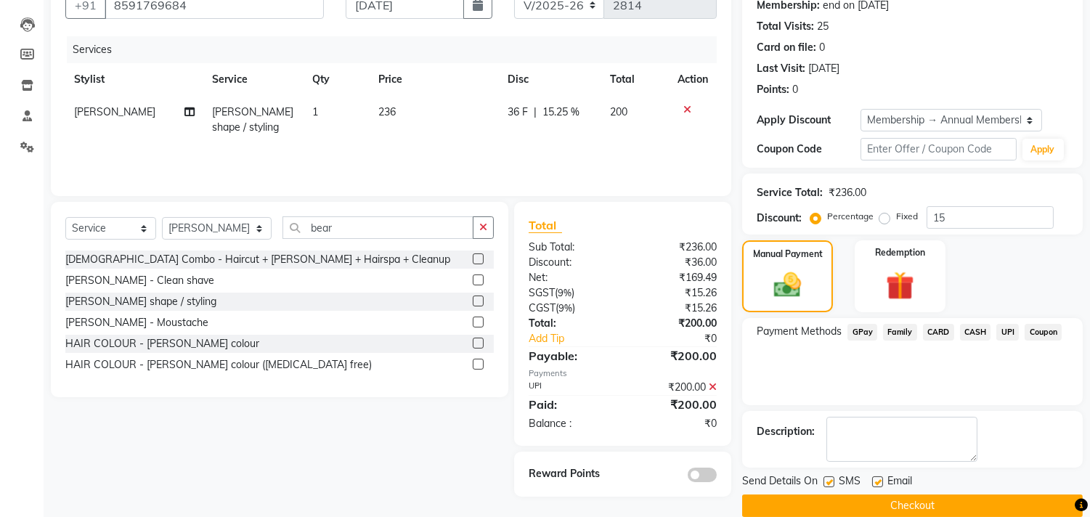
scroll to position [165, 0]
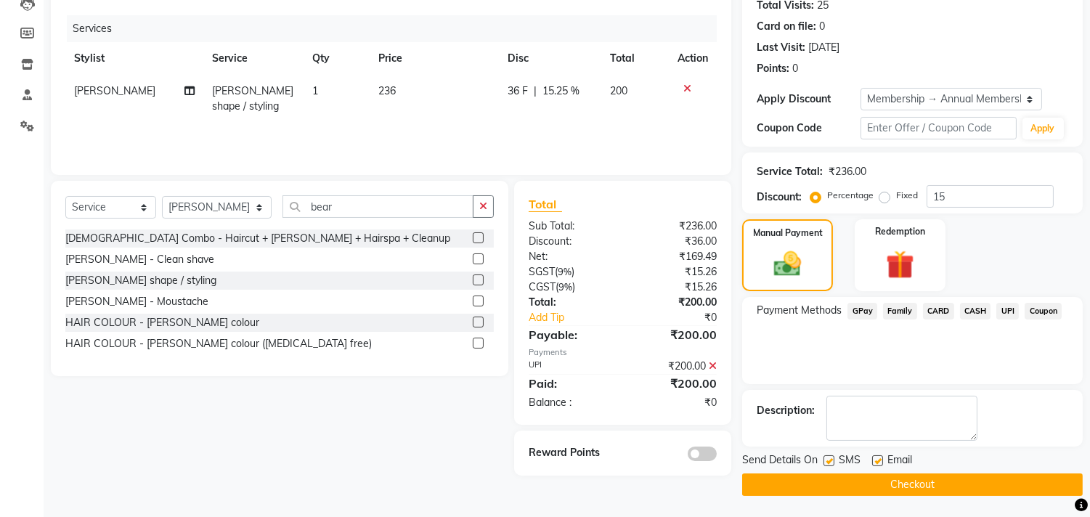
click at [888, 484] on button "Checkout" at bounding box center [912, 484] width 341 height 23
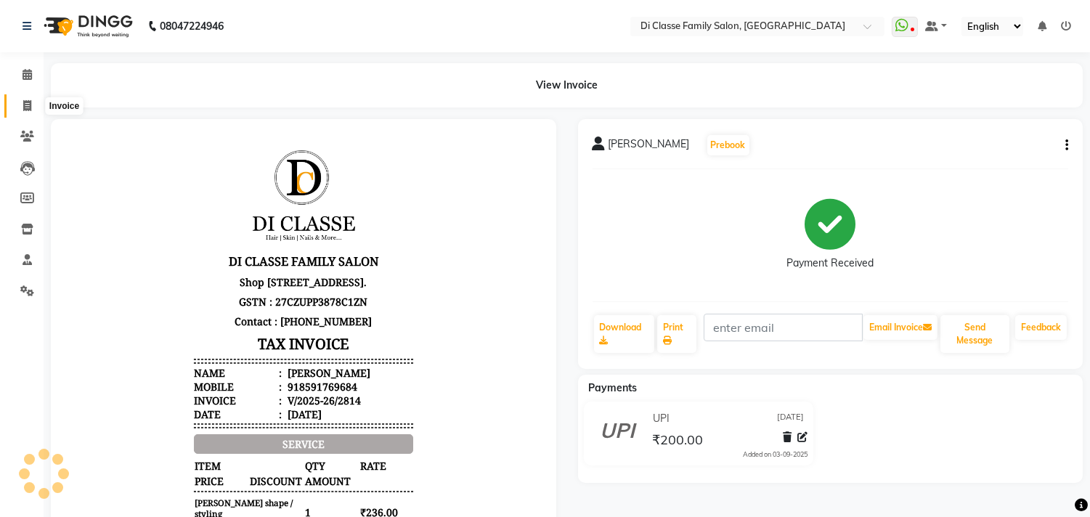
click at [23, 107] on icon at bounding box center [27, 105] width 8 height 11
select select "service"
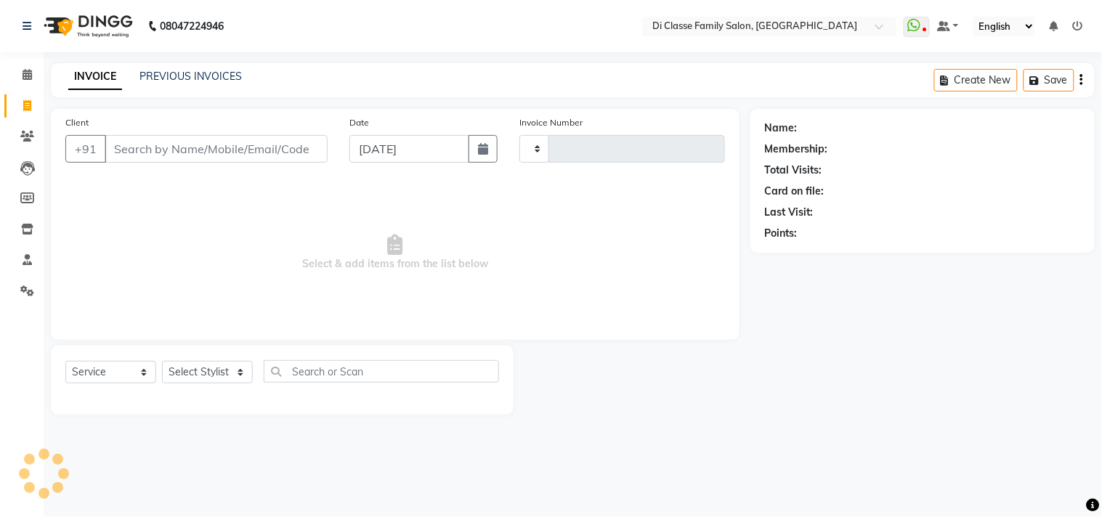
type input "2815"
select select "4704"
click at [168, 73] on link "PREVIOUS INVOICES" at bounding box center [190, 76] width 102 height 13
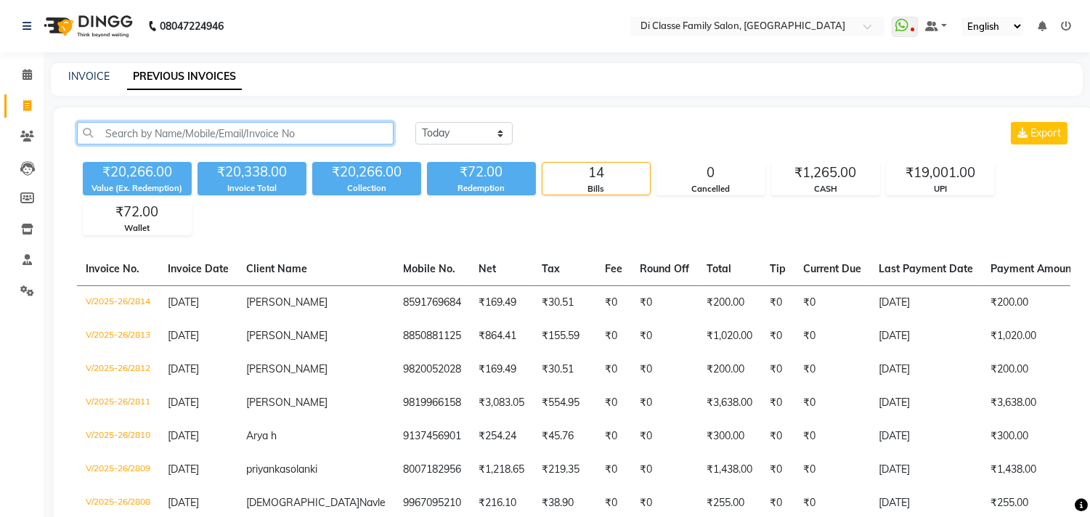
click at [212, 129] on input "text" at bounding box center [235, 133] width 317 height 23
click at [84, 70] on link "INVOICE" at bounding box center [88, 76] width 41 height 13
select select "service"
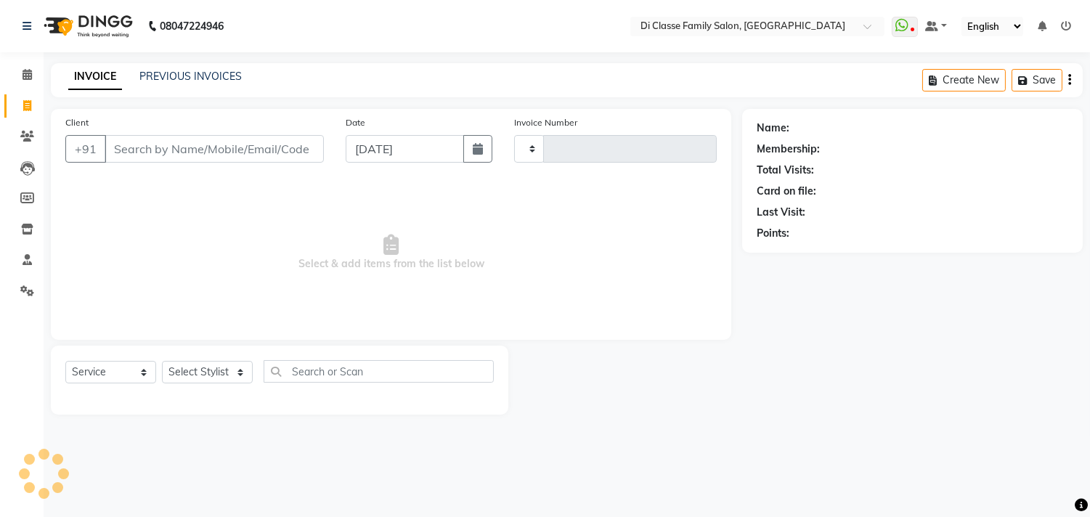
type input "2815"
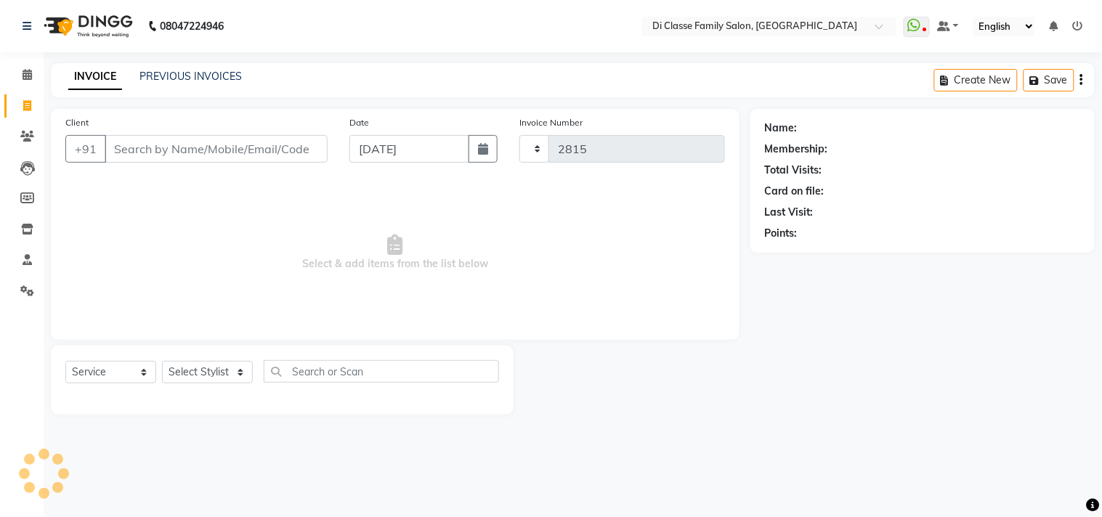
select select "4704"
click at [200, 380] on select "Select Stylist aniket Anu AYAZ KADRI Front Desk Javed kapil KOMAL lalita Payal …" at bounding box center [217, 372] width 110 height 23
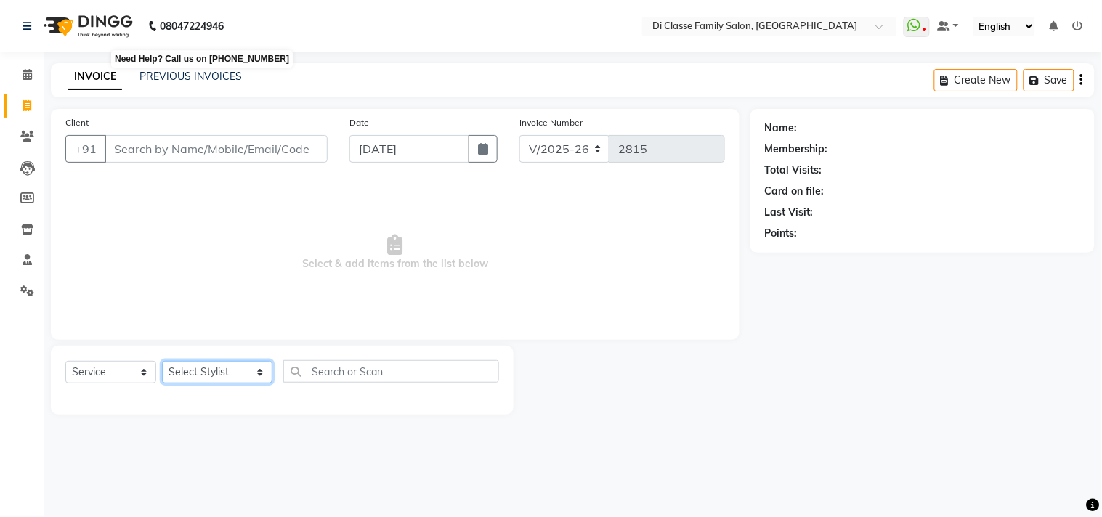
select select "60020"
click at [162, 362] on select "Select Stylist aniket Anu AYAZ KADRI Front Desk Javed kapil KOMAL lalita Payal …" at bounding box center [217, 372] width 110 height 23
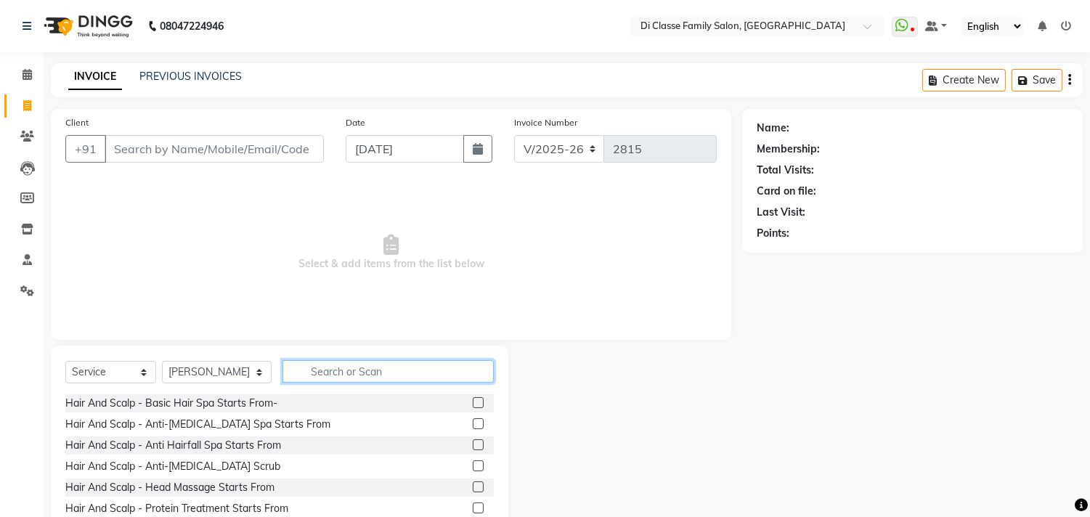
click at [354, 369] on input "text" at bounding box center [387, 371] width 211 height 23
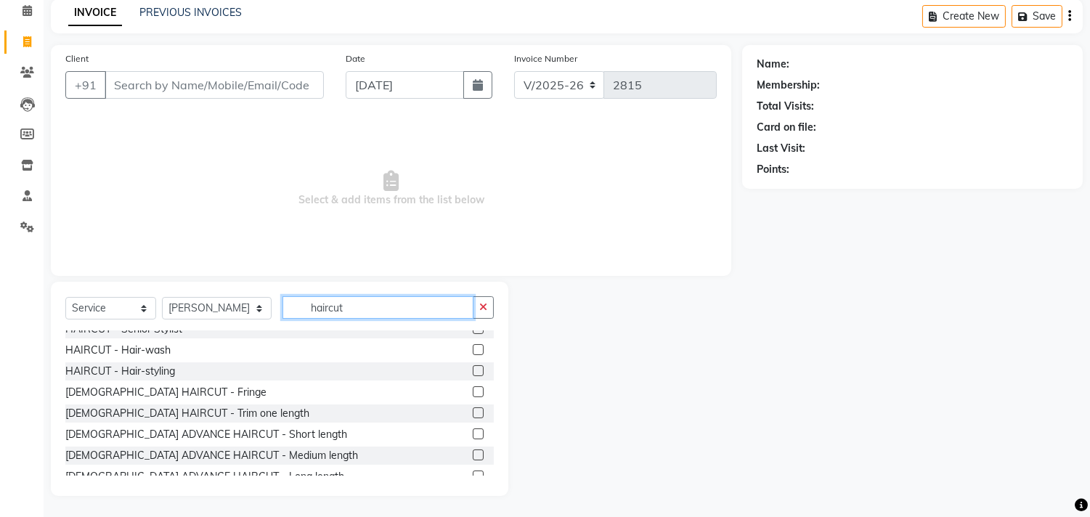
scroll to position [81, 0]
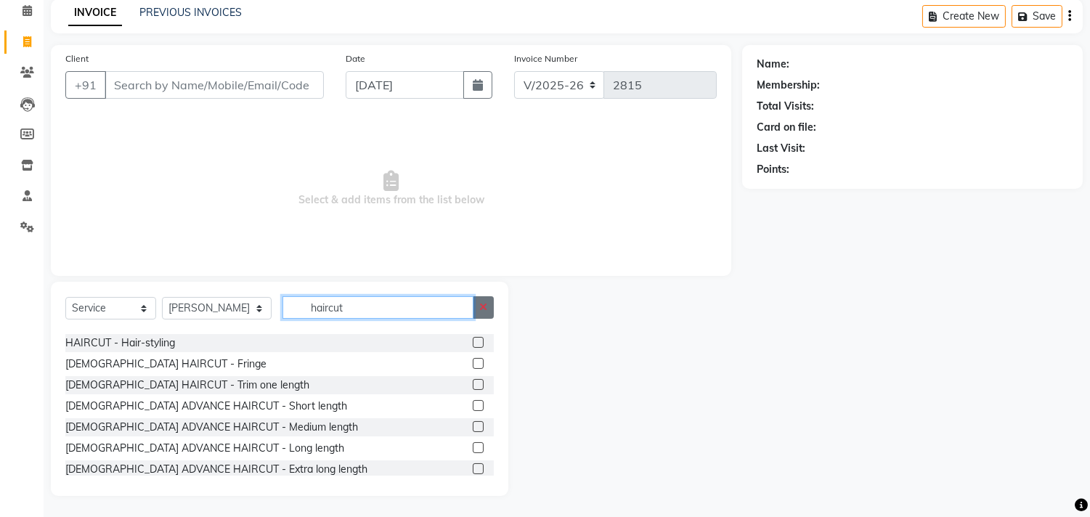
type input "haircut"
click at [473, 306] on button "button" at bounding box center [483, 307] width 21 height 23
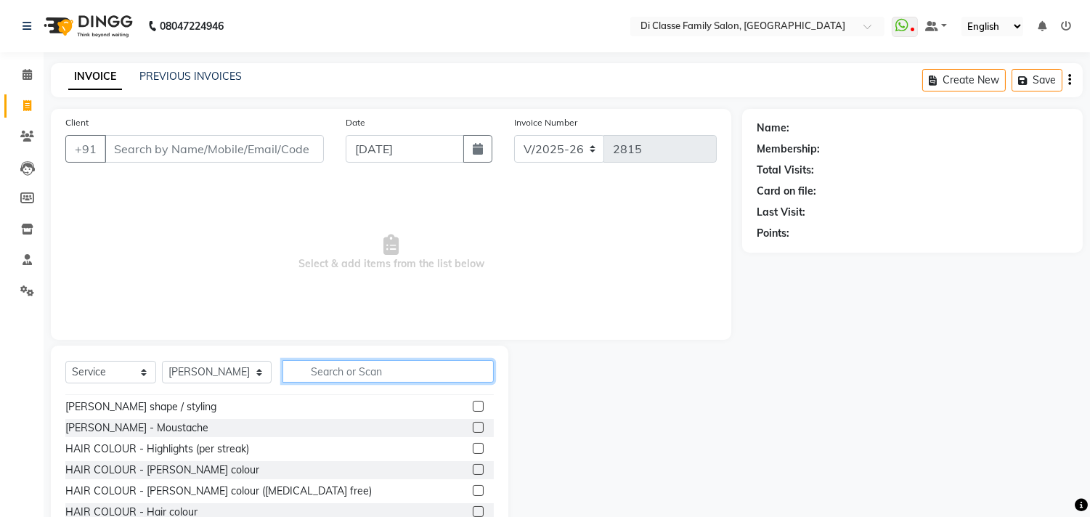
scroll to position [404, 0]
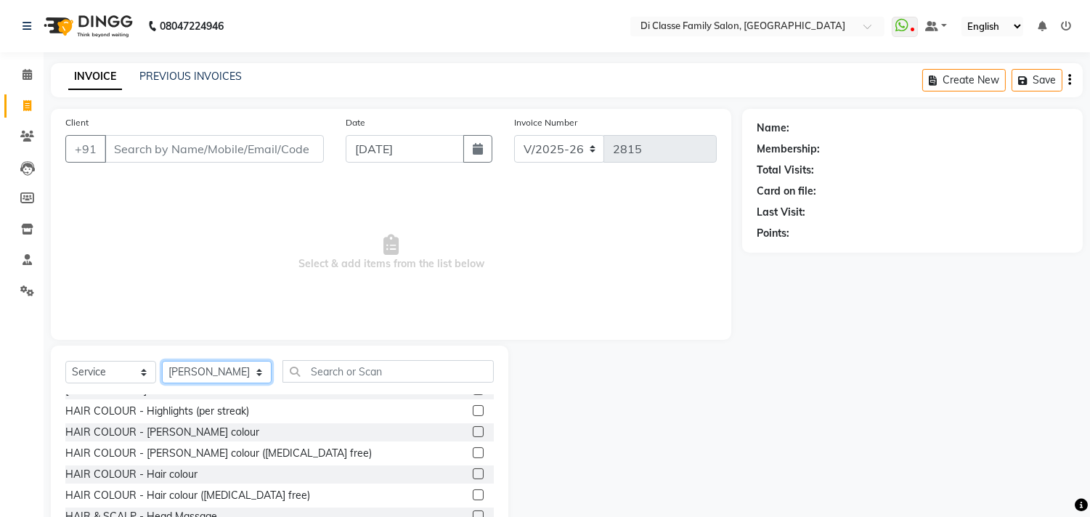
click at [229, 364] on select "Select Stylist aniket Anu AYAZ KADRI Front Desk Javed kapil KOMAL lalita Payal …" at bounding box center [217, 372] width 110 height 23
drag, startPoint x: 229, startPoint y: 364, endPoint x: 240, endPoint y: 375, distance: 15.4
click at [229, 365] on select "Select Stylist aniket Anu AYAZ KADRI Front Desk Javed kapil KOMAL lalita Payal …" at bounding box center [217, 372] width 110 height 23
click at [227, 369] on select "Select Stylist aniket Anu AYAZ KADRI Front Desk Javed kapil KOMAL lalita Payal …" at bounding box center [217, 372] width 110 height 23
click at [561, 253] on span "Select & add items from the list below" at bounding box center [390, 252] width 651 height 145
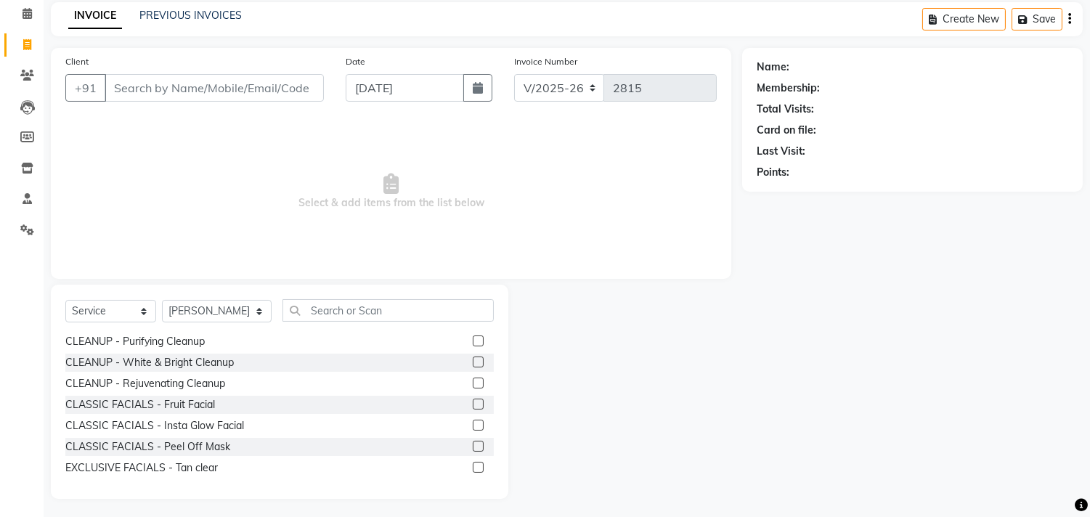
scroll to position [64, 0]
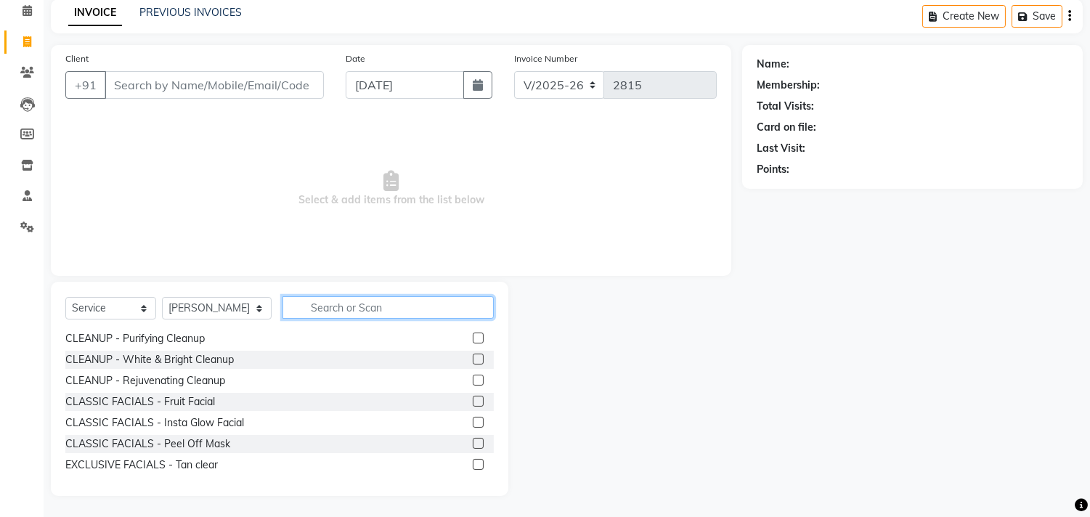
click at [330, 311] on input "text" at bounding box center [387, 307] width 211 height 23
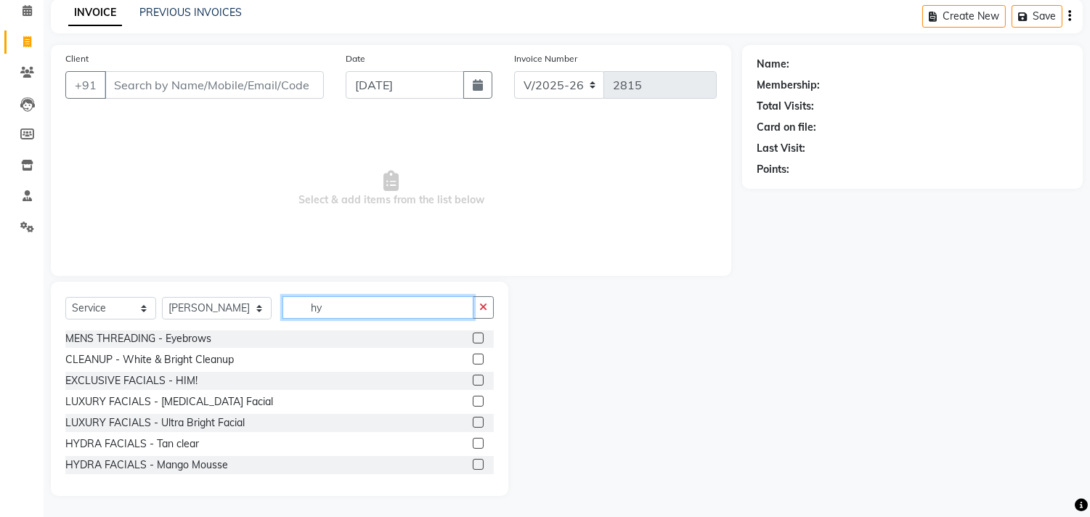
scroll to position [0, 0]
type input "hydra"
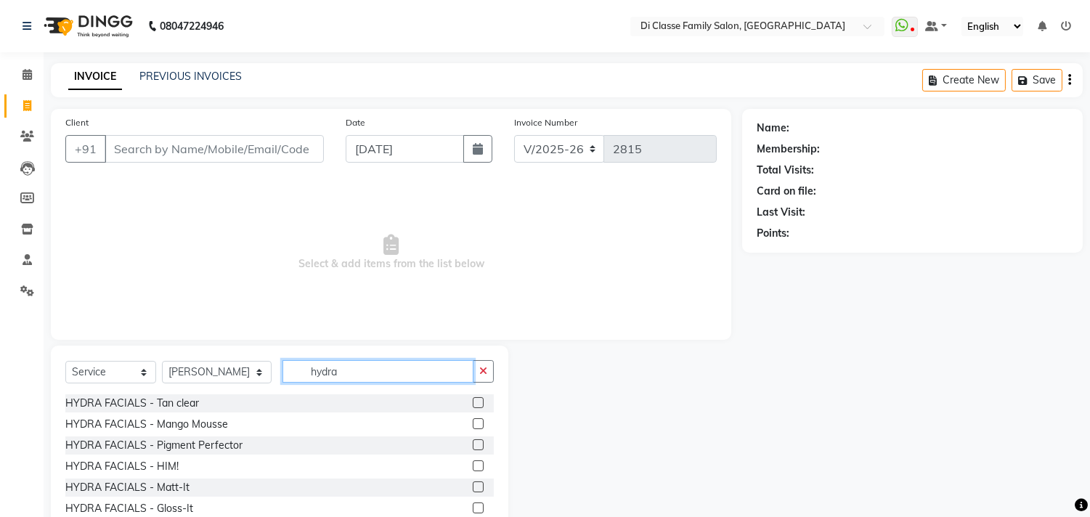
scroll to position [64, 0]
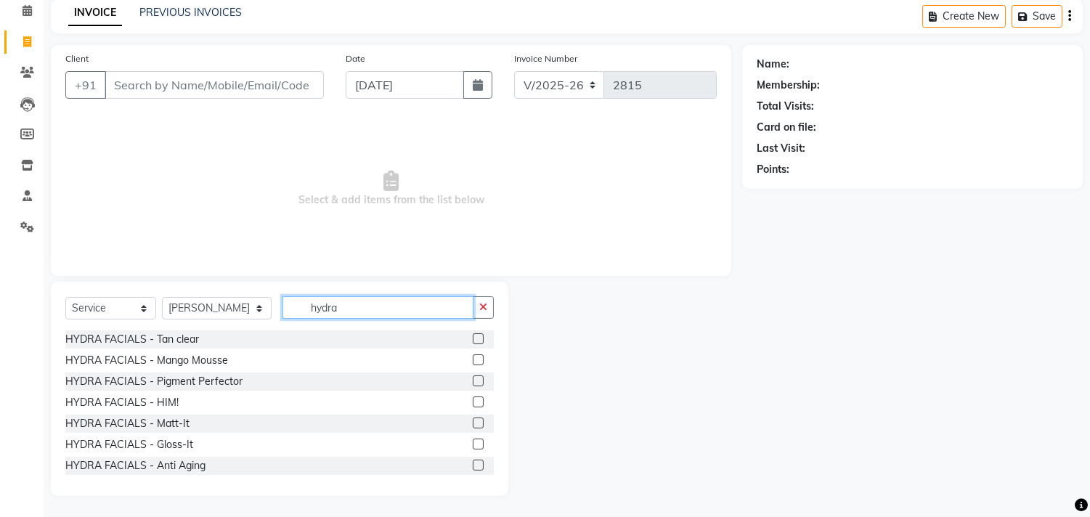
drag, startPoint x: 383, startPoint y: 302, endPoint x: 270, endPoint y: 324, distance: 114.6
click at [270, 324] on div "Select Service Product Membership Package Voucher Prepaid Gift Card Select Styl…" at bounding box center [279, 313] width 428 height 34
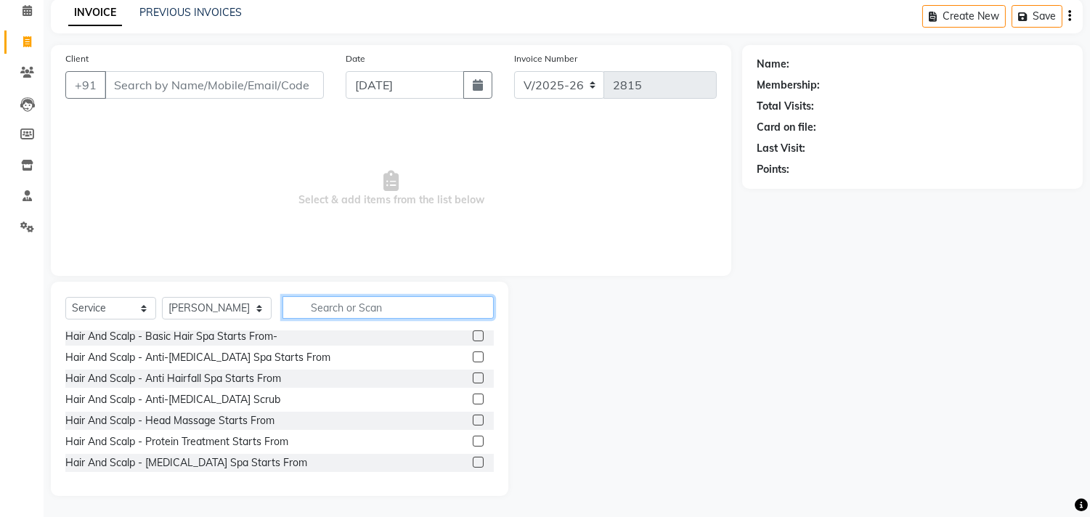
scroll to position [0, 0]
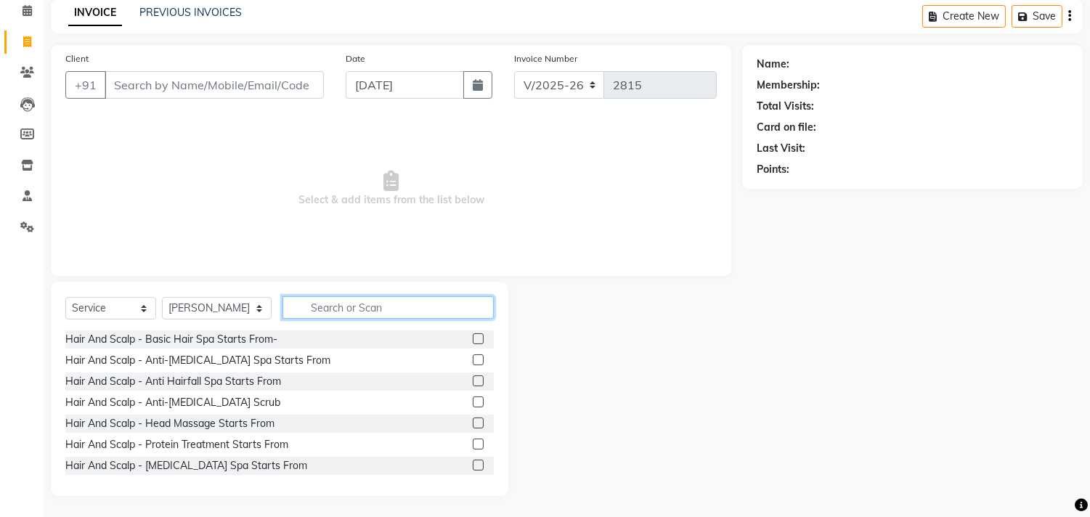
click at [317, 304] on input "text" at bounding box center [387, 307] width 211 height 23
drag, startPoint x: 322, startPoint y: 308, endPoint x: 283, endPoint y: 319, distance: 40.2
click at [283, 319] on div "Select Service Product Membership Package Voucher Prepaid Gift Card Select Styl…" at bounding box center [279, 313] width 428 height 34
click at [288, 312] on input "text" at bounding box center [387, 307] width 211 height 23
drag, startPoint x: 296, startPoint y: 310, endPoint x: 325, endPoint y: 309, distance: 29.1
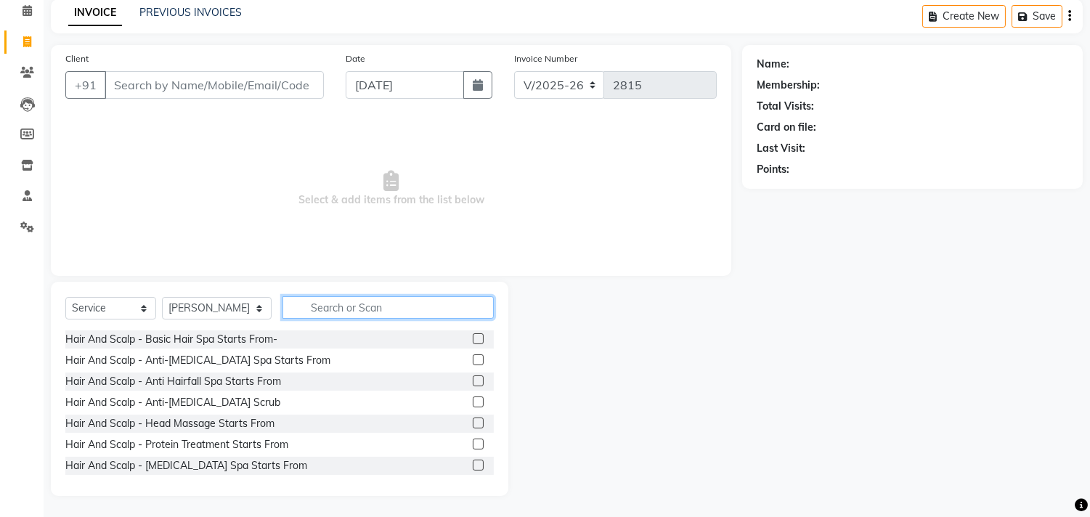
click at [325, 309] on input "text" at bounding box center [387, 307] width 211 height 23
click at [351, 301] on input "text" at bounding box center [387, 307] width 211 height 23
click at [357, 302] on input "text" at bounding box center [387, 307] width 211 height 23
drag, startPoint x: 359, startPoint y: 306, endPoint x: 342, endPoint y: 319, distance: 21.8
click at [342, 318] on div "Select Service Product Membership Package Voucher Prepaid Gift Card Select Styl…" at bounding box center [279, 313] width 428 height 34
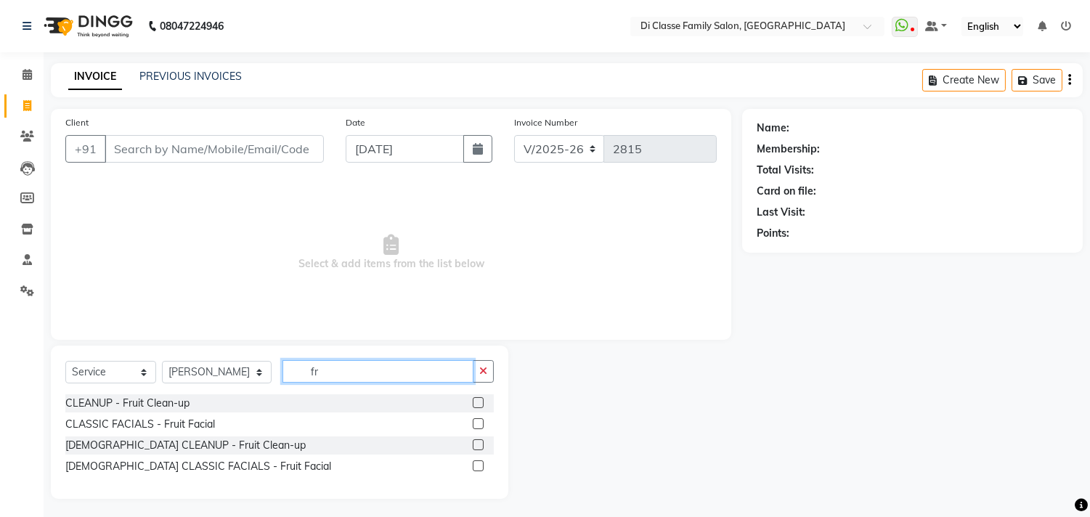
type input "f"
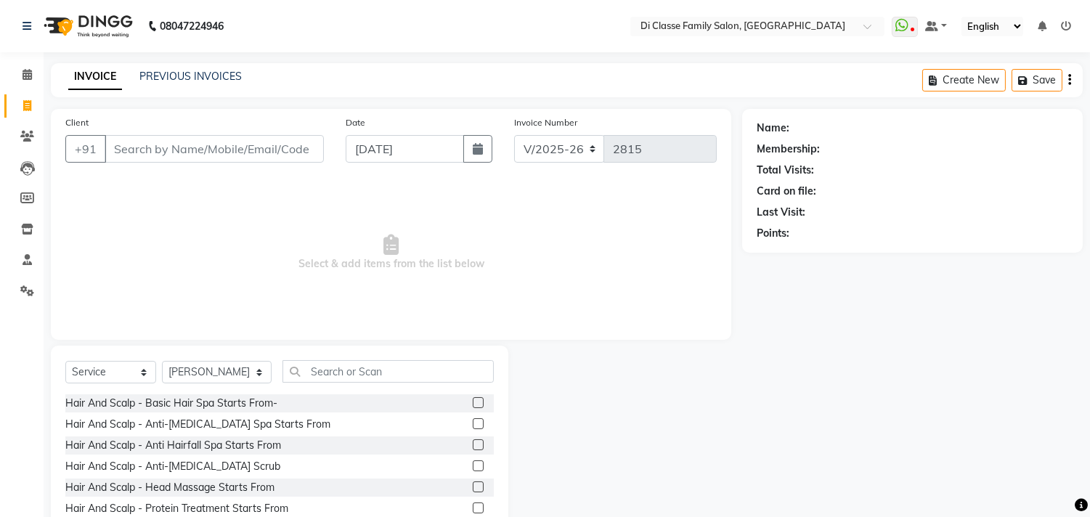
click at [168, 58] on div "08047224946 Select Location × Di Classe Family Salon, Sanpada WhatsApp Status ✕…" at bounding box center [545, 291] width 1090 height 582
click at [168, 70] on div "PREVIOUS INVOICES" at bounding box center [190, 76] width 102 height 15
click at [169, 70] on link "PREVIOUS INVOICES" at bounding box center [190, 76] width 102 height 13
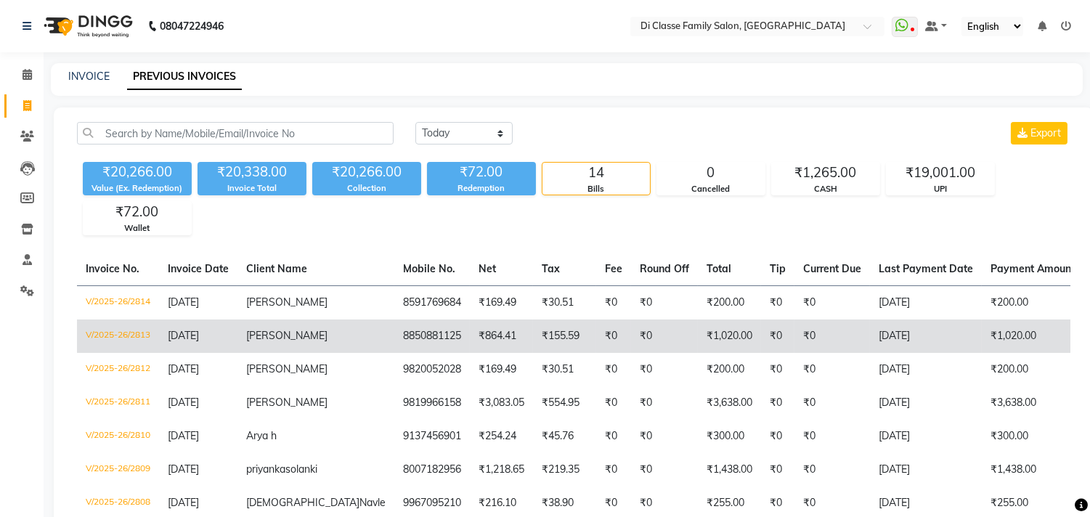
click at [631, 345] on td "₹0" at bounding box center [664, 335] width 67 height 33
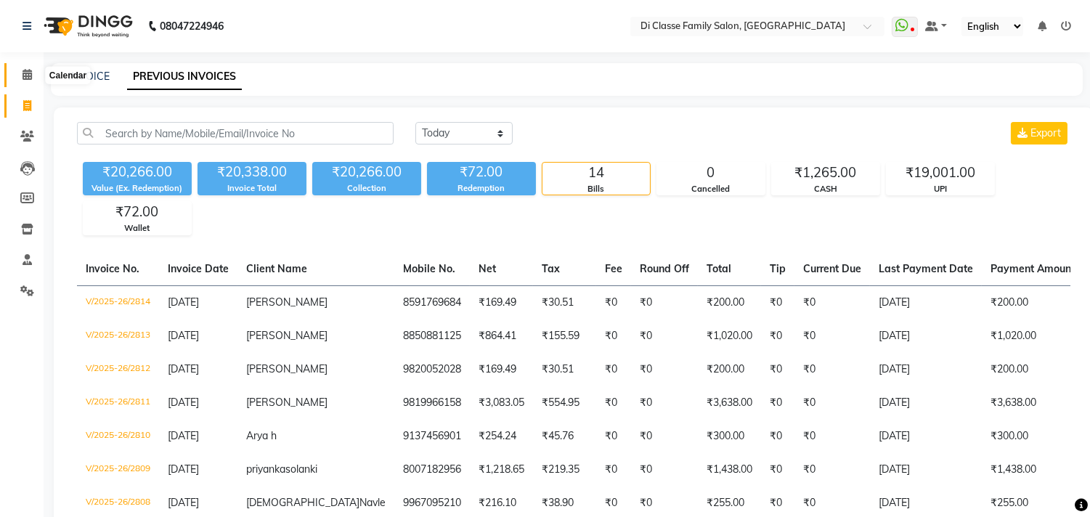
click at [23, 75] on icon at bounding box center [27, 74] width 9 height 11
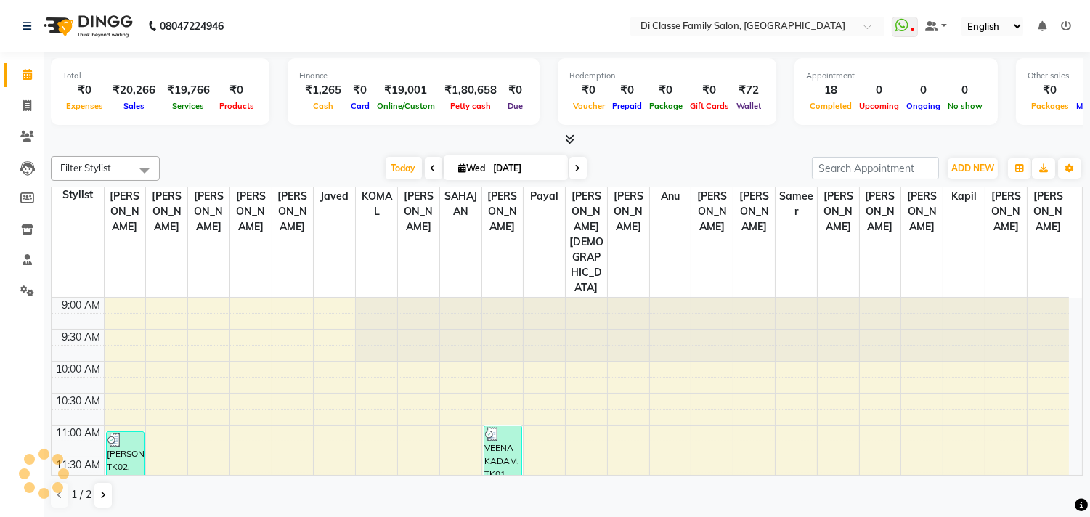
click at [15, 30] on div "08047224946" at bounding box center [123, 26] width 223 height 41
click at [33, 29] on link at bounding box center [30, 26] width 15 height 41
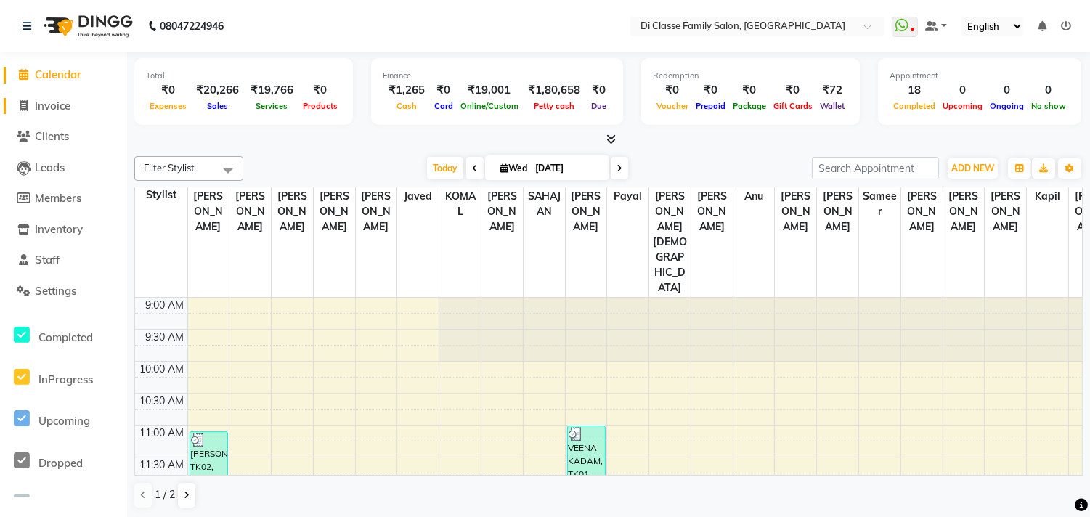
click at [70, 103] on span "Invoice" at bounding box center [53, 106] width 36 height 14
select select "service"
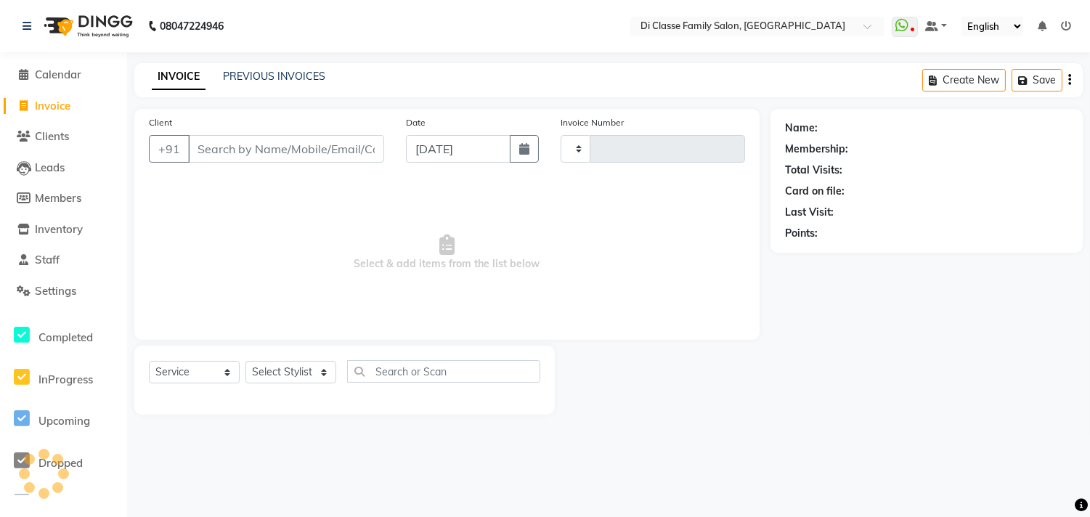
type input "2815"
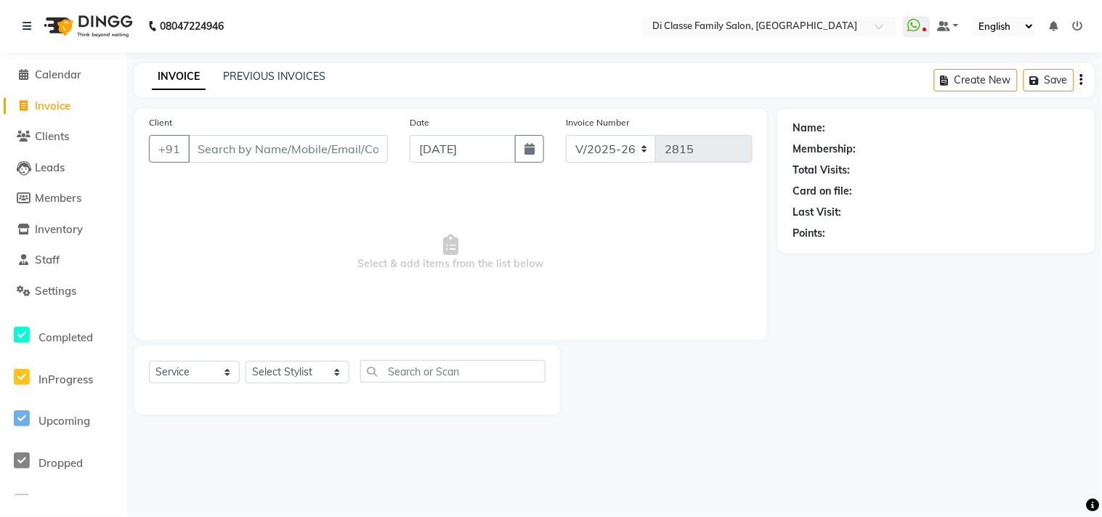
click at [247, 147] on input "Client" at bounding box center [288, 149] width 200 height 28
click at [277, 367] on select "Select Stylist aniket Anu AYAZ KADRI Front Desk Javed kapil KOMAL lalita Payal …" at bounding box center [297, 372] width 104 height 23
click at [205, 380] on select "Select Service Product Membership Package Voucher Prepaid Gift Card" at bounding box center [194, 372] width 91 height 23
click at [402, 271] on span "Select & add items from the list below" at bounding box center [450, 252] width 603 height 145
click at [243, 150] on input "Client" at bounding box center [288, 149] width 200 height 28
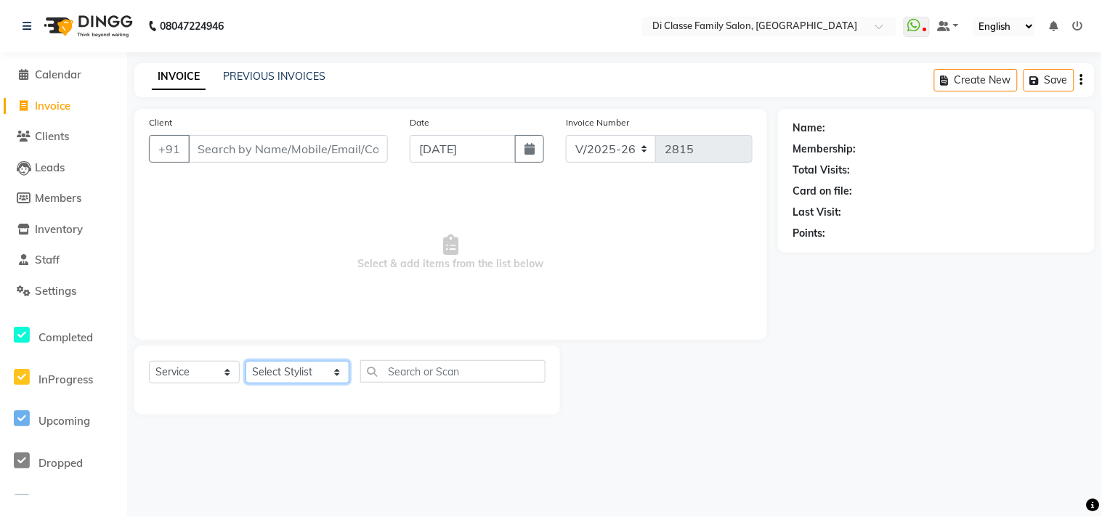
click at [311, 371] on select "Select Stylist aniket Anu AYAZ KADRI Front Desk Javed kapil KOMAL lalita Payal …" at bounding box center [297, 372] width 104 height 23
click at [439, 332] on div "Client +91 Date 03-09-2025 Invoice Number INV/2025 V/2025-26 2815 Select & add …" at bounding box center [450, 224] width 632 height 231
click at [614, 142] on select "INV/2025 V/2025-26" at bounding box center [611, 149] width 91 height 28
click at [708, 191] on span "Select & add items from the list below" at bounding box center [450, 252] width 603 height 145
click at [607, 145] on select "INV/2025 V/2025-26" at bounding box center [611, 149] width 91 height 28
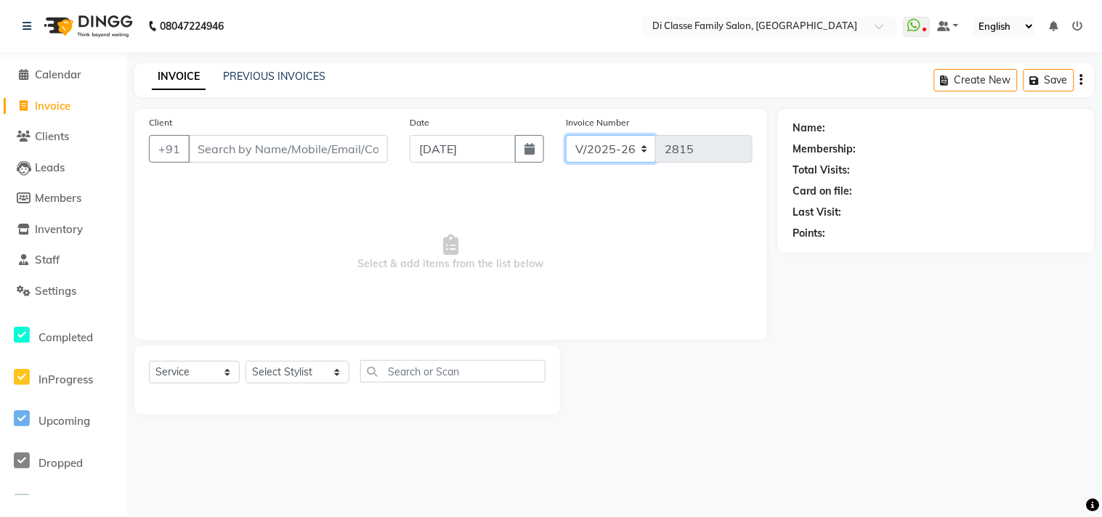
select select "8539"
click at [566, 135] on select "INV/2025 V/2025-26" at bounding box center [611, 149] width 91 height 28
type input "0214"
click at [623, 152] on select "INV/2025 V/2025-26" at bounding box center [611, 149] width 91 height 28
select select "4704"
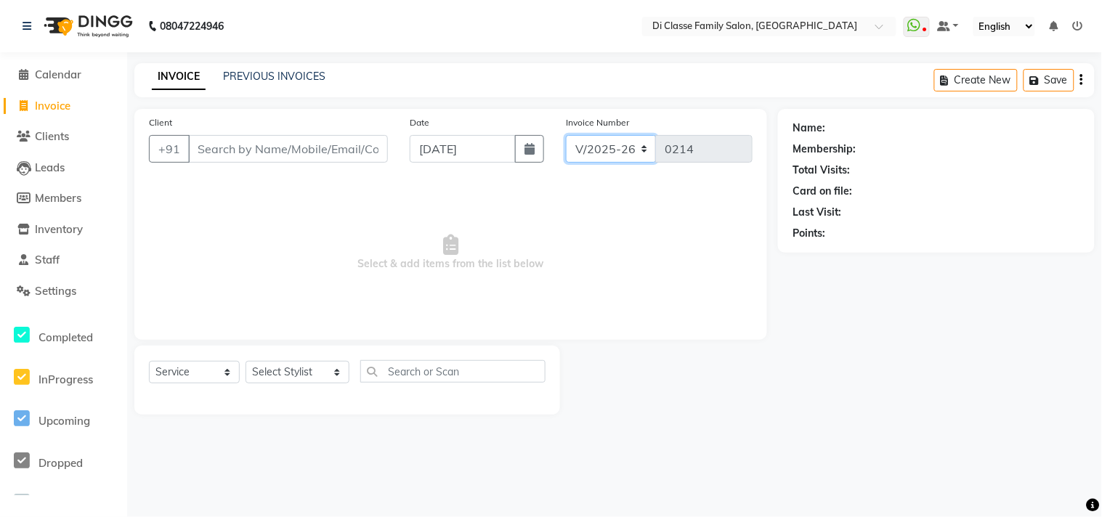
click at [566, 135] on select "INV/2025 V/2025-26" at bounding box center [611, 149] width 91 height 28
type input "2815"
click at [265, 154] on input "Client" at bounding box center [288, 149] width 200 height 28
click at [304, 372] on select "Select Stylist aniket Anu AYAZ KADRI Front Desk Javed kapil KOMAL lalita Payal …" at bounding box center [297, 372] width 104 height 23
select select "60020"
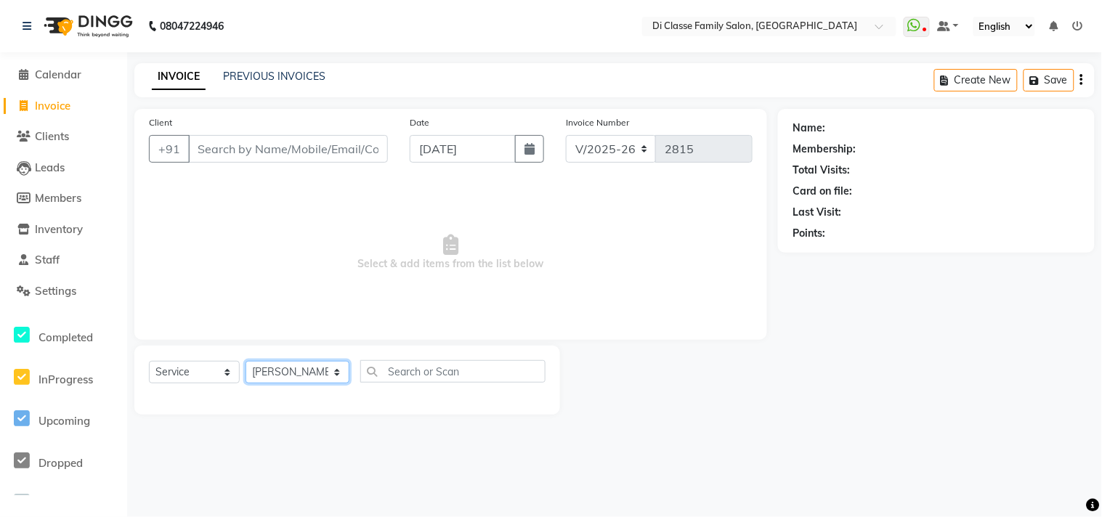
click at [245, 362] on select "Select Stylist aniket Anu AYAZ KADRI Front Desk Javed kapil KOMAL lalita Payal …" at bounding box center [297, 372] width 104 height 23
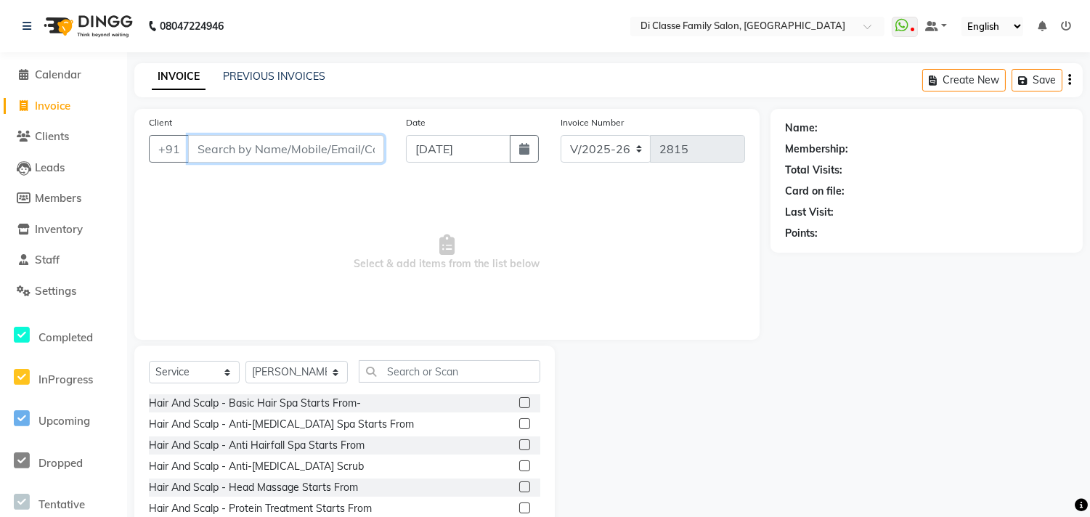
click at [269, 137] on input "Client" at bounding box center [286, 149] width 196 height 28
click at [231, 155] on input "Client" at bounding box center [286, 149] width 196 height 28
type input "9967694997"
click at [350, 154] on span "Add Client" at bounding box center [346, 149] width 57 height 15
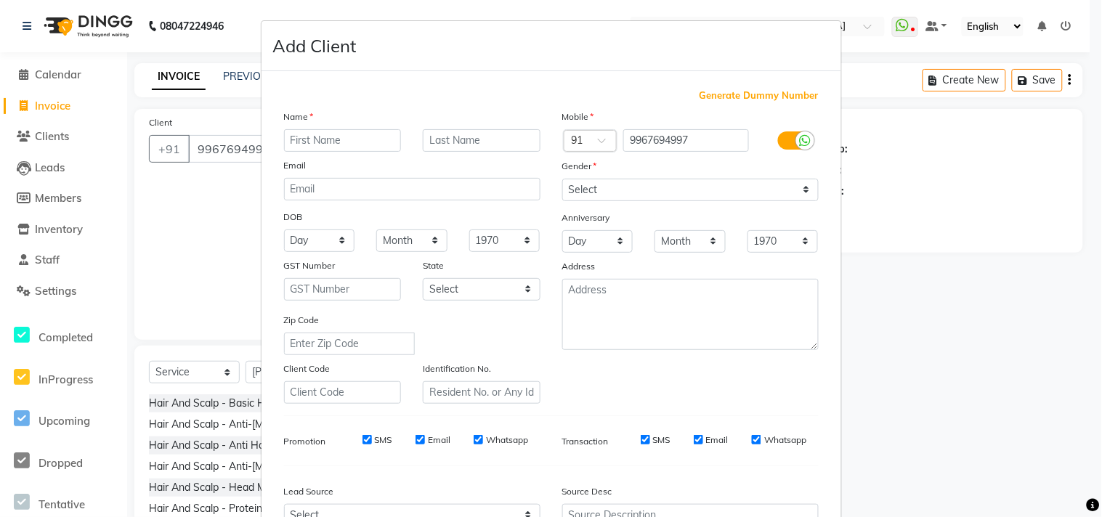
click at [167, 192] on ngb-modal-window "Add Client Generate Dummy Number Name Email DOB Day 01 02 03 04 05 06 07 08 09 …" at bounding box center [551, 258] width 1102 height 517
click at [304, 139] on input "text" at bounding box center [343, 140] width 118 height 23
type input "harshada"
click at [480, 139] on input "text" at bounding box center [482, 140] width 118 height 23
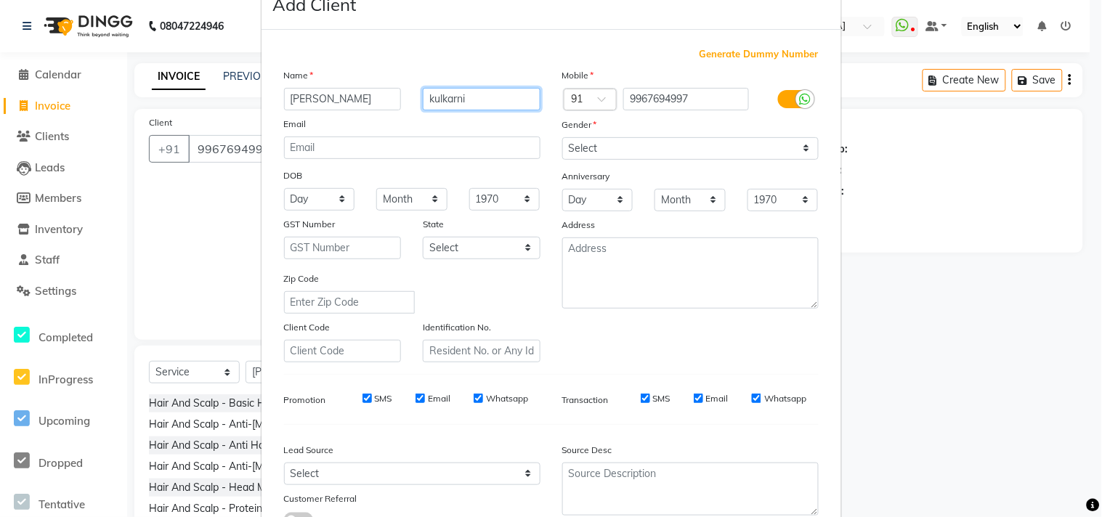
scroll to position [81, 0]
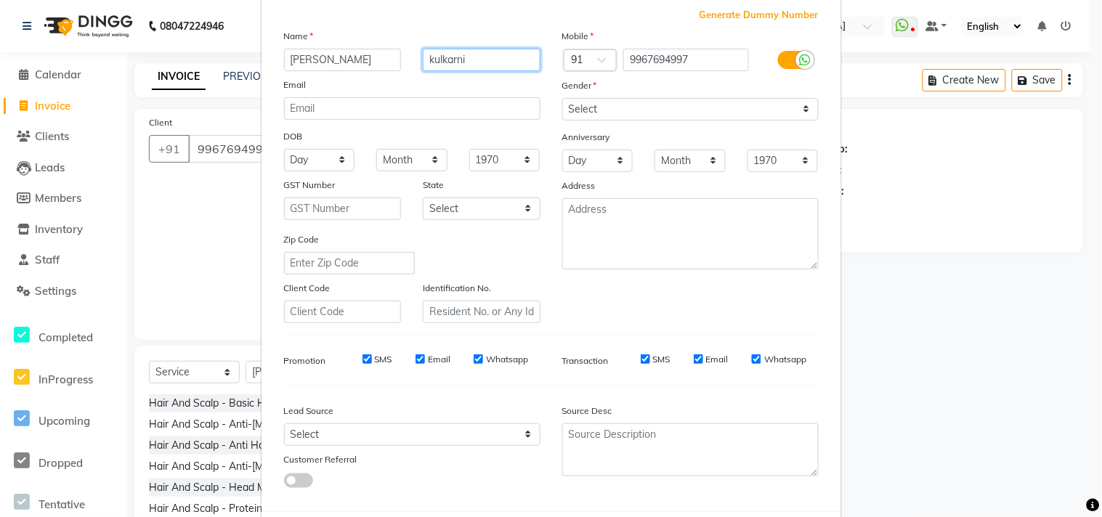
type input "kulkarni"
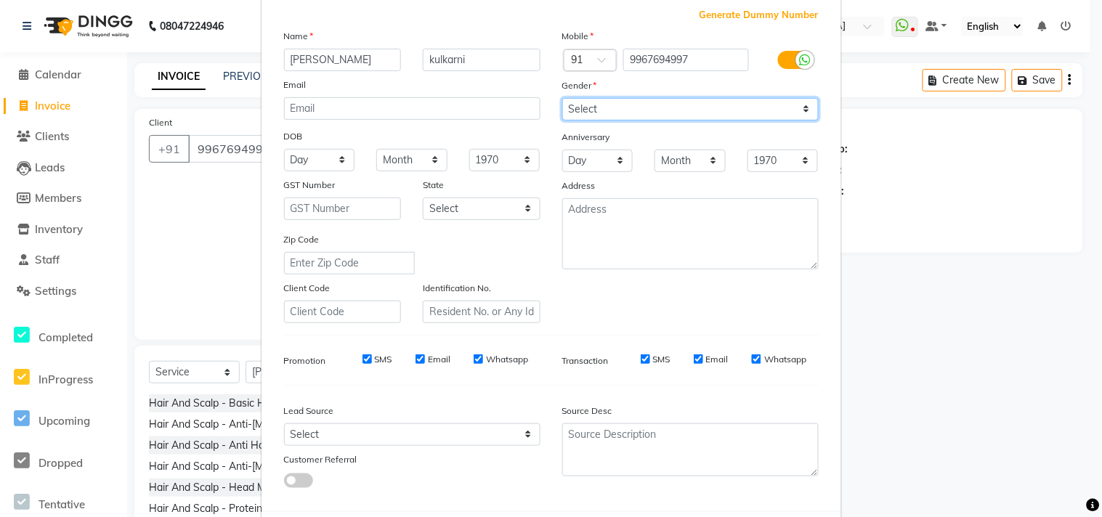
click at [608, 94] on div "Mobile Country Code × 91 9967694997 Gender Select Male Female Other Prefer Not …" at bounding box center [690, 175] width 278 height 295
select select "female"
click at [562, 98] on select "Select Male Female Other Prefer Not To Say" at bounding box center [690, 109] width 256 height 23
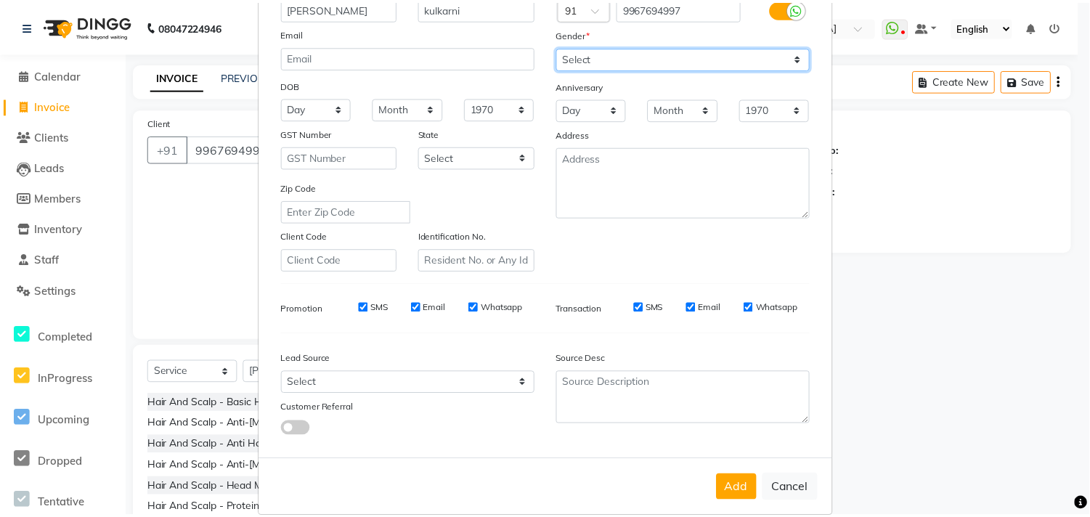
scroll to position [154, 0]
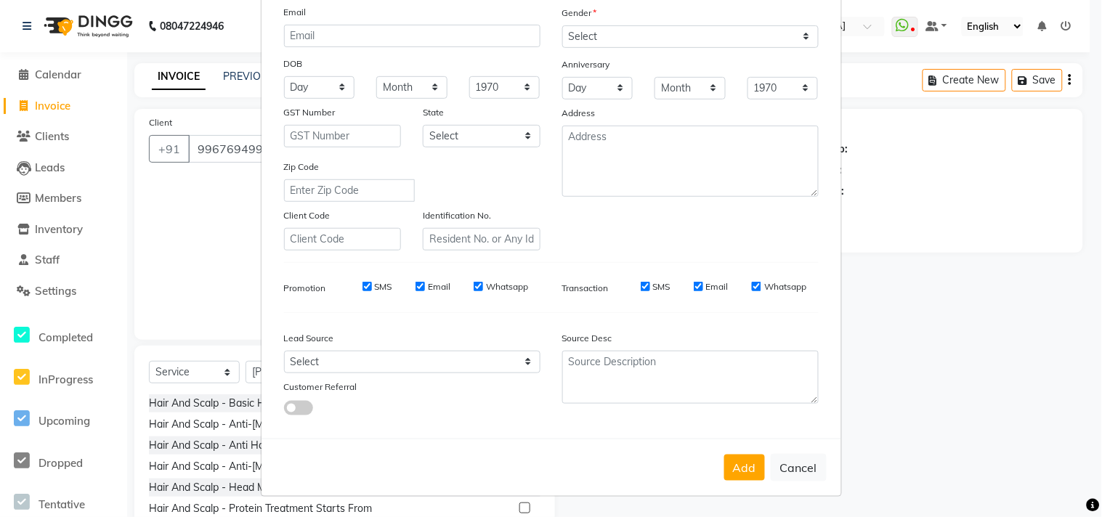
click at [736, 468] on button "Add" at bounding box center [744, 468] width 41 height 26
select select
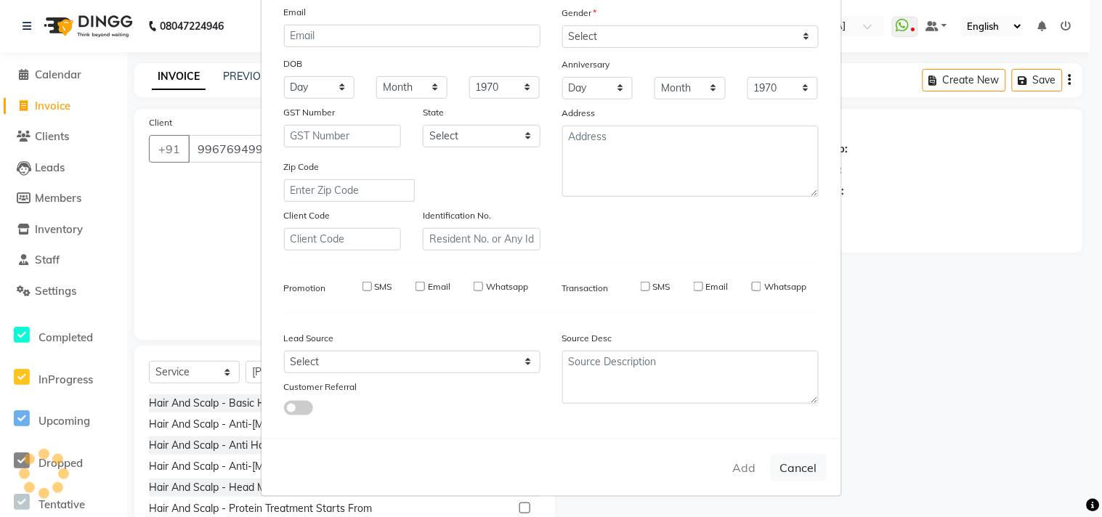
select select
checkbox input "false"
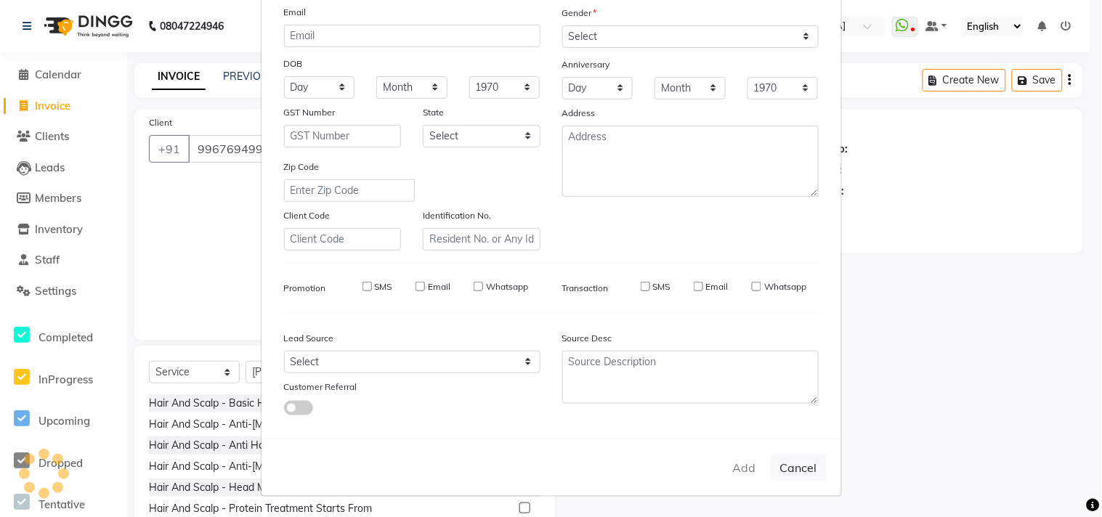
checkbox input "false"
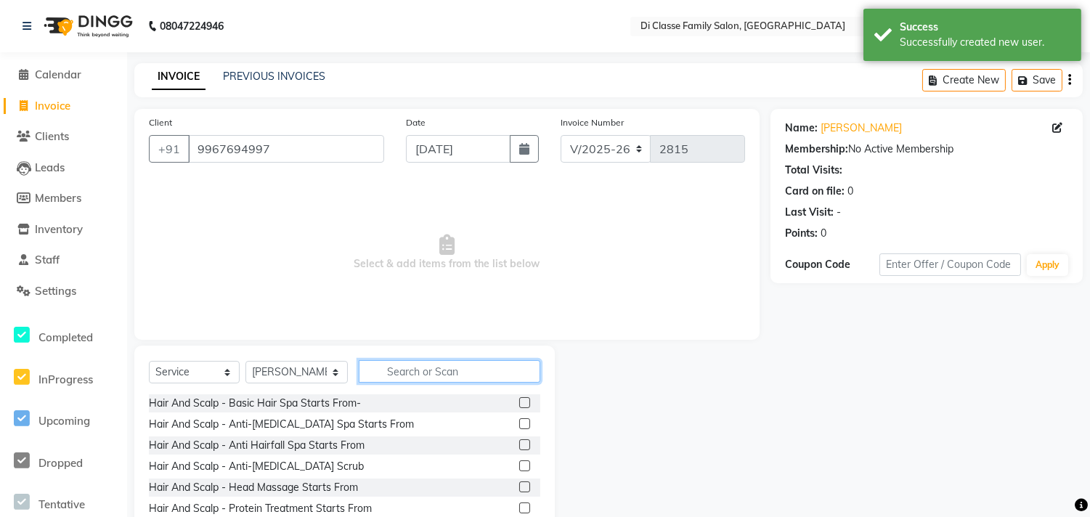
drag, startPoint x: 382, startPoint y: 379, endPoint x: 374, endPoint y: 383, distance: 8.8
click at [380, 380] on input "text" at bounding box center [450, 371] width 182 height 23
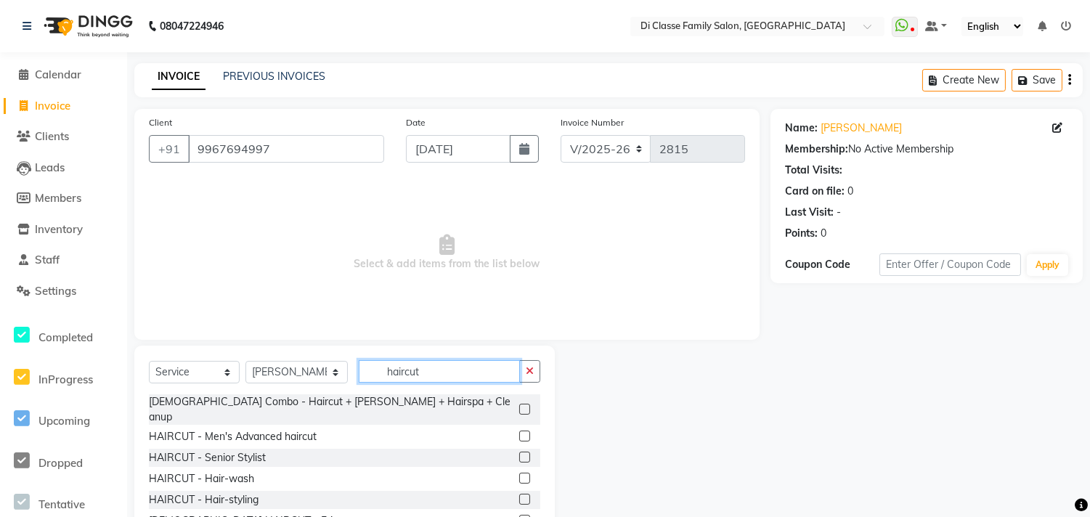
scroll to position [81, 0]
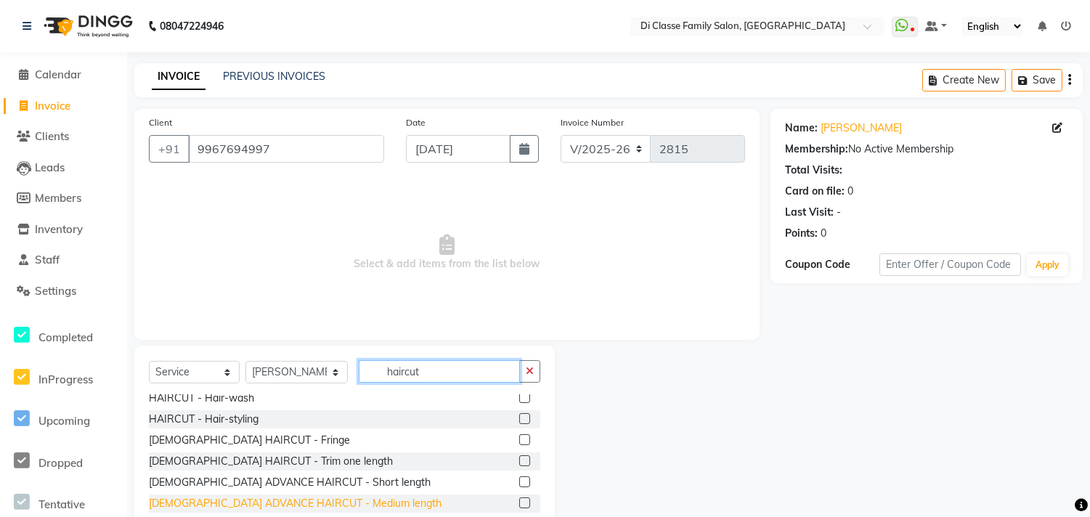
type input "haircut"
click at [308, 496] on div "FEMALE ADVANCE HAIRCUT - Medium length" at bounding box center [295, 503] width 293 height 15
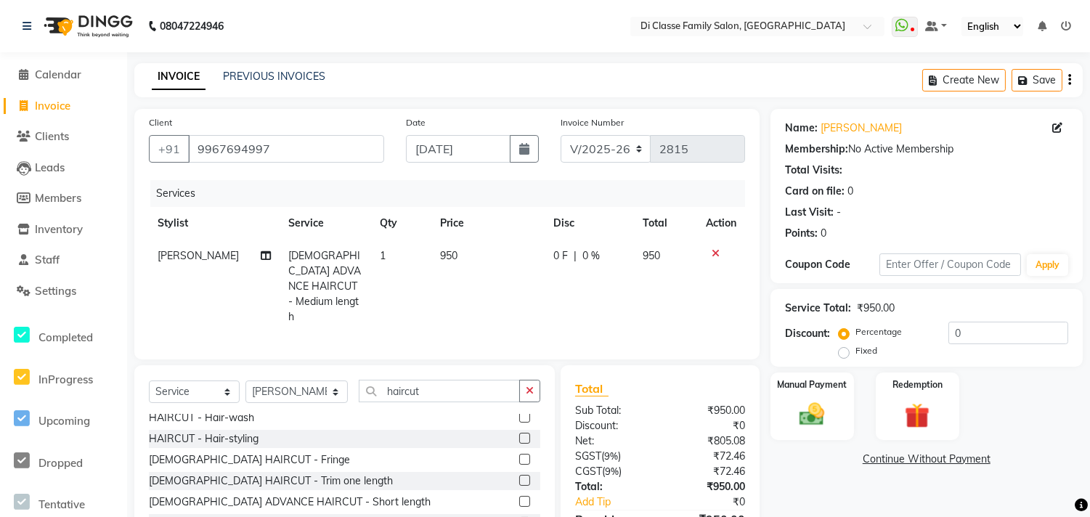
checkbox input "false"
click at [794, 422] on img at bounding box center [812, 414] width 43 height 30
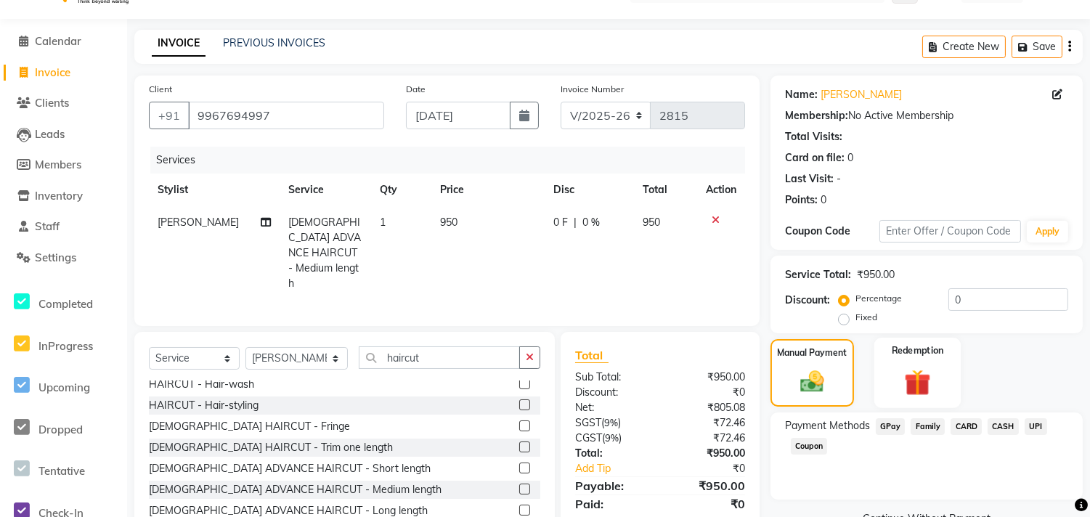
scroll to position [67, 0]
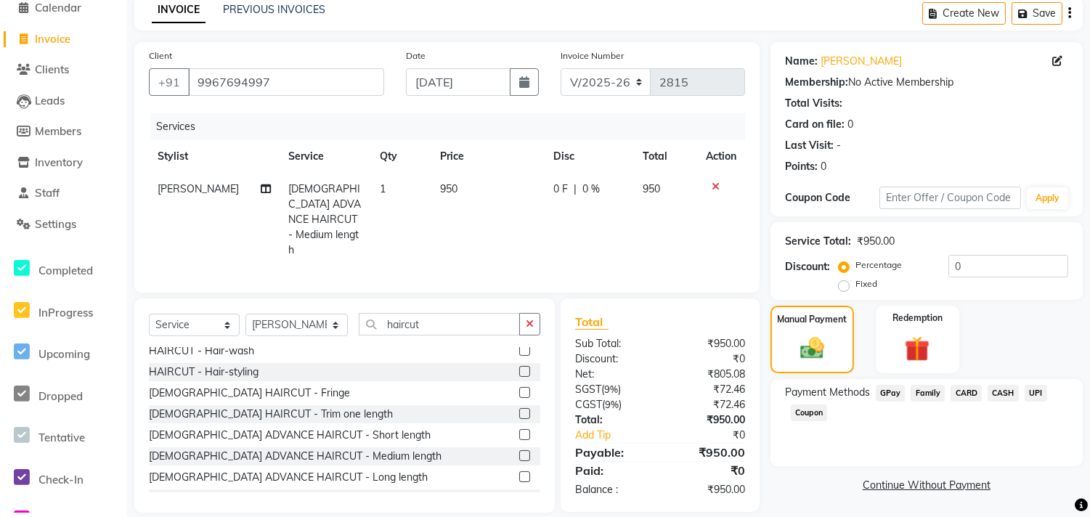
click at [1032, 394] on span "UPI" at bounding box center [1036, 393] width 23 height 17
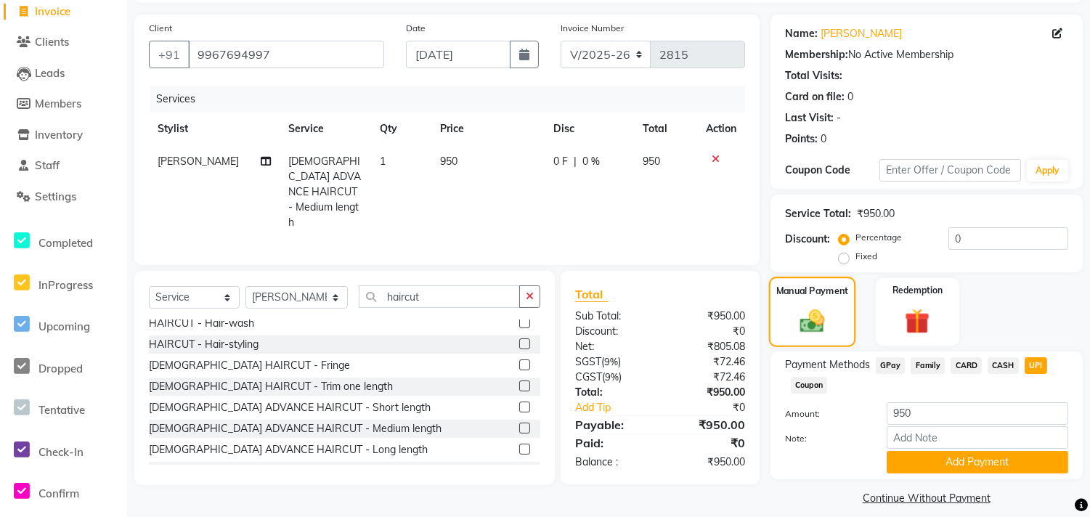
scroll to position [109, 0]
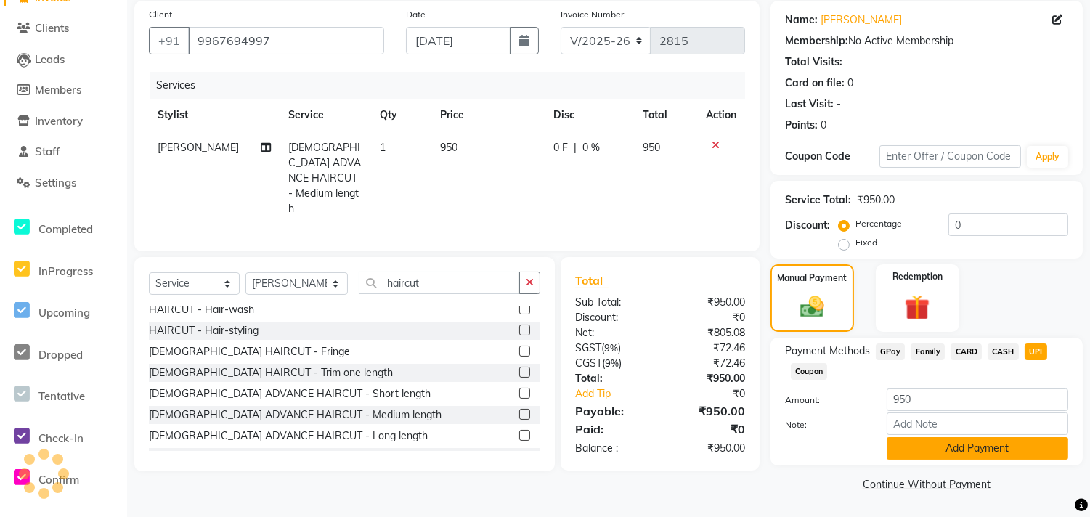
click at [971, 447] on button "Add Payment" at bounding box center [978, 448] width 182 height 23
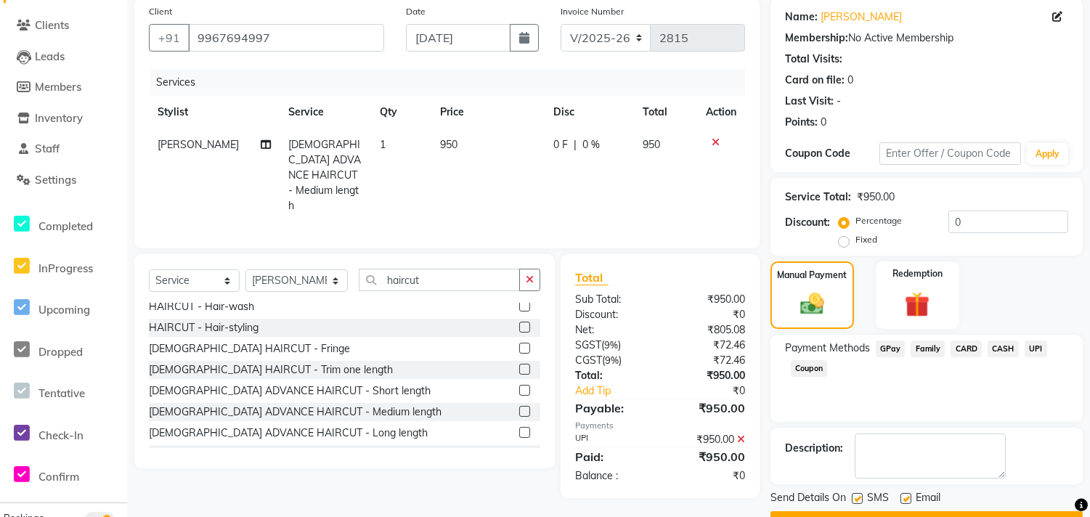
scroll to position [149, 0]
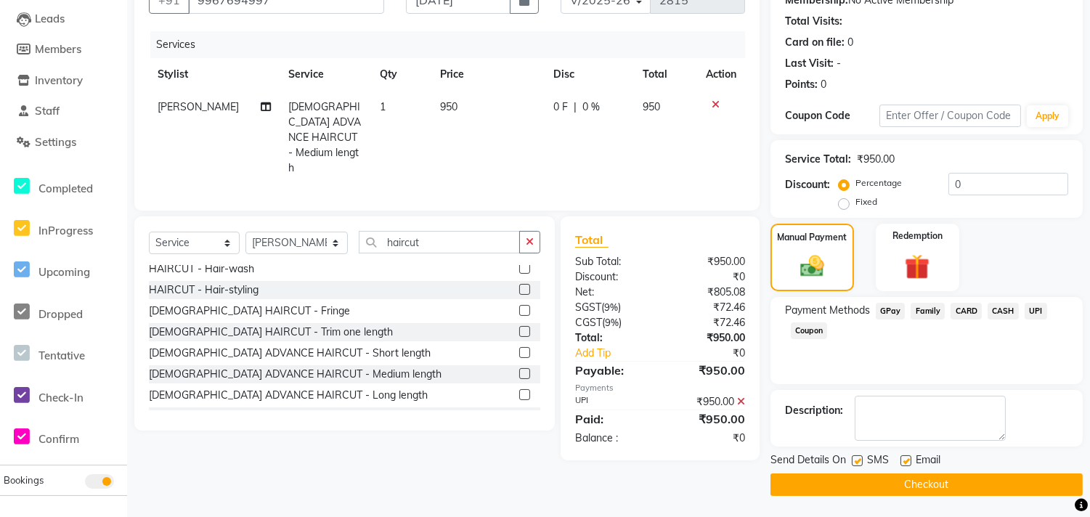
click at [935, 484] on button "Checkout" at bounding box center [926, 484] width 312 height 23
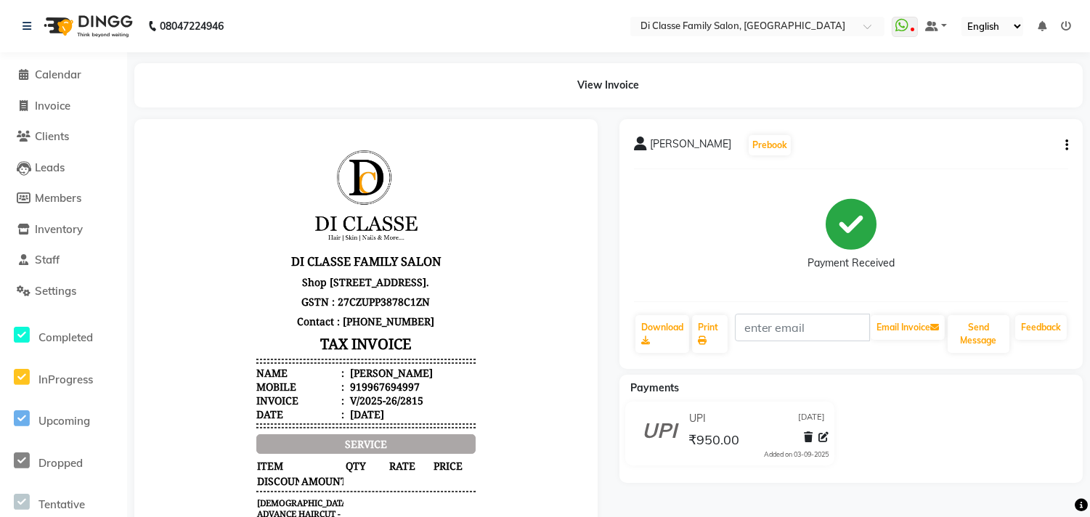
click at [22, 120] on li "Invoice" at bounding box center [63, 106] width 127 height 31
click at [39, 111] on span "Invoice" at bounding box center [53, 106] width 36 height 14
select select "service"
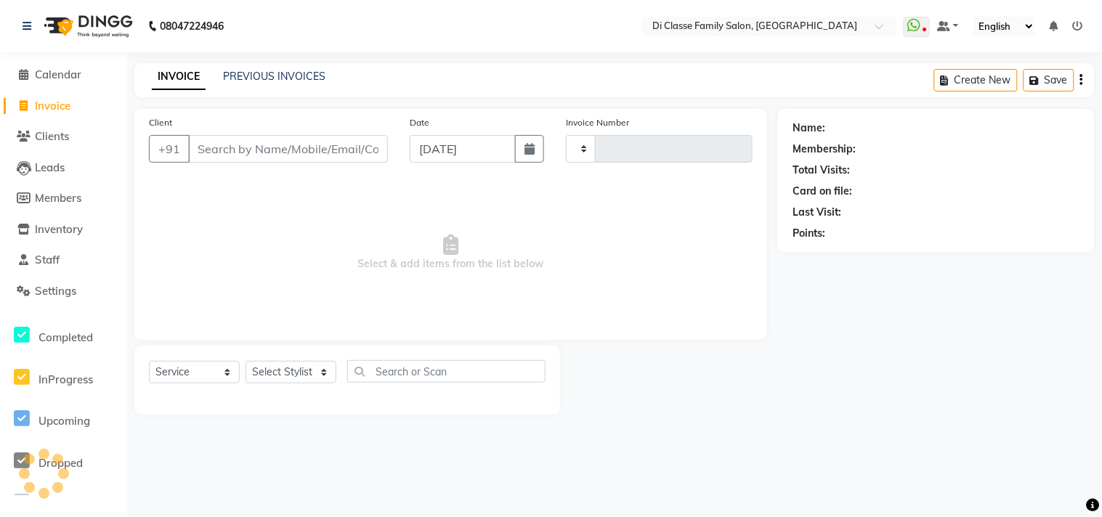
type input "2816"
select select "4704"
click at [276, 369] on select "Select Stylist aniket Anu AYAZ KADRI Front Desk Javed kapil KOMAL lalita Payal …" at bounding box center [297, 372] width 104 height 23
select select "90699"
click at [245, 362] on select "Select Stylist aniket Anu AYAZ KADRI Front Desk Javed kapil KOMAL lalita Payal …" at bounding box center [297, 372] width 104 height 23
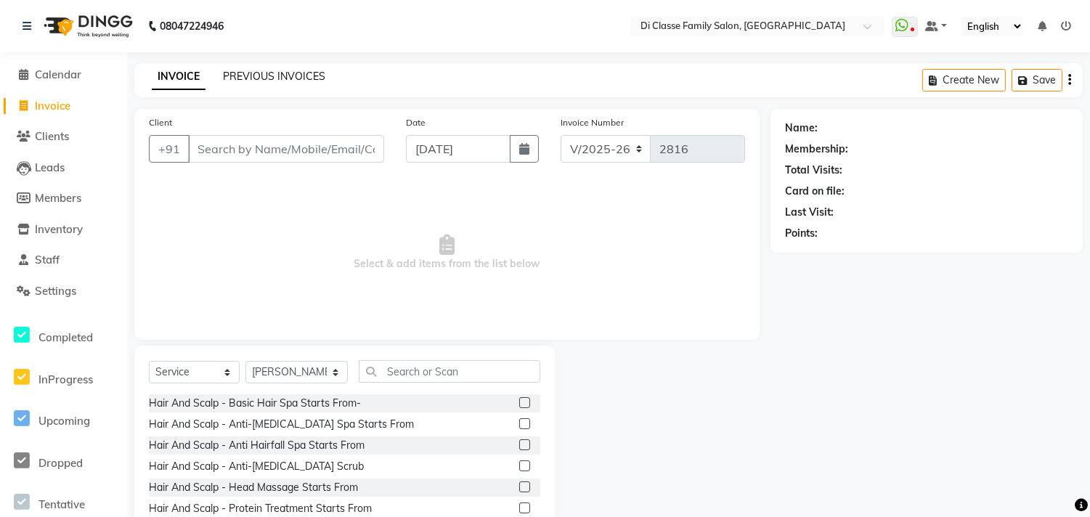
click at [269, 76] on link "PREVIOUS INVOICES" at bounding box center [274, 76] width 102 height 13
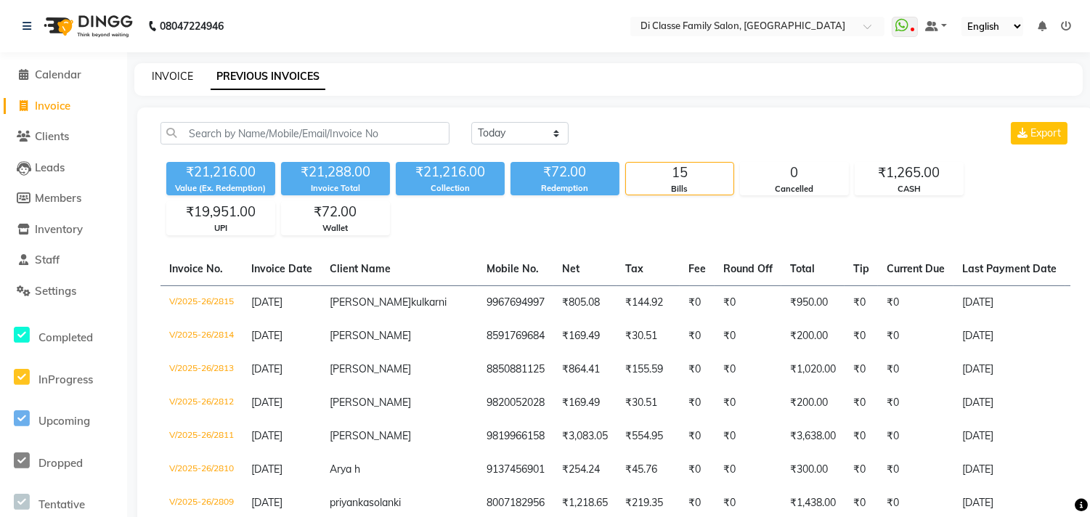
click at [168, 78] on link "INVOICE" at bounding box center [172, 76] width 41 height 13
select select "4704"
select select "service"
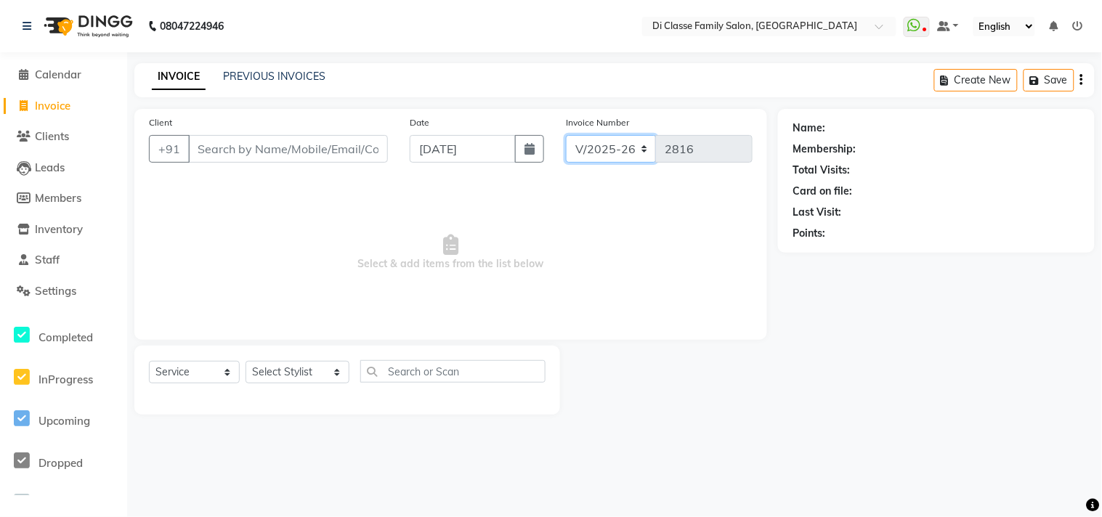
click at [619, 155] on select "INV/2025 V/2025-26" at bounding box center [611, 149] width 91 height 28
click at [656, 238] on span "Select & add items from the list below" at bounding box center [450, 252] width 603 height 145
click at [301, 64] on div "INVOICE PREVIOUS INVOICES Create New Save" at bounding box center [614, 80] width 960 height 34
click at [304, 74] on link "PREVIOUS INVOICES" at bounding box center [274, 76] width 102 height 13
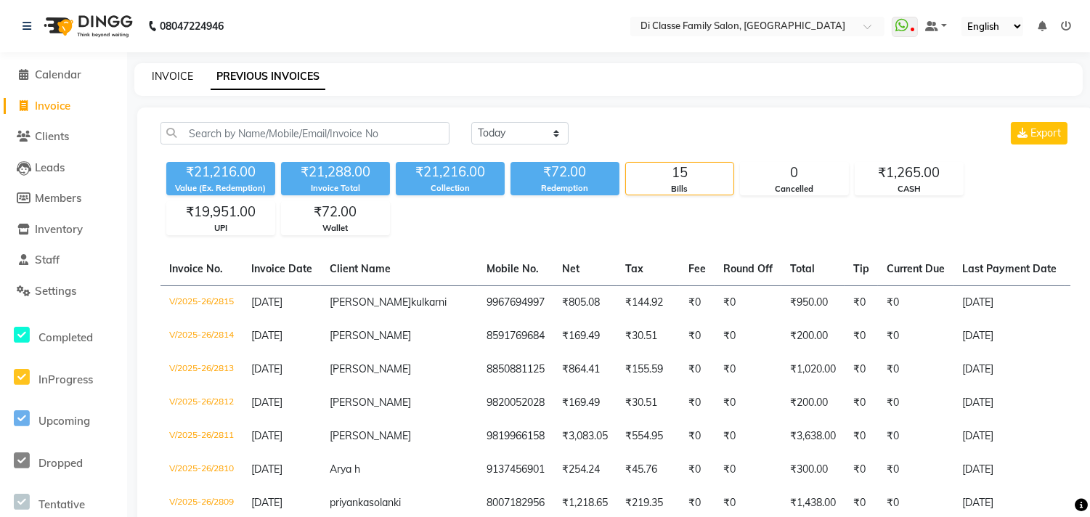
click at [172, 82] on link "INVOICE" at bounding box center [172, 76] width 41 height 13
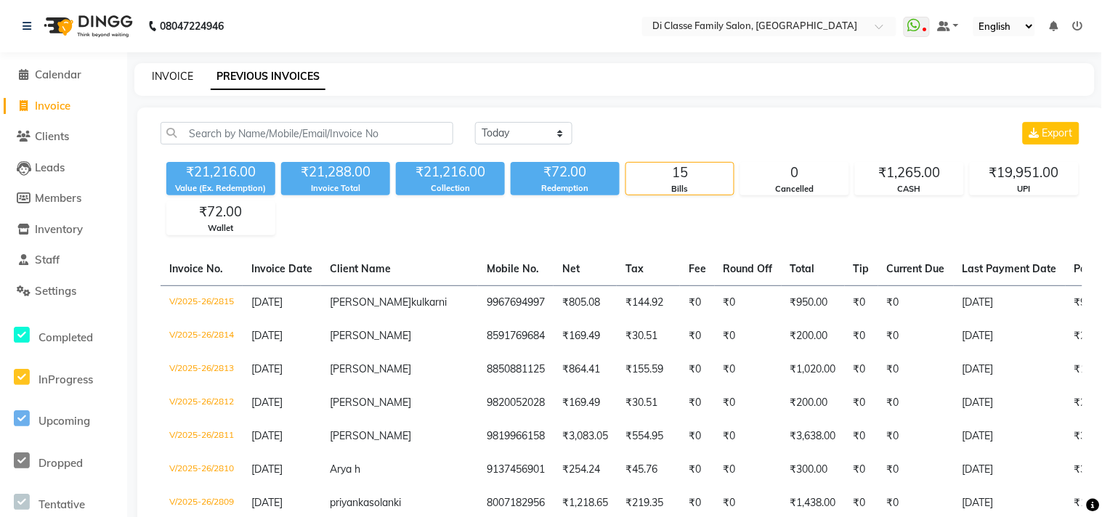
select select "4704"
select select "service"
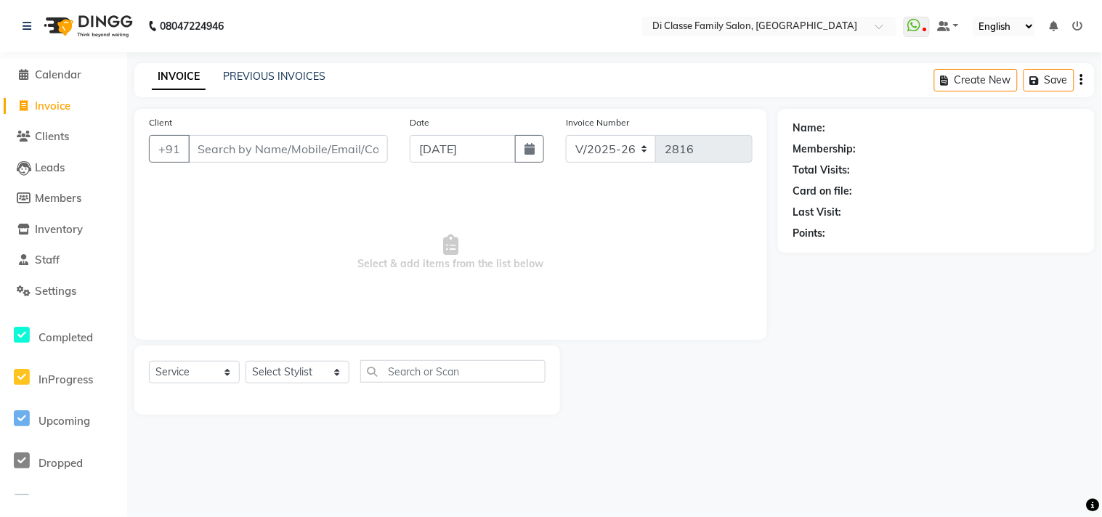
click at [293, 84] on div "INVOICE PREVIOUS INVOICES" at bounding box center [238, 77] width 208 height 17
click at [293, 77] on link "PREVIOUS INVOICES" at bounding box center [274, 76] width 102 height 13
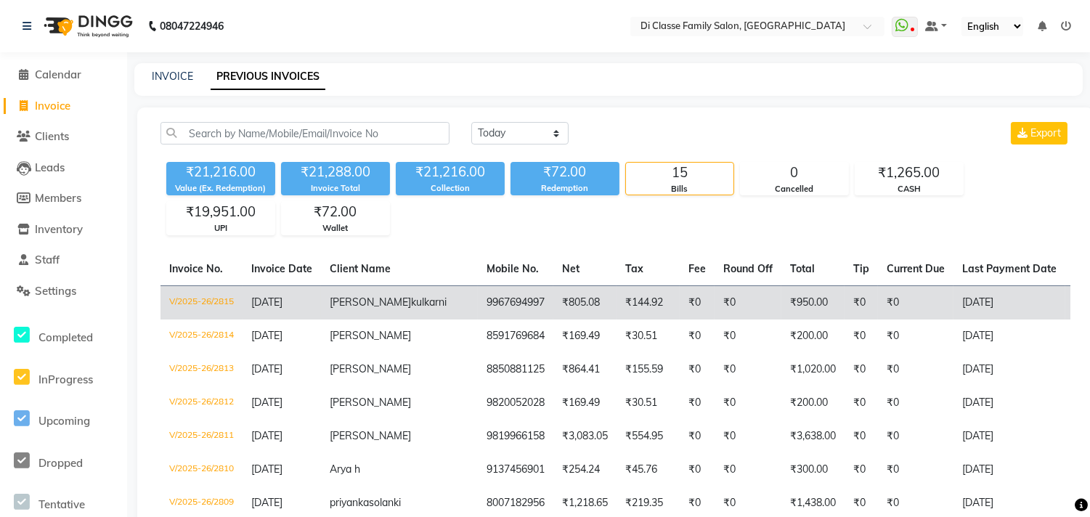
click at [240, 319] on td "V/2025-26/2815" at bounding box center [201, 302] width 82 height 34
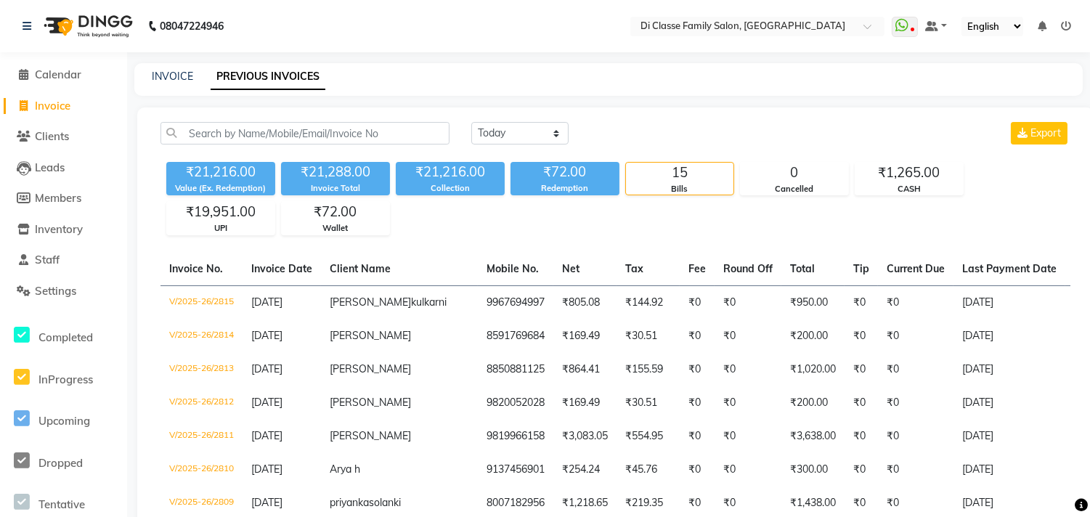
click at [177, 83] on div "INVOICE" at bounding box center [172, 76] width 41 height 15
click at [176, 77] on link "INVOICE" at bounding box center [172, 76] width 41 height 13
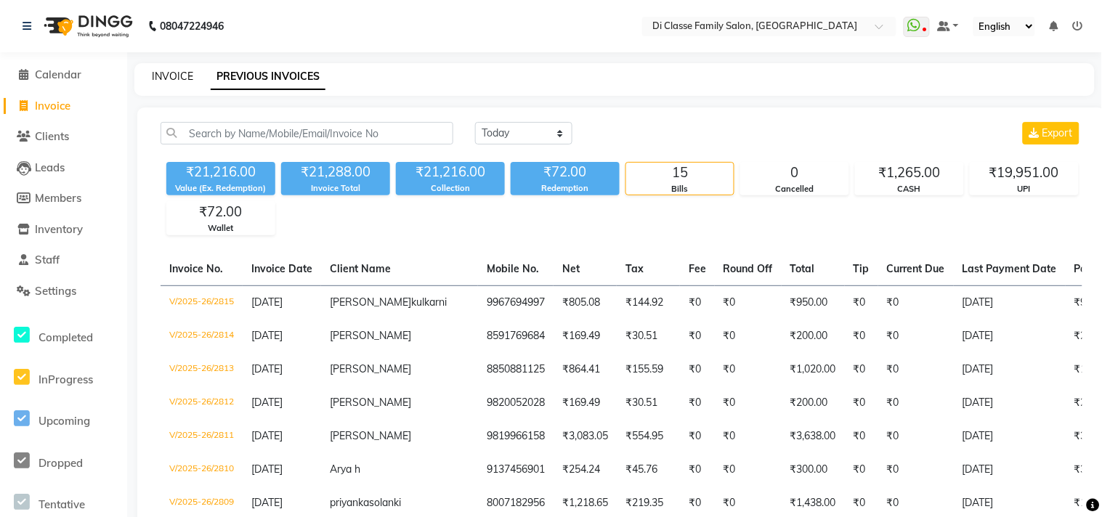
select select "4704"
select select "service"
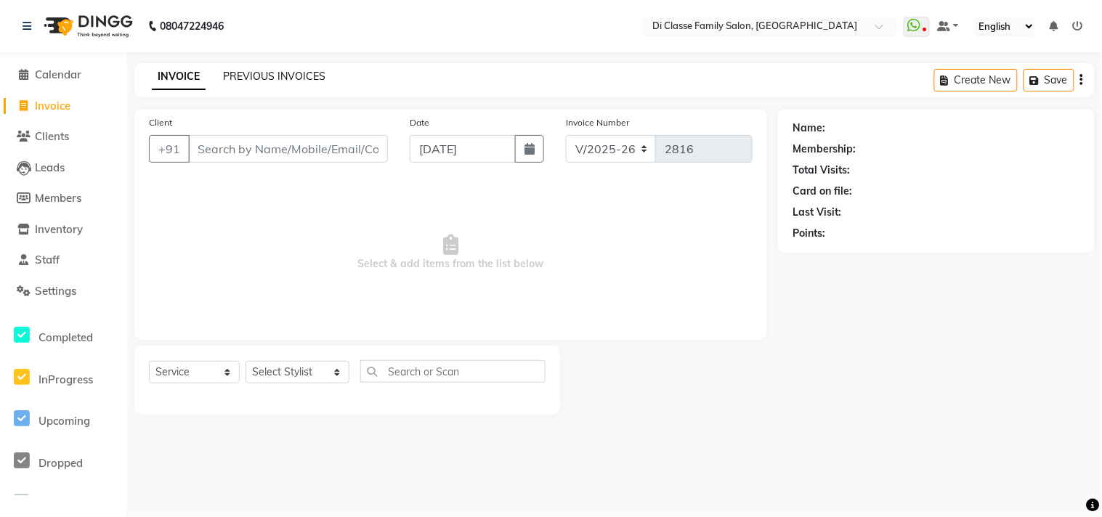
click at [264, 78] on link "PREVIOUS INVOICES" at bounding box center [274, 76] width 102 height 13
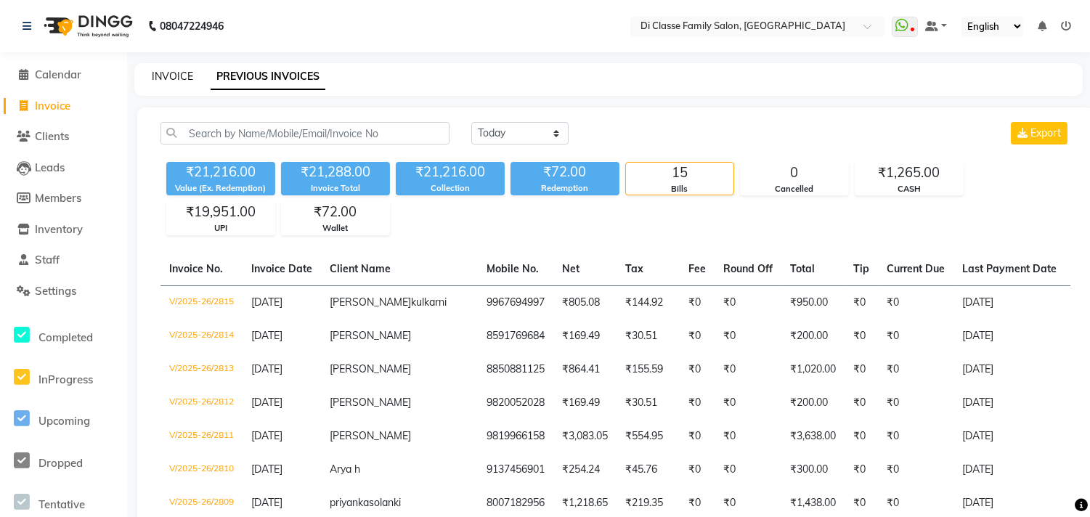
click at [175, 70] on link "INVOICE" at bounding box center [172, 76] width 41 height 13
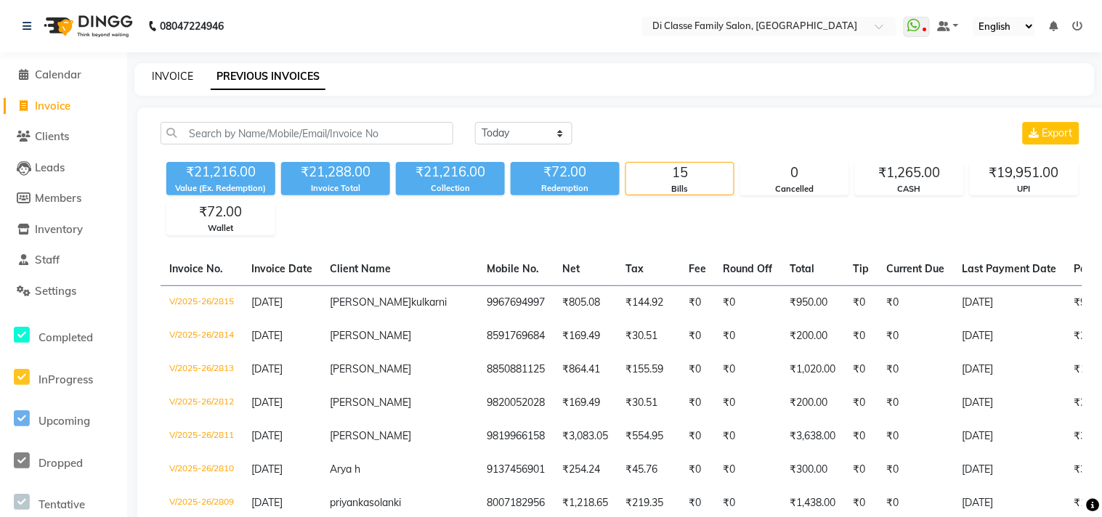
select select "4704"
select select "service"
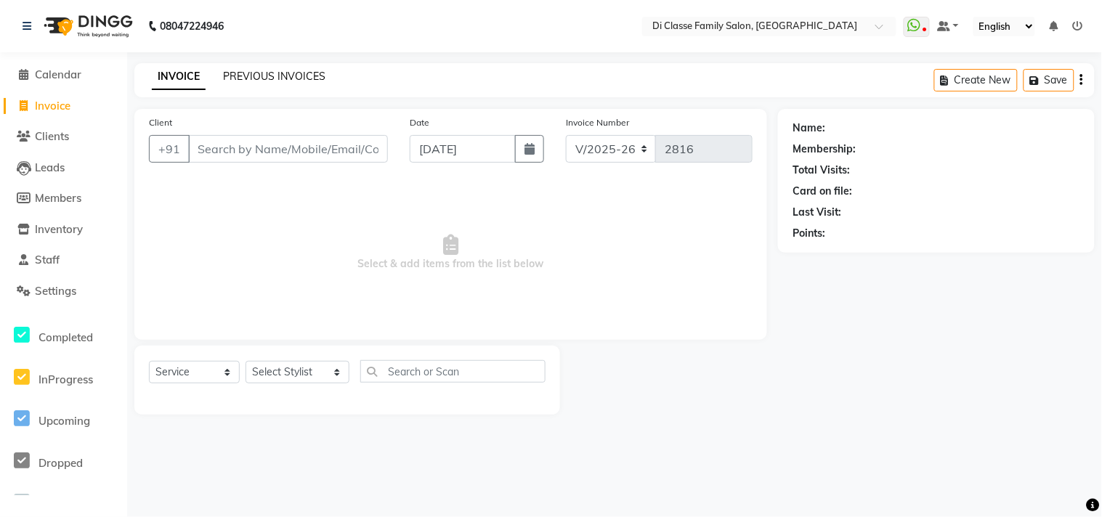
click at [255, 74] on link "PREVIOUS INVOICES" at bounding box center [274, 76] width 102 height 13
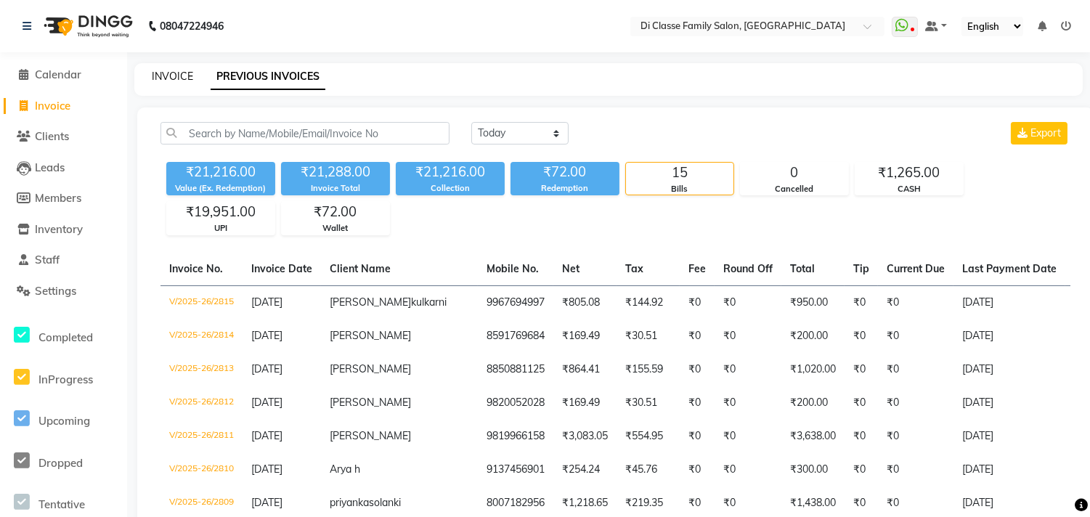
click at [162, 70] on link "INVOICE" at bounding box center [172, 76] width 41 height 13
select select "service"
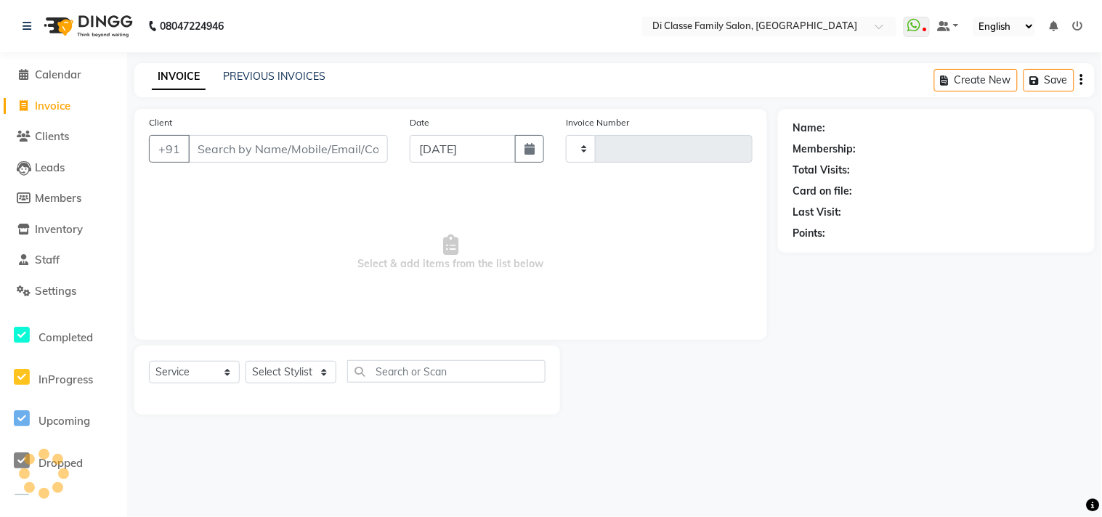
type input "2816"
select select "4704"
drag, startPoint x: 241, startPoint y: 153, endPoint x: 250, endPoint y: 160, distance: 10.9
click at [243, 153] on input "Client" at bounding box center [288, 149] width 200 height 28
drag, startPoint x: 322, startPoint y: 145, endPoint x: 276, endPoint y: 160, distance: 48.7
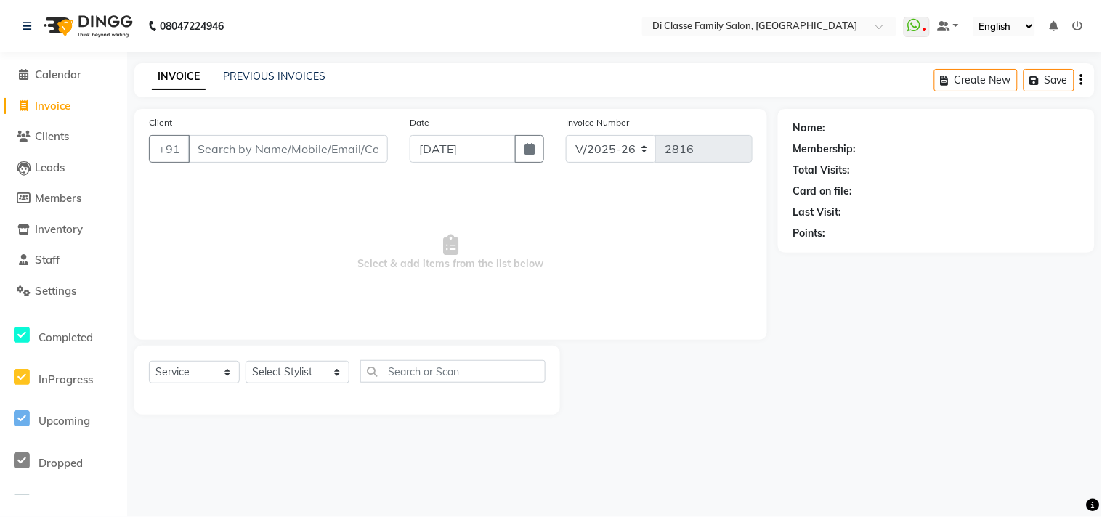
click at [276, 160] on input "Client" at bounding box center [288, 149] width 200 height 28
drag, startPoint x: 190, startPoint y: 144, endPoint x: 237, endPoint y: 146, distance: 47.2
click at [237, 146] on input "Client" at bounding box center [288, 149] width 200 height 28
drag, startPoint x: 240, startPoint y: 147, endPoint x: 294, endPoint y: 162, distance: 55.7
click at [283, 150] on input "Client" at bounding box center [288, 149] width 200 height 28
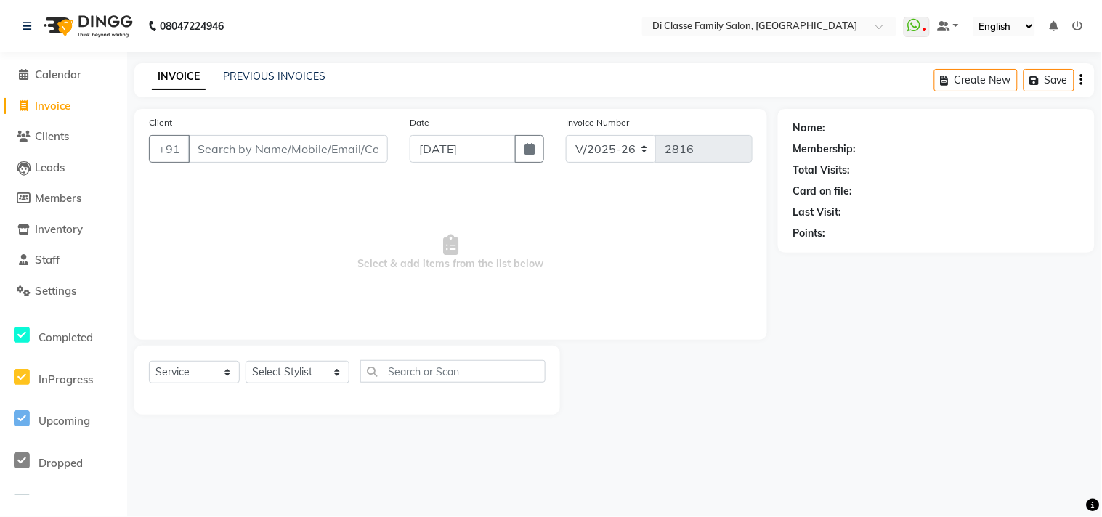
drag, startPoint x: 376, startPoint y: 147, endPoint x: 205, endPoint y: 150, distance: 170.7
click at [205, 150] on input "Client" at bounding box center [288, 149] width 200 height 28
click at [29, 22] on icon at bounding box center [27, 26] width 9 height 10
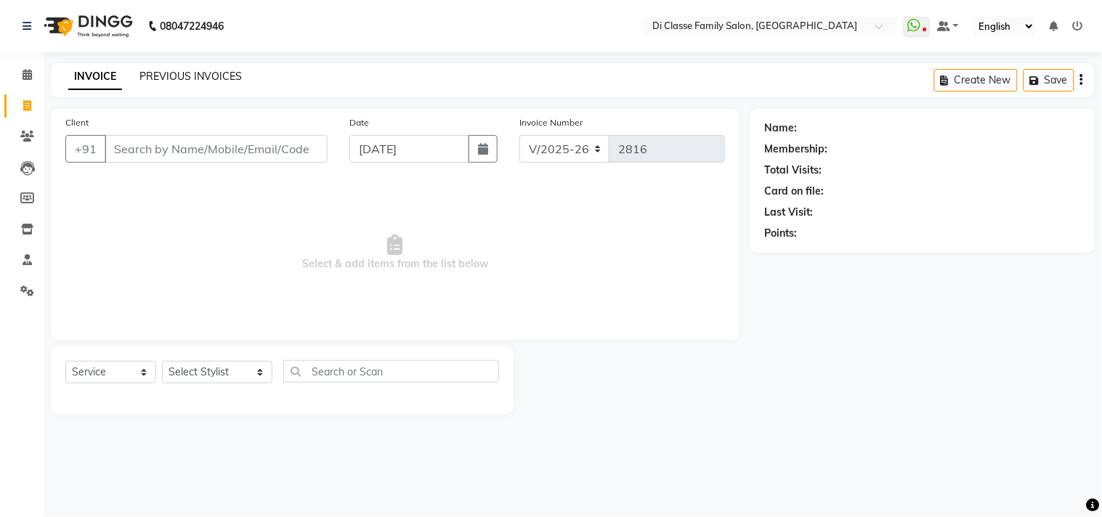
click at [160, 75] on link "PREVIOUS INVOICES" at bounding box center [190, 76] width 102 height 13
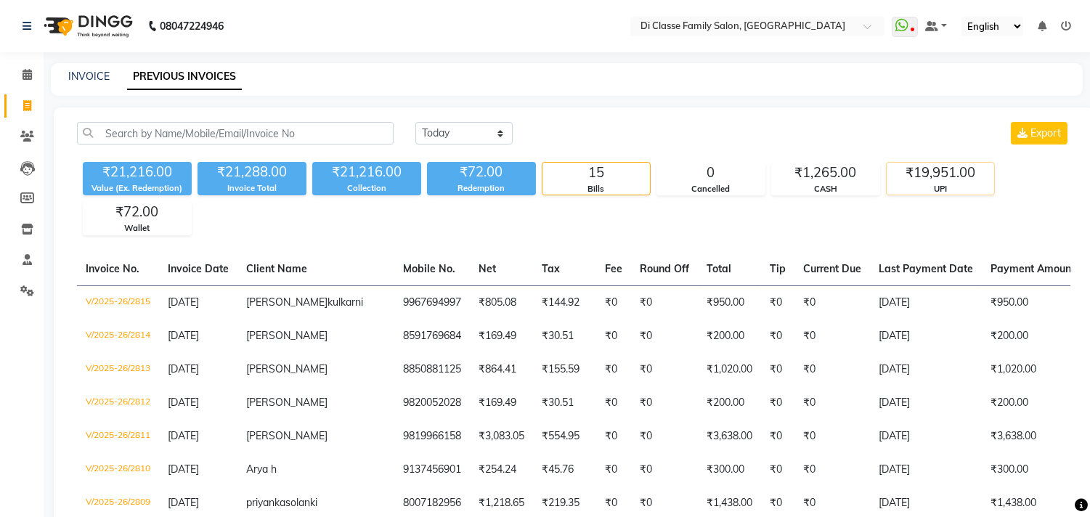
click at [972, 174] on div "₹19,951.00" at bounding box center [940, 173] width 107 height 20
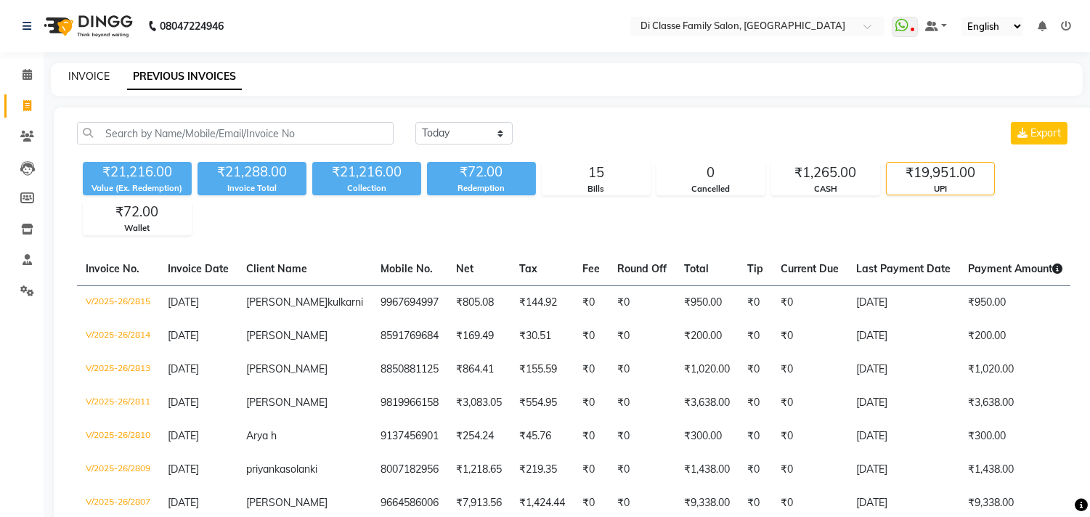
click at [90, 78] on link "INVOICE" at bounding box center [88, 76] width 41 height 13
select select "4704"
select select "service"
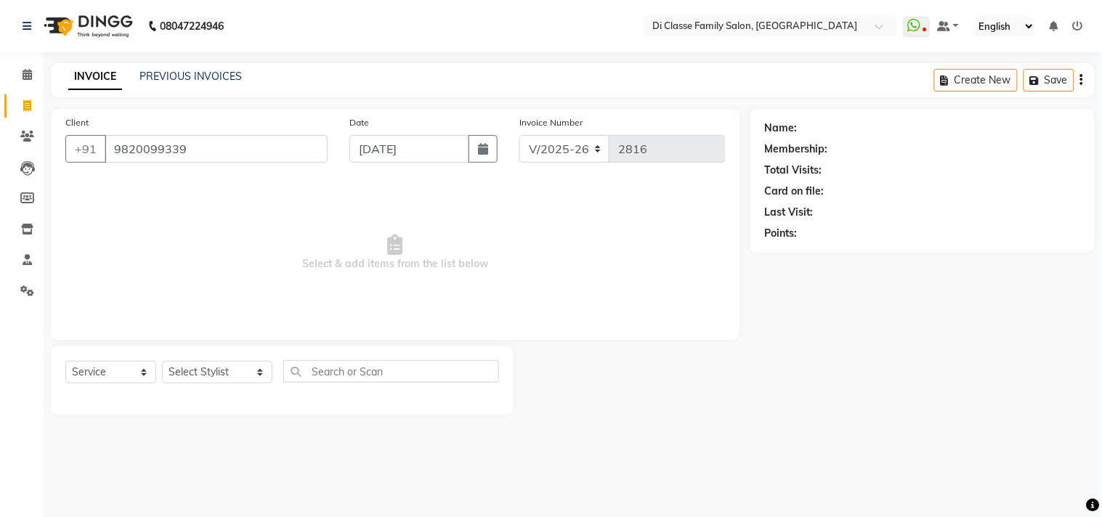
type input "9820099339"
select select "2: Object"
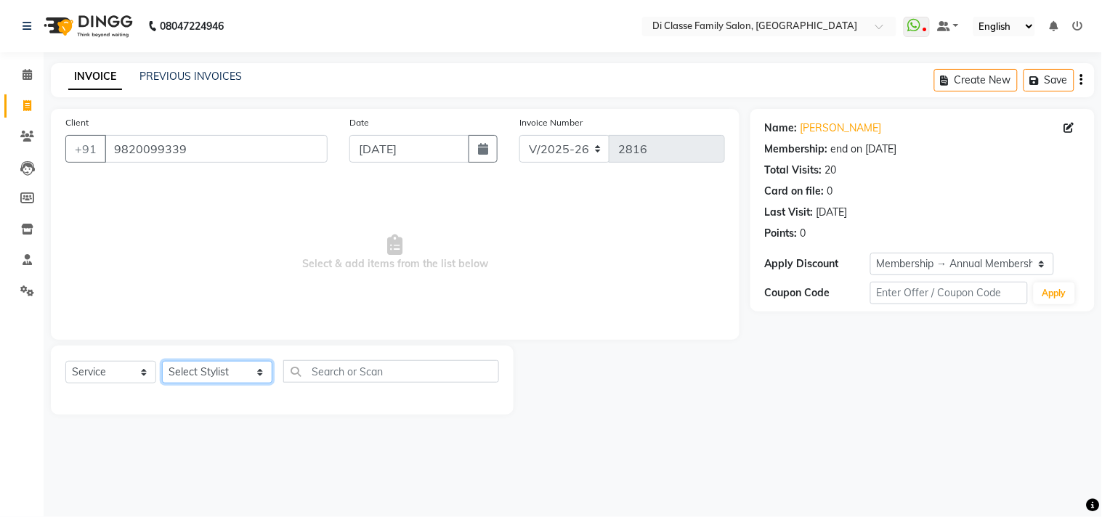
click at [229, 375] on select "Select Stylist aniket Anu AYAZ KADRI Front Desk Javed kapil KOMAL lalita Payal …" at bounding box center [217, 372] width 110 height 23
select select "28413"
click at [162, 362] on select "Select Stylist aniket Anu AYAZ KADRI Front Desk Javed kapil KOMAL lalita Payal …" at bounding box center [217, 372] width 110 height 23
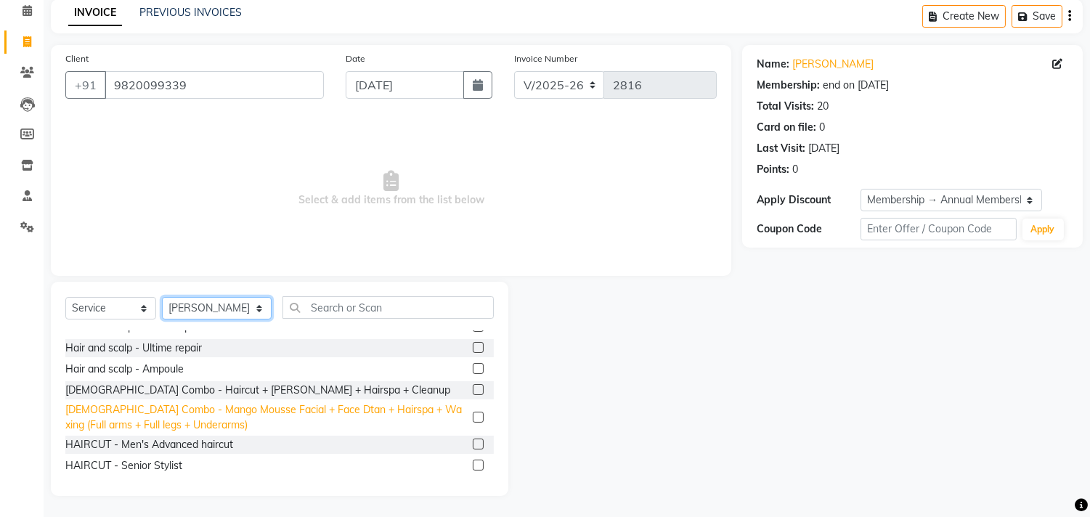
scroll to position [161, 0]
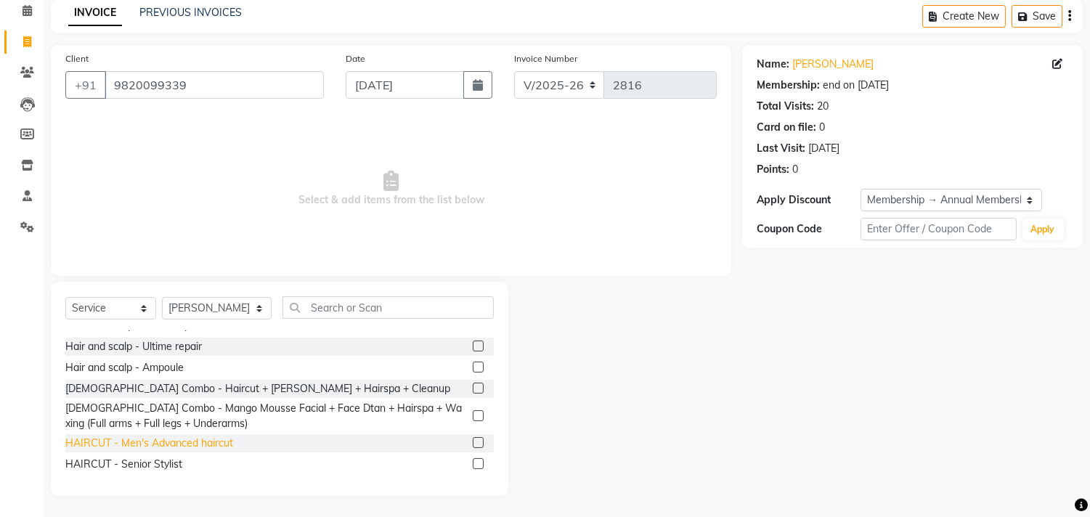
click at [192, 441] on div "HAIRCUT - Men's Advanced haircut" at bounding box center [149, 443] width 168 height 15
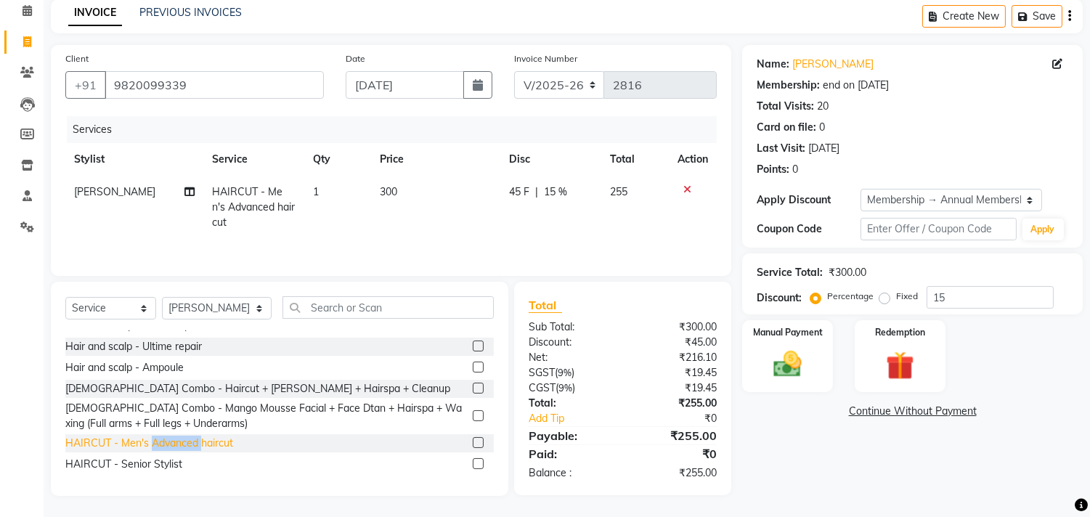
click at [192, 440] on div "HAIRCUT - Men's Advanced haircut" at bounding box center [149, 443] width 168 height 15
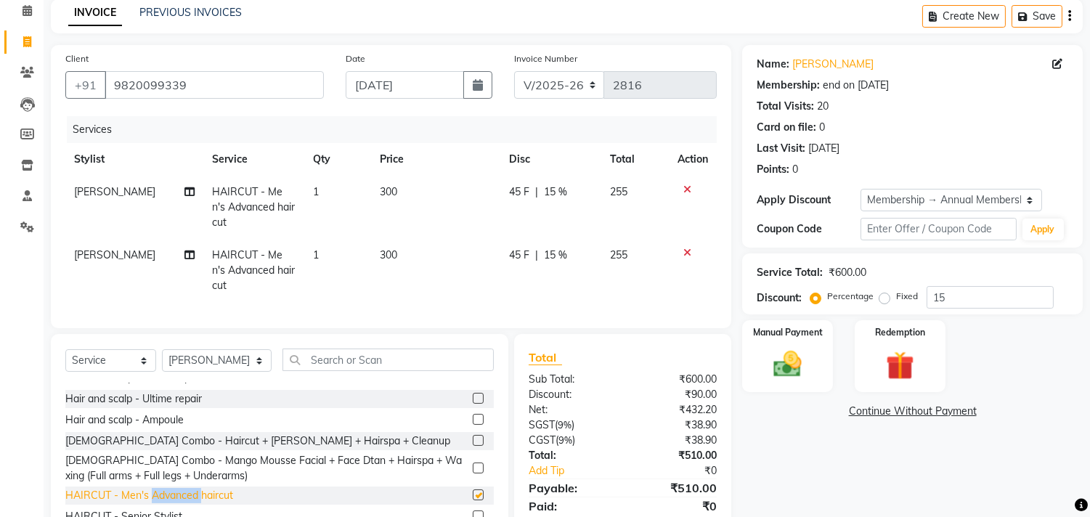
checkbox input "false"
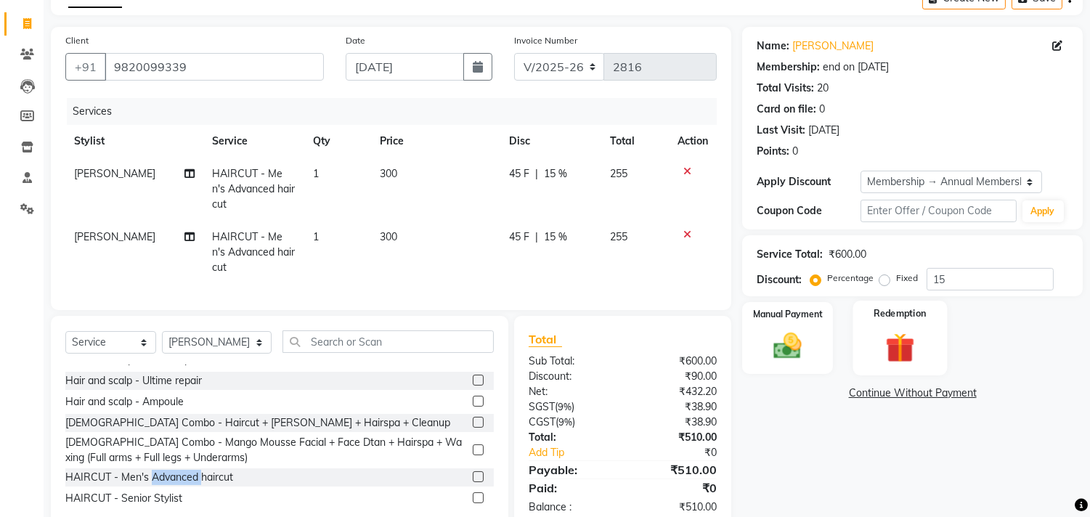
scroll to position [98, 0]
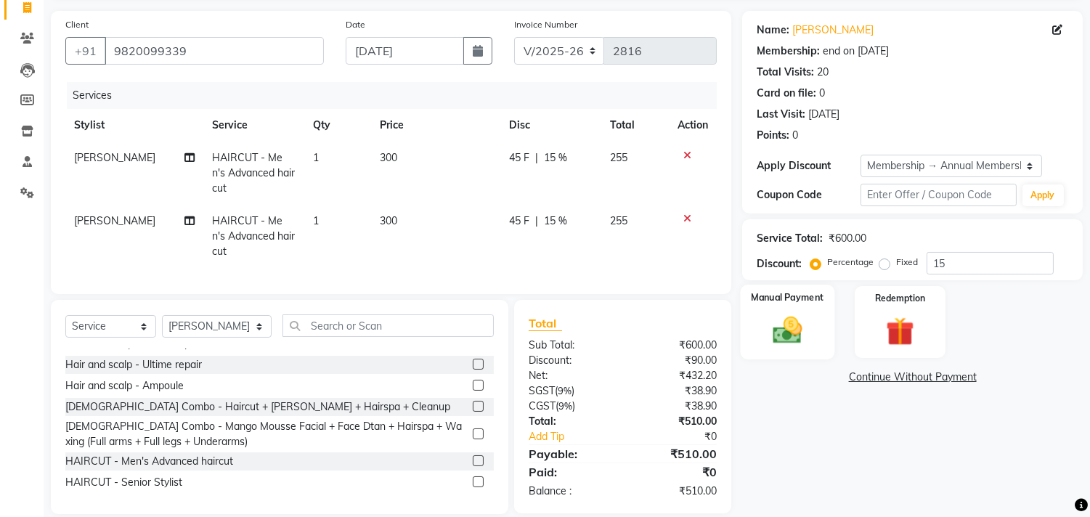
click at [768, 307] on div "Manual Payment" at bounding box center [788, 322] width 94 height 74
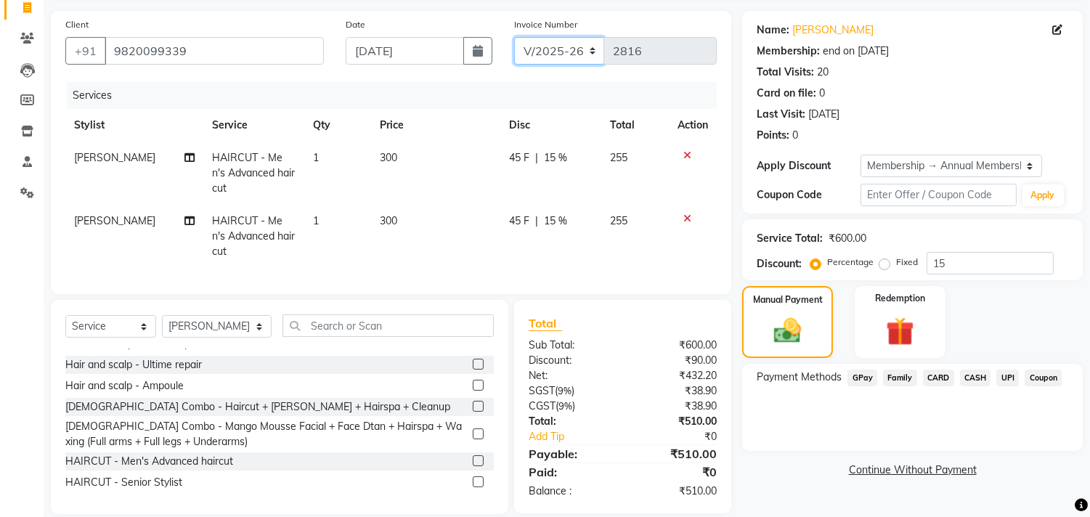
drag, startPoint x: 534, startPoint y: 48, endPoint x: 532, endPoint y: 60, distance: 12.7
click at [534, 48] on select "INV/2025 V/2025-26" at bounding box center [559, 51] width 91 height 28
click at [666, 84] on div "Services" at bounding box center [397, 95] width 661 height 27
click at [535, 59] on select "INV/2025 V/2025-26" at bounding box center [559, 51] width 91 height 28
select select "8539"
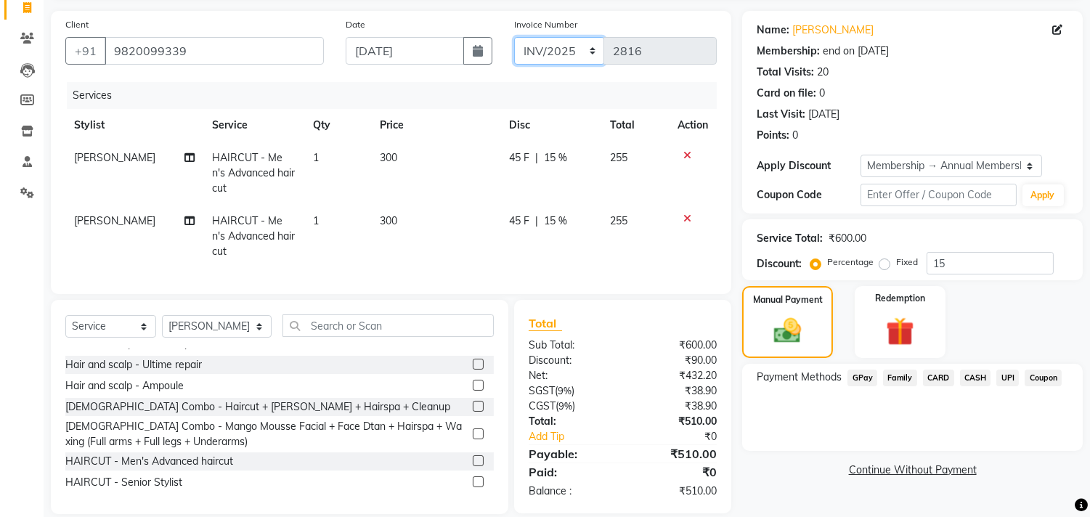
click at [514, 37] on select "INV/2025 V/2025-26" at bounding box center [559, 51] width 91 height 28
type input "0214"
click at [978, 374] on span "CASH" at bounding box center [975, 378] width 31 height 17
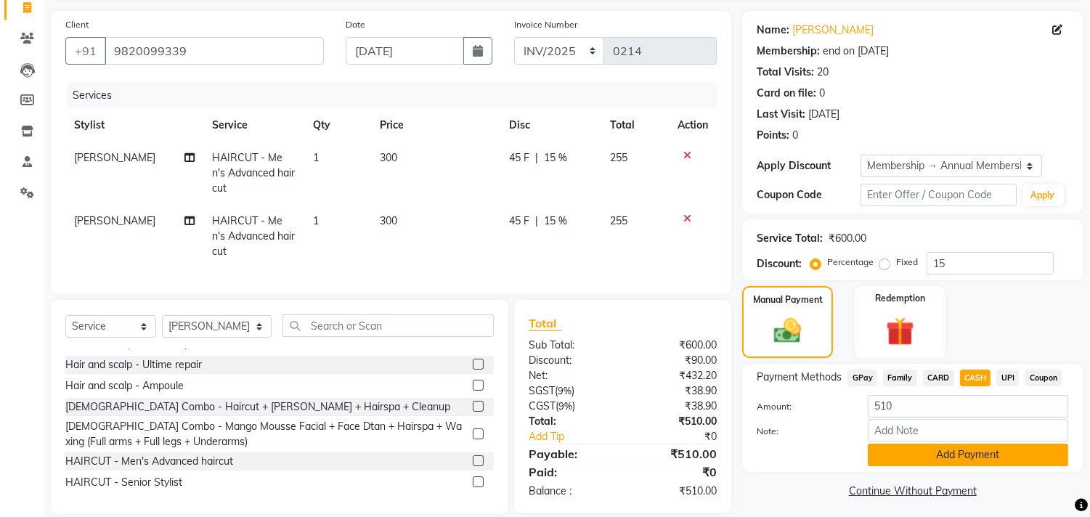
click at [988, 448] on button "Add Payment" at bounding box center [968, 455] width 200 height 23
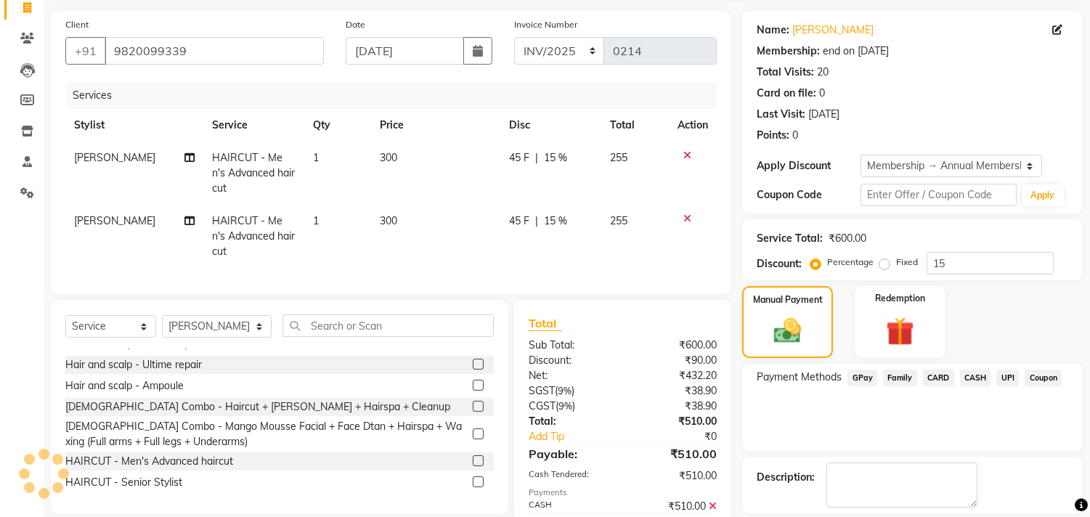
scroll to position [200, 0]
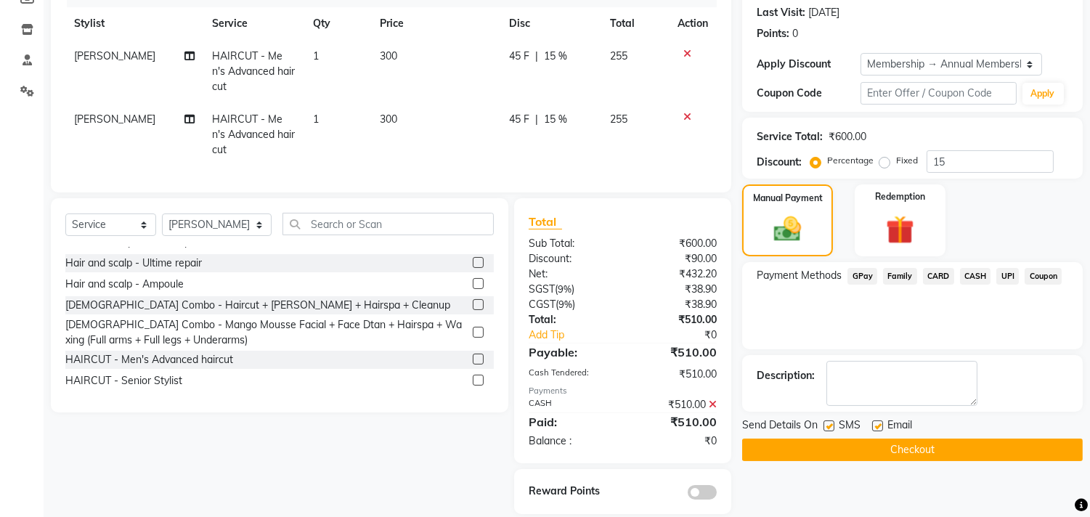
click at [985, 455] on button "Checkout" at bounding box center [912, 450] width 341 height 23
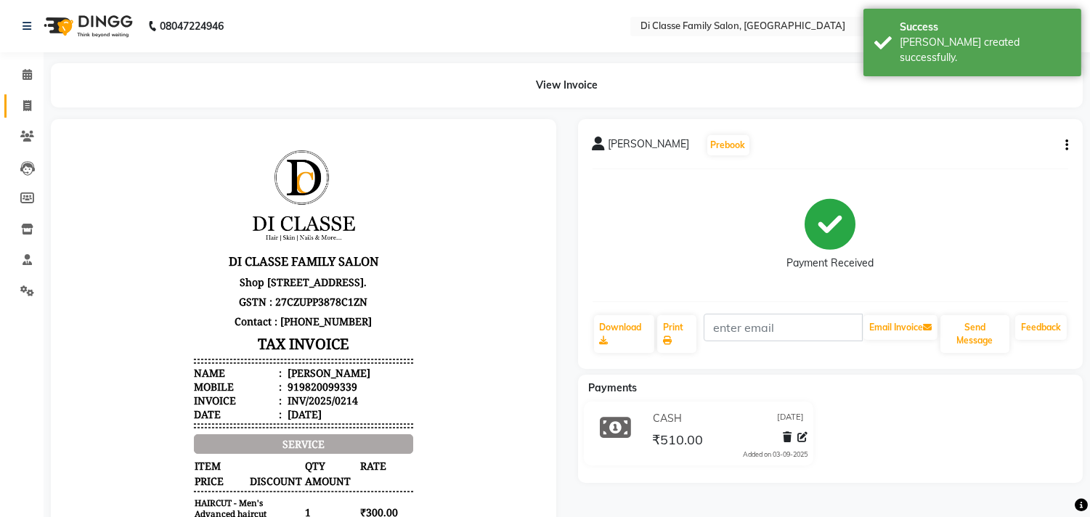
click at [7, 94] on link "Invoice" at bounding box center [21, 106] width 35 height 24
select select "service"
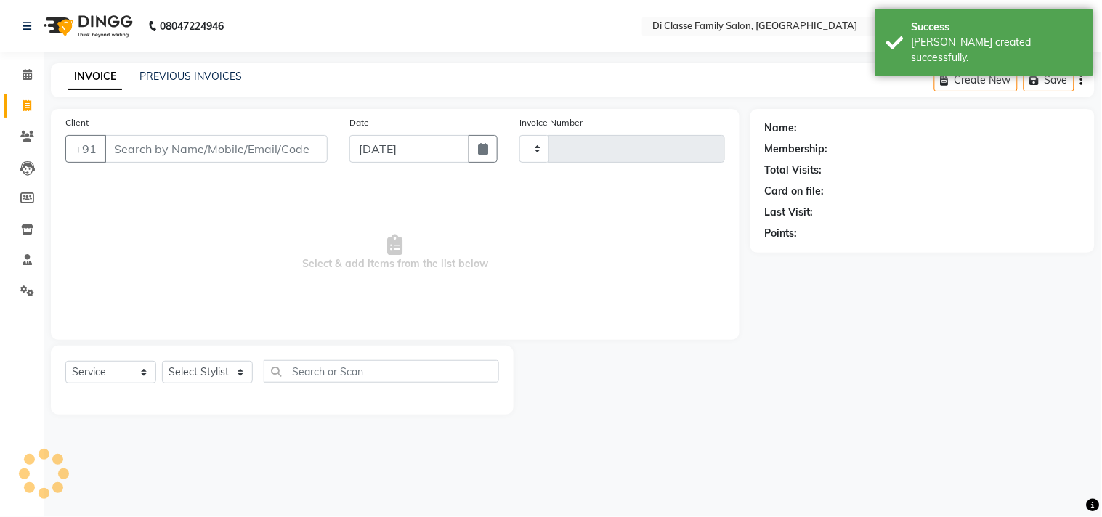
type input "2816"
select select "4704"
click at [129, 84] on div "INVOICE PREVIOUS INVOICES" at bounding box center [146, 76] width 191 height 15
click at [163, 81] on link "PREVIOUS INVOICES" at bounding box center [190, 76] width 102 height 13
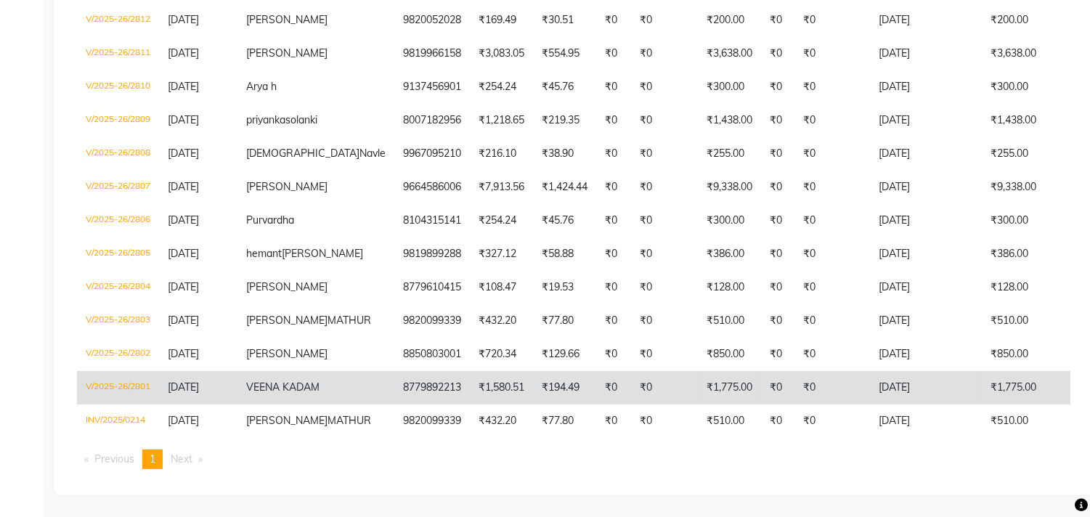
scroll to position [325, 0]
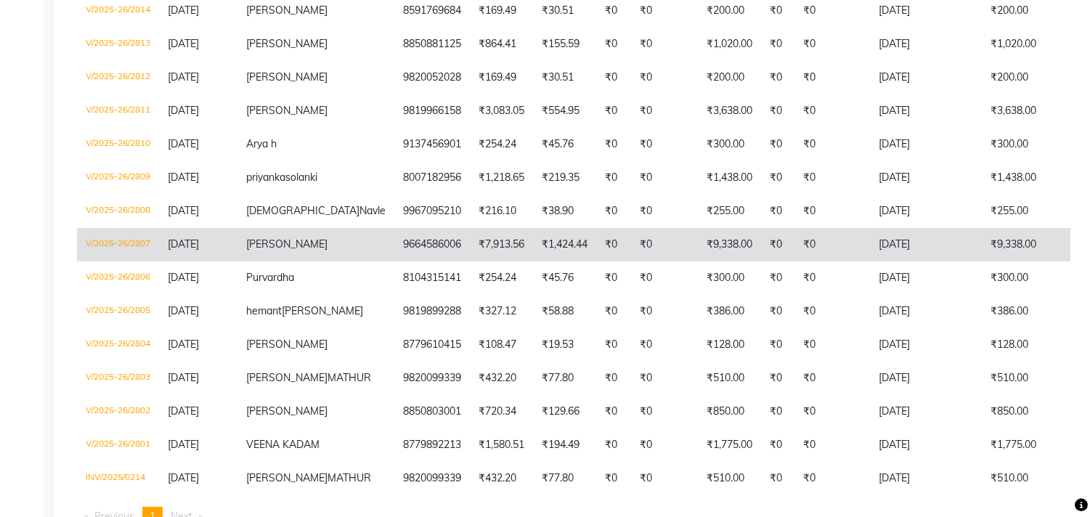
click at [698, 261] on td "₹9,338.00" at bounding box center [729, 244] width 63 height 33
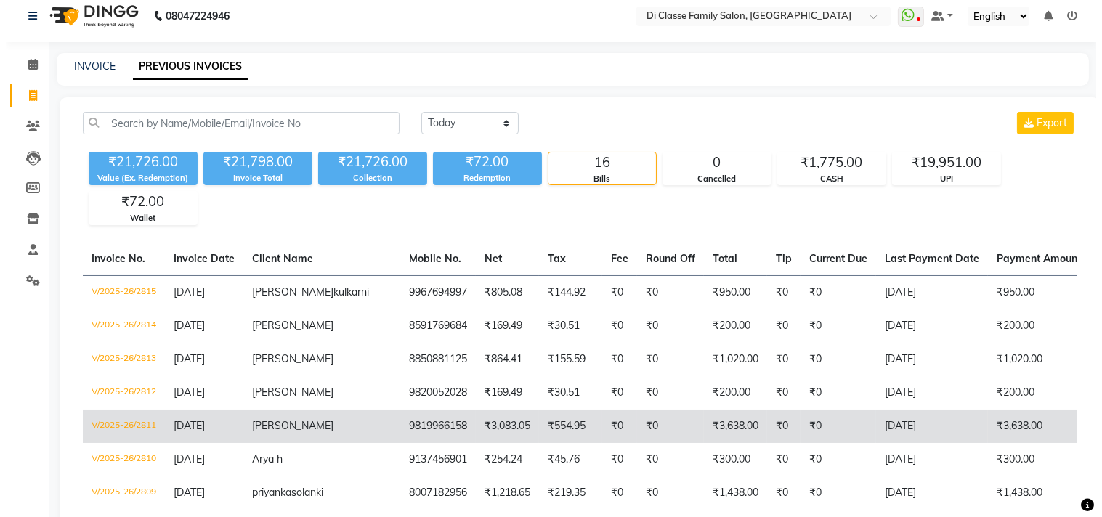
scroll to position [0, 0]
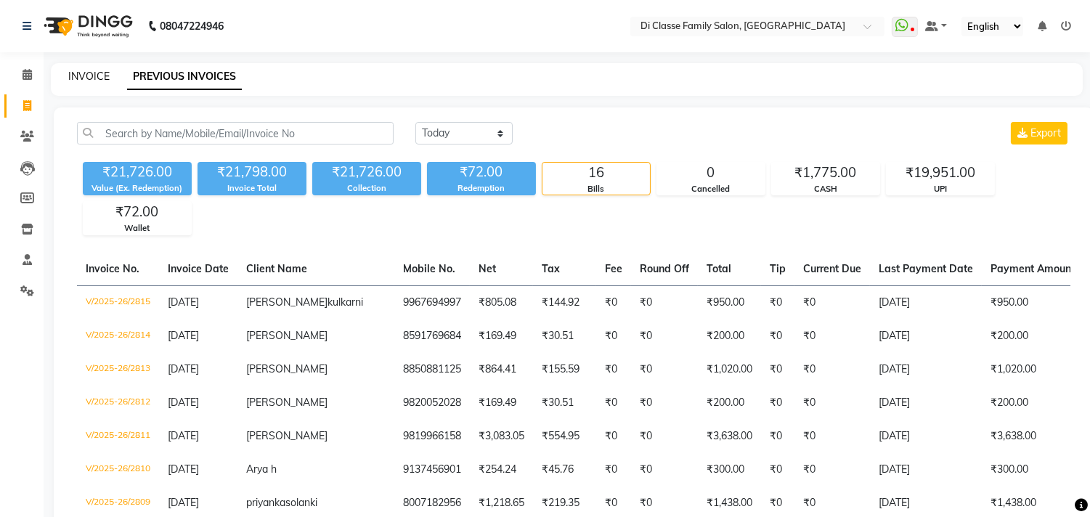
click at [91, 77] on link "INVOICE" at bounding box center [88, 76] width 41 height 13
select select "service"
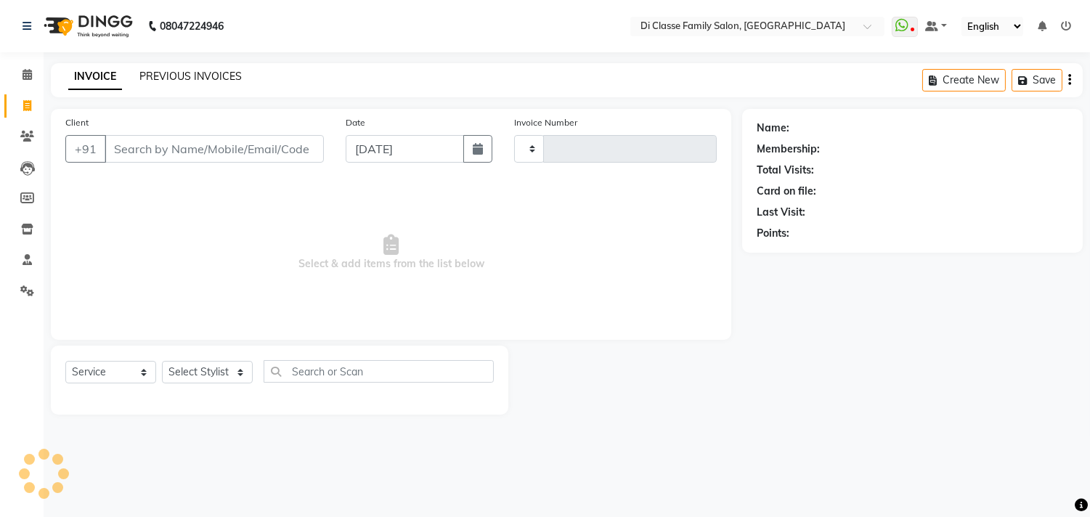
type input "2816"
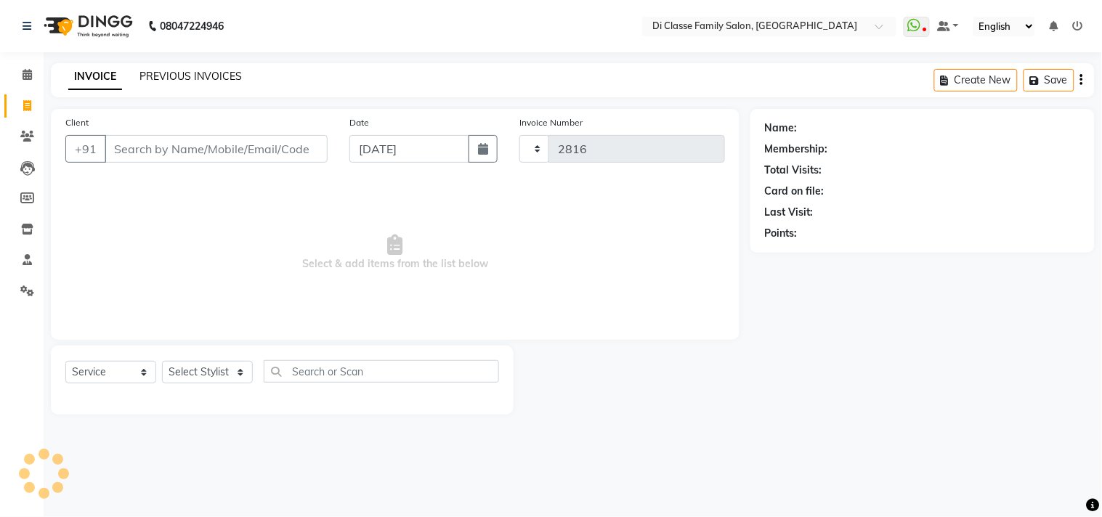
click at [140, 75] on link "PREVIOUS INVOICES" at bounding box center [190, 76] width 102 height 13
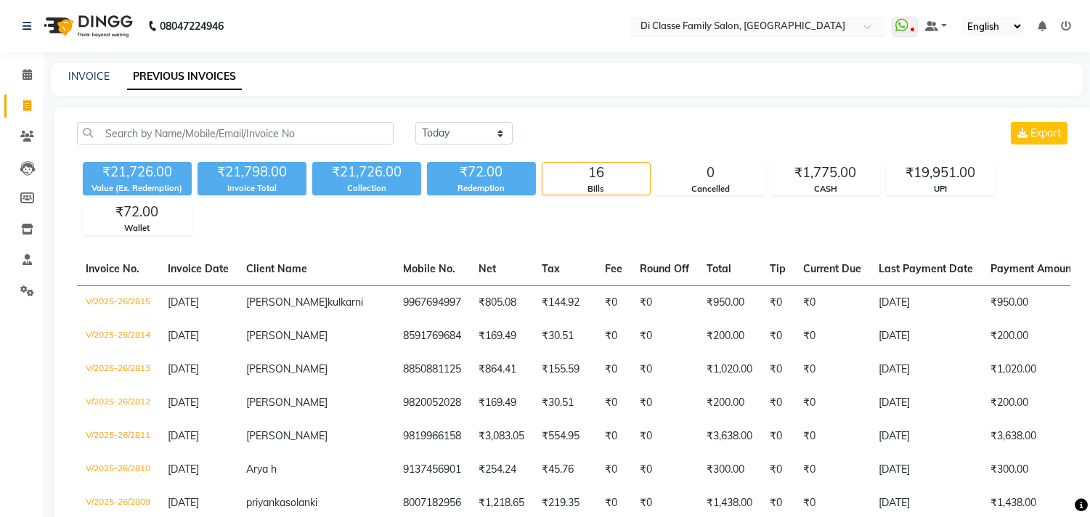
click at [779, 33] on input "text" at bounding box center [743, 27] width 211 height 15
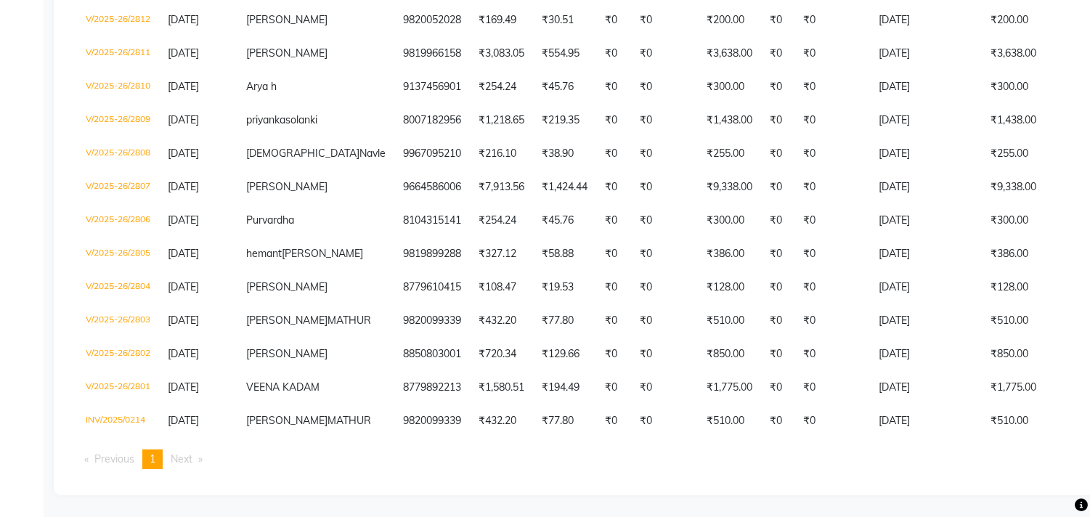
scroll to position [568, 0]
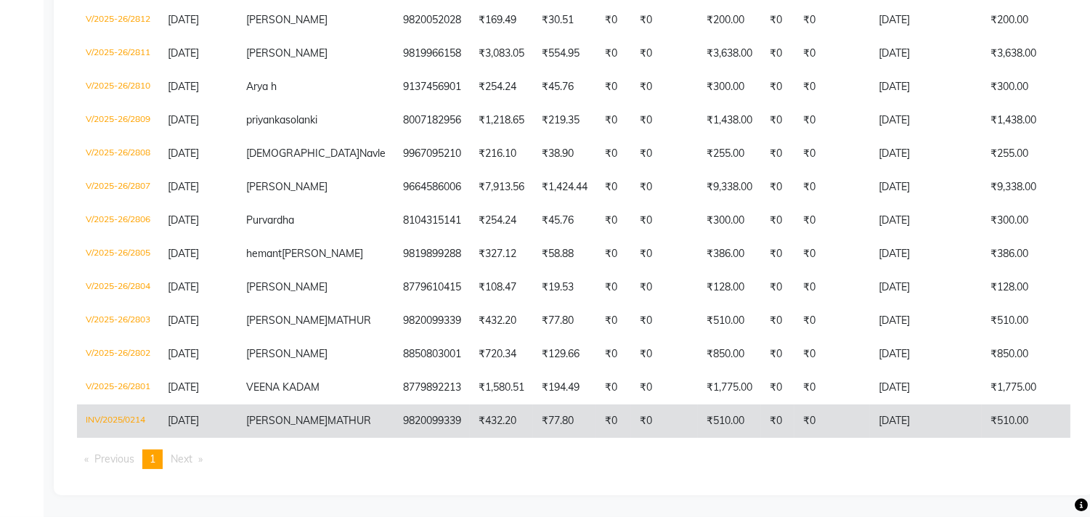
click at [982, 404] on td "₹510.00" at bounding box center [1038, 420] width 112 height 33
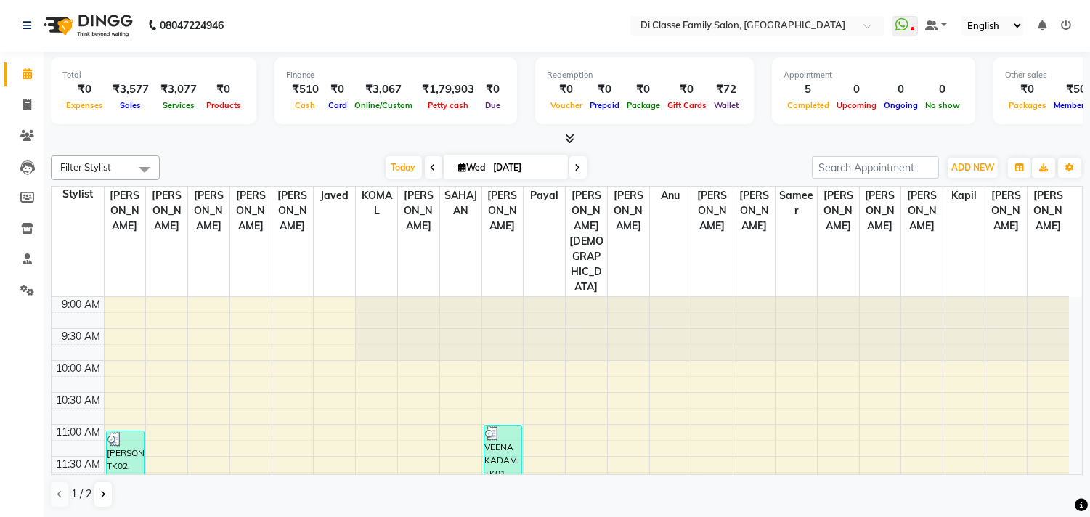
scroll to position [322, 0]
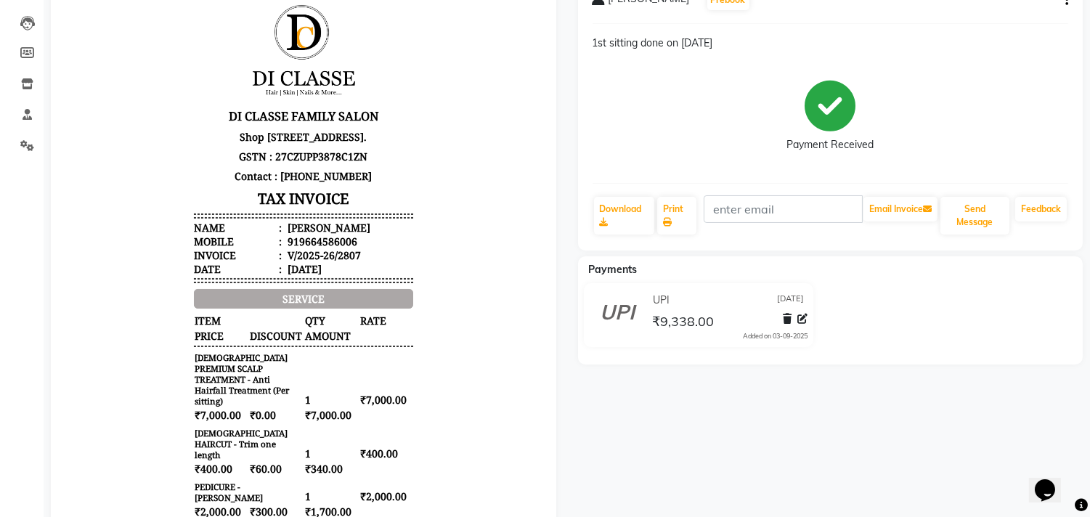
scroll to position [242, 0]
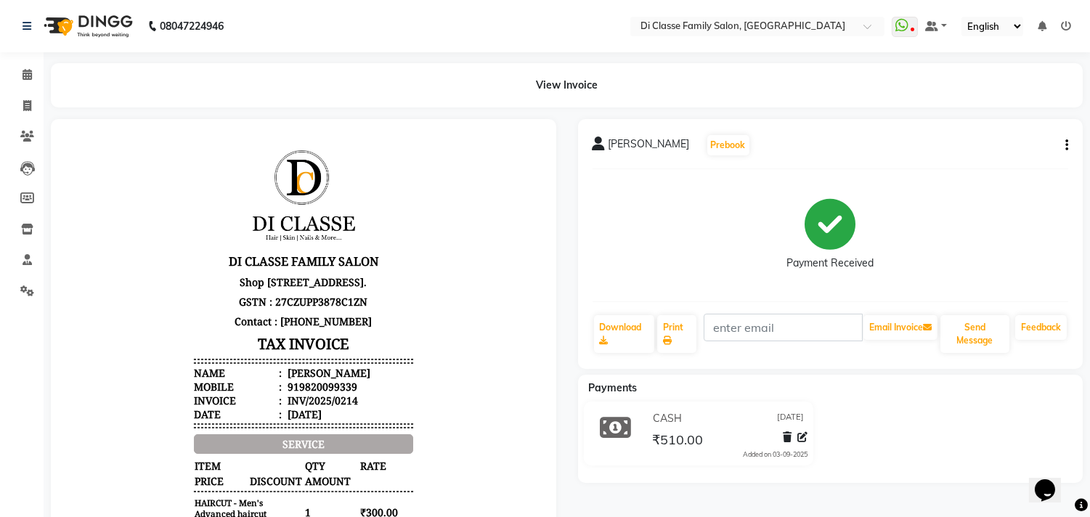
click at [1066, 146] on icon "button" at bounding box center [1066, 145] width 3 height 1
drag, startPoint x: 1011, startPoint y: 241, endPoint x: 996, endPoint y: 243, distance: 14.6
click at [1009, 241] on div "Payment Received" at bounding box center [831, 235] width 476 height 109
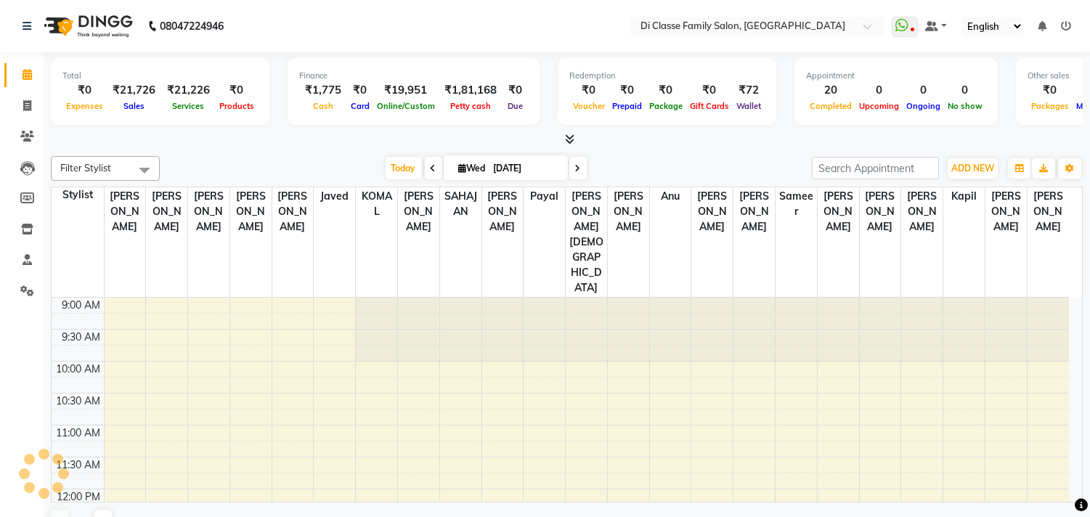
scroll to position [648, 0]
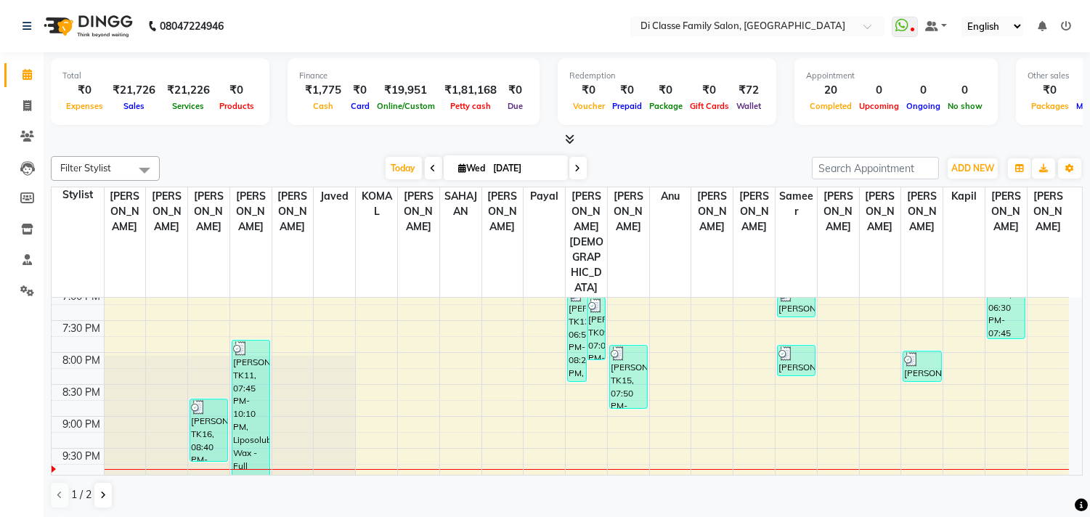
click at [1062, 33] on li at bounding box center [1066, 26] width 10 height 15
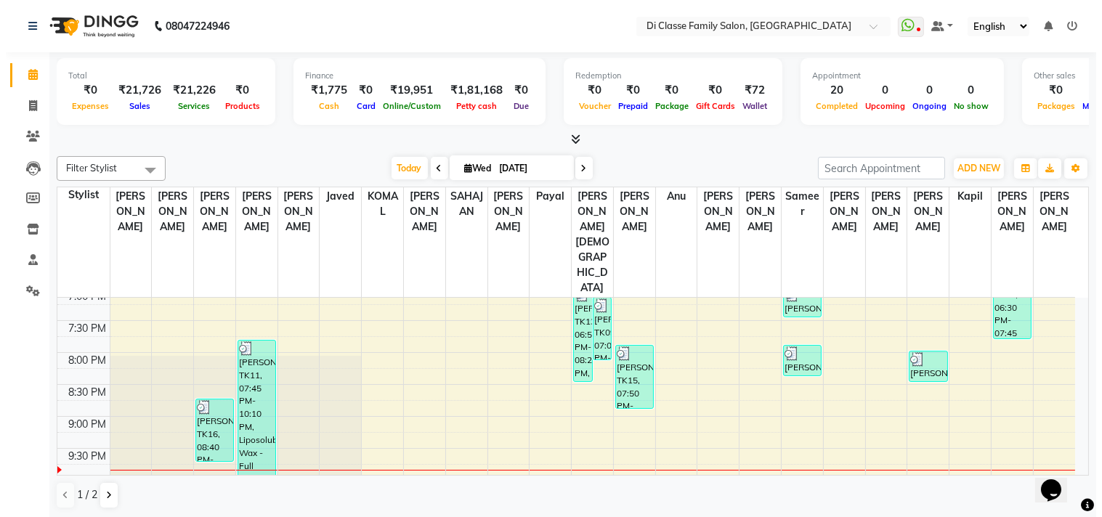
scroll to position [0, 0]
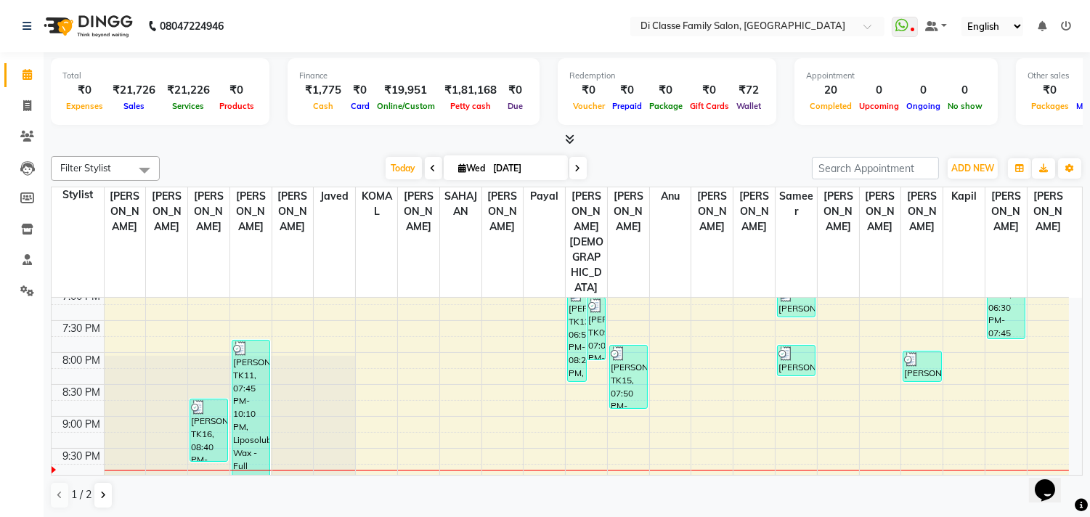
click at [1066, 28] on icon at bounding box center [1066, 26] width 10 height 10
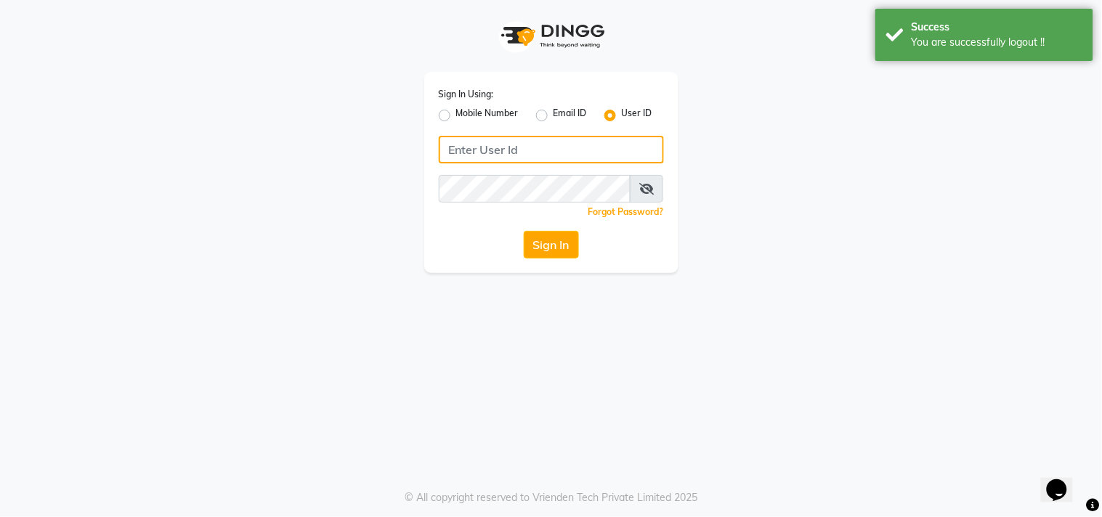
type input "9653153894"
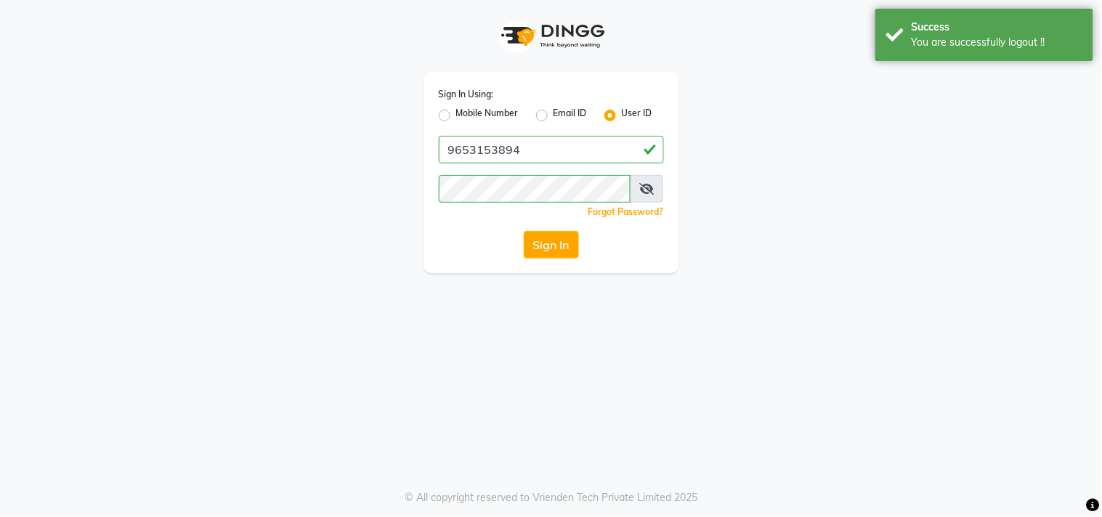
click at [456, 119] on label "Mobile Number" at bounding box center [487, 115] width 62 height 17
click at [456, 116] on input "Mobile Number" at bounding box center [460, 111] width 9 height 9
radio input "true"
radio input "false"
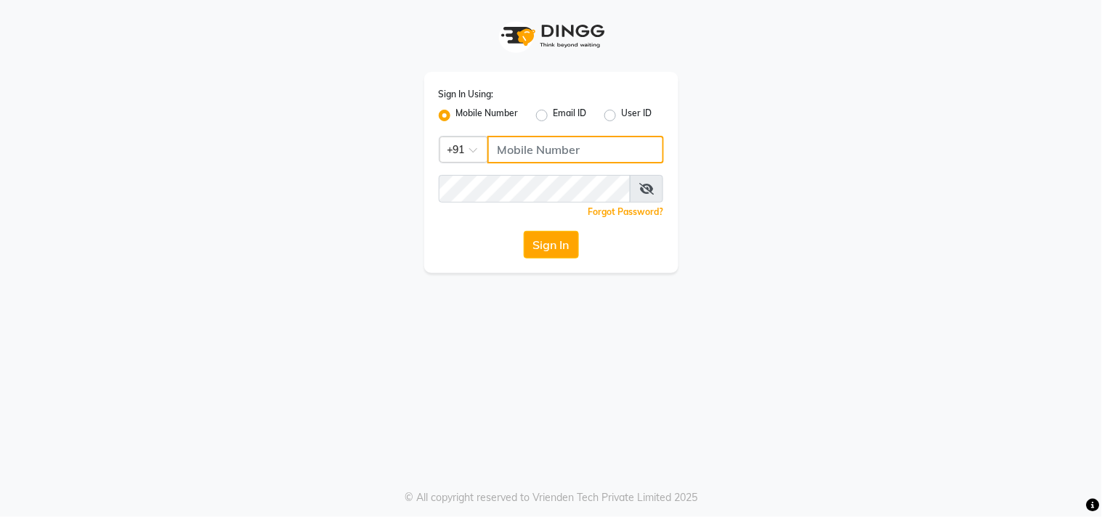
click at [519, 146] on input "Username" at bounding box center [575, 150] width 176 height 28
type input "9653153894"
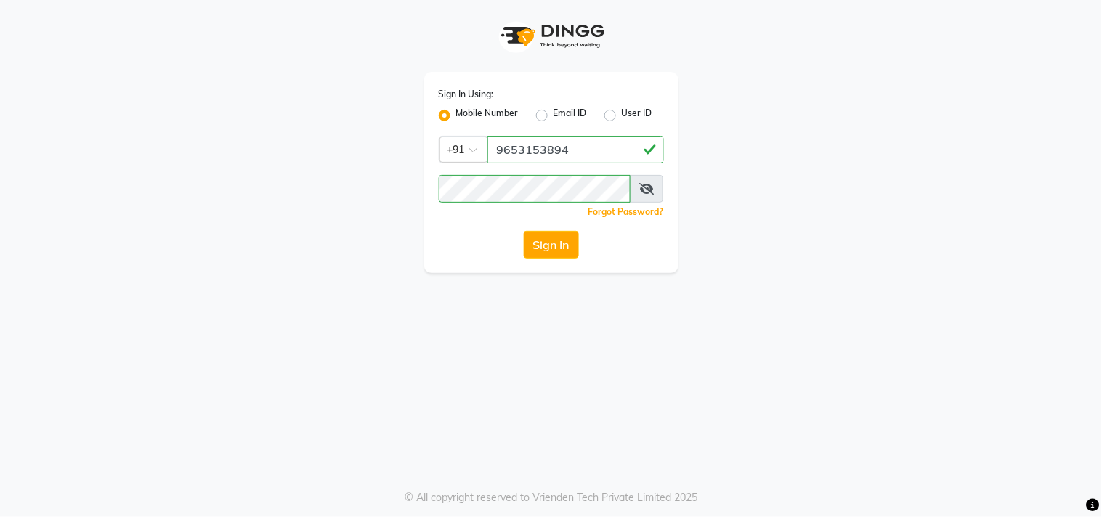
click at [549, 237] on button "Sign In" at bounding box center [551, 245] width 55 height 28
